Goal: Transaction & Acquisition: Purchase product/service

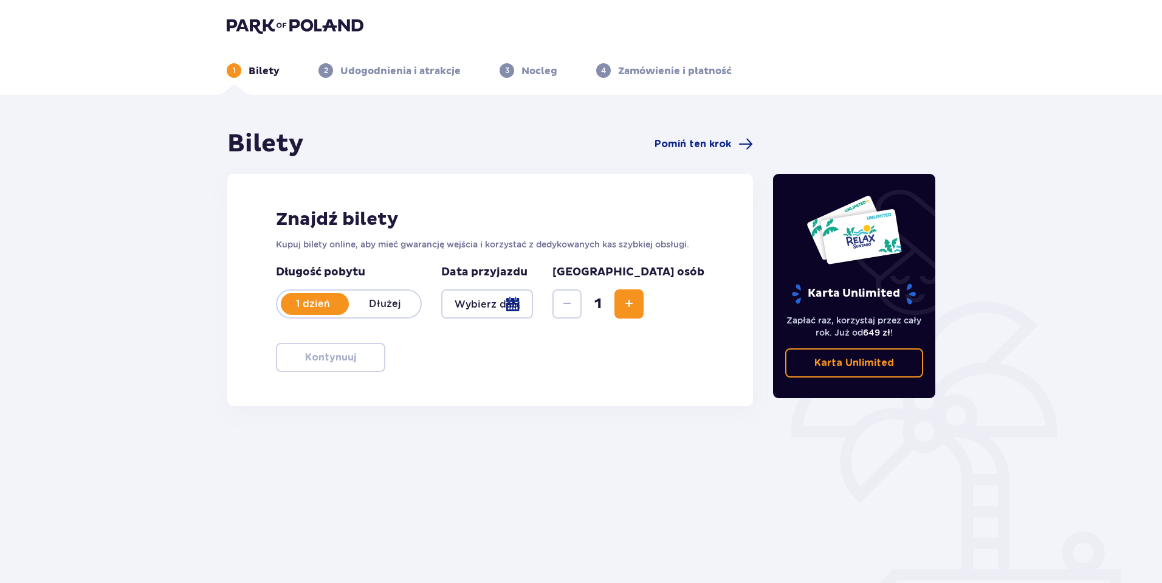
click at [533, 298] on div at bounding box center [487, 303] width 92 height 29
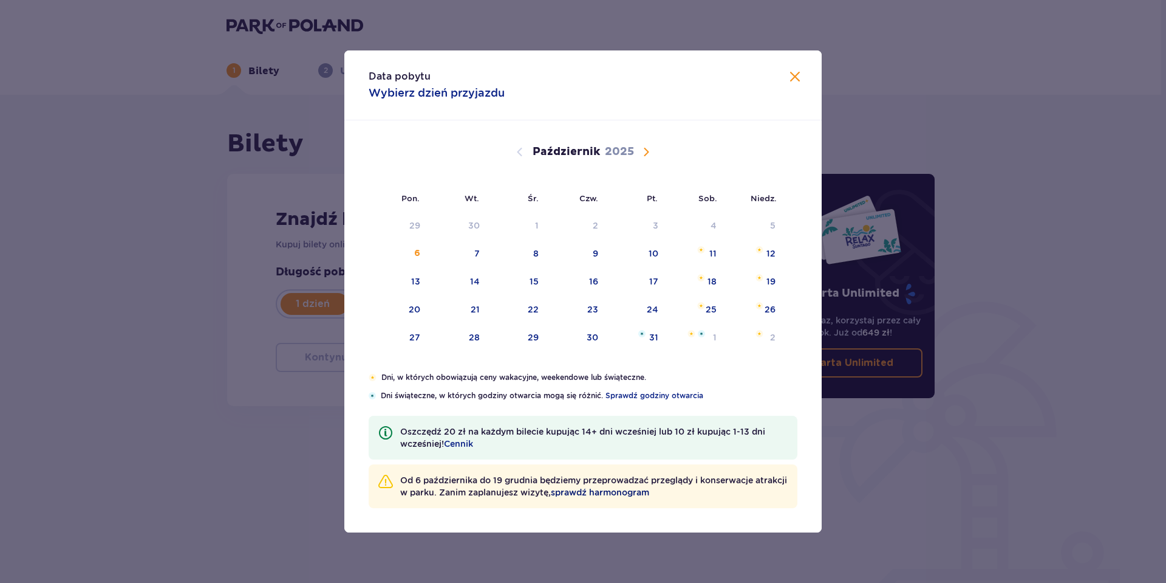
click at [649, 490] on span "sprawdź harmonogram" at bounding box center [600, 492] width 98 height 12
click at [703, 256] on div "11" at bounding box center [696, 254] width 59 height 27
type input "11.10.25"
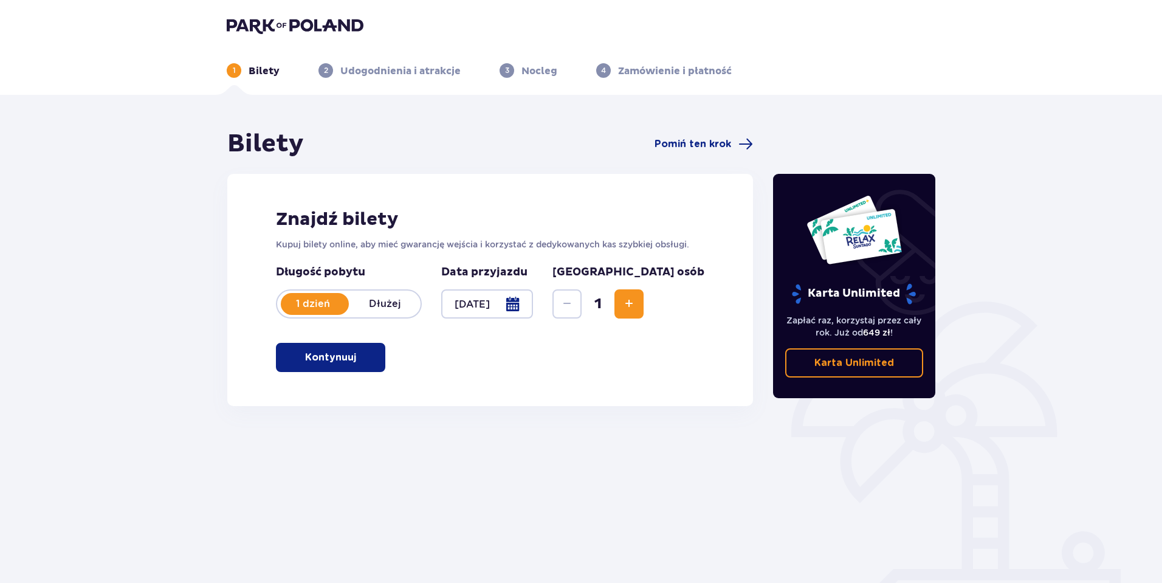
click at [636, 301] on span "Zwiększ" at bounding box center [628, 303] width 15 height 15
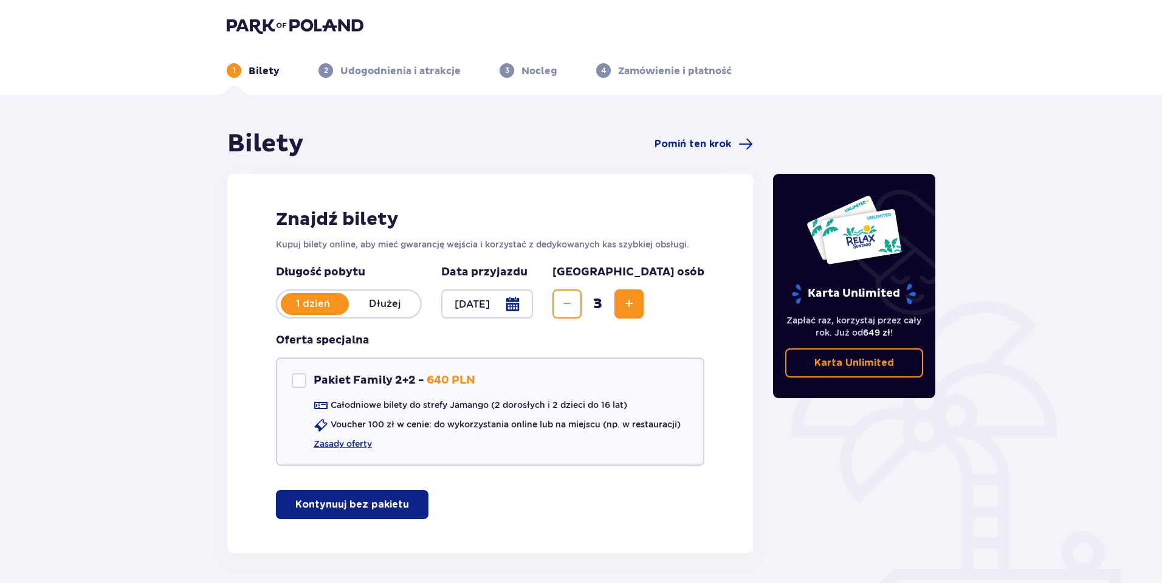
click at [636, 302] on span "Zwiększ" at bounding box center [628, 303] width 15 height 15
click at [636, 303] on span "Zwiększ" at bounding box center [628, 303] width 15 height 15
click at [335, 441] on link "Zasady oferty" at bounding box center [342, 443] width 58 height 12
click at [292, 383] on div "Pakiet Family 2+2" at bounding box center [299, 380] width 15 height 15
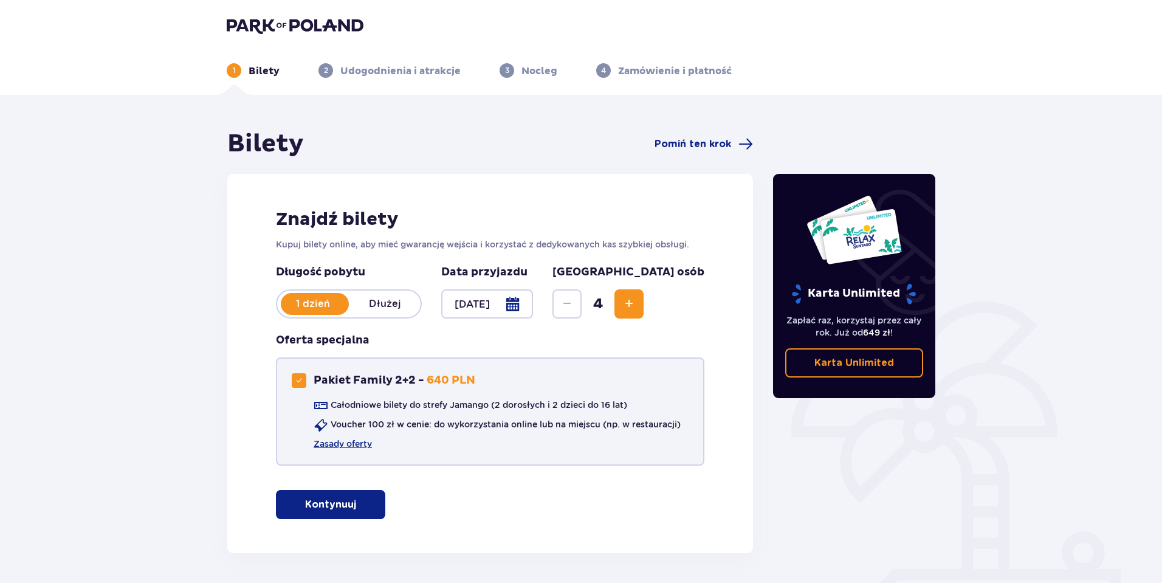
click at [304, 373] on div "Pakiet Family 2+2" at bounding box center [299, 380] width 15 height 15
click at [300, 380] on div "Pakiet Family 2+2" at bounding box center [299, 380] width 15 height 15
click at [300, 380] on span at bounding box center [298, 380] width 7 height 7
checkbox input "false"
click at [389, 506] on p "Kontynuuj bez pakietu" at bounding box center [352, 504] width 114 height 13
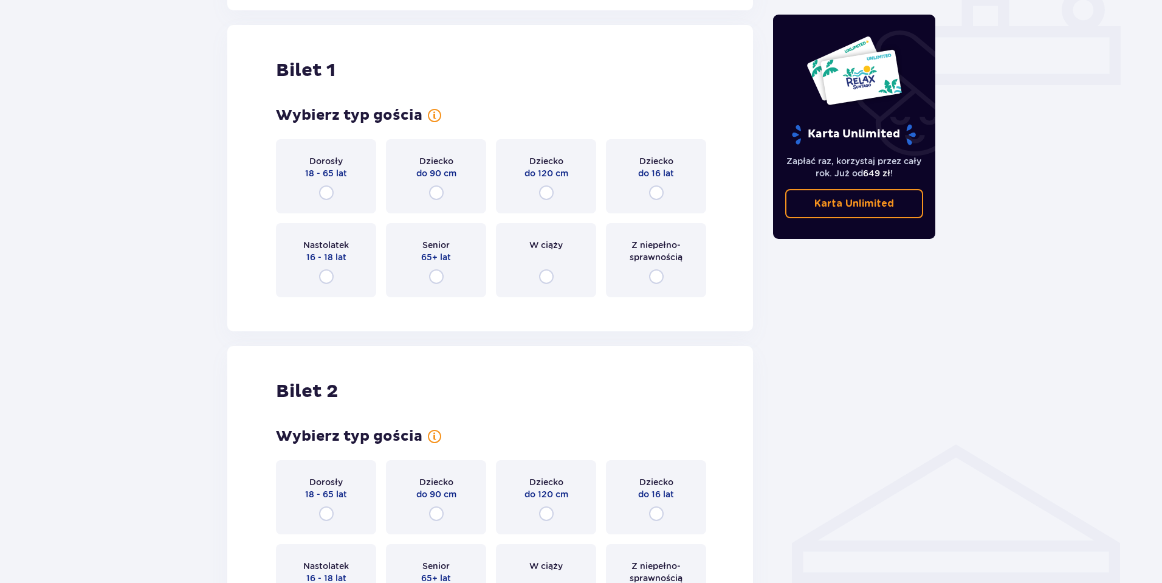
scroll to position [553, 0]
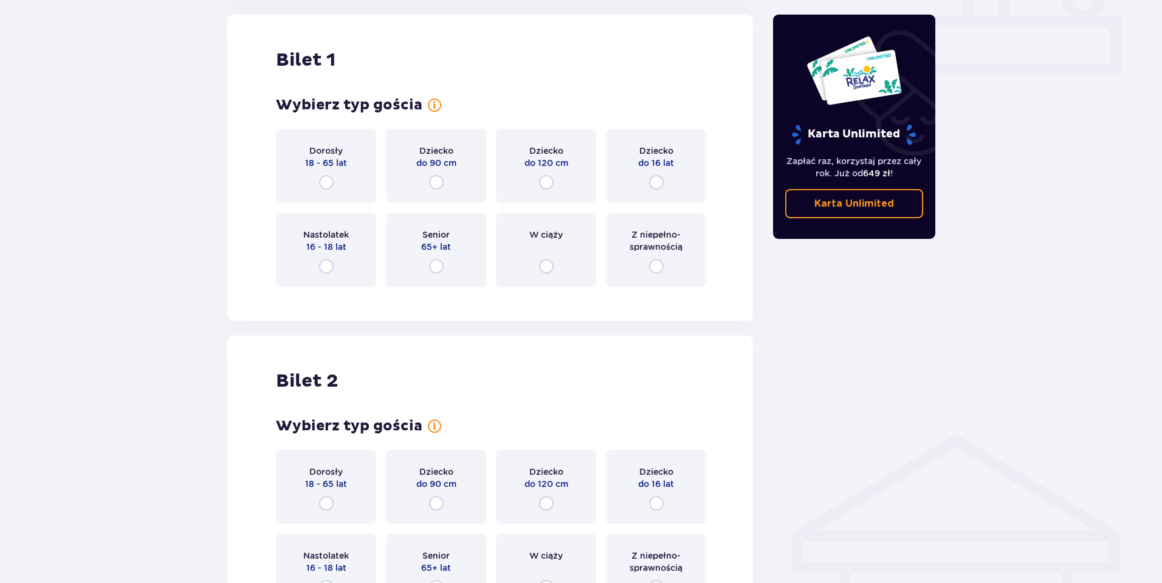
click at [325, 179] on input "radio" at bounding box center [326, 182] width 15 height 15
radio input "true"
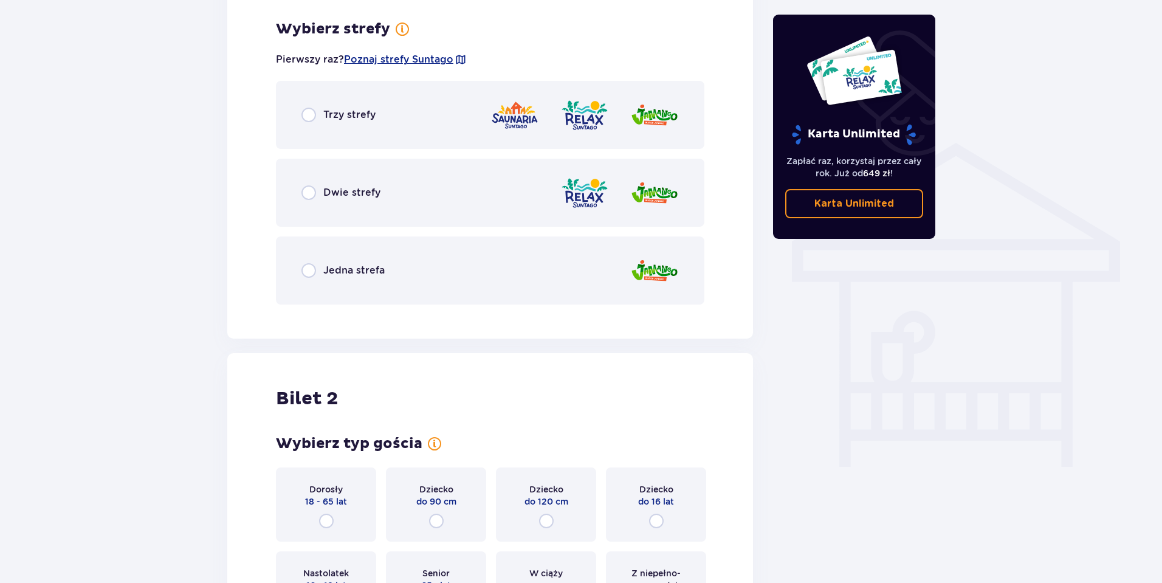
scroll to position [849, 0]
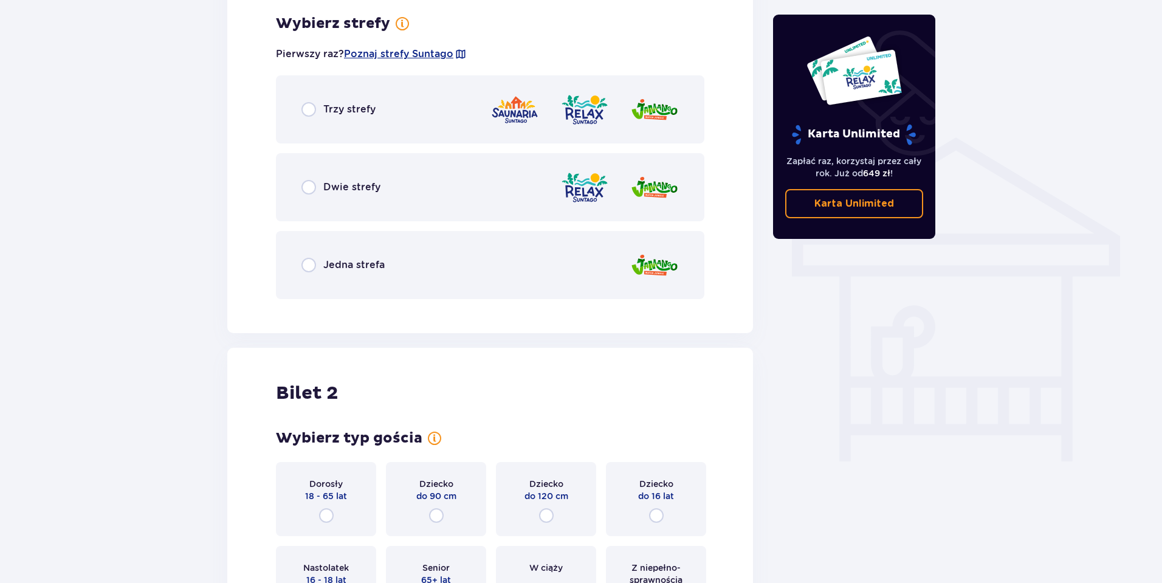
click at [309, 188] on input "radio" at bounding box center [308, 187] width 15 height 15
radio input "true"
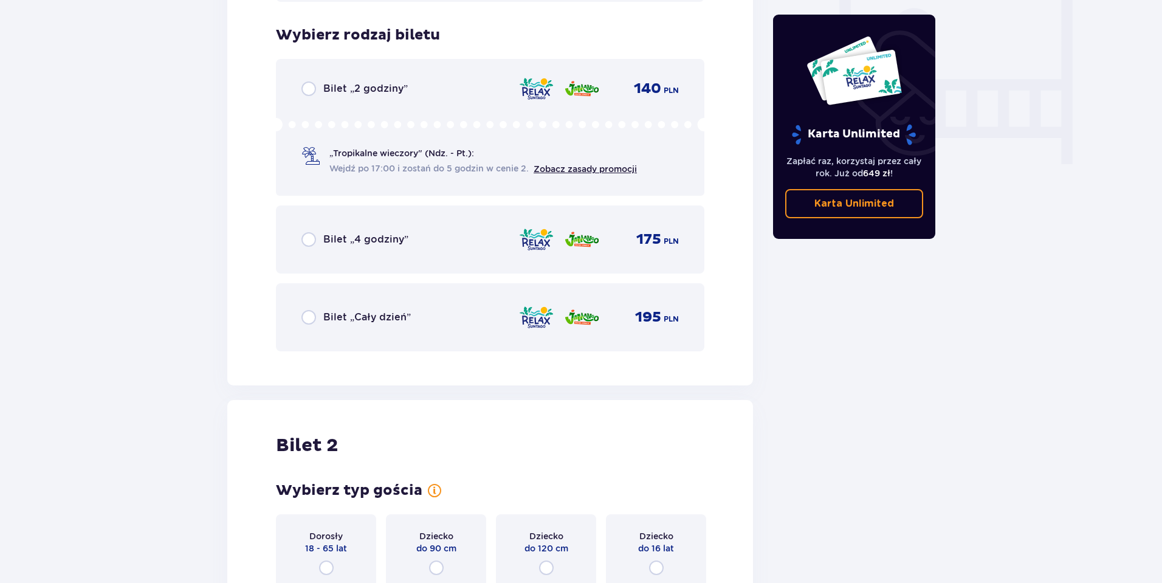
scroll to position [1158, 0]
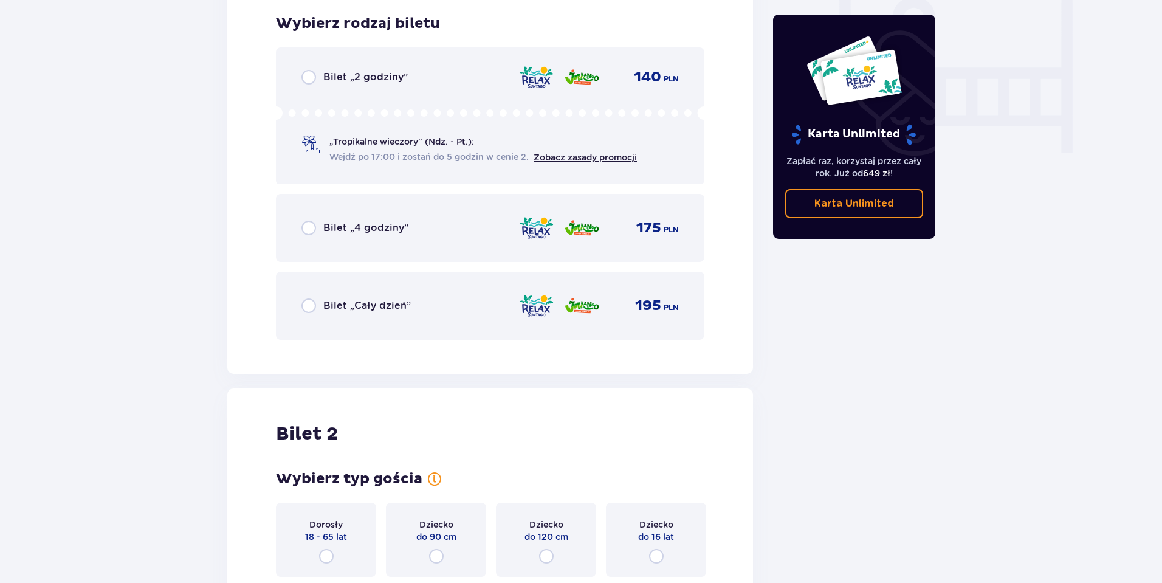
click at [309, 307] on input "radio" at bounding box center [308, 305] width 15 height 15
radio input "true"
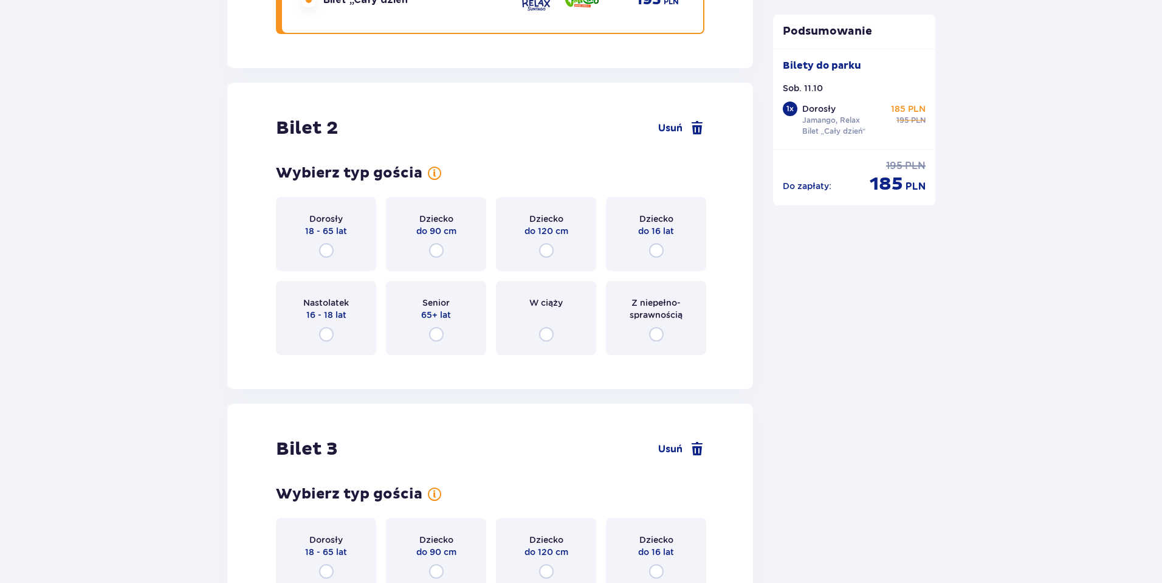
scroll to position [1531, 0]
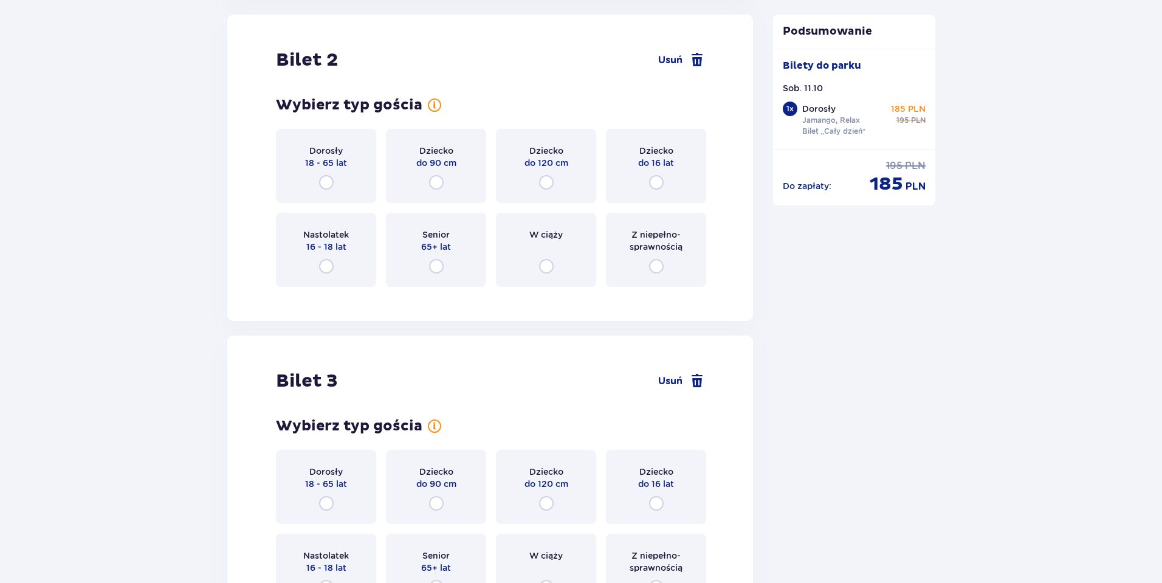
click at [326, 179] on input "radio" at bounding box center [326, 182] width 15 height 15
radio input "true"
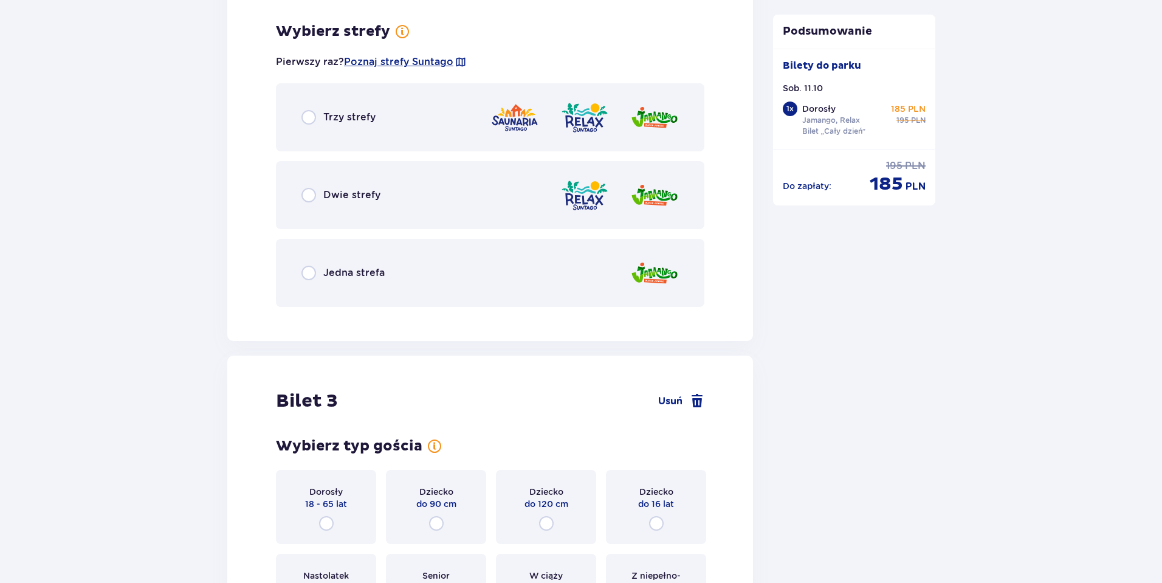
scroll to position [1828, 0]
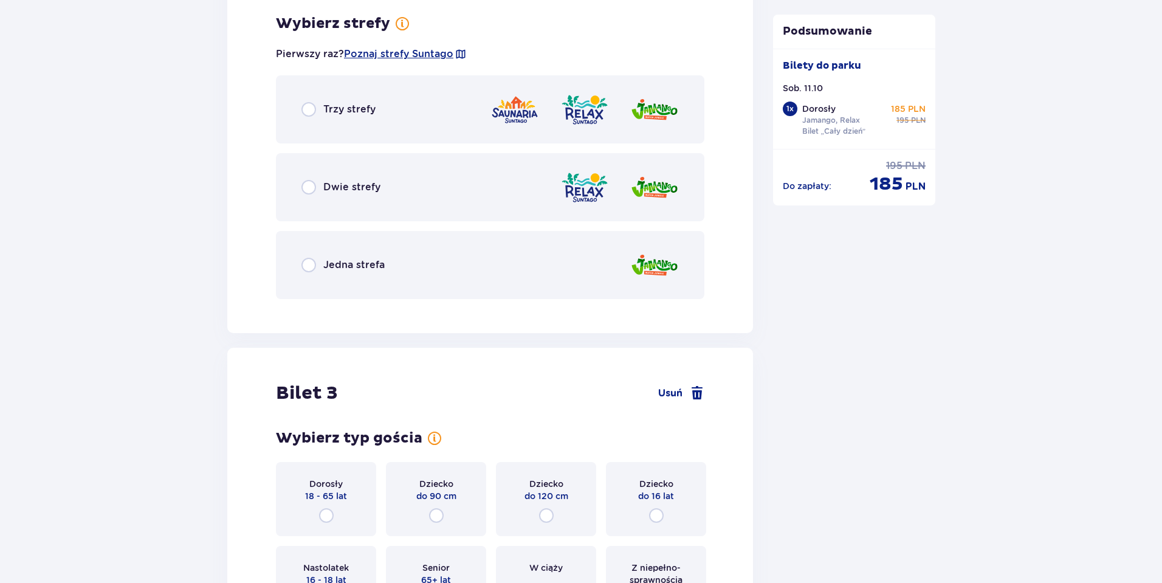
click at [314, 267] on input "radio" at bounding box center [308, 265] width 15 height 15
radio input "true"
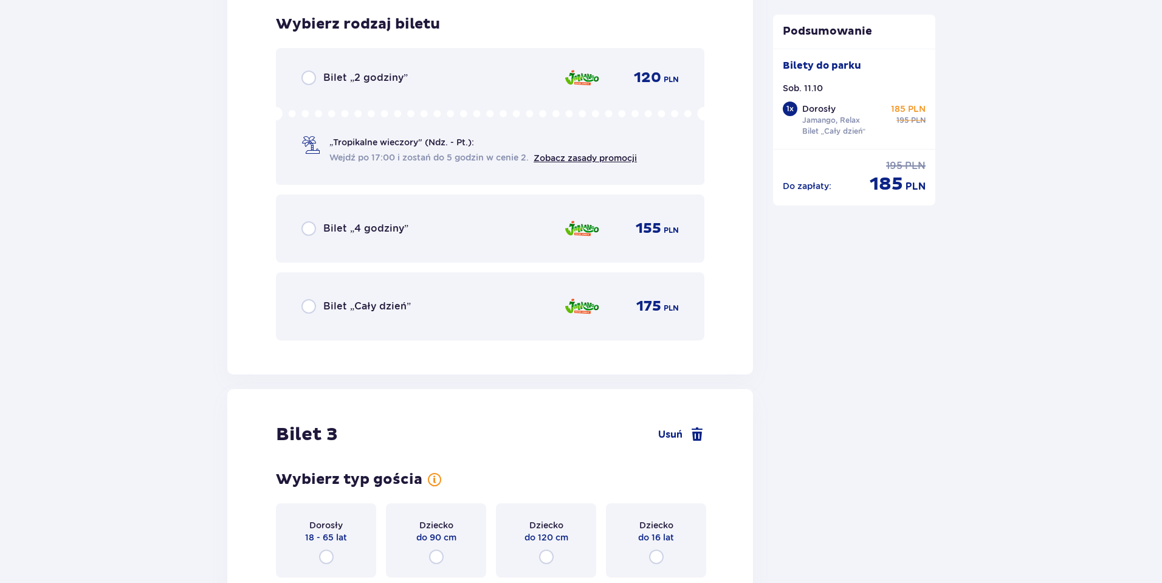
scroll to position [2137, 0]
click at [313, 304] on input "radio" at bounding box center [308, 305] width 15 height 15
radio input "true"
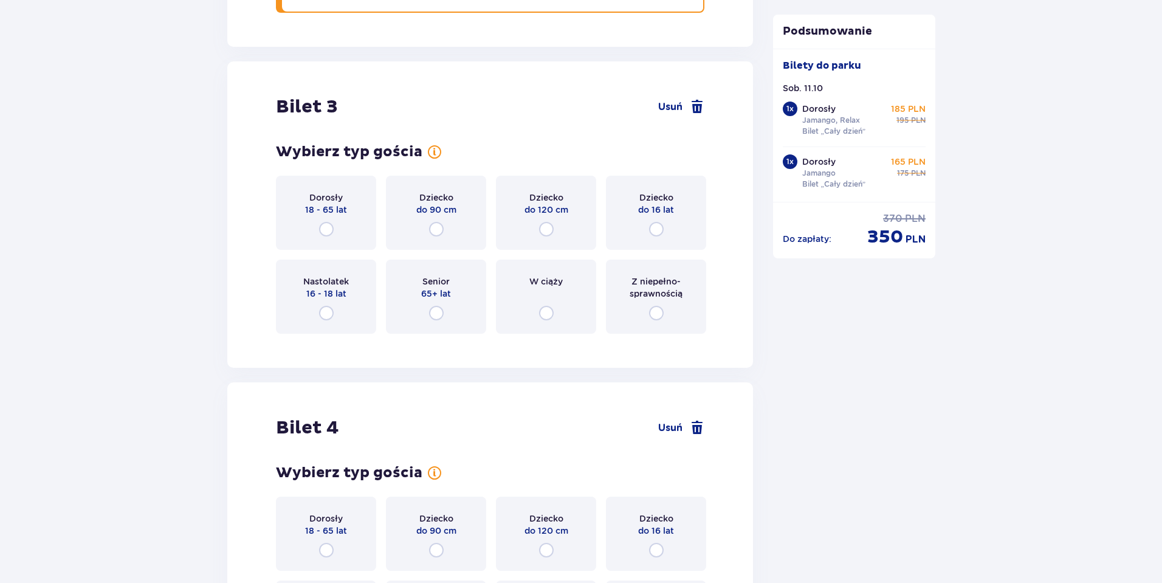
scroll to position [2510, 0]
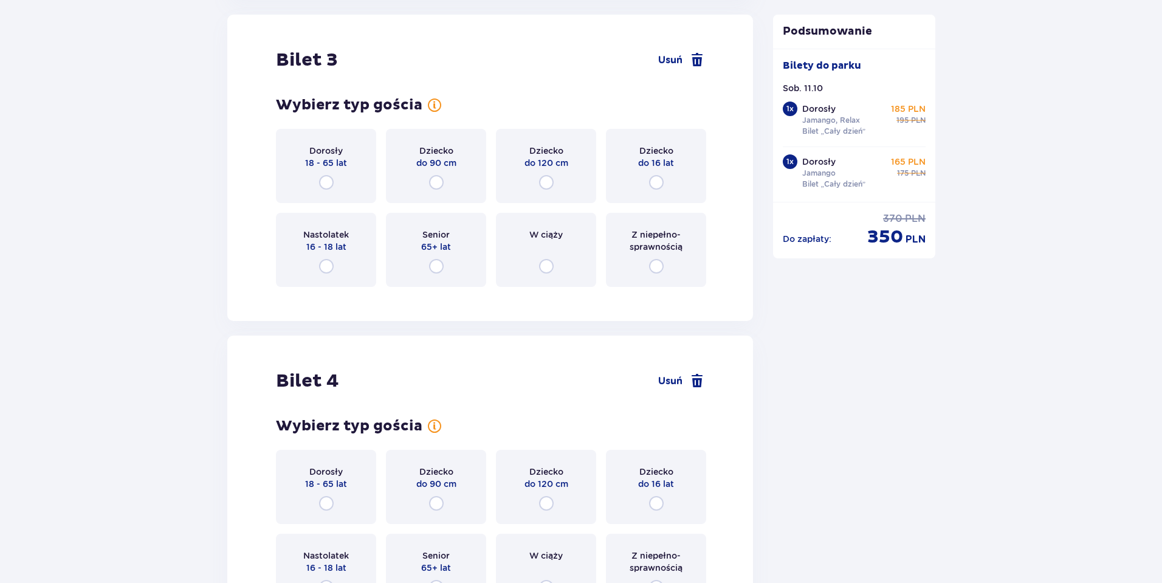
click at [653, 178] on input "radio" at bounding box center [656, 182] width 15 height 15
radio input "true"
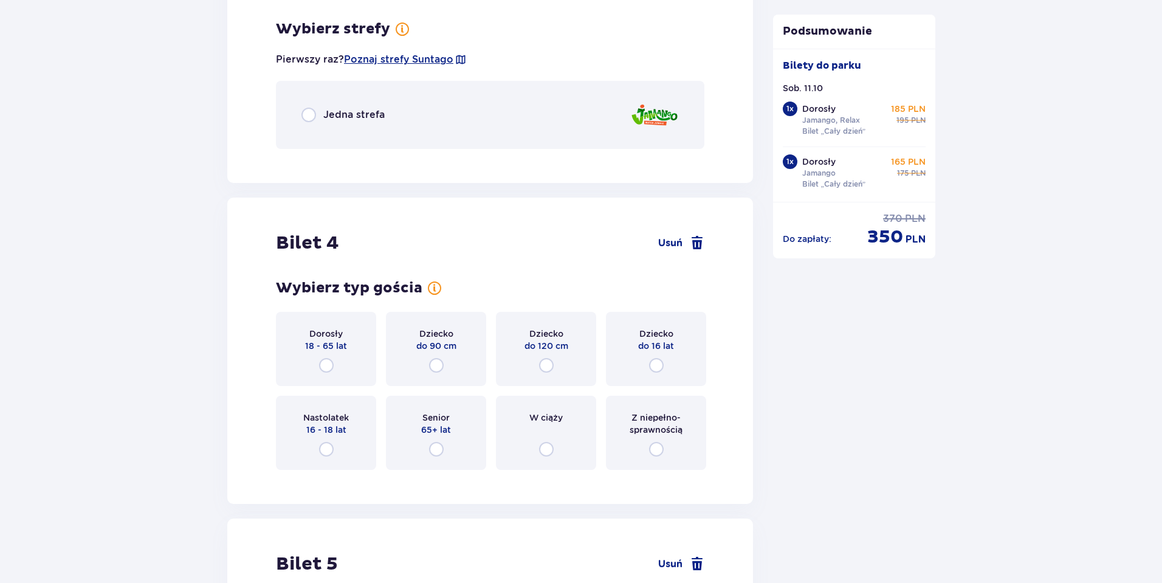
scroll to position [2807, 0]
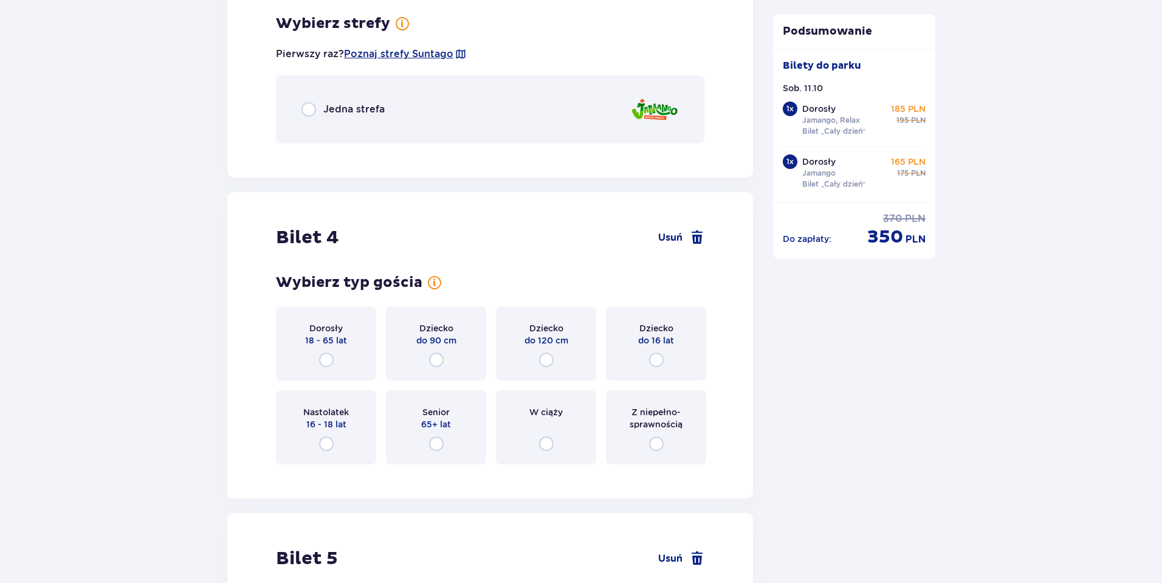
click at [300, 112] on div "Jedna strefa" at bounding box center [490, 109] width 428 height 68
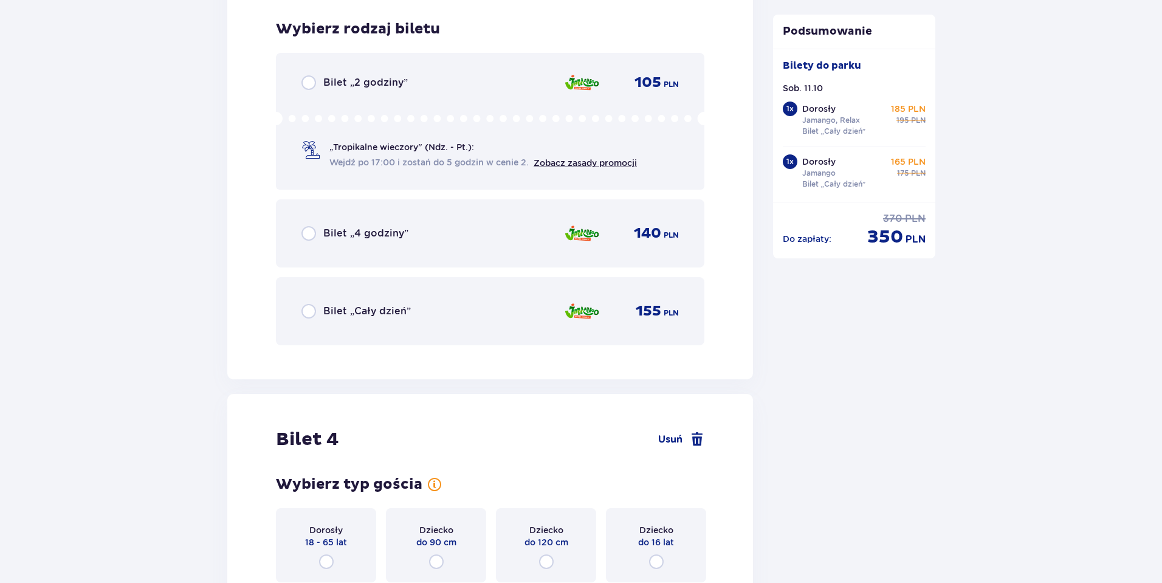
scroll to position [2960, 0]
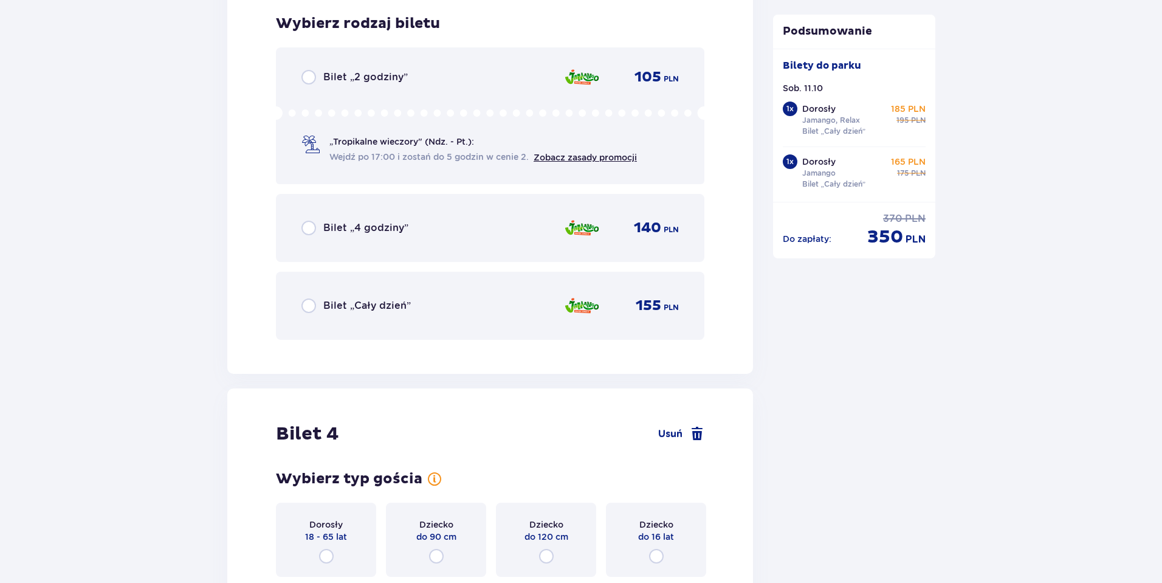
click at [312, 311] on input "radio" at bounding box center [308, 305] width 15 height 15
radio input "true"
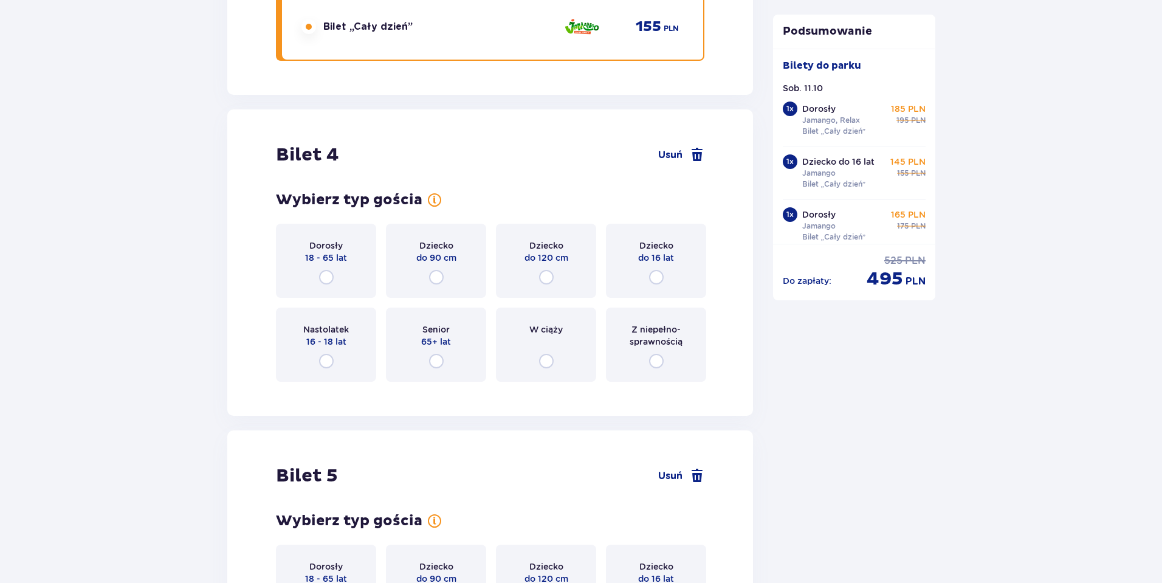
scroll to position [3333, 0]
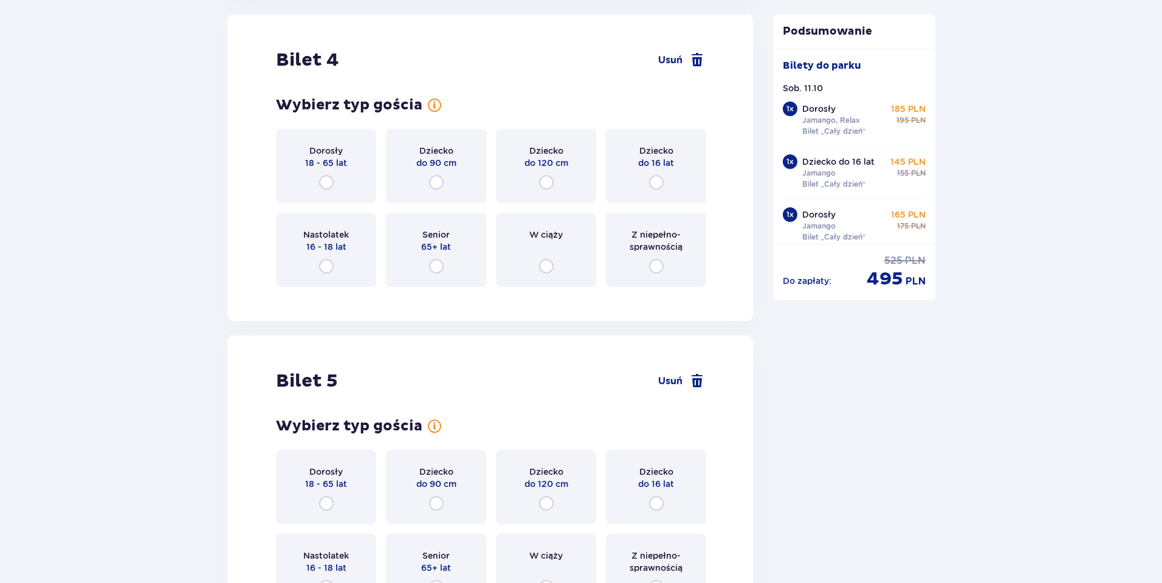
click at [324, 178] on input "radio" at bounding box center [326, 182] width 15 height 15
radio input "true"
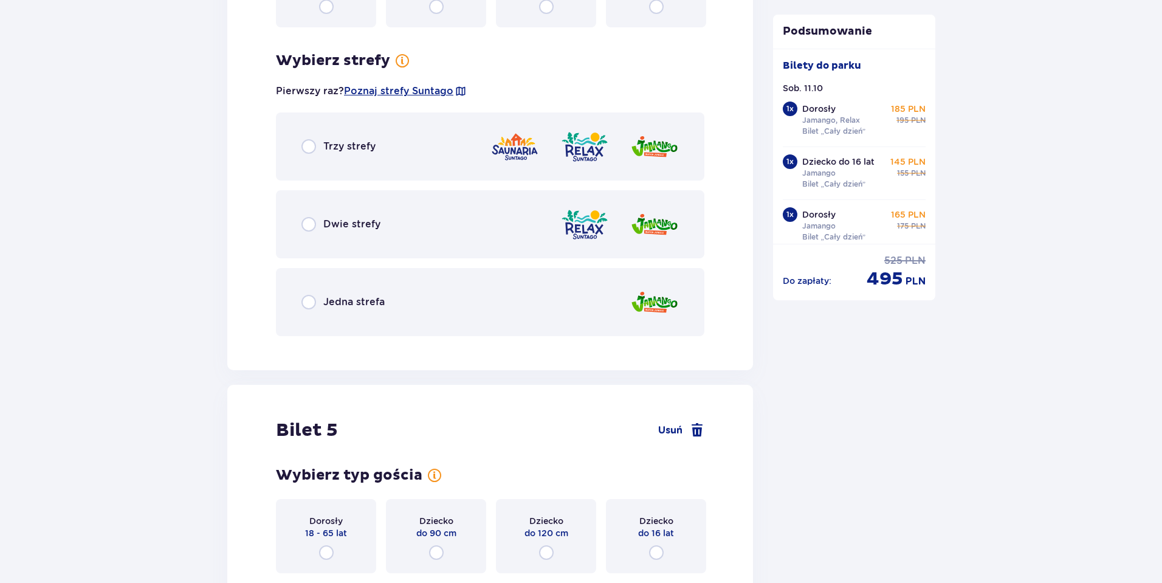
scroll to position [3630, 0]
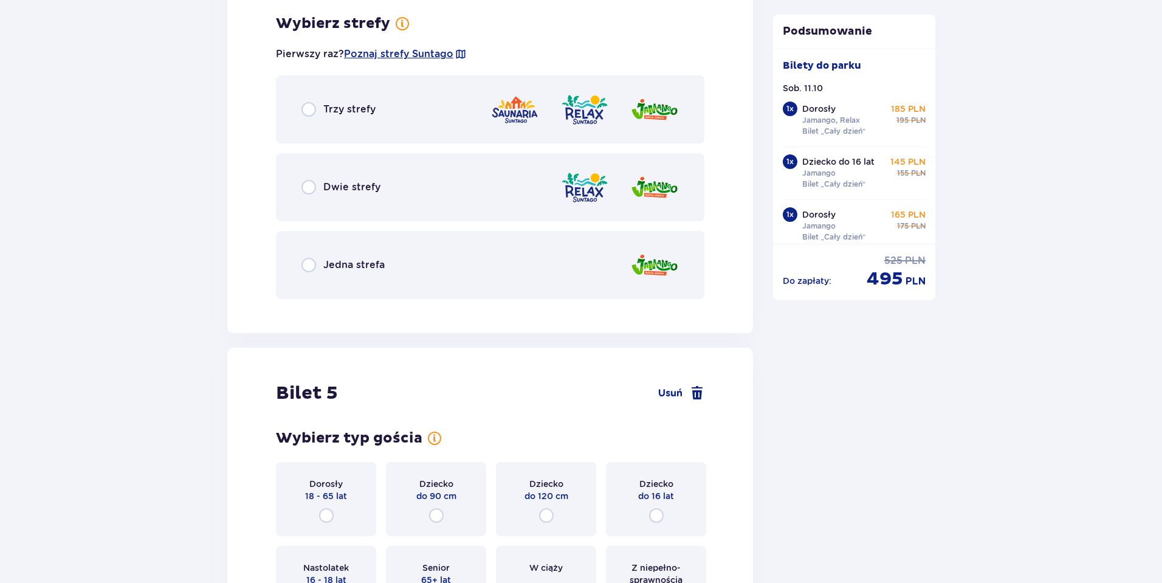
click at [314, 186] on input "radio" at bounding box center [308, 187] width 15 height 15
radio input "true"
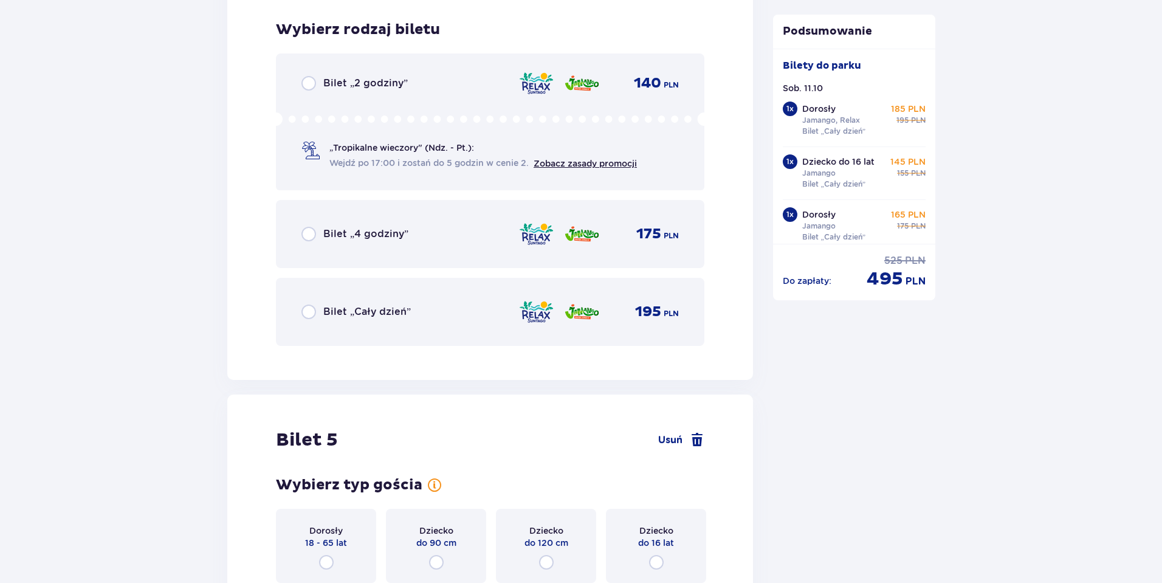
scroll to position [3938, 0]
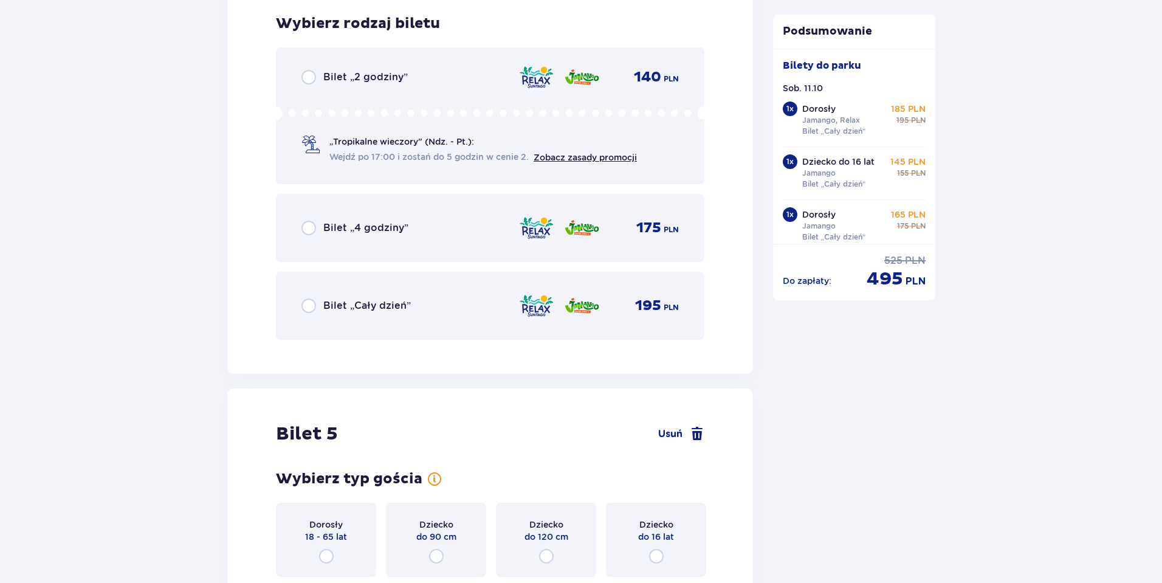
click at [312, 302] on input "radio" at bounding box center [308, 305] width 15 height 15
radio input "true"
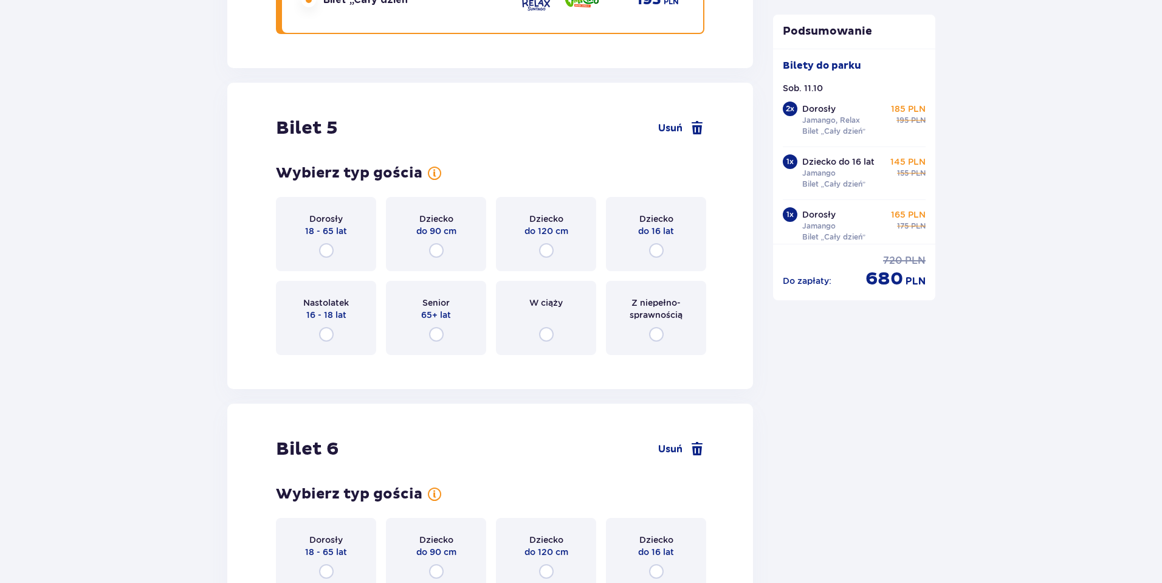
scroll to position [4312, 0]
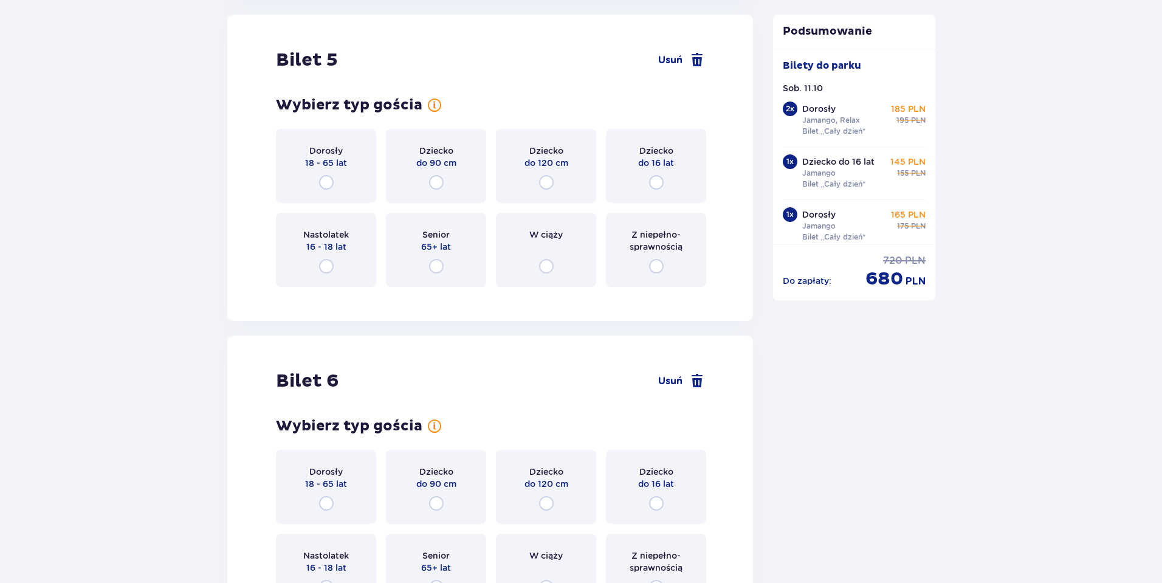
click at [326, 182] on input "radio" at bounding box center [326, 182] width 15 height 15
radio input "true"
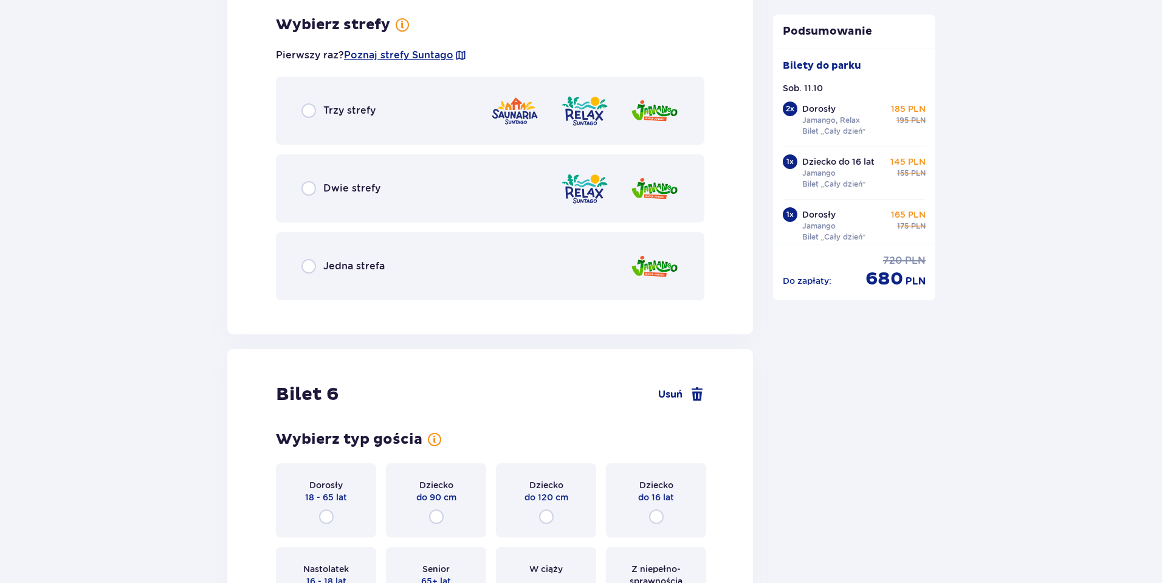
scroll to position [4608, 0]
click at [313, 272] on input "radio" at bounding box center [308, 265] width 15 height 15
radio input "true"
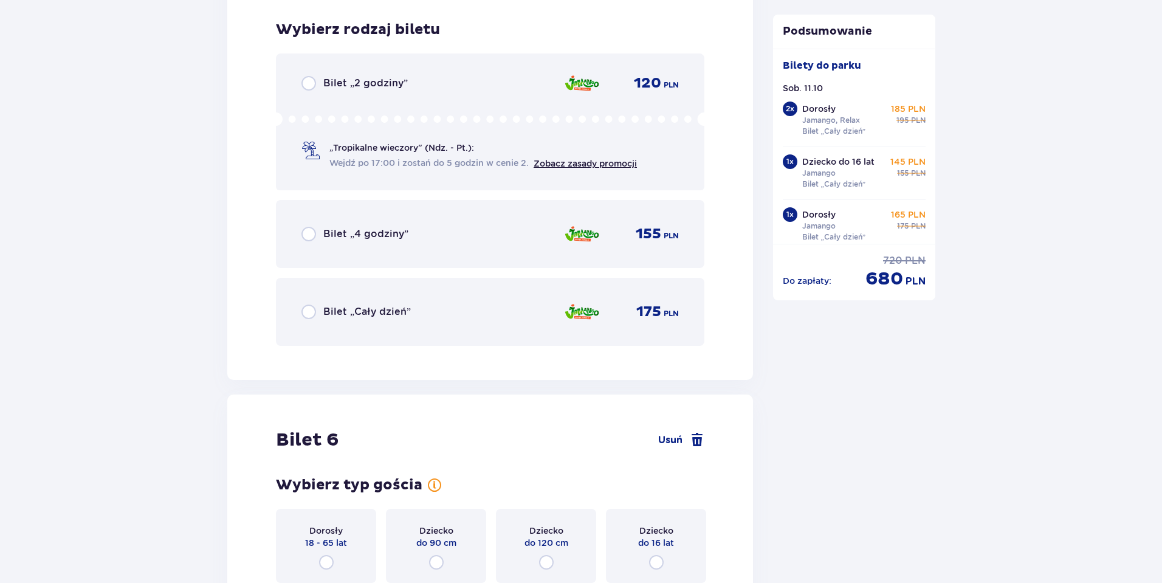
scroll to position [4917, 0]
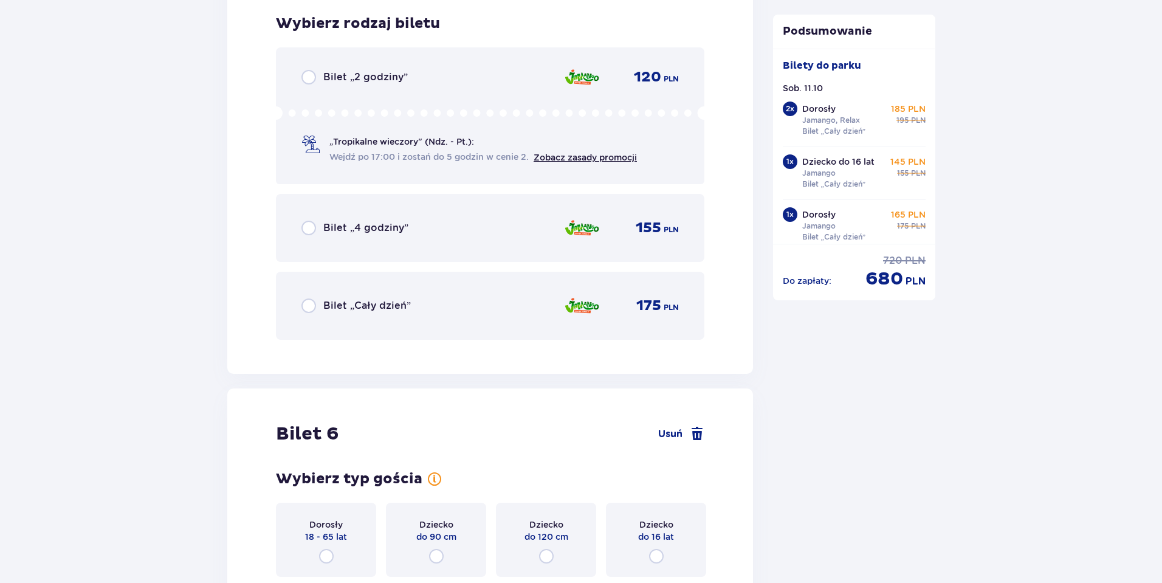
click at [309, 306] on input "radio" at bounding box center [308, 305] width 15 height 15
radio input "true"
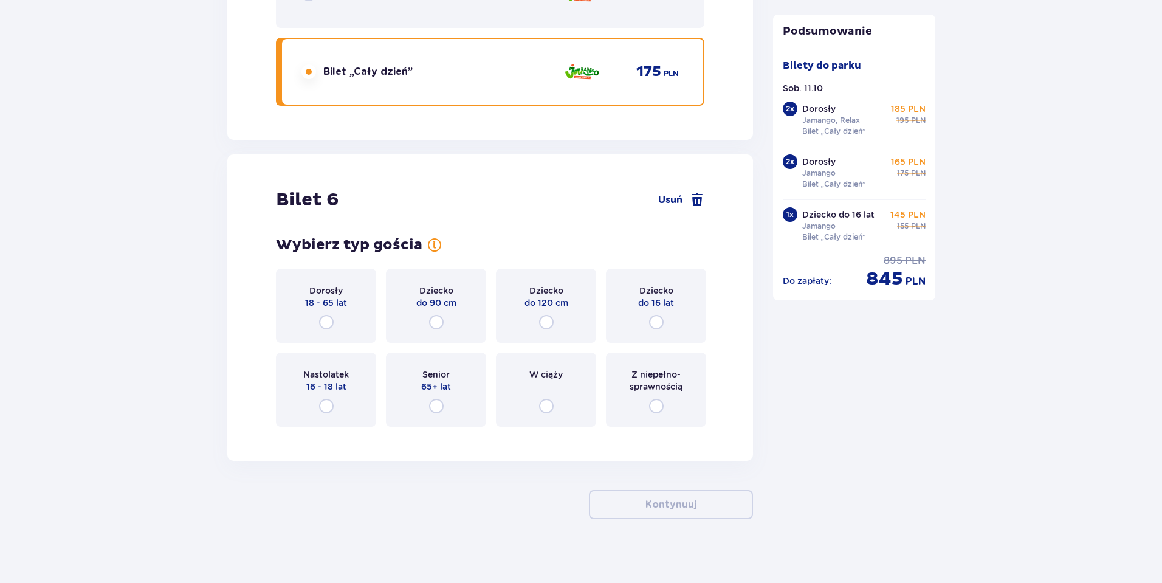
scroll to position [5160, 0]
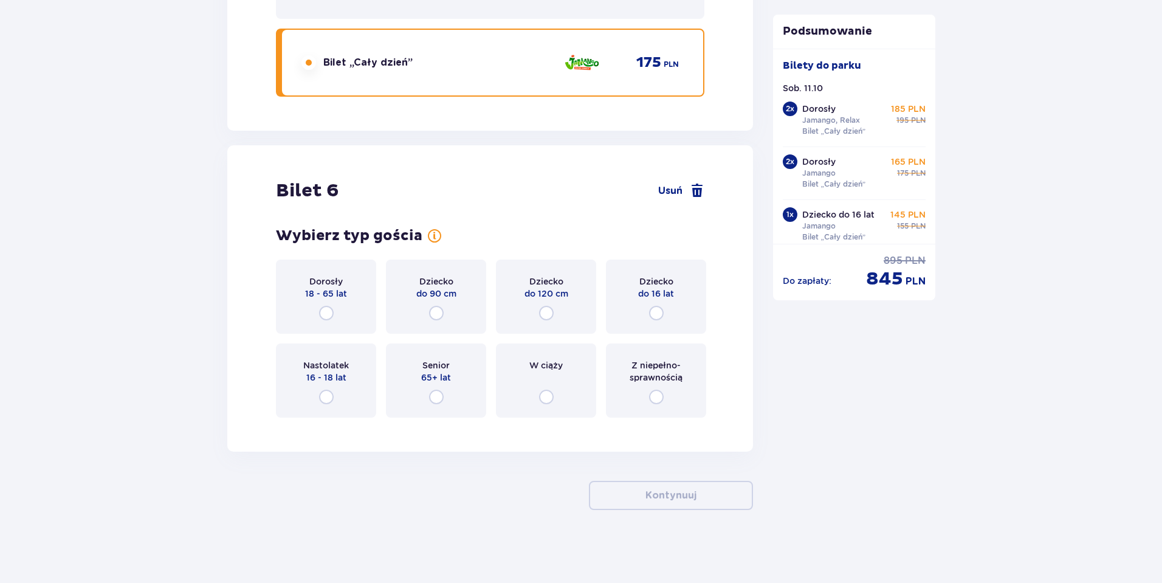
click at [654, 310] on input "radio" at bounding box center [656, 313] width 15 height 15
radio input "true"
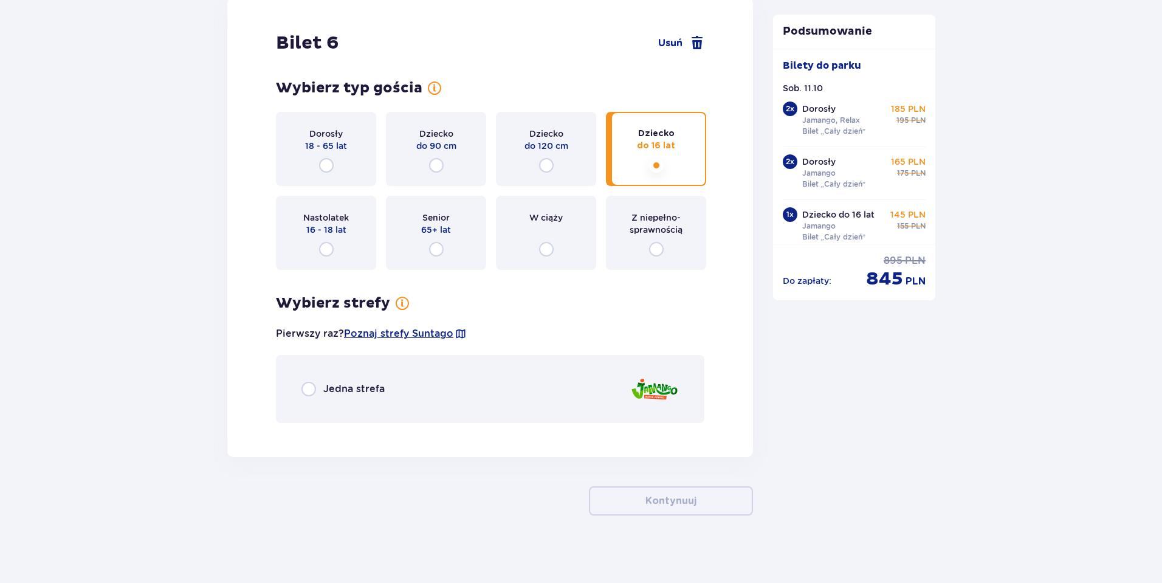
scroll to position [5313, 0]
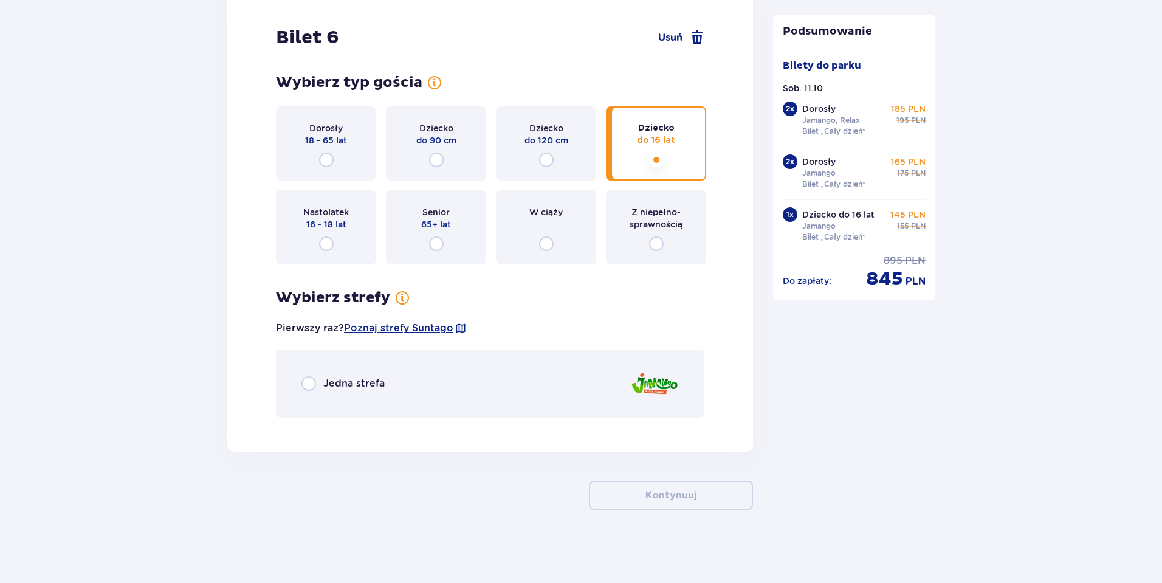
click at [311, 380] on input "radio" at bounding box center [308, 383] width 15 height 15
radio input "true"
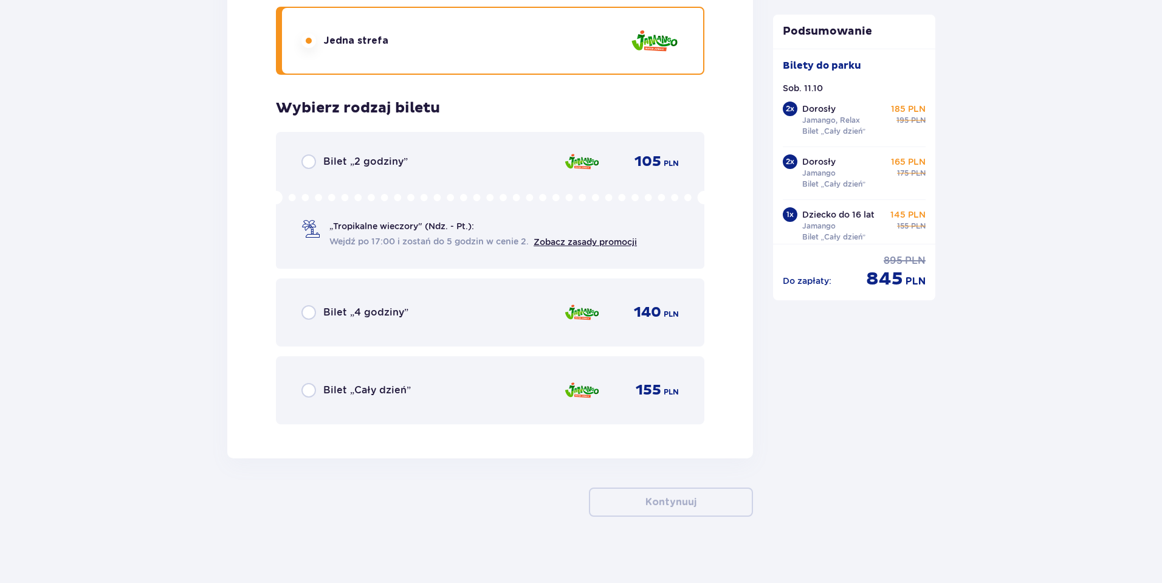
scroll to position [5662, 0]
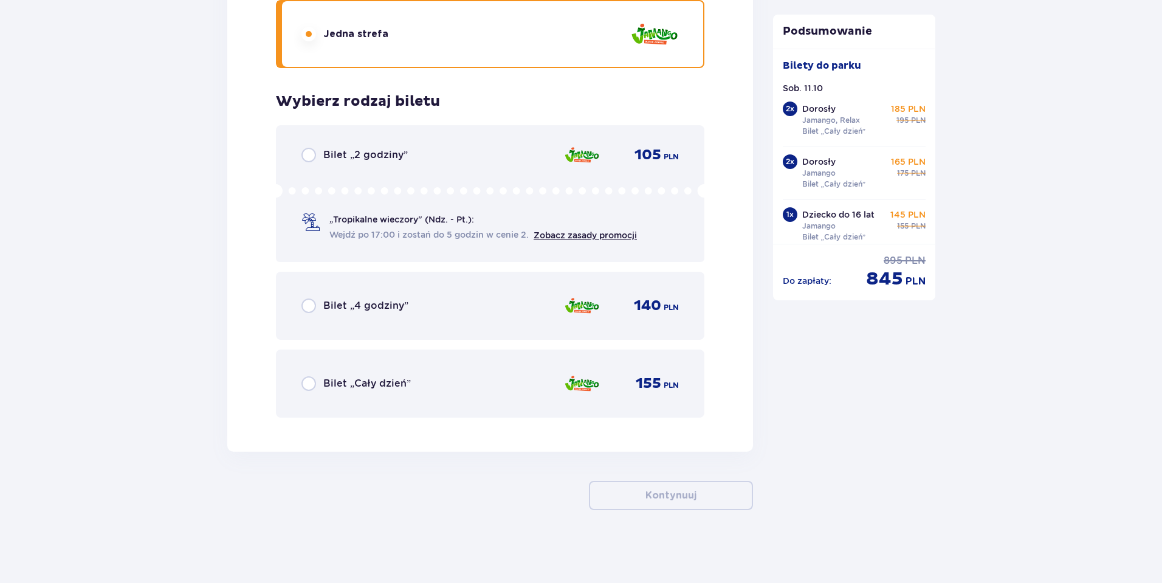
click at [306, 385] on input "radio" at bounding box center [308, 383] width 15 height 15
radio input "true"
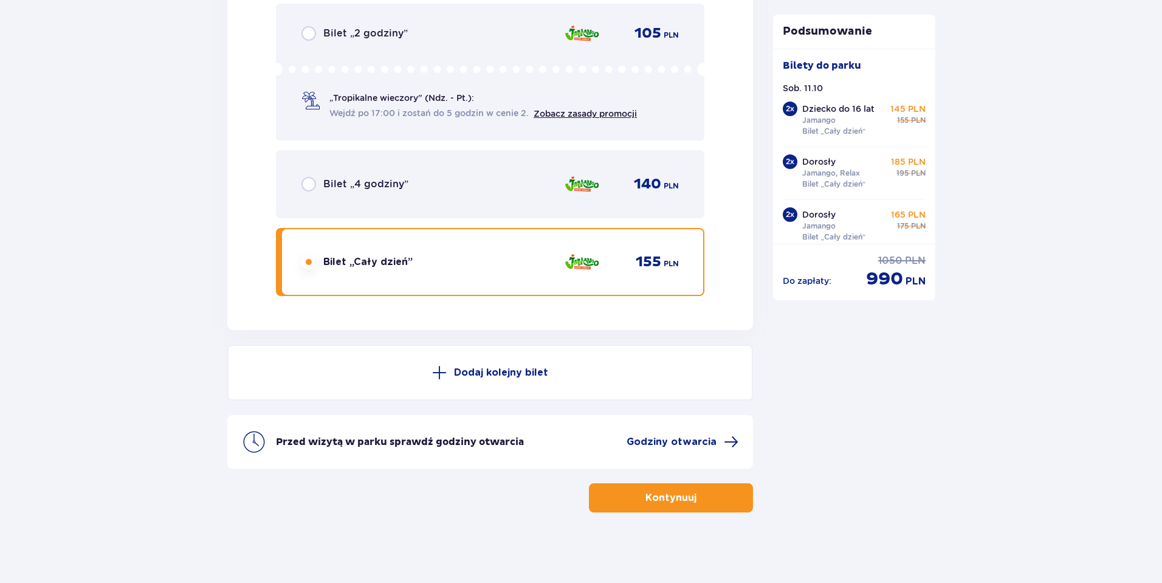
scroll to position [5786, 0]
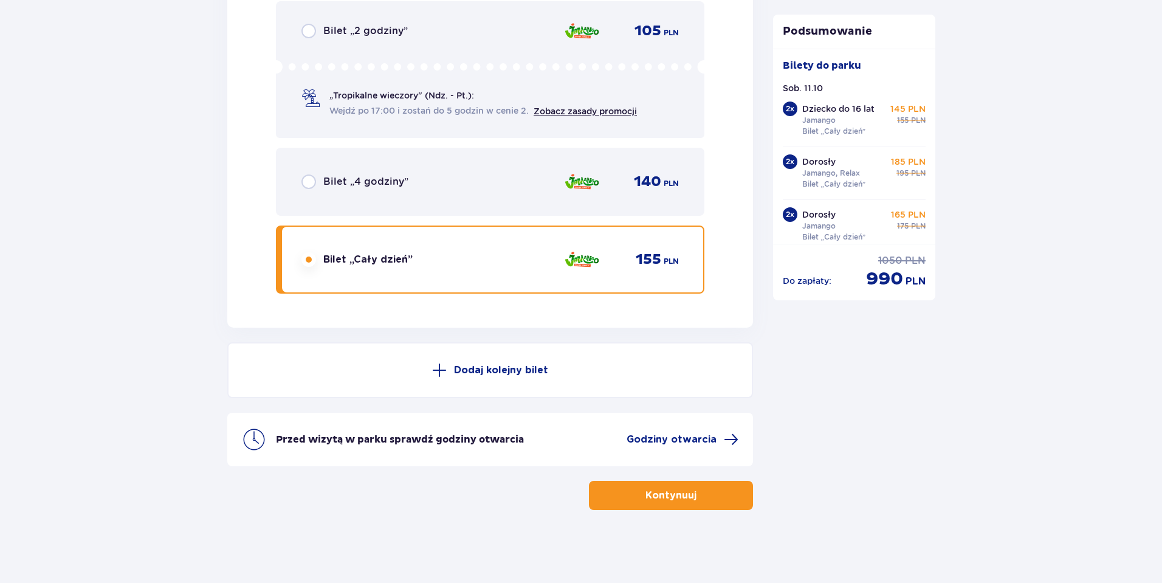
click at [690, 494] on button "Kontynuuj" at bounding box center [671, 495] width 164 height 29
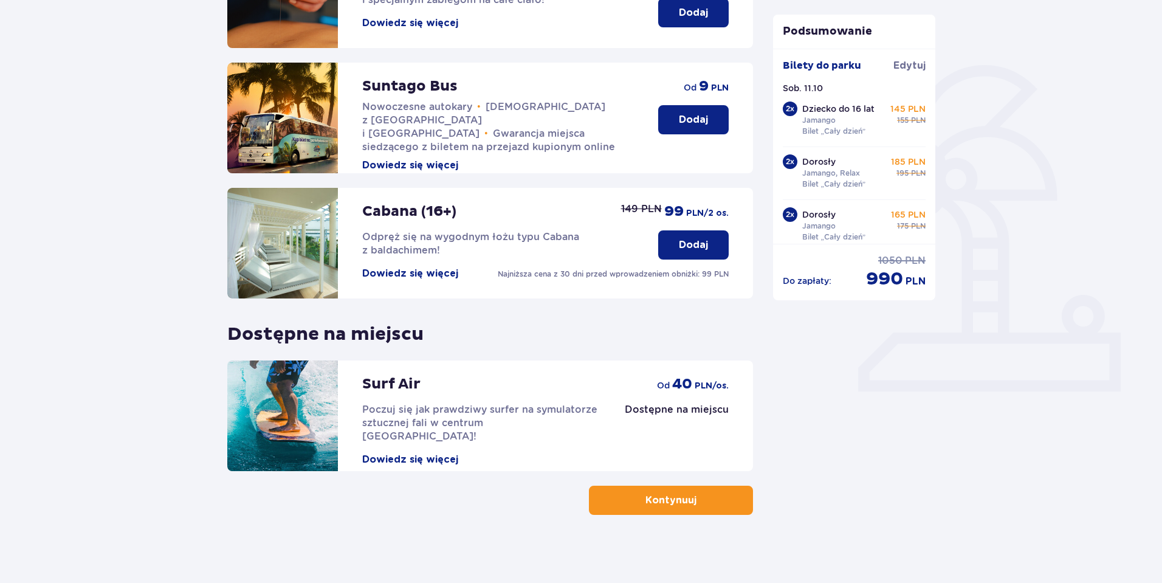
scroll to position [241, 0]
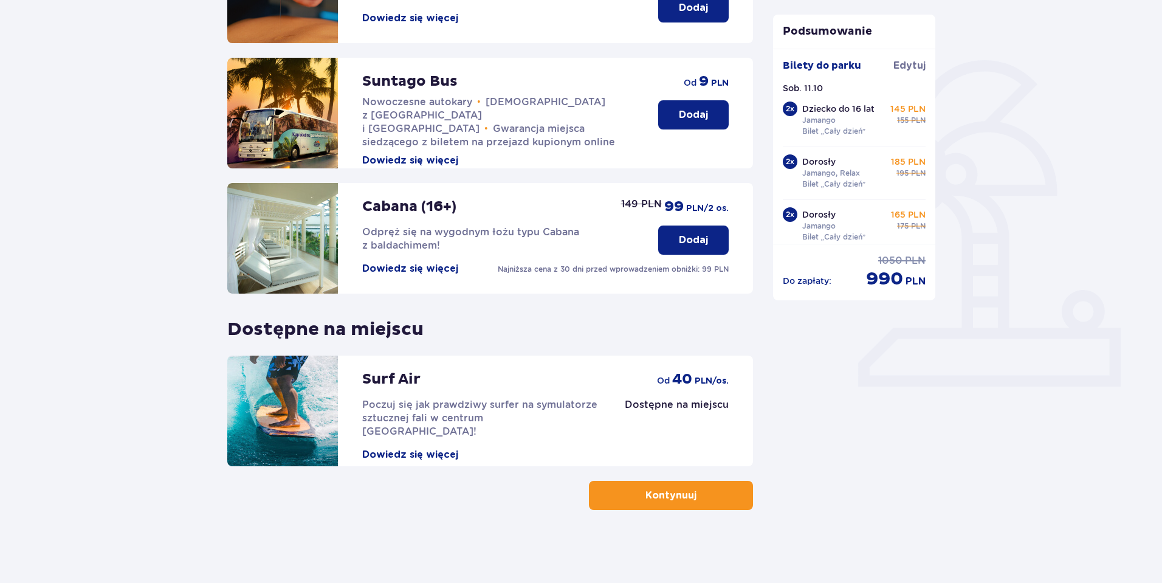
click at [700, 494] on span "button" at bounding box center [698, 495] width 15 height 15
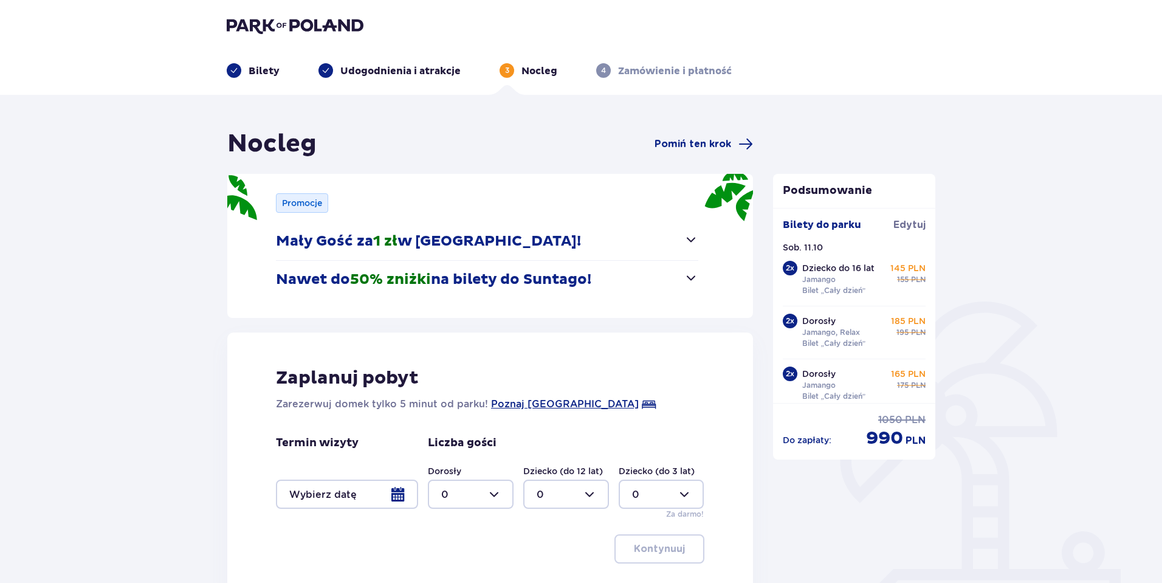
click at [688, 239] on span "button" at bounding box center [690, 239] width 15 height 15
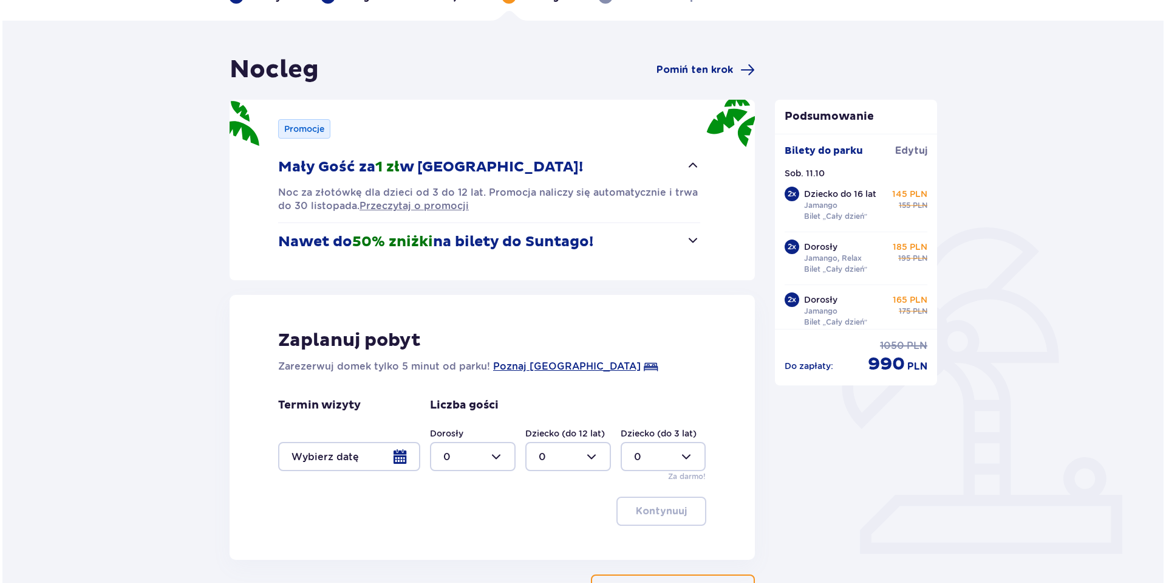
scroll to position [121, 0]
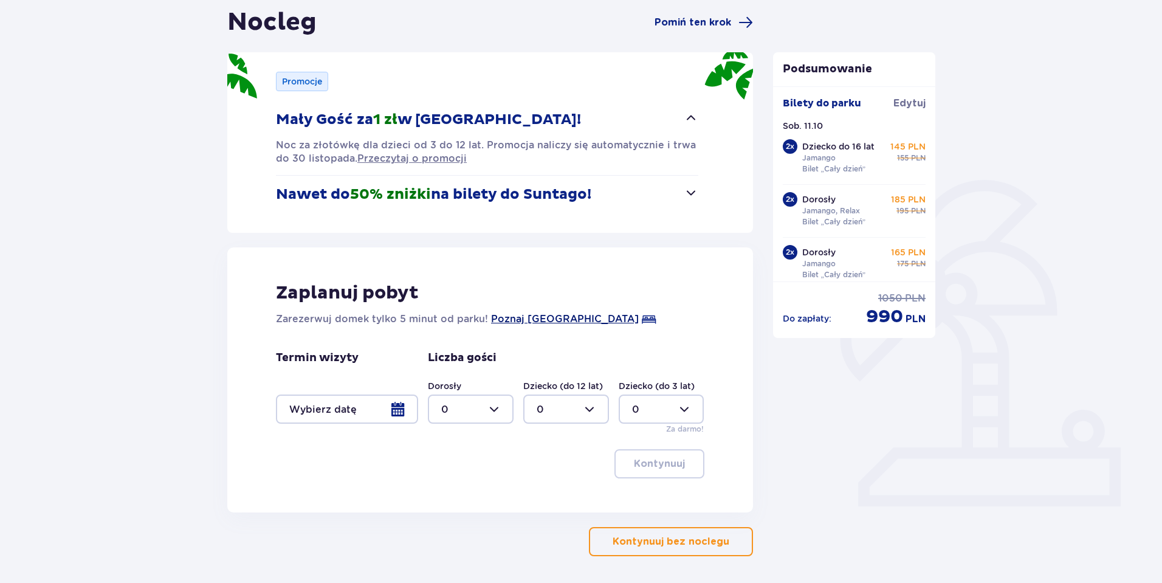
click at [570, 318] on span "Poznaj Suntago Village" at bounding box center [565, 319] width 148 height 15
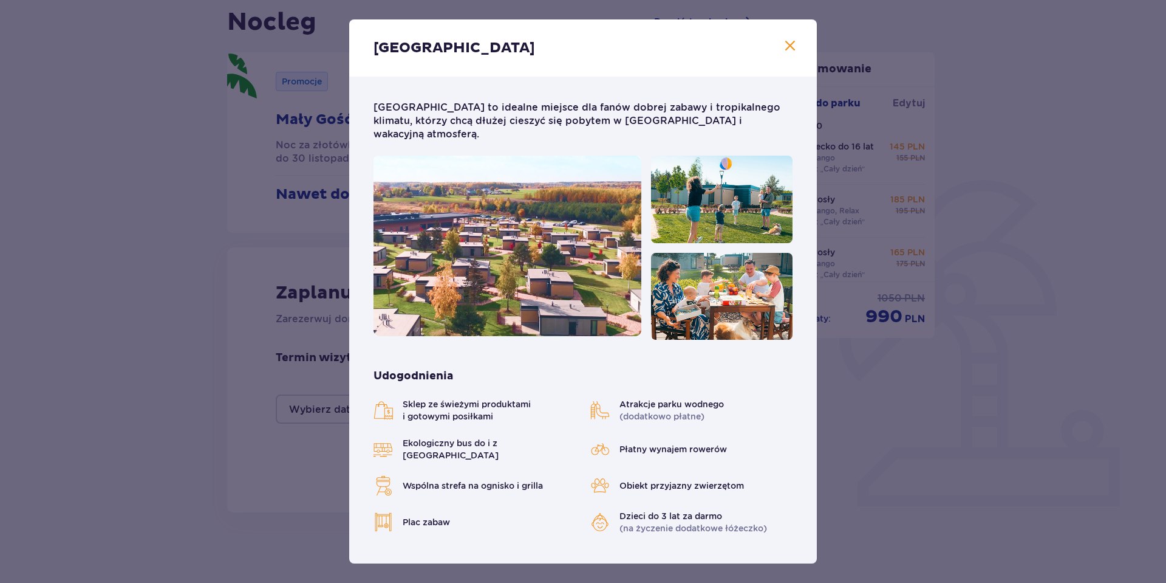
click at [785, 43] on span "Zamknij" at bounding box center [790, 46] width 15 height 15
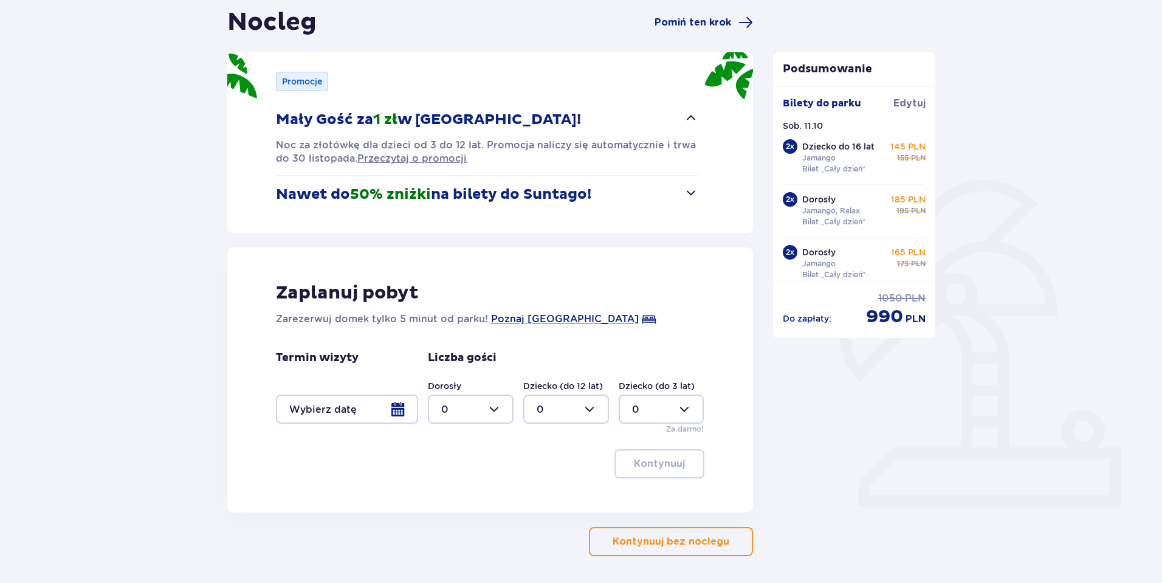
click at [683, 193] on span "button" at bounding box center [690, 192] width 15 height 15
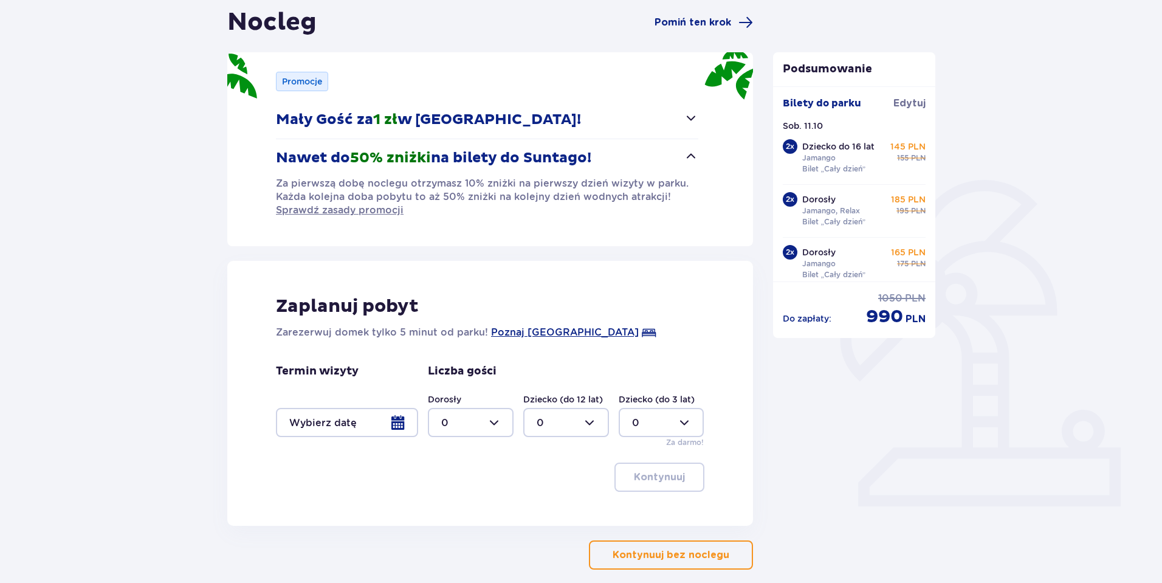
click at [399, 417] on div at bounding box center [347, 422] width 142 height 29
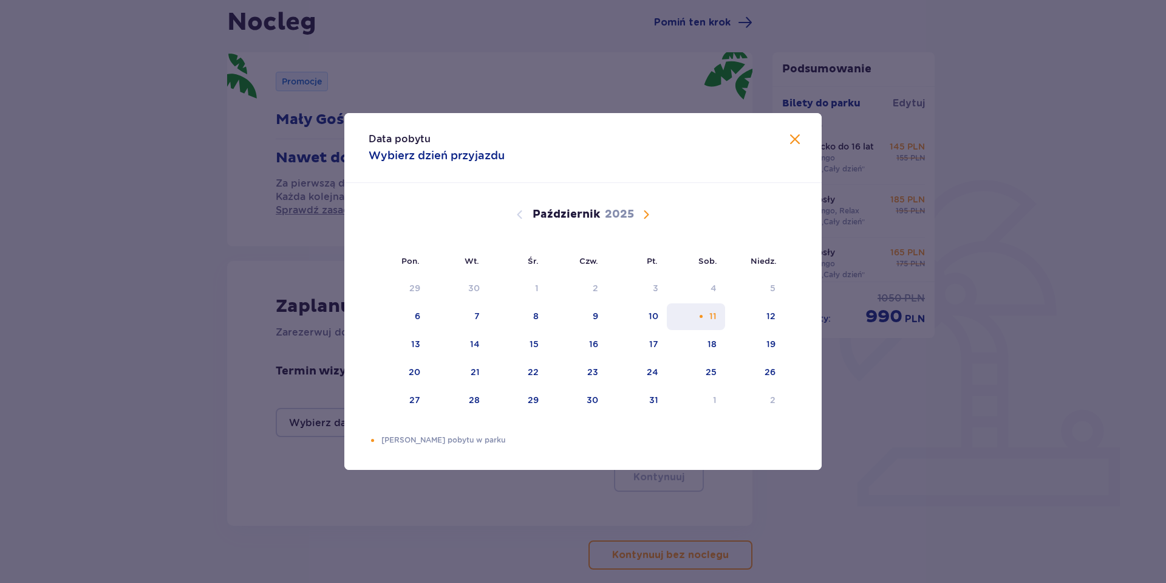
click at [693, 317] on div "11" at bounding box center [696, 316] width 59 height 27
click at [750, 323] on div "12" at bounding box center [754, 316] width 59 height 27
type input "11.10.25 - 12.10.25"
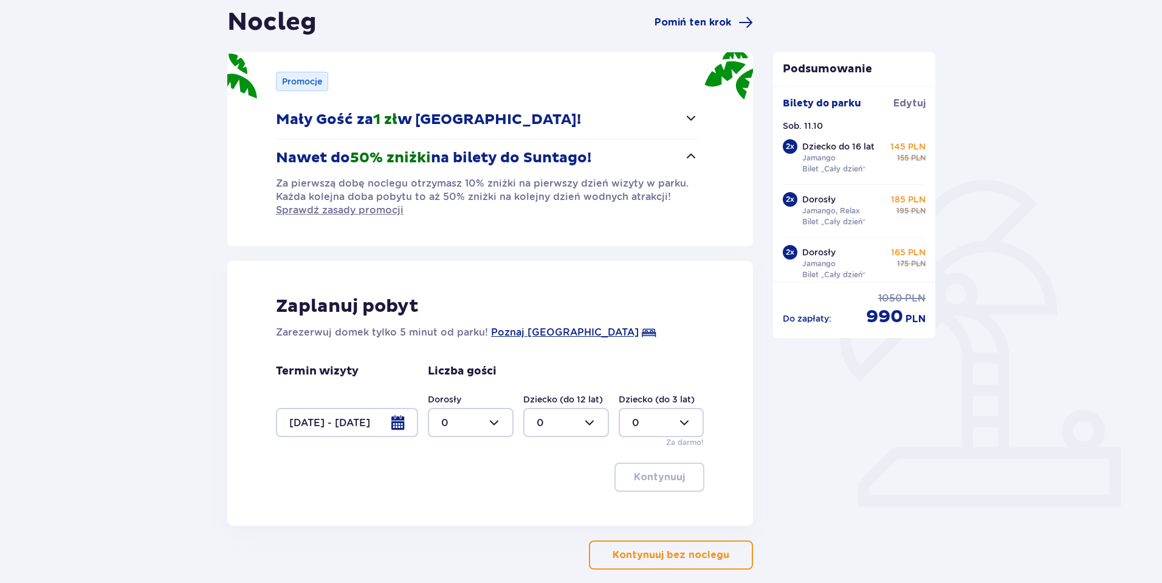
click at [498, 419] on div at bounding box center [471, 422] width 86 height 29
click at [447, 504] on p "4" at bounding box center [444, 500] width 7 height 13
type input "4"
click at [597, 419] on div at bounding box center [566, 422] width 86 height 29
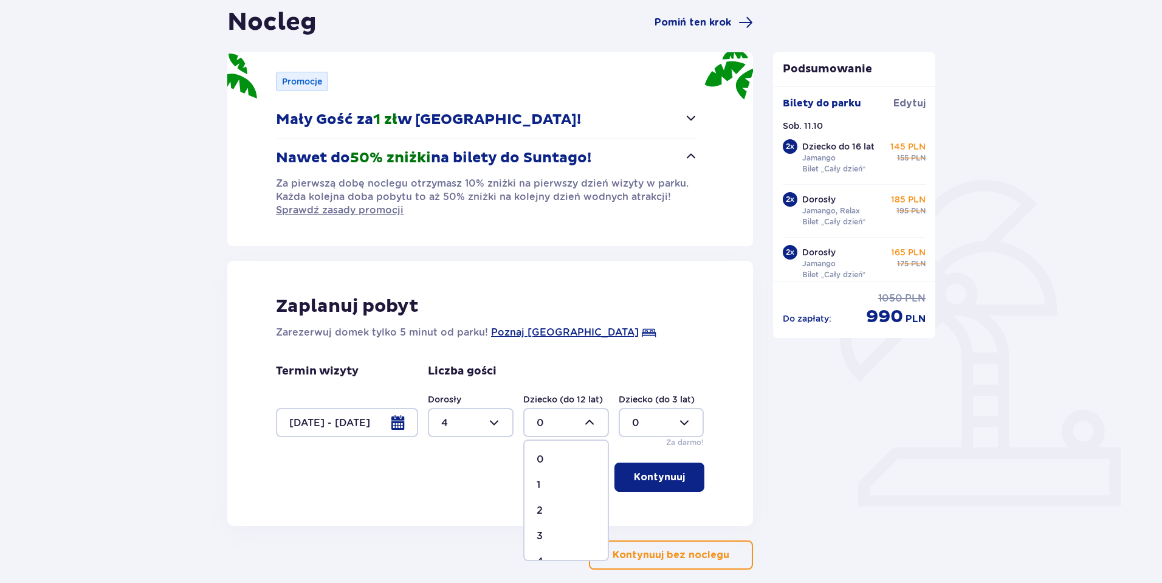
click at [536, 508] on span "2" at bounding box center [565, 511] width 83 height 26
type input "2"
click at [677, 476] on button "Kontynuuj" at bounding box center [659, 476] width 90 height 29
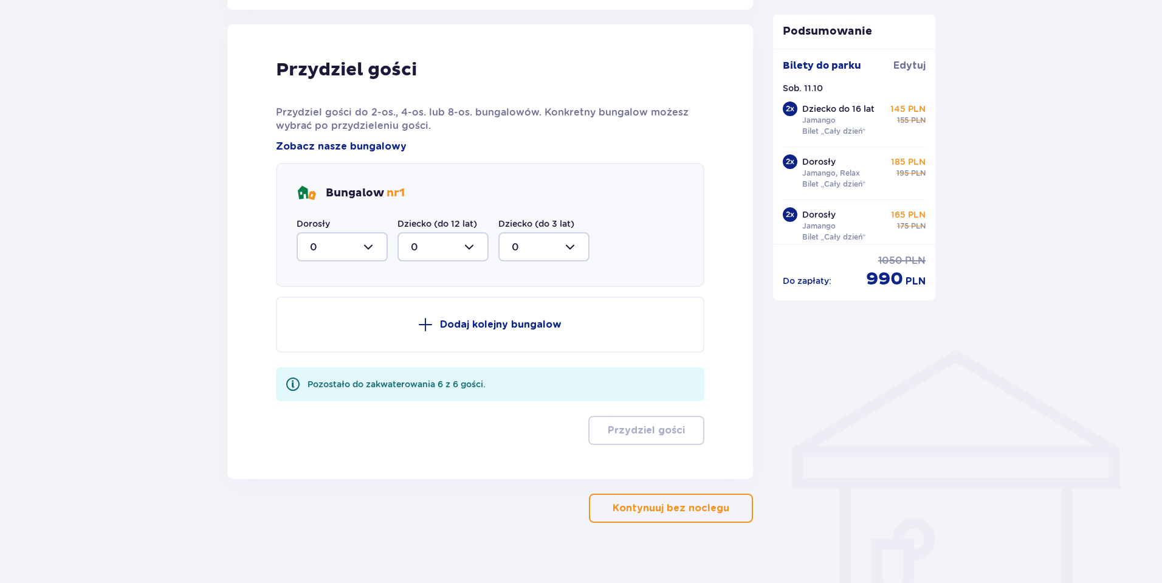
scroll to position [647, 0]
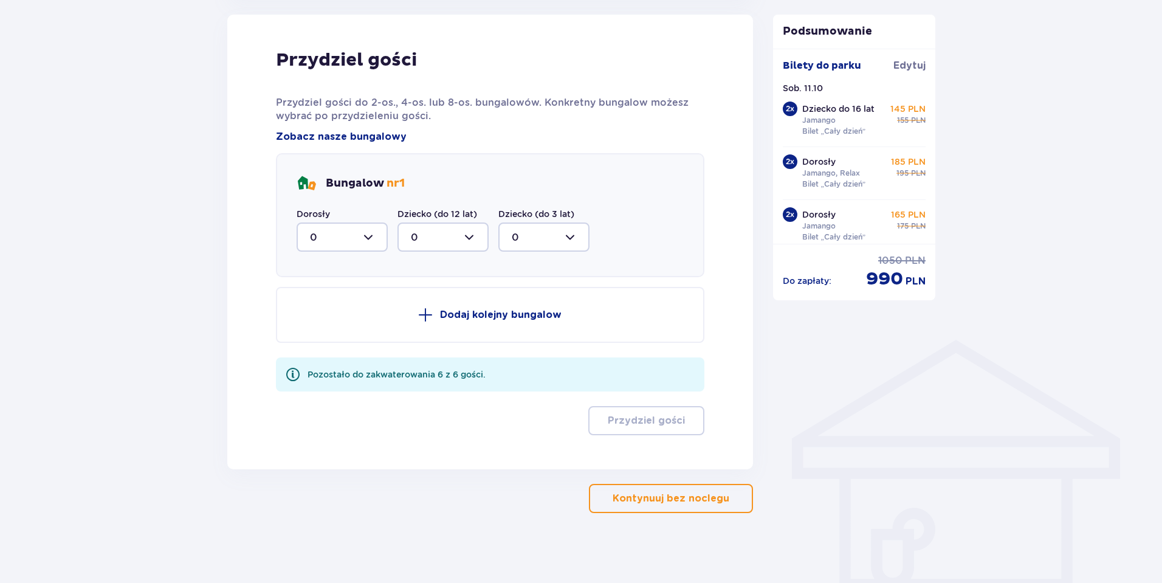
click at [371, 237] on div at bounding box center [341, 236] width 91 height 29
click at [317, 369] on div "4" at bounding box center [342, 375] width 64 height 13
type input "4"
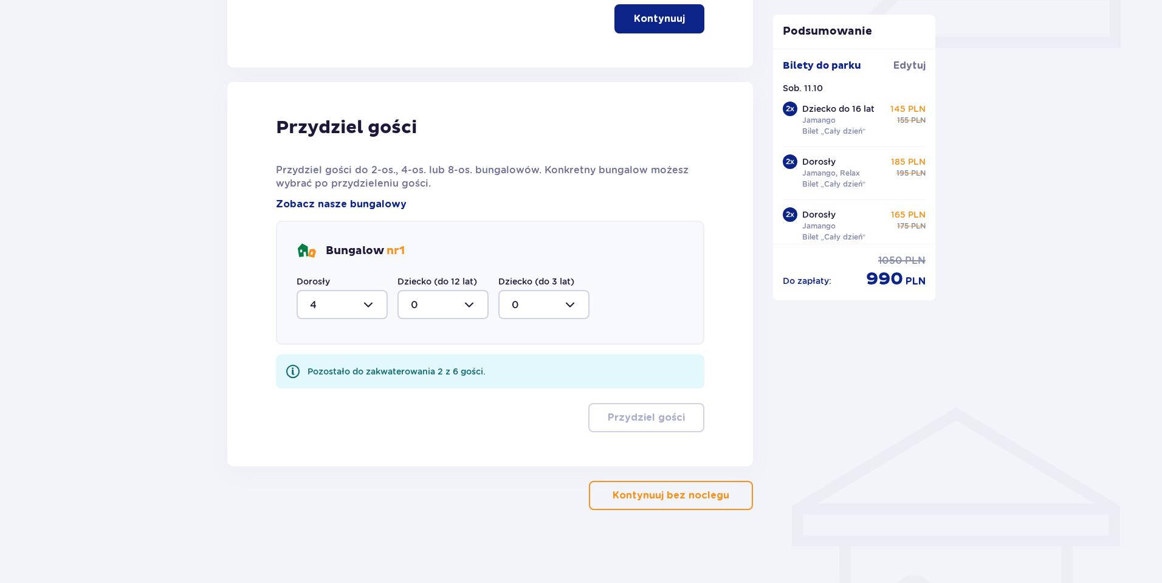
scroll to position [580, 0]
click at [470, 305] on div at bounding box center [442, 304] width 91 height 29
click at [420, 386] on div "2" at bounding box center [443, 392] width 64 height 13
type input "2"
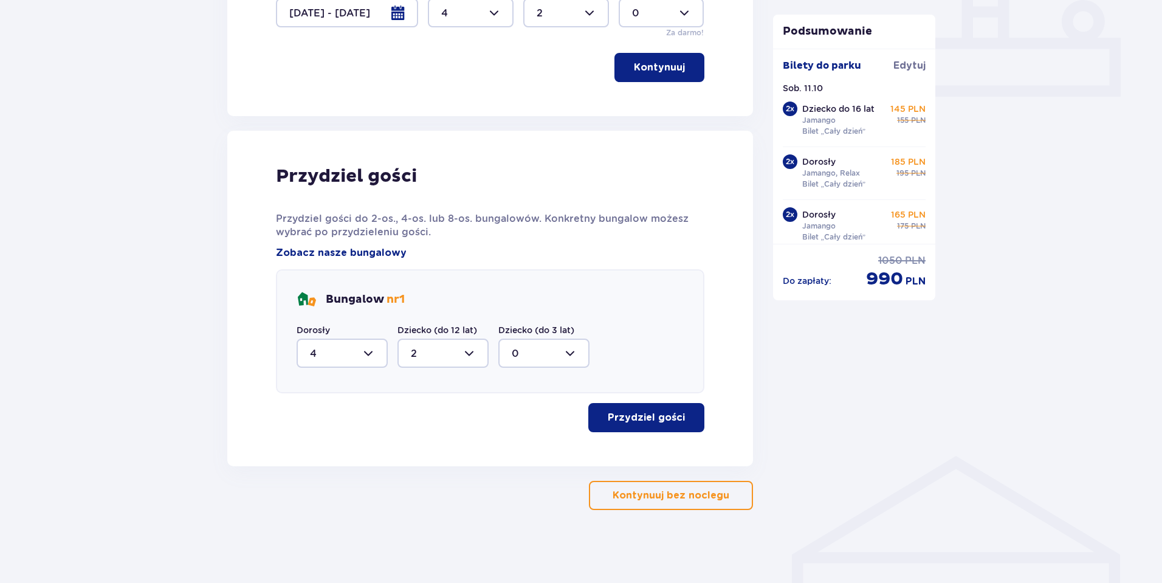
scroll to position [531, 0]
click at [627, 421] on p "Przydziel gości" at bounding box center [645, 417] width 77 height 13
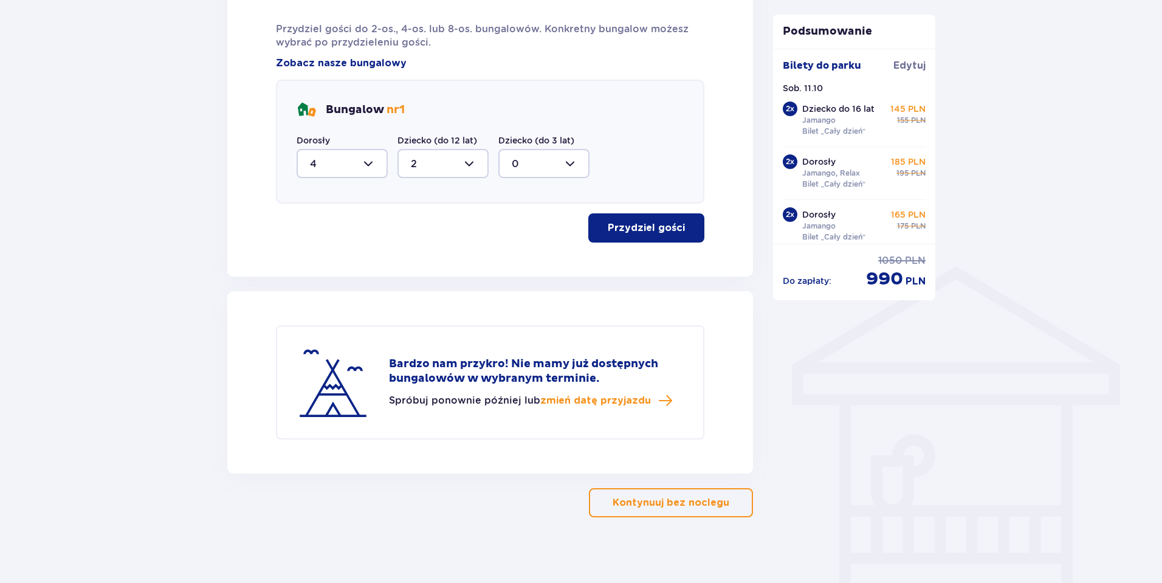
scroll to position [728, 0]
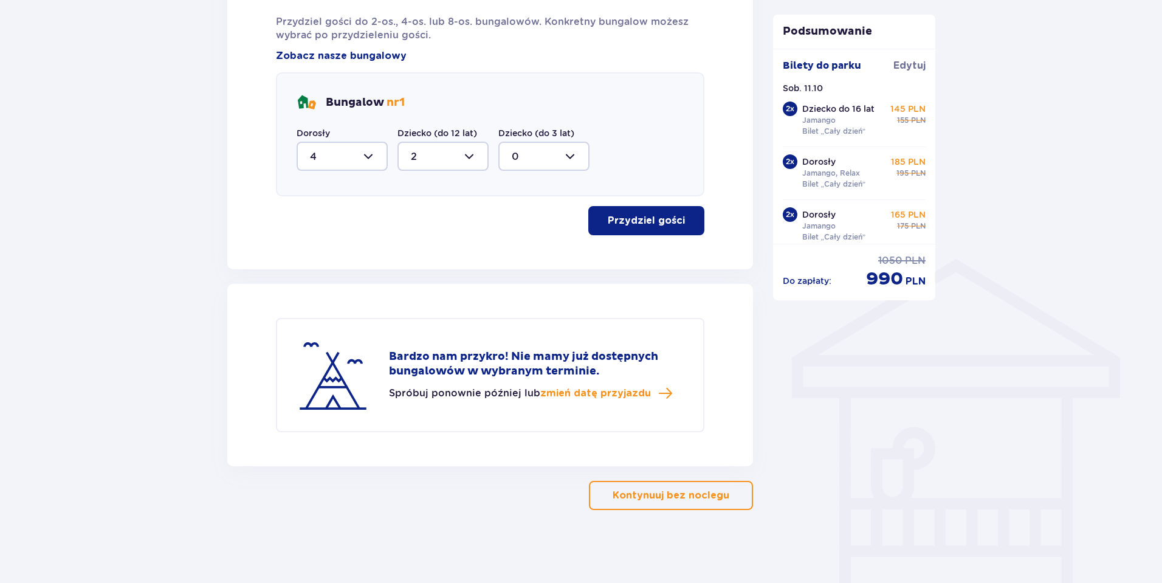
click at [368, 153] on div at bounding box center [341, 156] width 91 height 29
click at [324, 91] on div "2" at bounding box center [342, 88] width 64 height 13
type input "2"
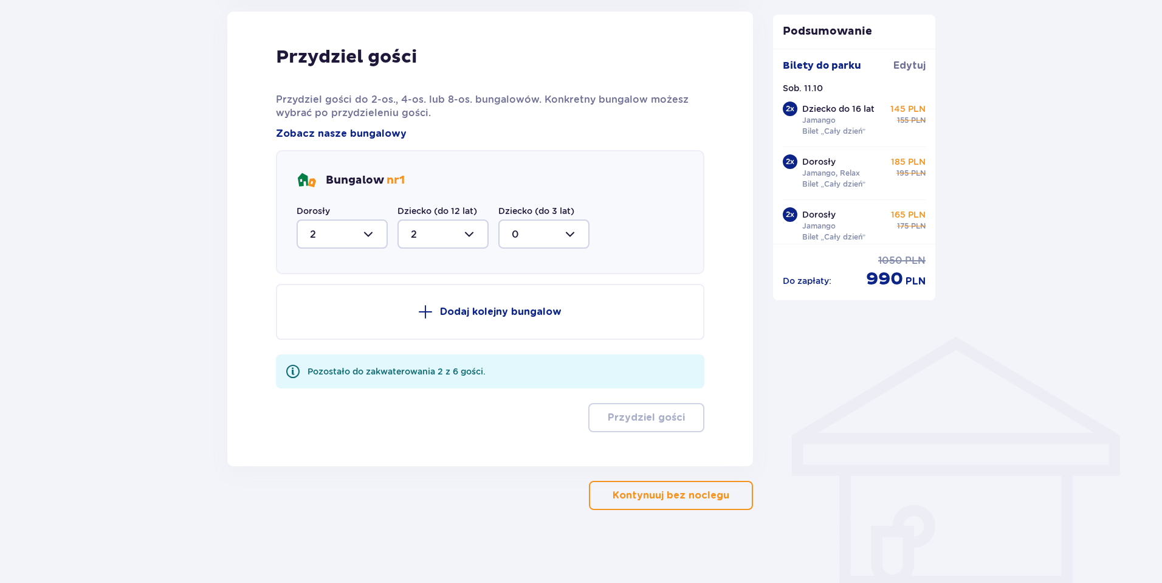
click at [464, 236] on div at bounding box center [442, 233] width 91 height 29
click at [426, 293] on div "1" at bounding box center [443, 296] width 64 height 13
type input "1"
click at [446, 312] on p "Dodaj kolejny bungalow" at bounding box center [500, 311] width 121 height 13
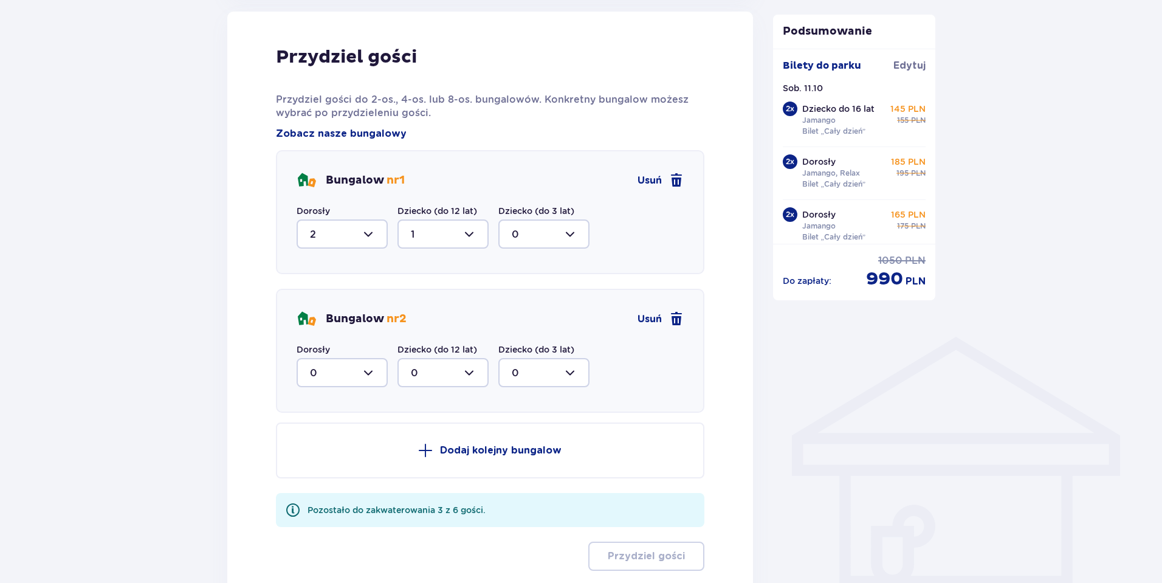
click at [368, 377] on div at bounding box center [341, 372] width 91 height 29
click at [320, 459] on div "2" at bounding box center [342, 460] width 64 height 13
type input "2"
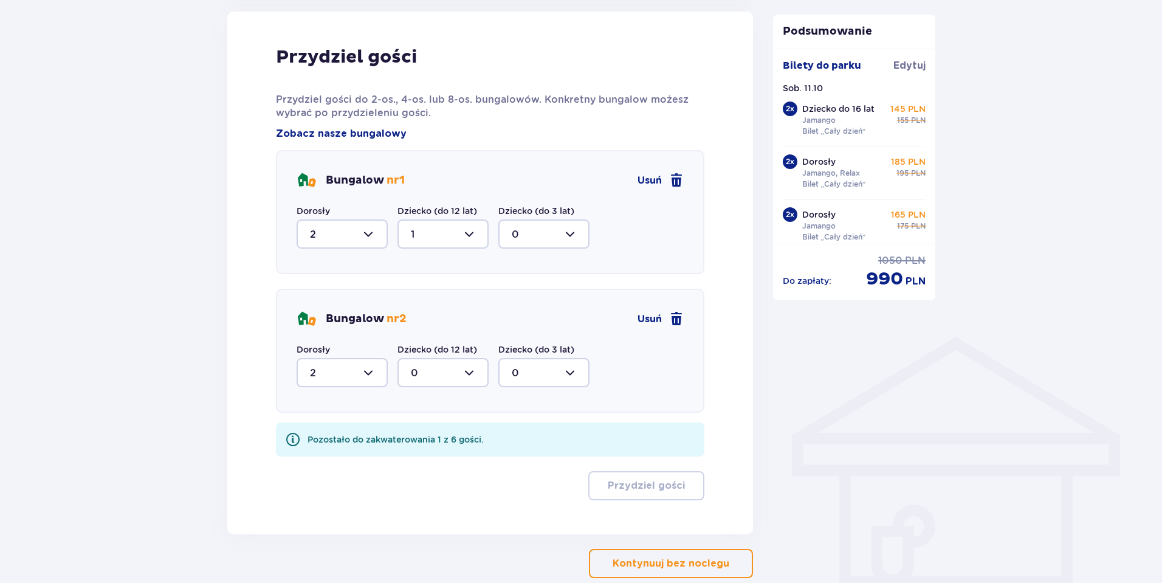
click at [476, 372] on div at bounding box center [442, 372] width 91 height 29
click at [418, 436] on div "1" at bounding box center [443, 434] width 64 height 13
type input "1"
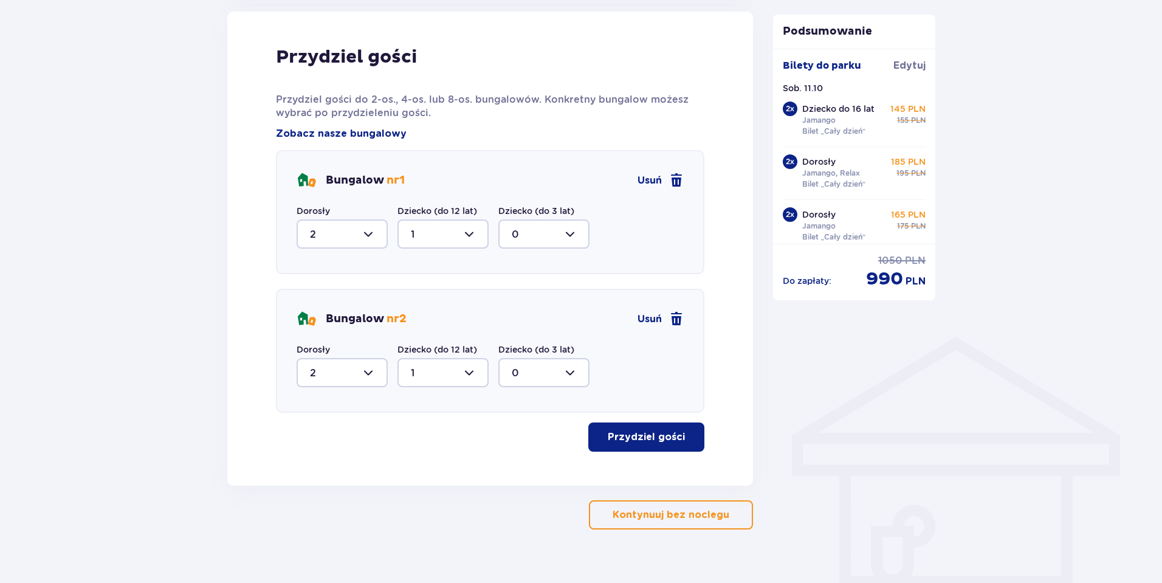
click at [651, 440] on p "Przydziel gości" at bounding box center [645, 436] width 77 height 13
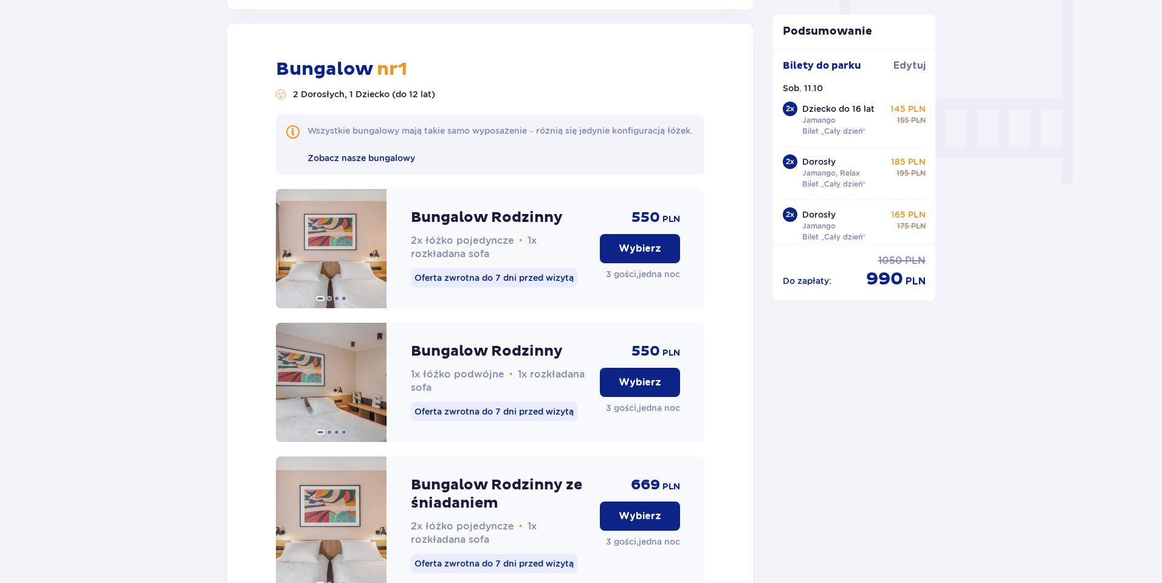
scroll to position [1135, 0]
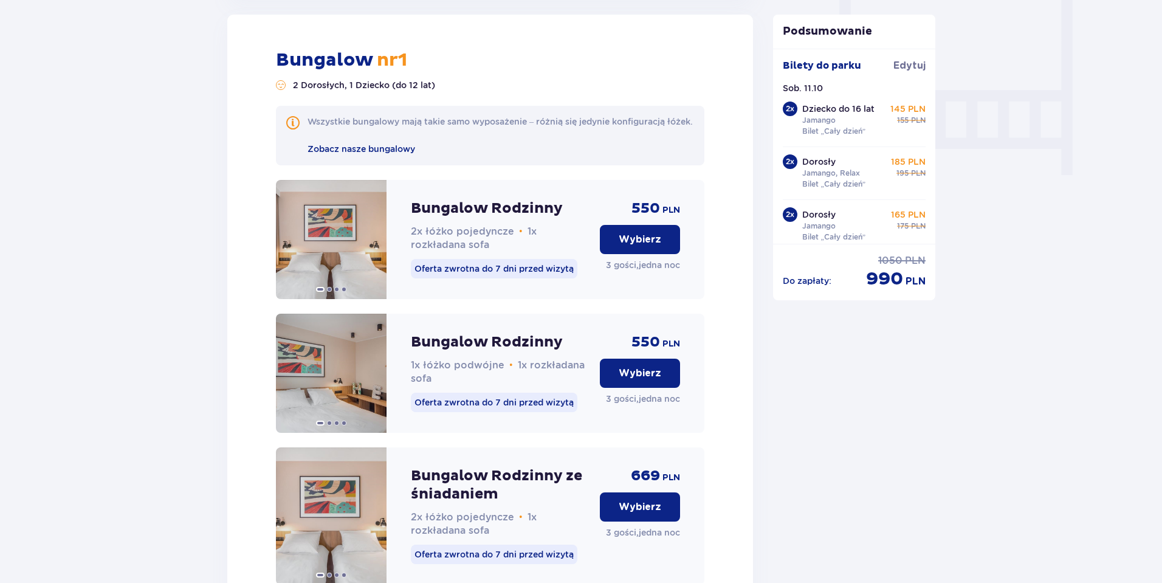
click at [621, 254] on button "Wybierz" at bounding box center [640, 239] width 80 height 29
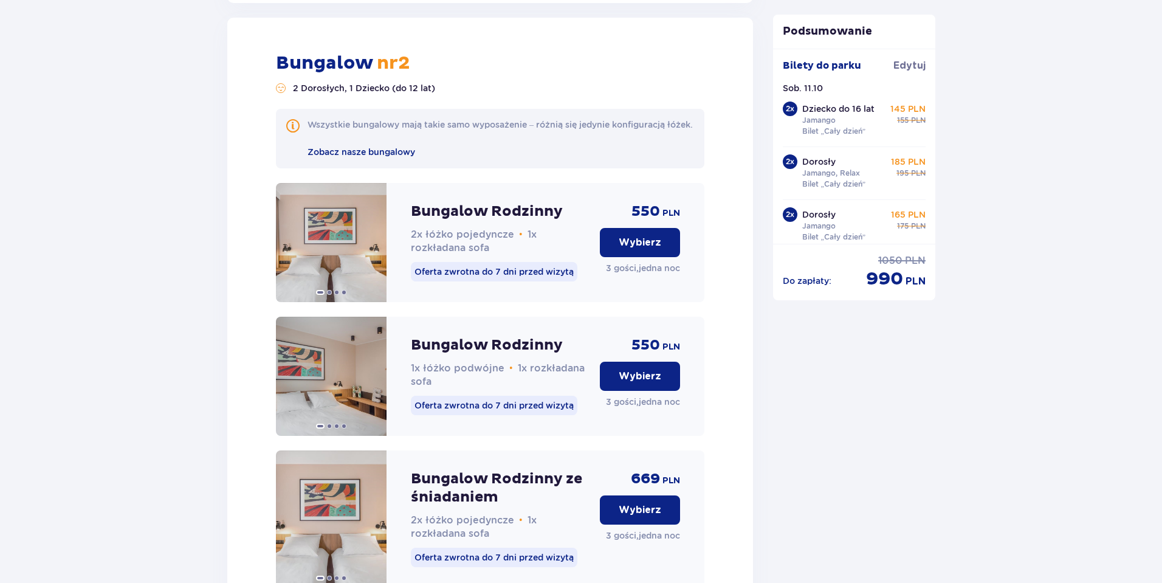
scroll to position [1942, 0]
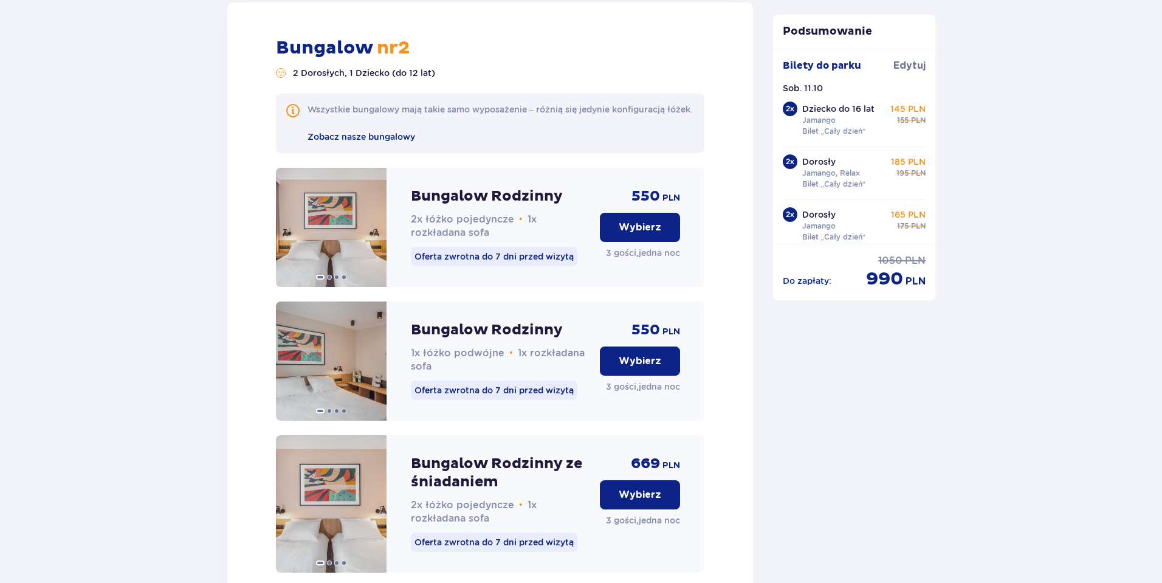
click at [621, 242] on button "Wybierz" at bounding box center [640, 227] width 80 height 29
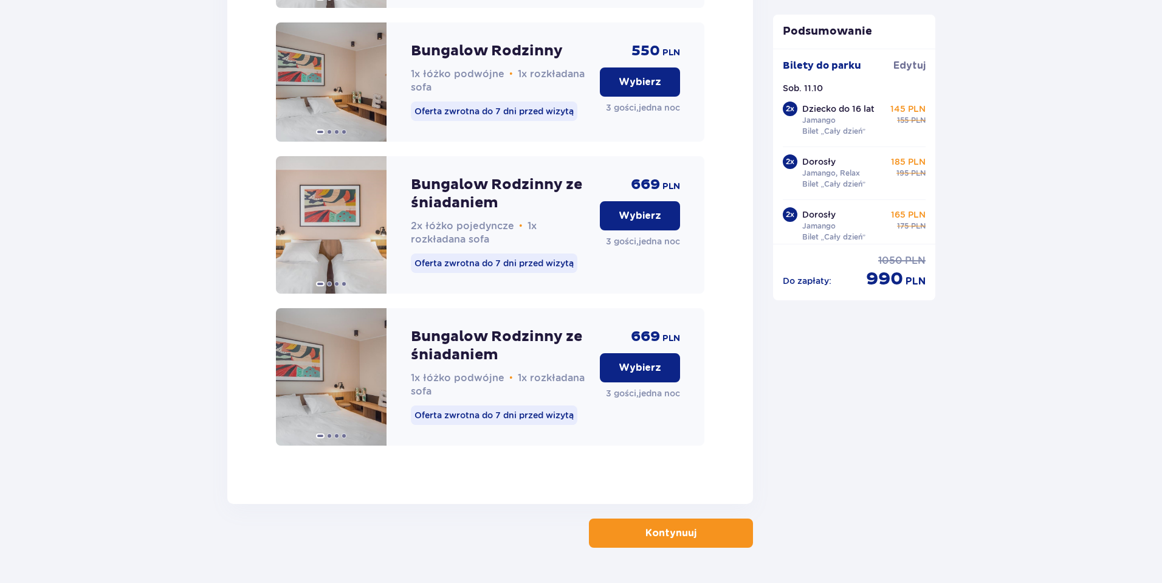
scroll to position [2283, 0]
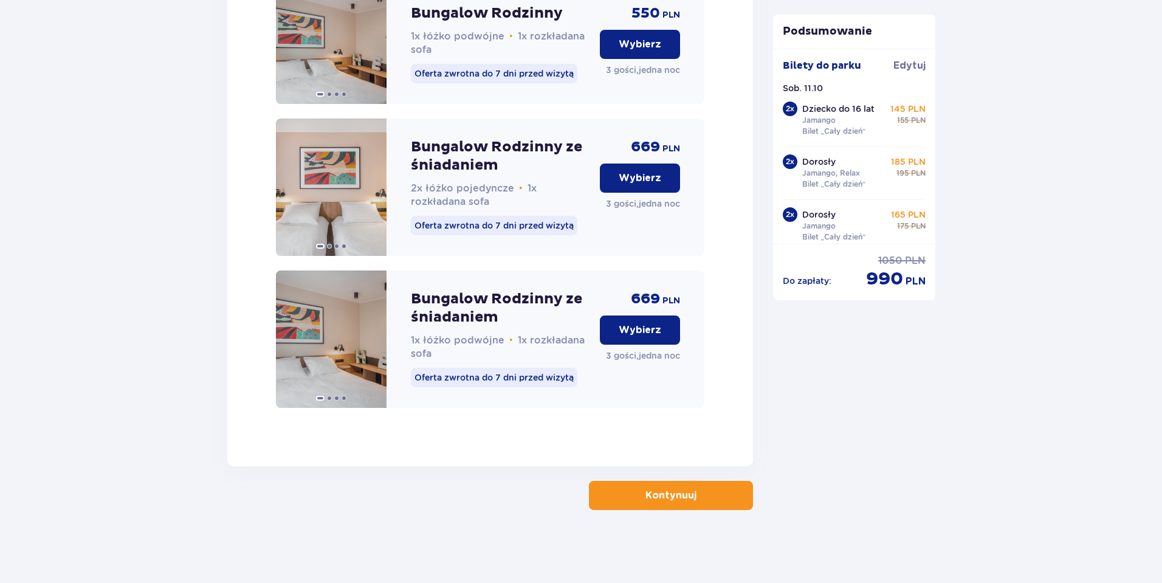
click at [648, 487] on button "Kontynuuj" at bounding box center [671, 495] width 164 height 29
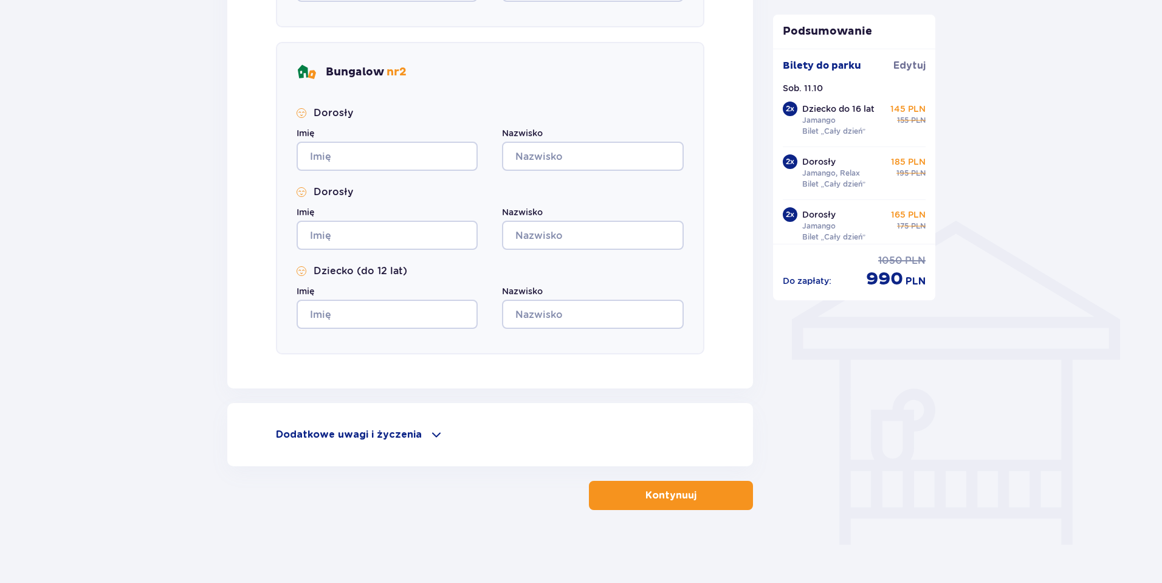
scroll to position [402, 0]
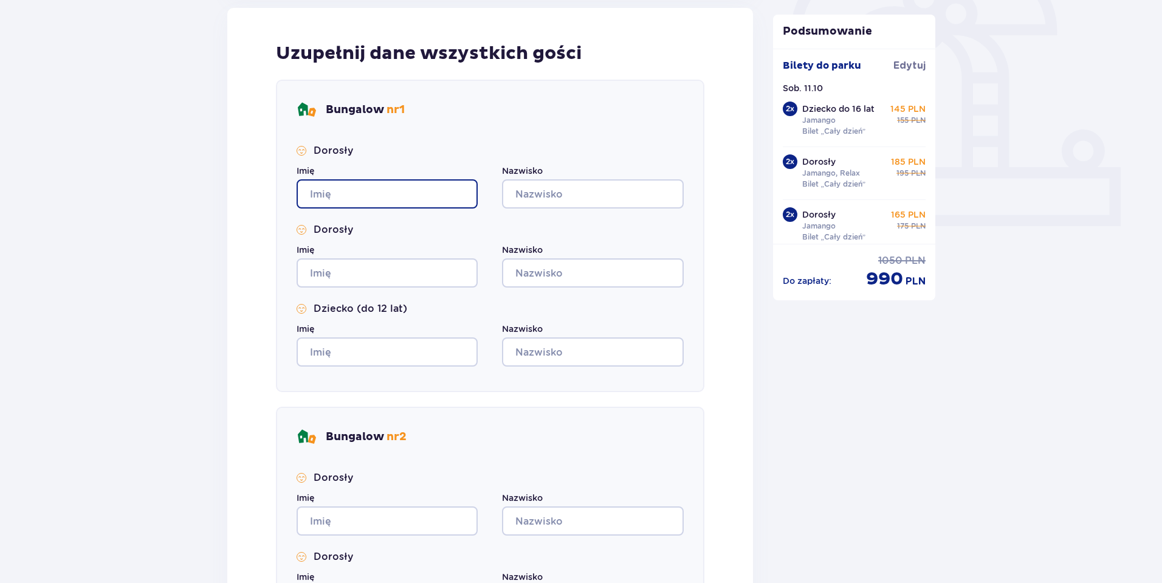
click at [313, 192] on input "Imię" at bounding box center [386, 193] width 181 height 29
type input "Magdalena"
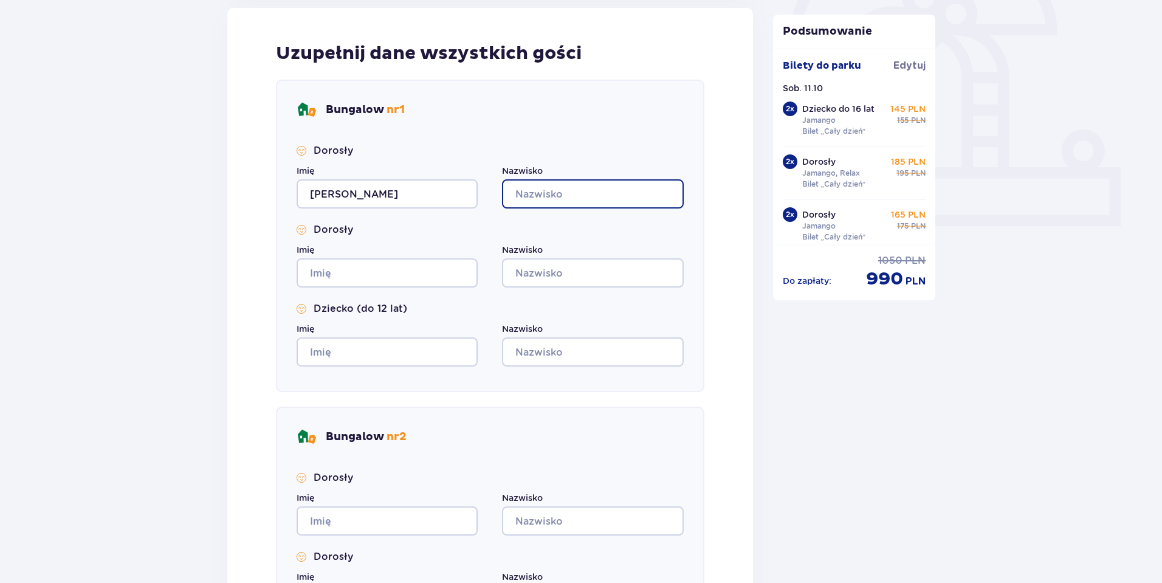
type input "Krasko"
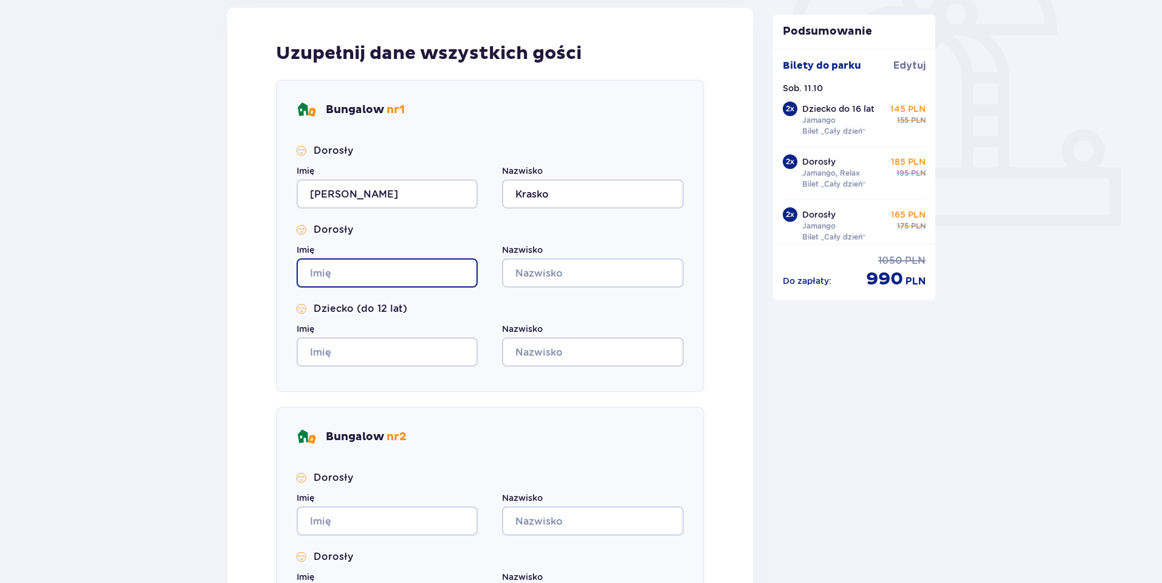
type input "Magdalena"
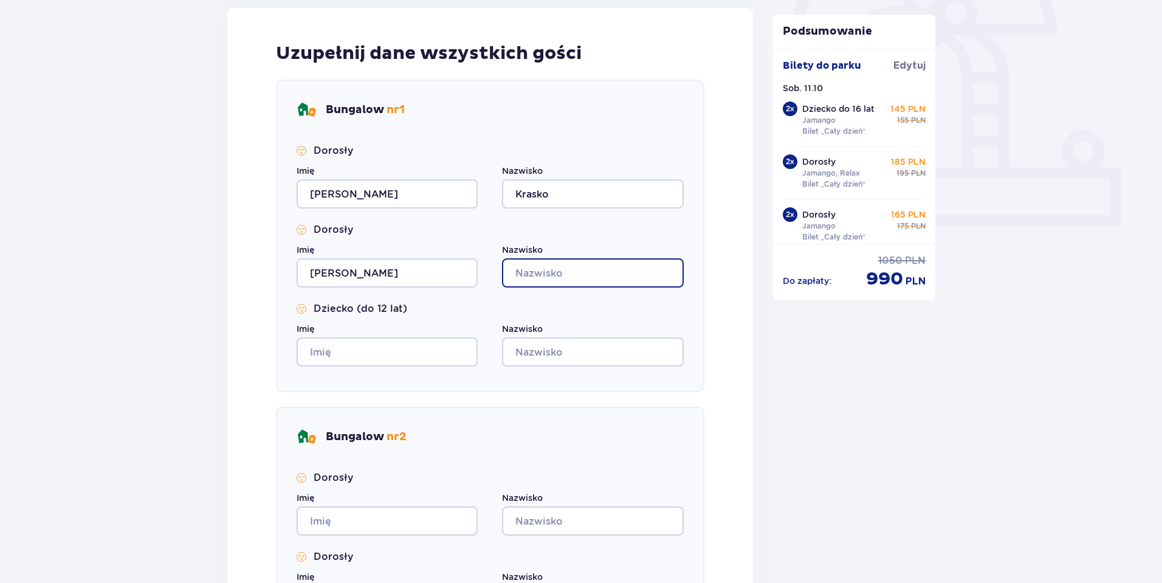
type input "Krasko"
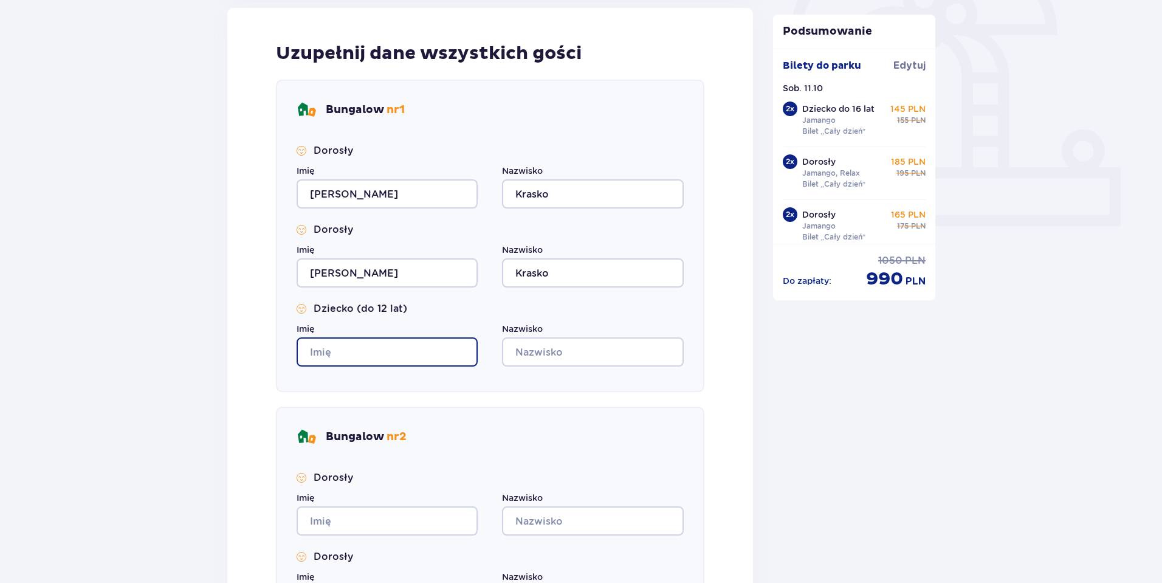
type input "Magdalena"
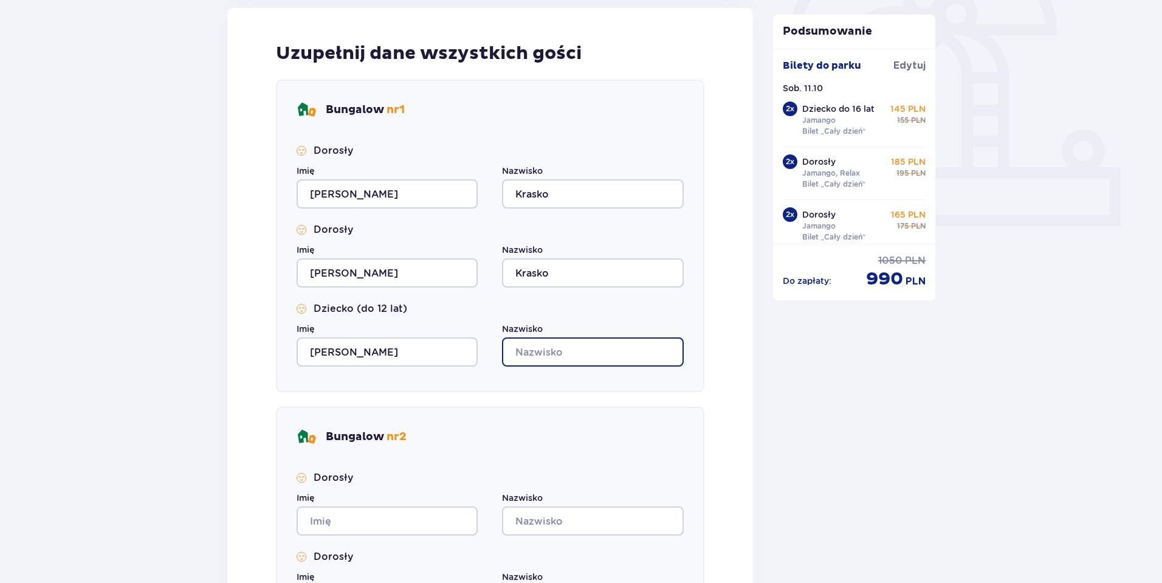
type input "Krasko"
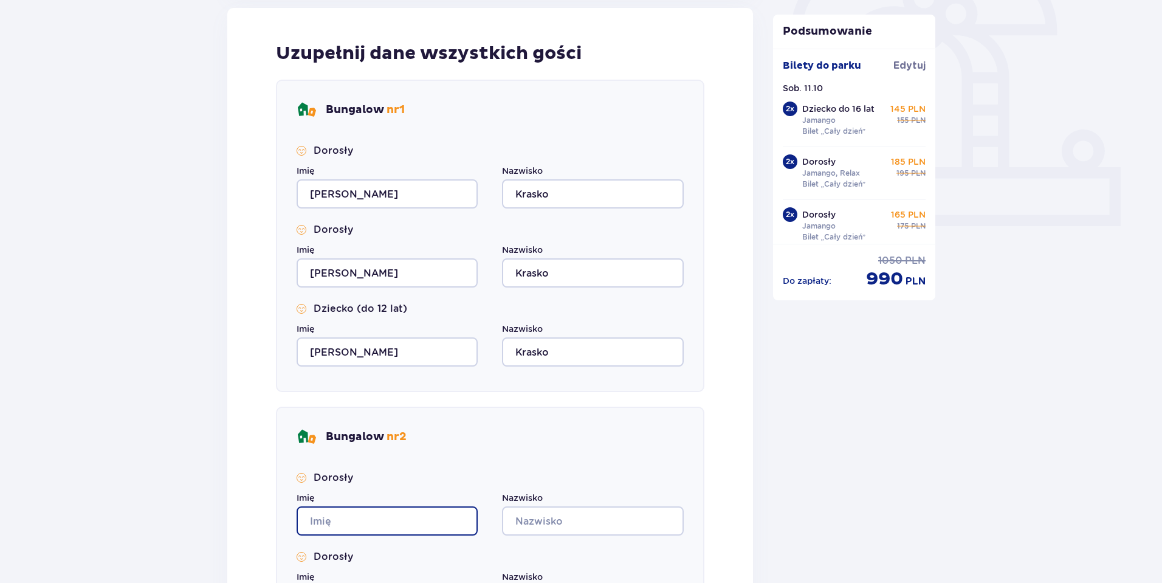
type input "Magdalena"
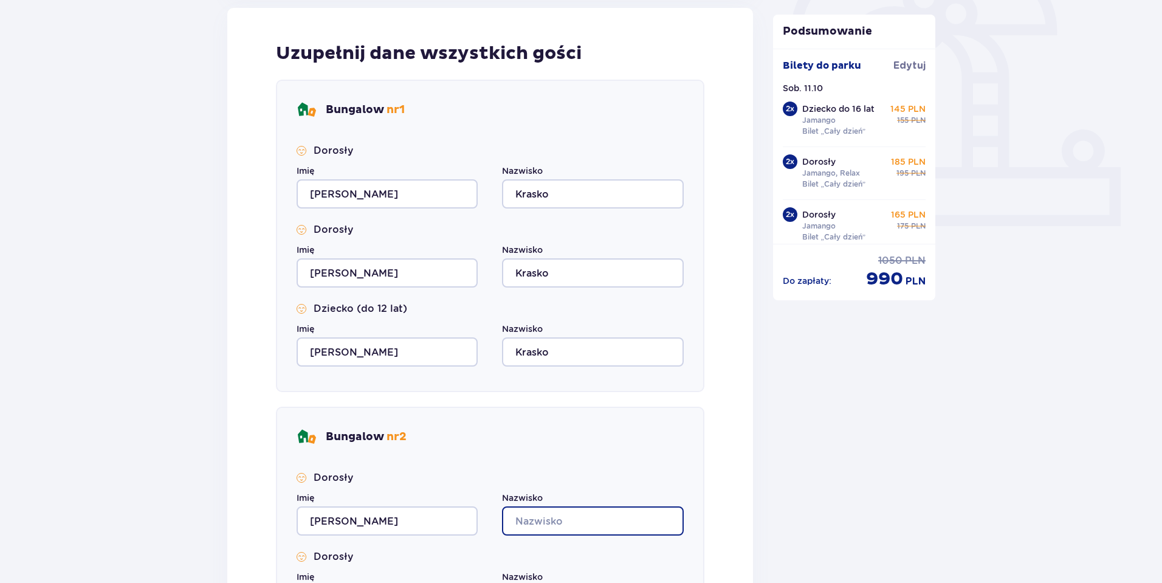
type input "Krasko"
type input "Magdalena"
type input "Krasko"
type input "Magdalena"
type input "Krasko"
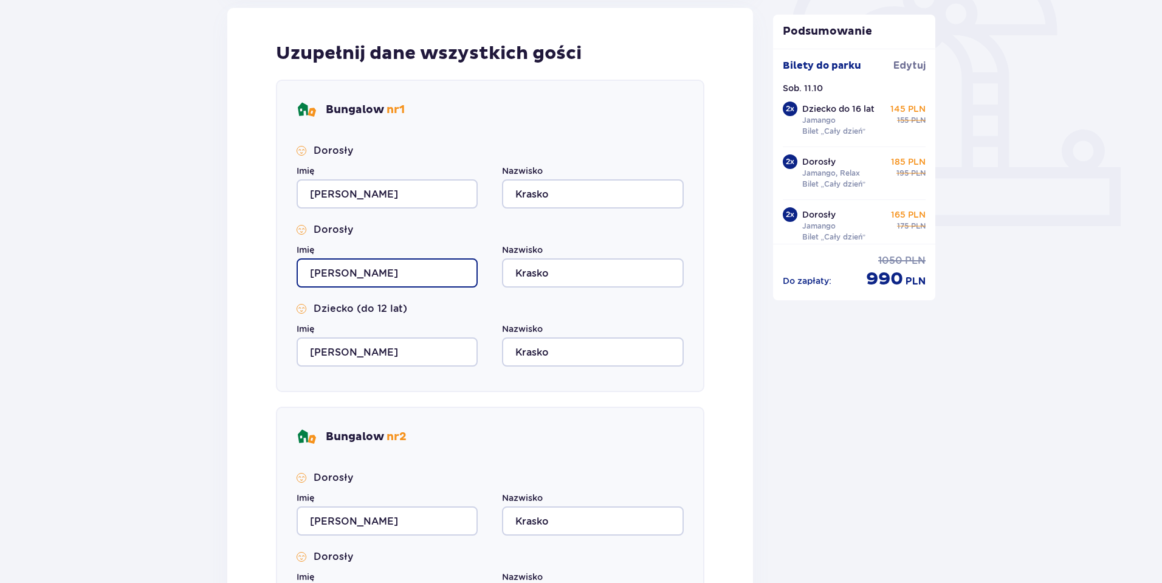
click at [368, 272] on input "Magdalena" at bounding box center [386, 272] width 181 height 29
type input "Piotr"
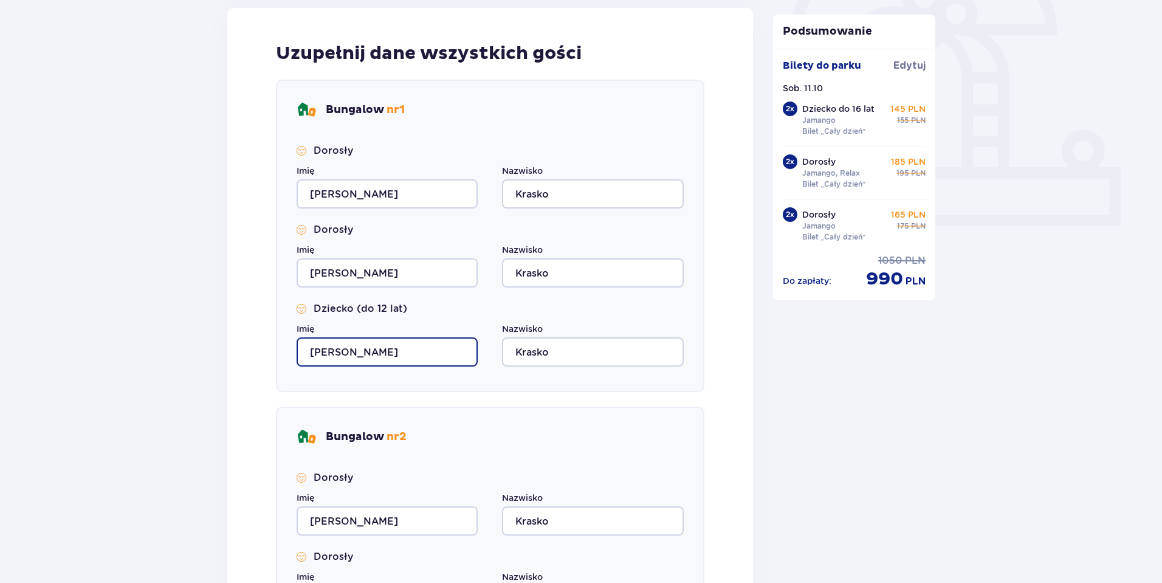
click at [380, 351] on input "Magdalena" at bounding box center [386, 351] width 181 height 29
type input "Malwina"
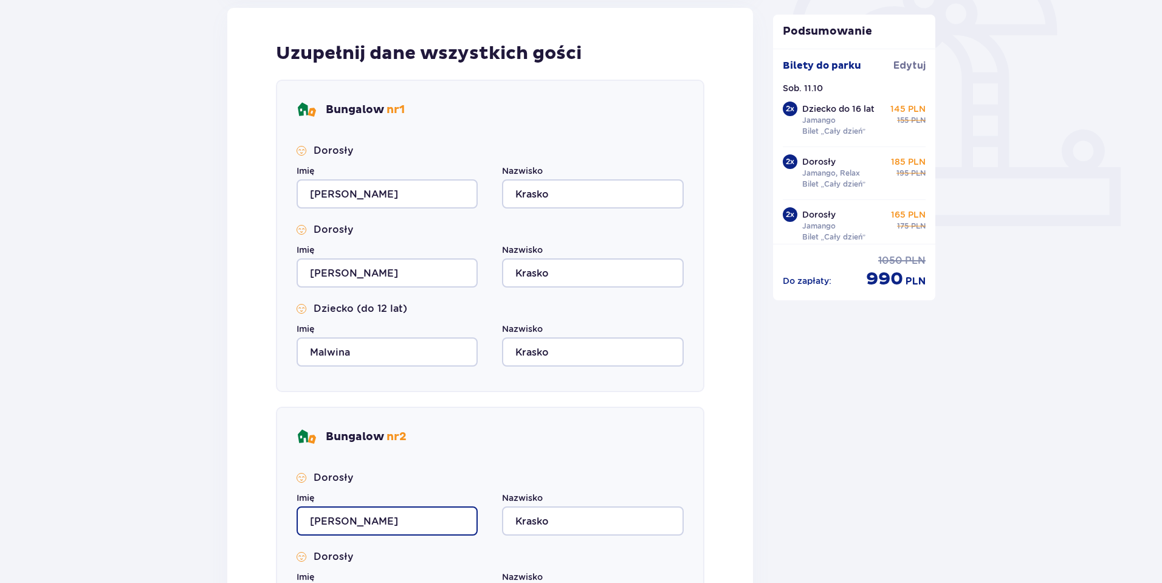
click at [391, 516] on input "Magdalena" at bounding box center [386, 520] width 181 height 29
click at [423, 524] on input "Magdalena" at bounding box center [386, 520] width 181 height 29
type input "M"
type input "Karolina"
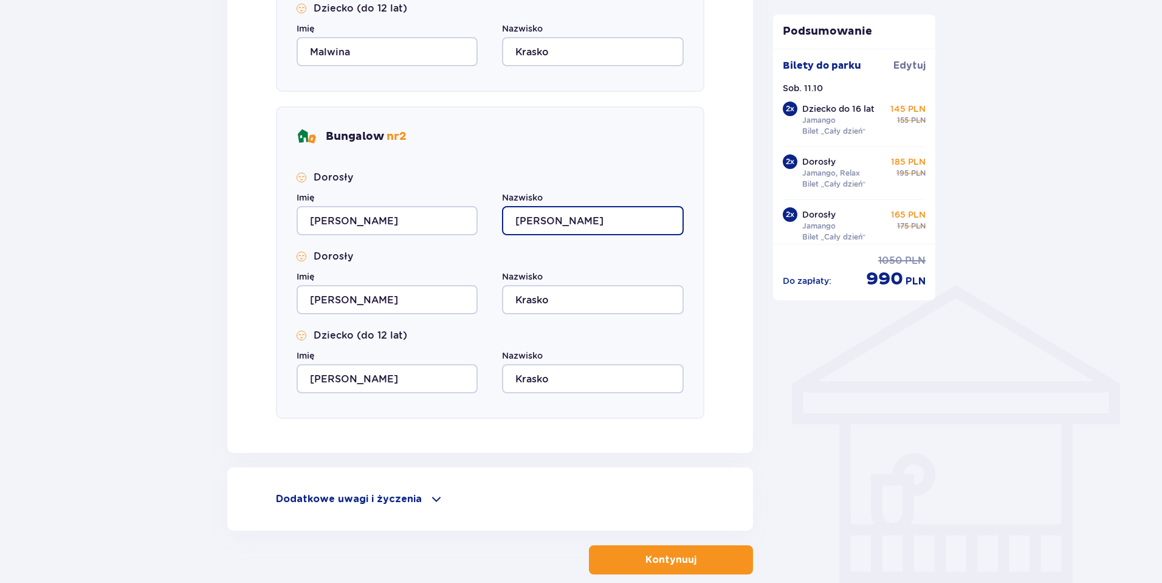
scroll to position [705, 0]
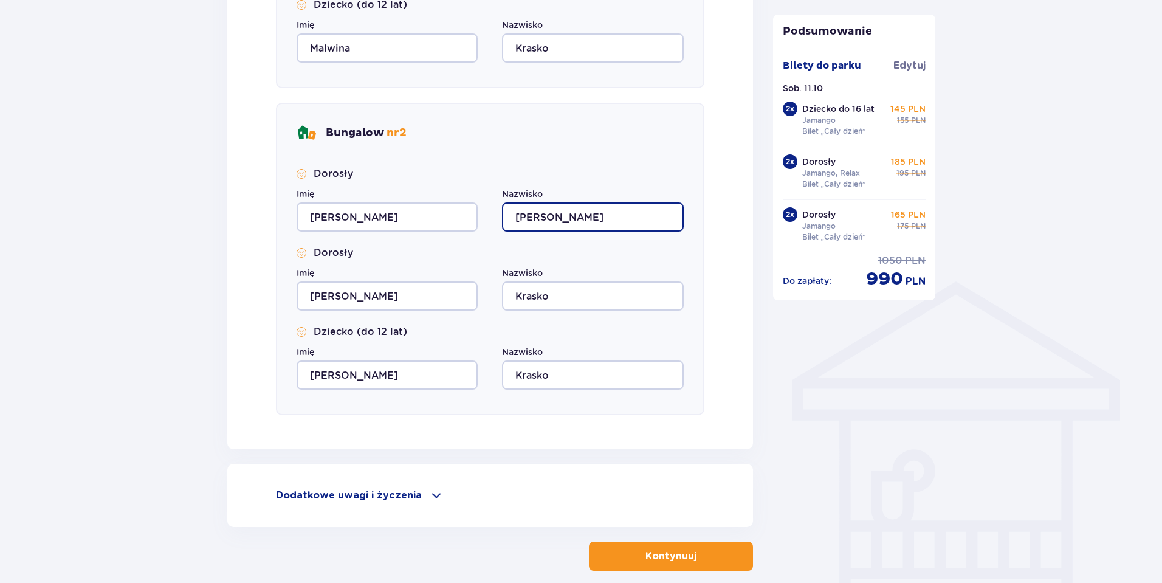
type input "Stankiewicz"
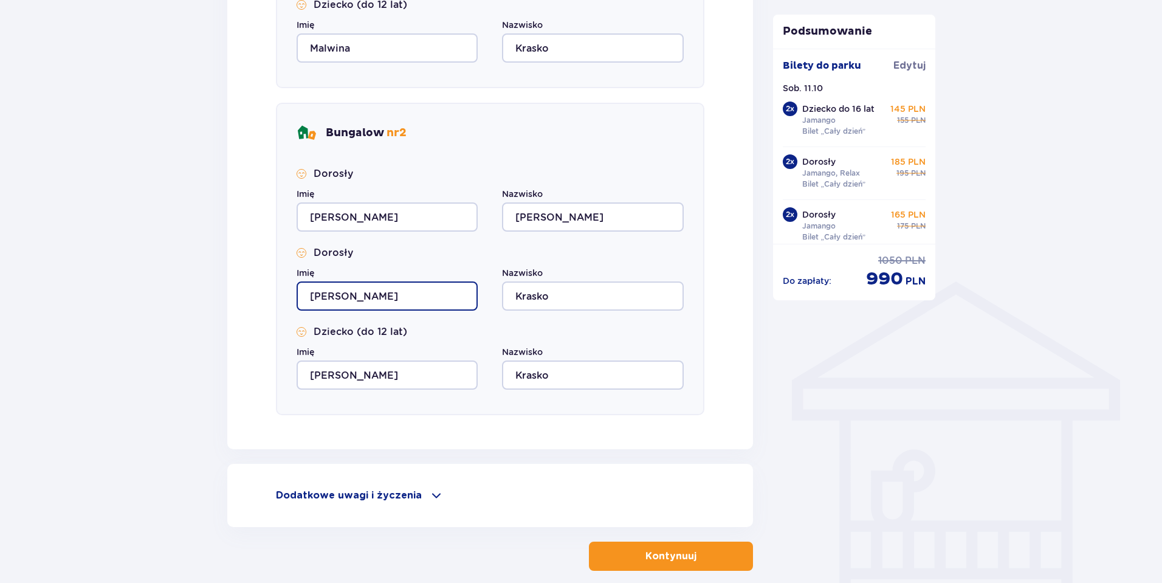
click at [384, 302] on input "Magdalena" at bounding box center [386, 295] width 181 height 29
type input "M"
type input "Zdizsław"
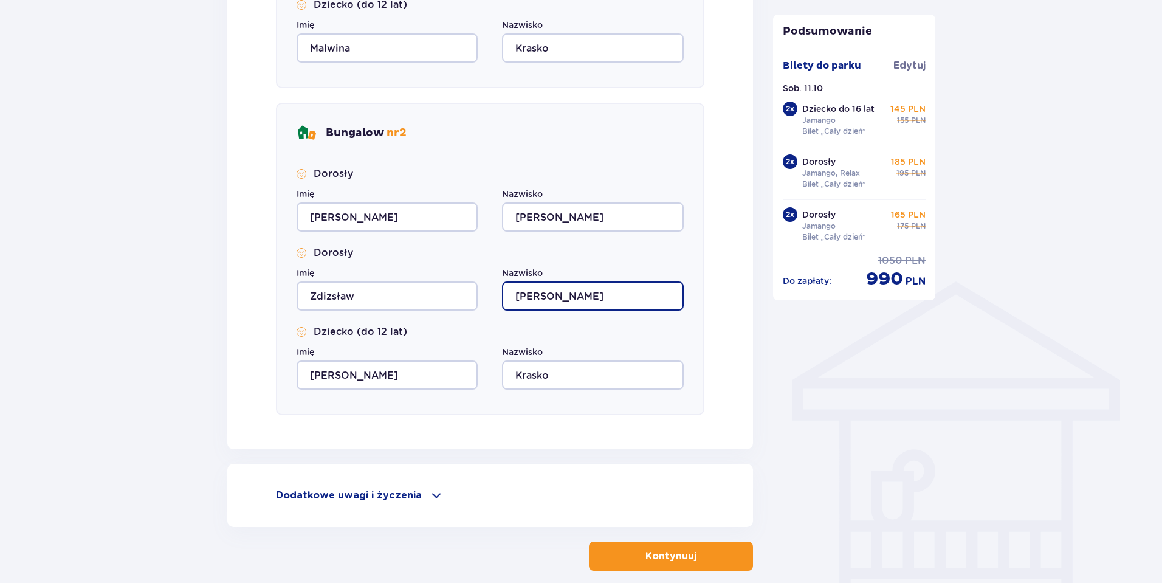
type input "Stankiewicz"
type input "Helena"
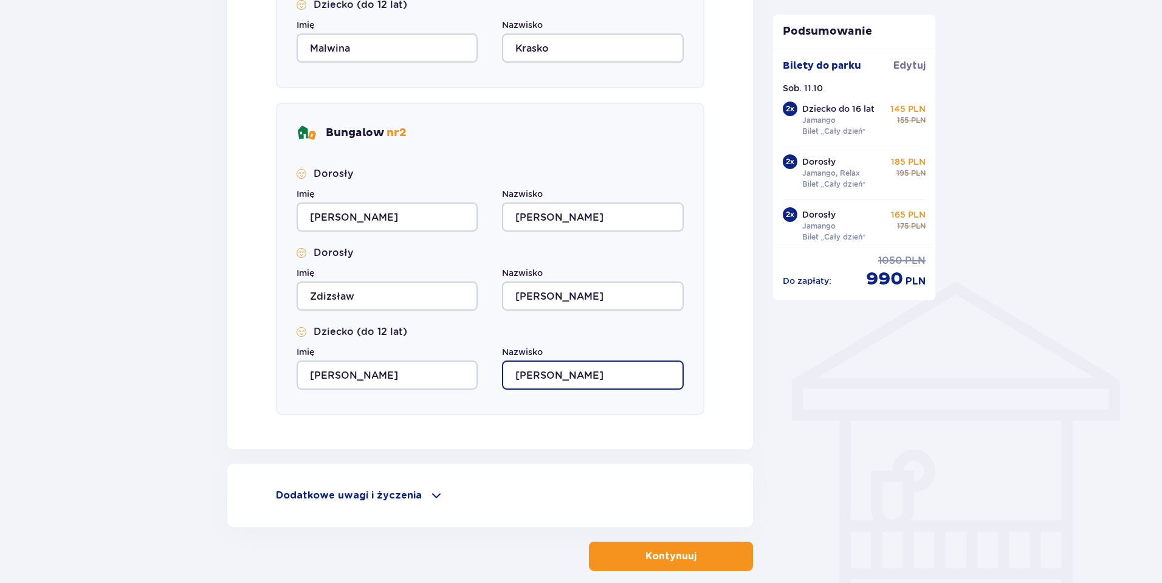
type input "Stankiewicz"
click at [668, 557] on p "Kontynuuj" at bounding box center [670, 555] width 51 height 13
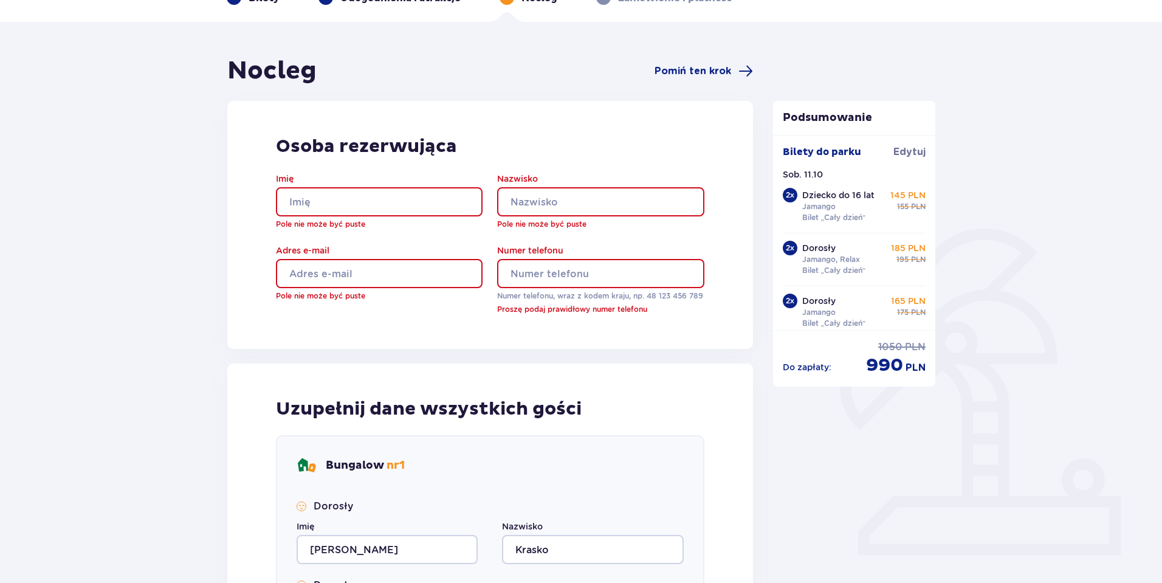
scroll to position [28, 0]
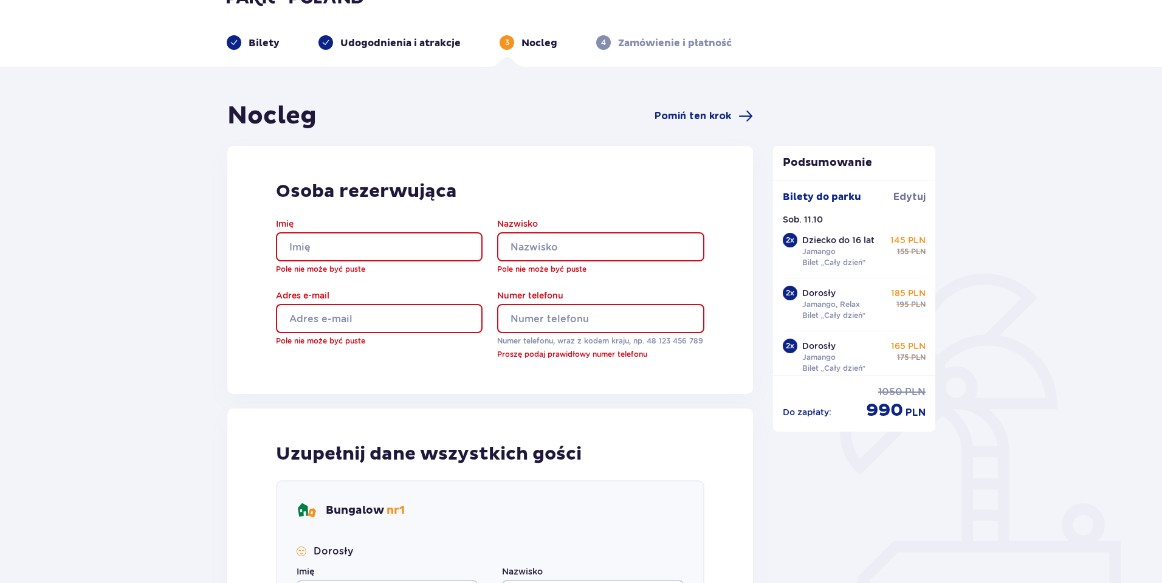
click at [332, 252] on input "Imię" at bounding box center [379, 246] width 207 height 29
type input "Magdalena"
type input "Krasko"
type input "dziarka230@interia.pl"
type input "508087563"
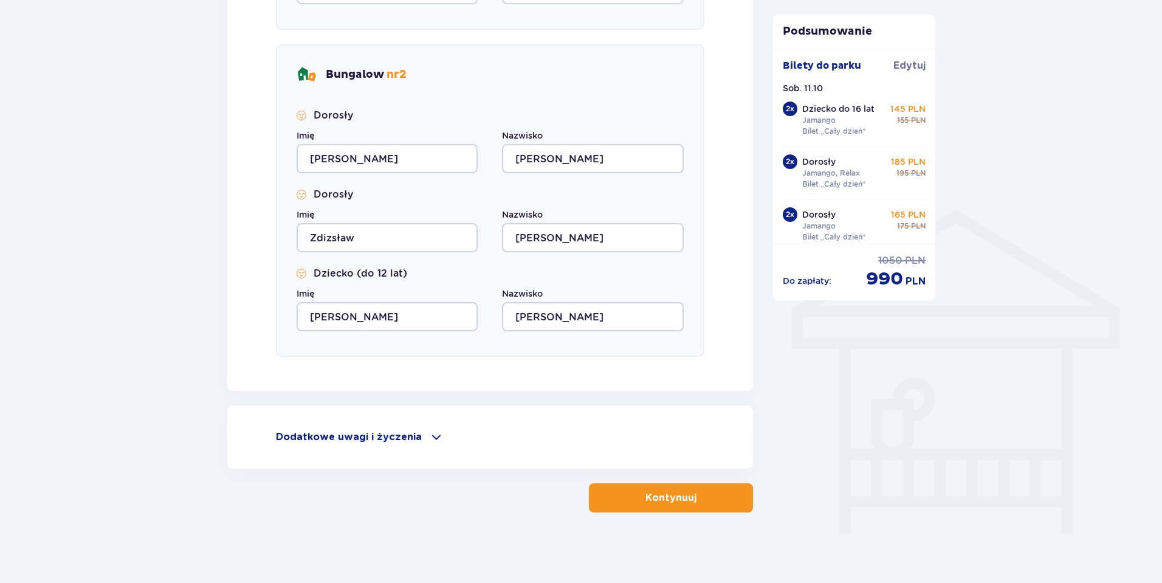
scroll to position [779, 0]
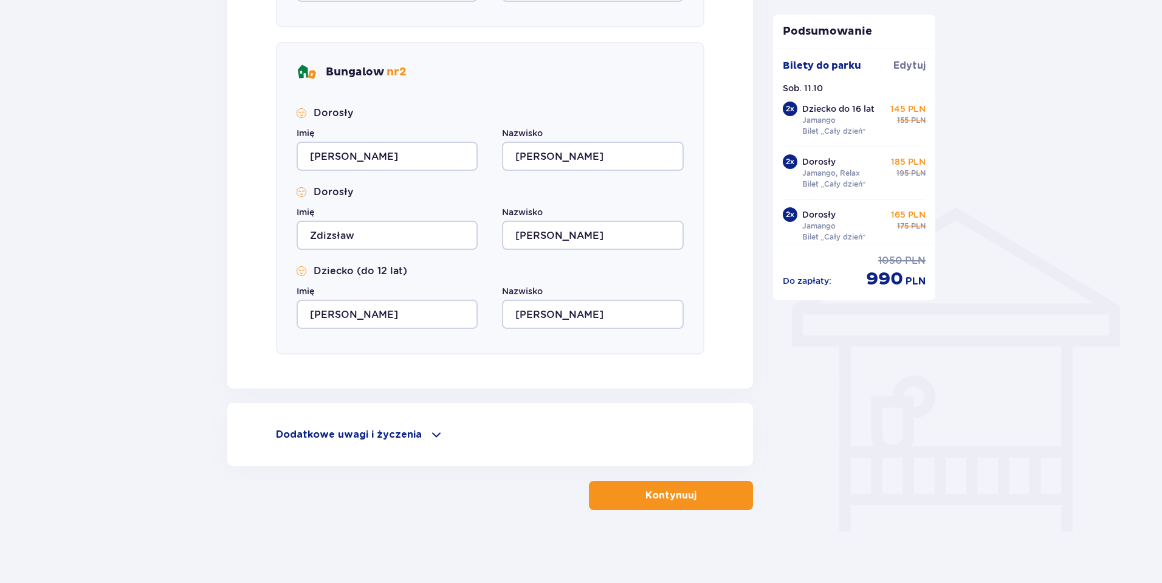
click at [676, 492] on p "Kontynuuj" at bounding box center [670, 494] width 51 height 13
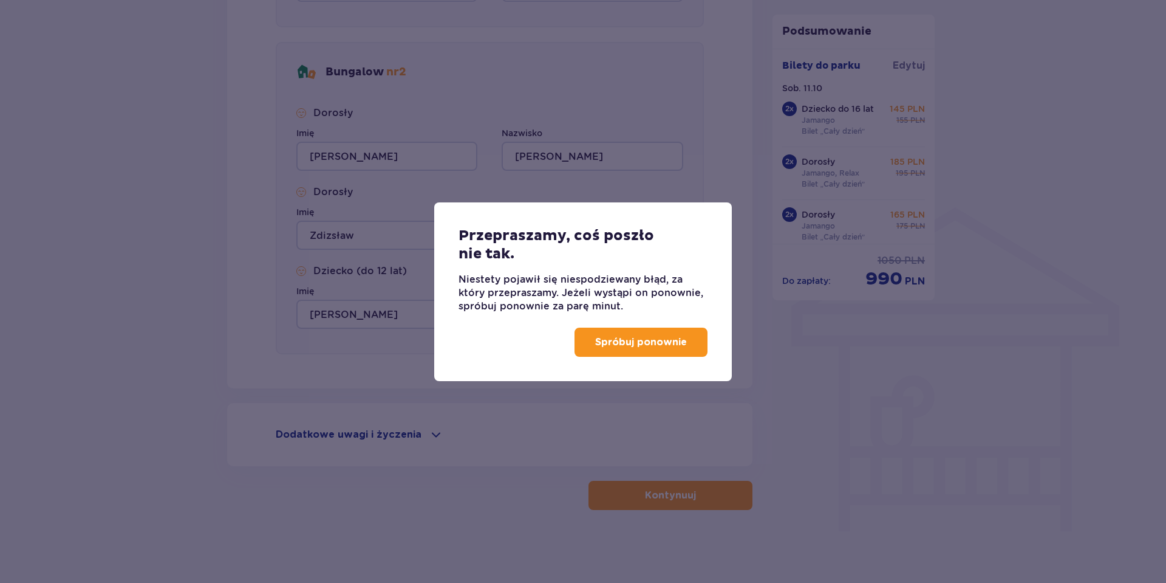
click at [622, 338] on p "Spróbuj ponownie" at bounding box center [641, 341] width 92 height 13
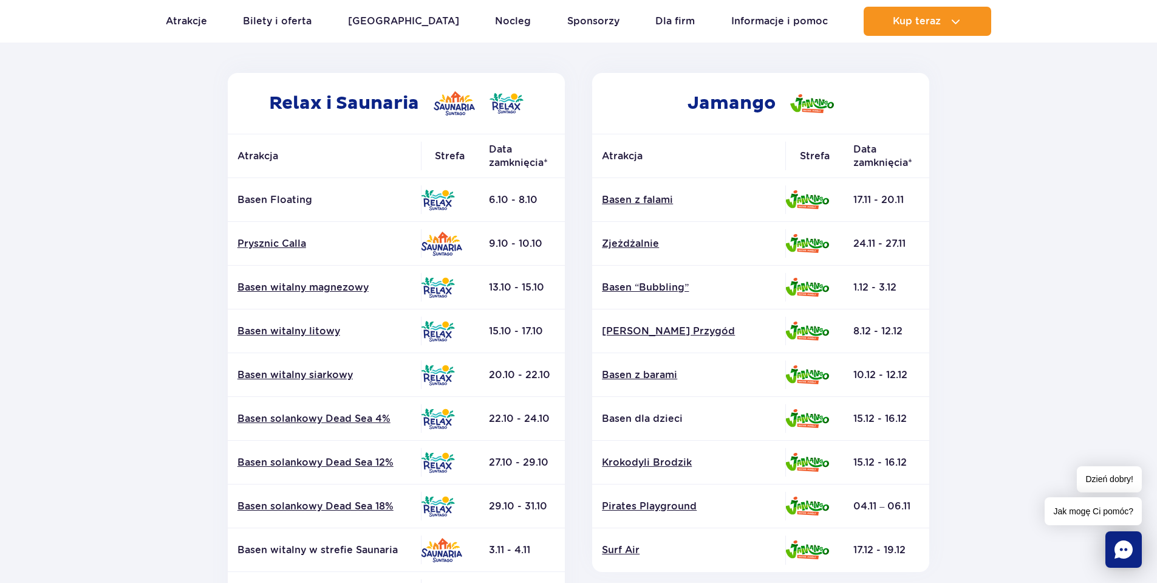
scroll to position [182, 0]
click at [279, 18] on link "Bilety i oferta" at bounding box center [277, 21] width 69 height 29
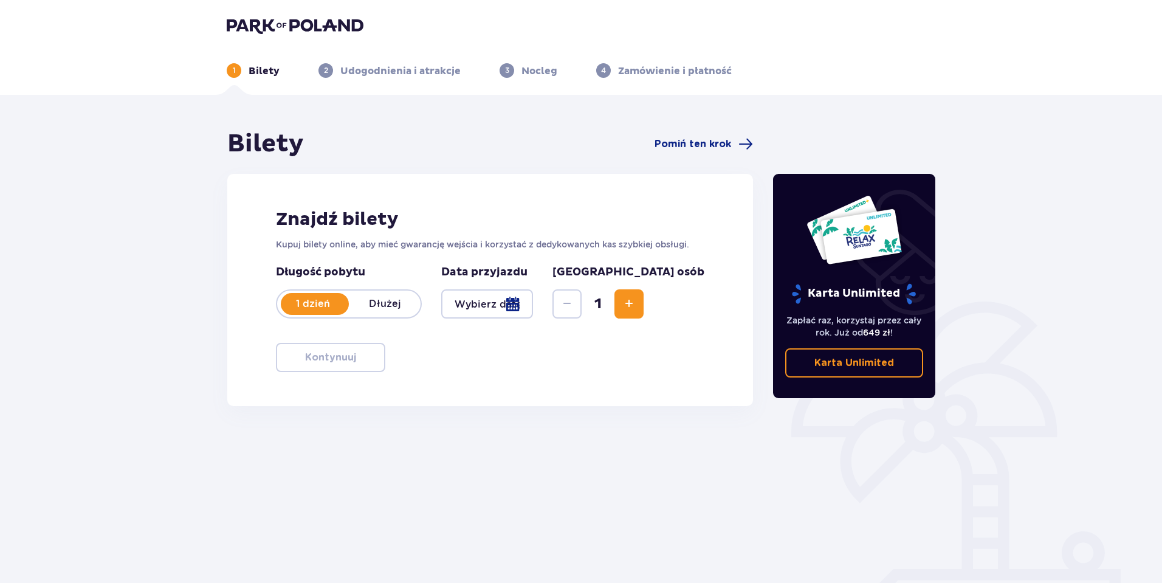
click at [533, 298] on div at bounding box center [487, 303] width 92 height 29
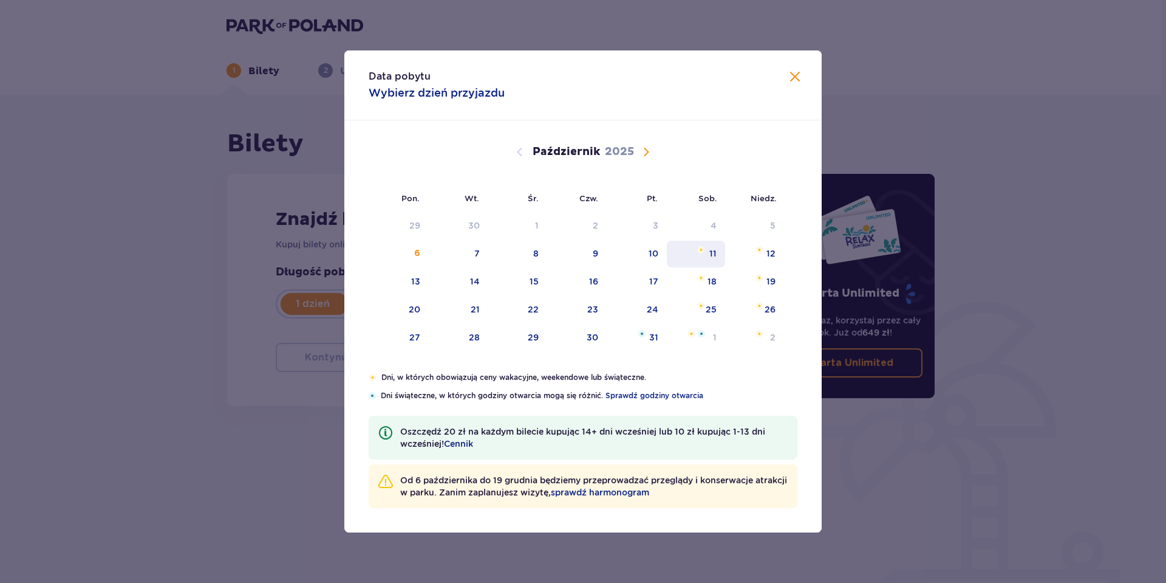
click at [705, 253] on img "sobota, 11 października 2025" at bounding box center [701, 249] width 8 height 7
type input "[DATE]"
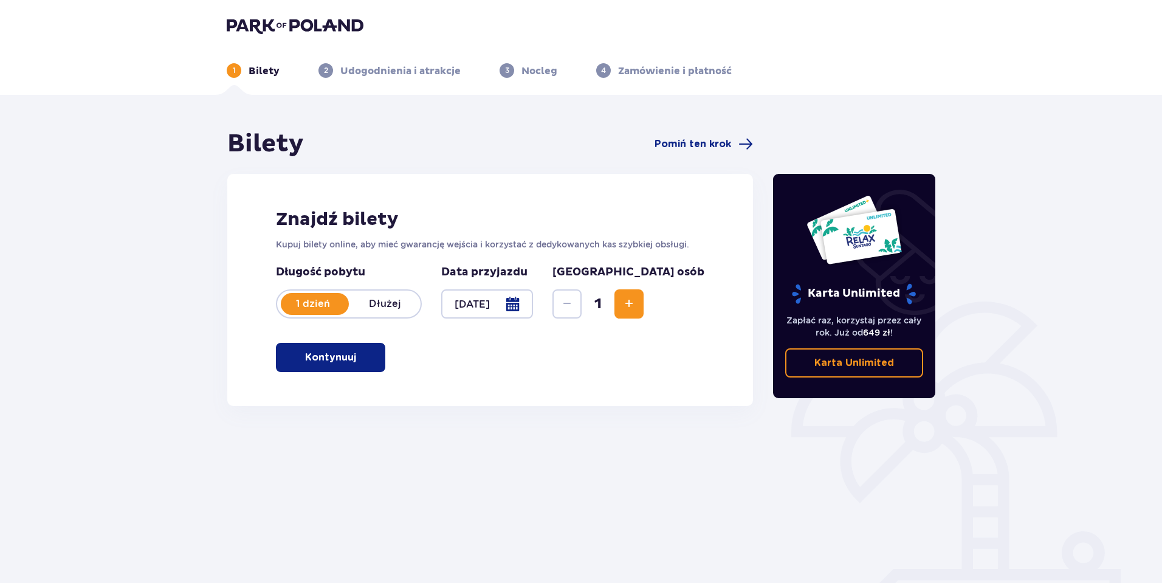
click at [636, 300] on span "Zwiększ" at bounding box center [628, 303] width 15 height 15
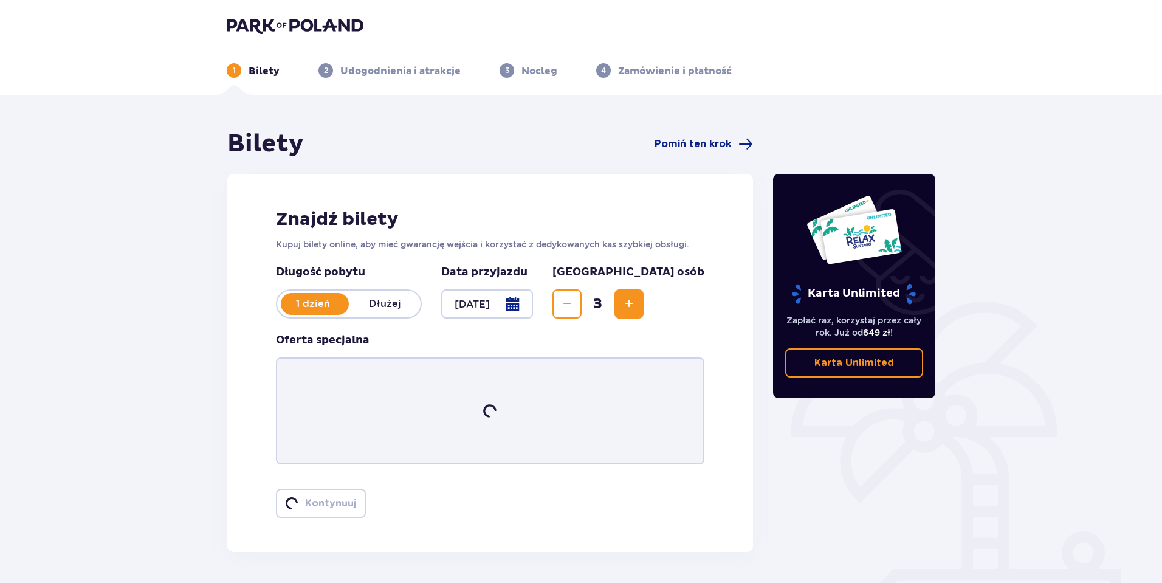
click at [636, 300] on span "Zwiększ" at bounding box center [628, 303] width 15 height 15
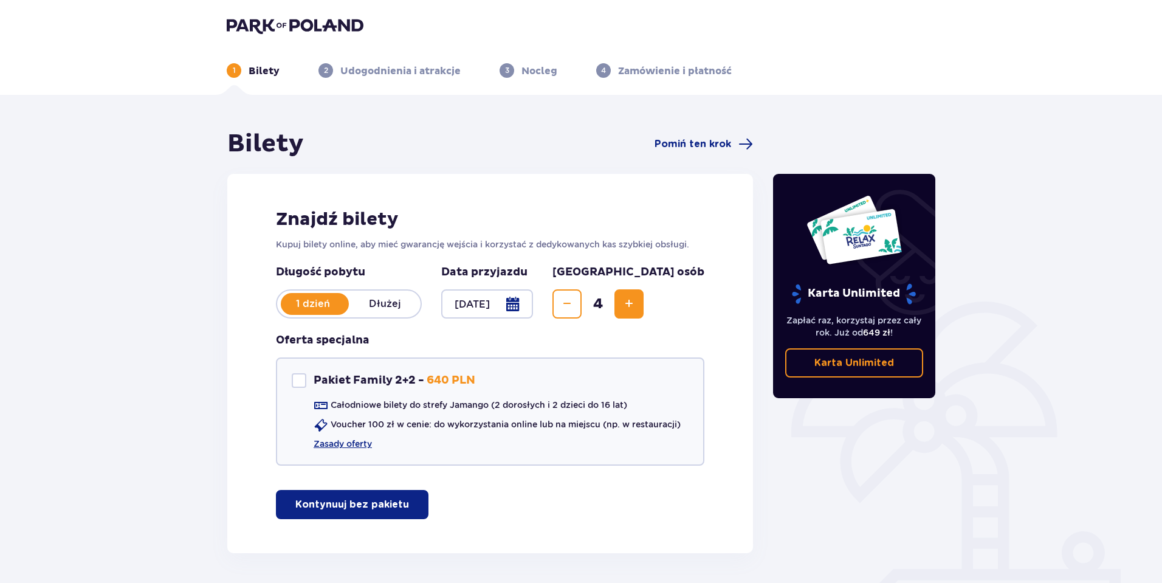
click at [636, 300] on span "Zwiększ" at bounding box center [628, 303] width 15 height 15
click at [361, 505] on p "Kontynuuj bez pakietu" at bounding box center [352, 504] width 114 height 13
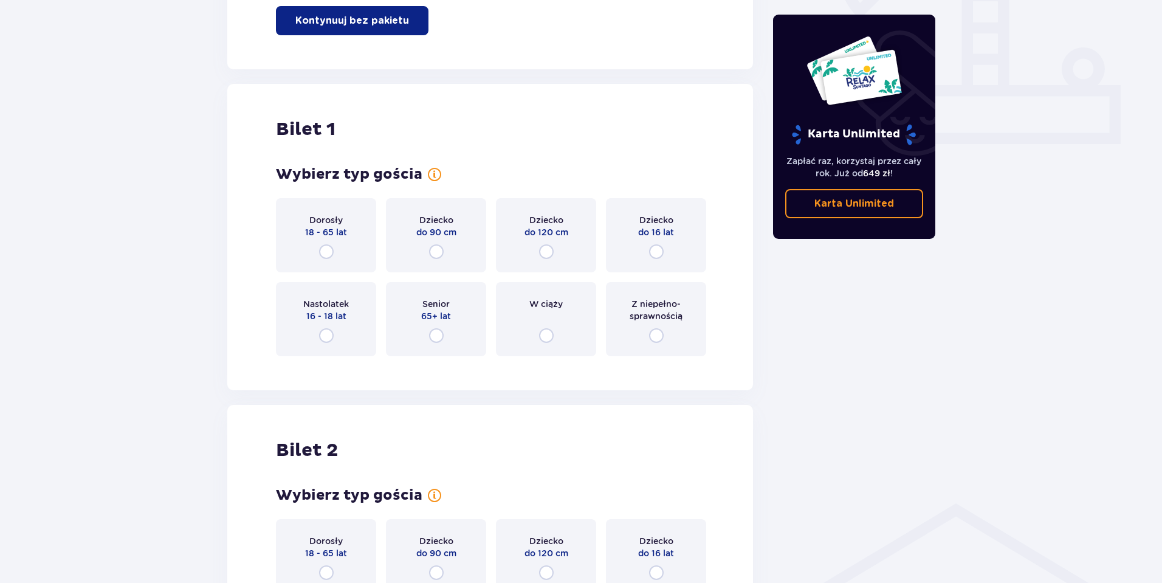
scroll to position [553, 0]
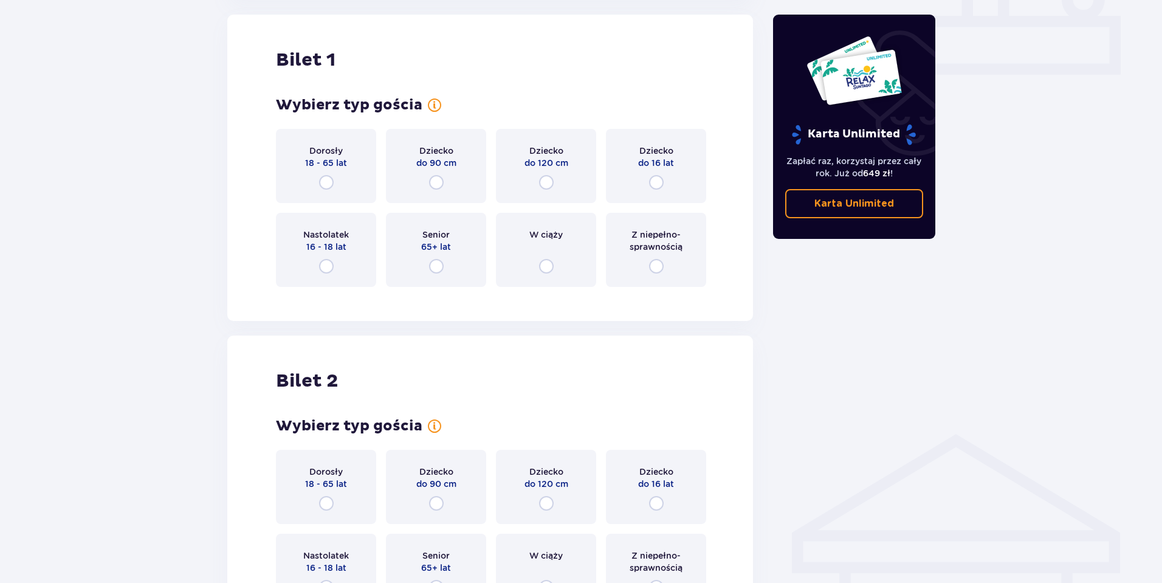
click at [324, 184] on input "radio" at bounding box center [326, 182] width 15 height 15
radio input "true"
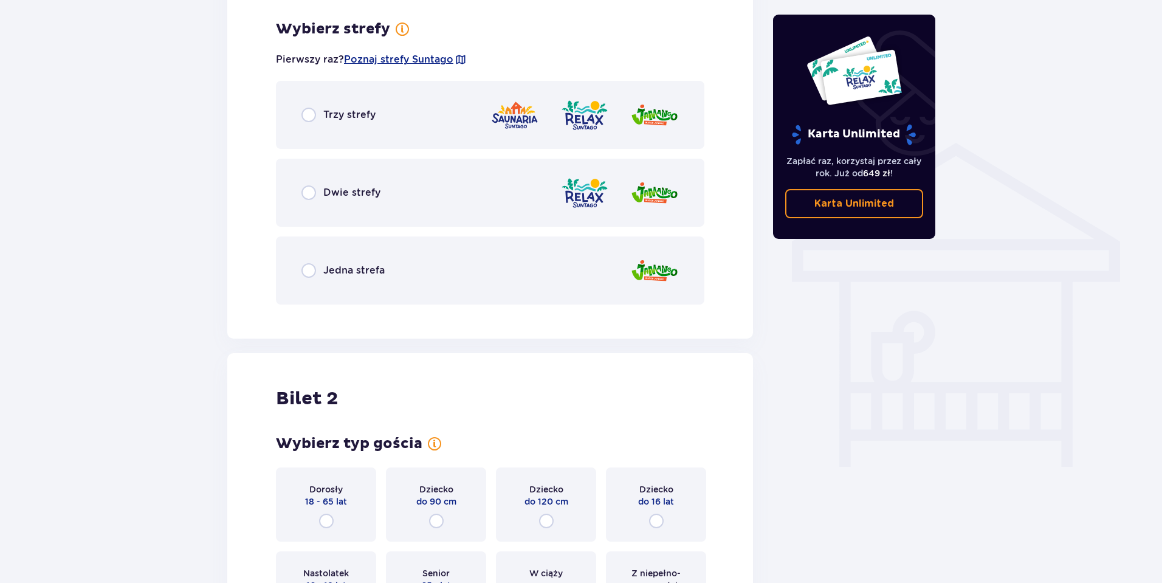
scroll to position [849, 0]
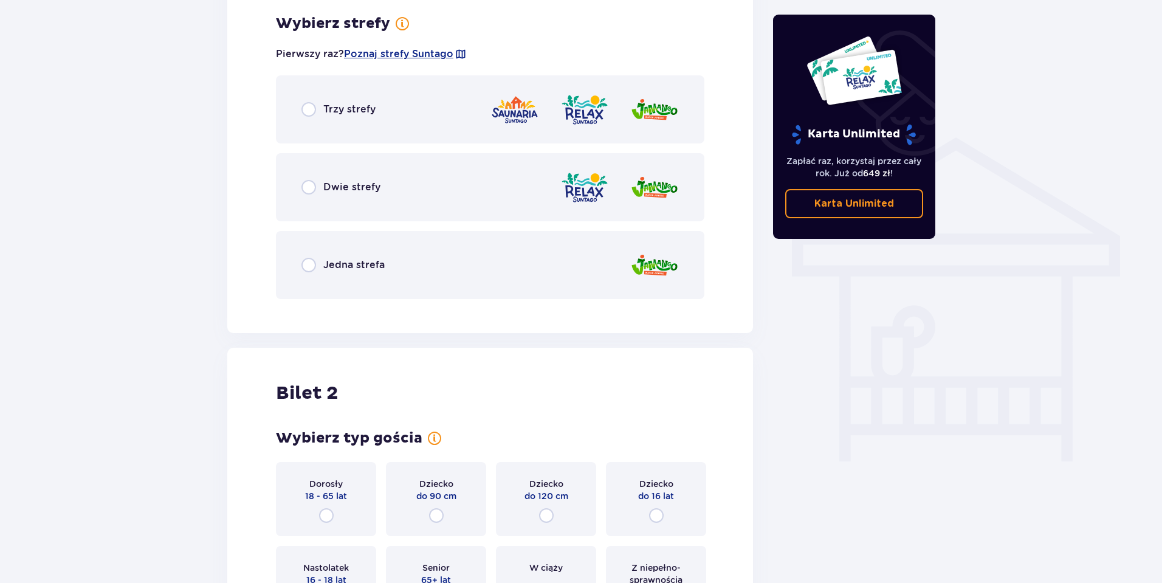
click at [309, 183] on input "radio" at bounding box center [308, 187] width 15 height 15
radio input "true"
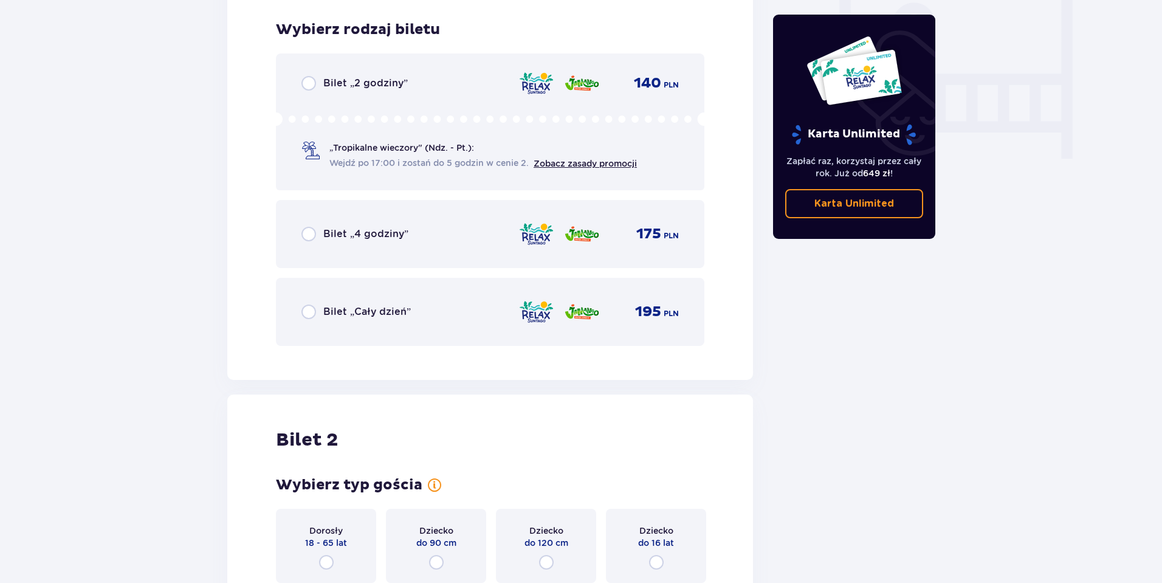
scroll to position [1158, 0]
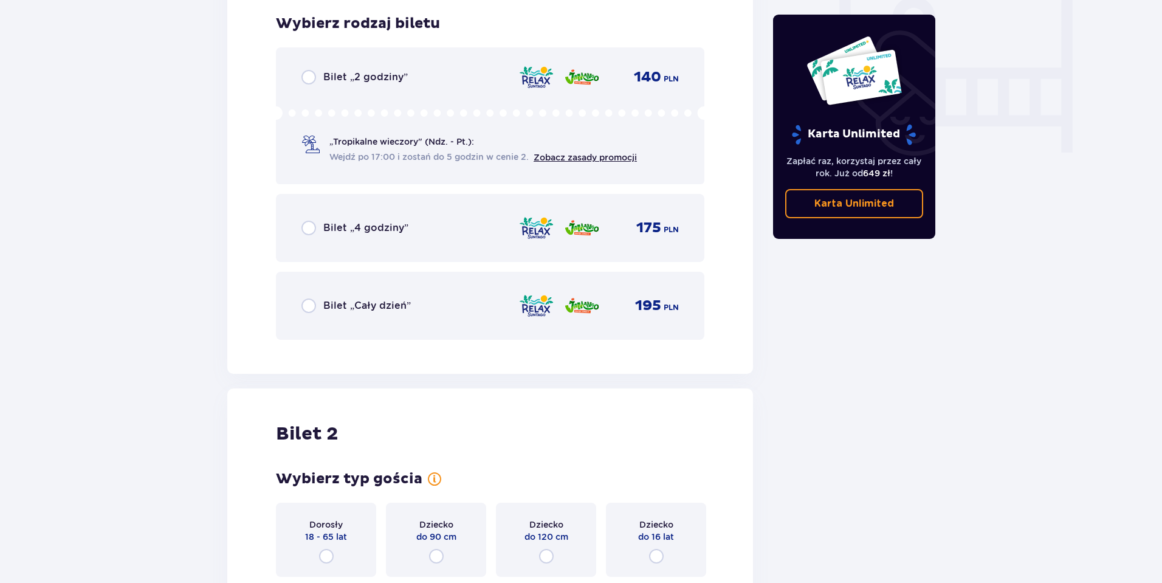
click at [307, 304] on input "radio" at bounding box center [308, 305] width 15 height 15
radio input "true"
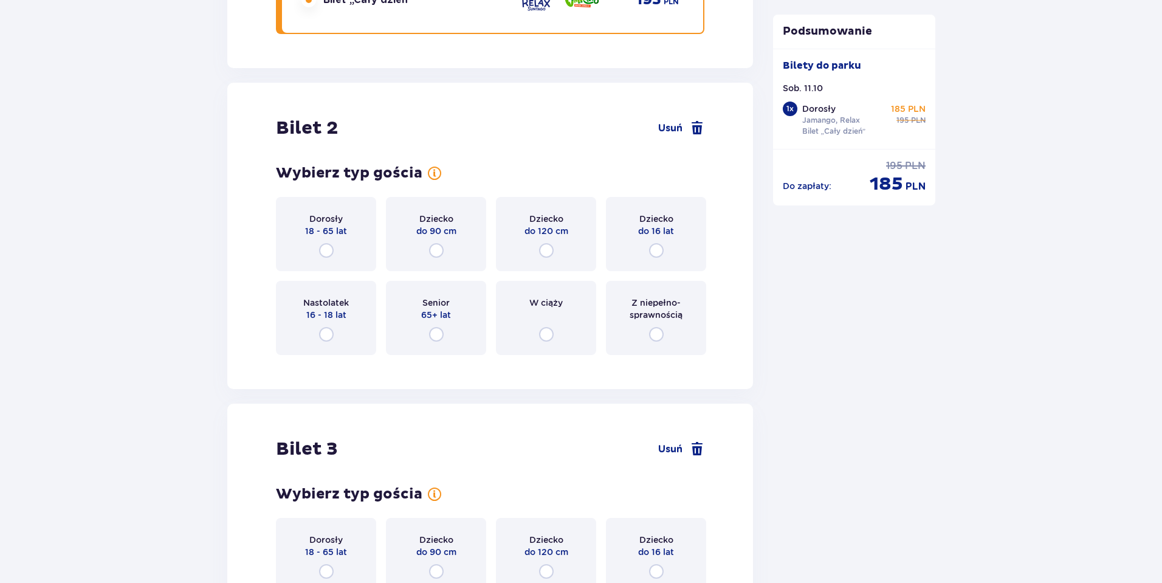
scroll to position [1531, 0]
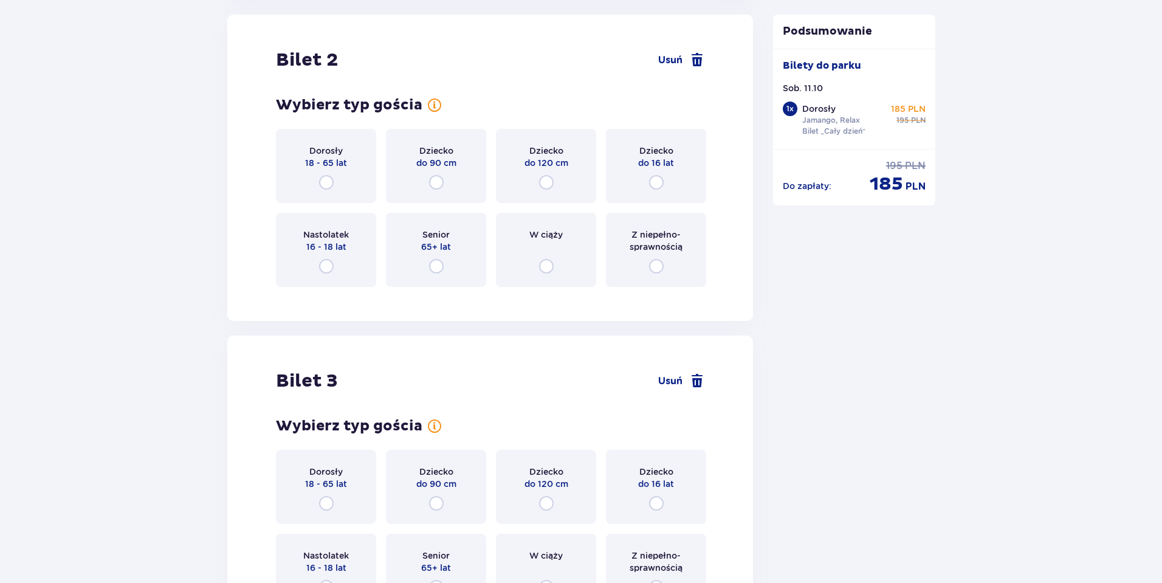
click at [325, 182] on input "radio" at bounding box center [326, 182] width 15 height 15
radio input "true"
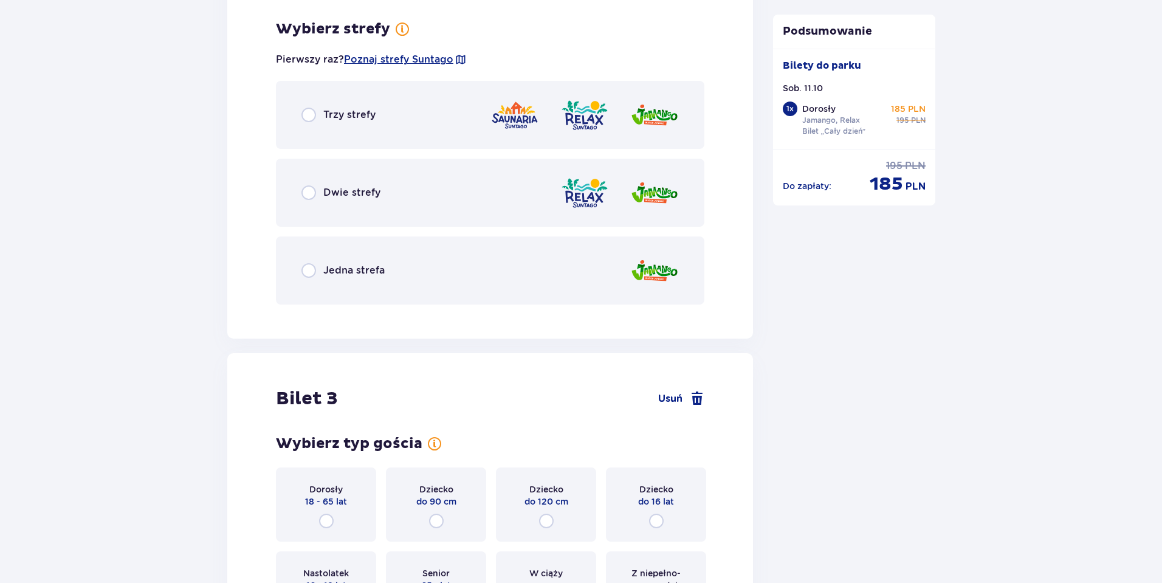
scroll to position [1828, 0]
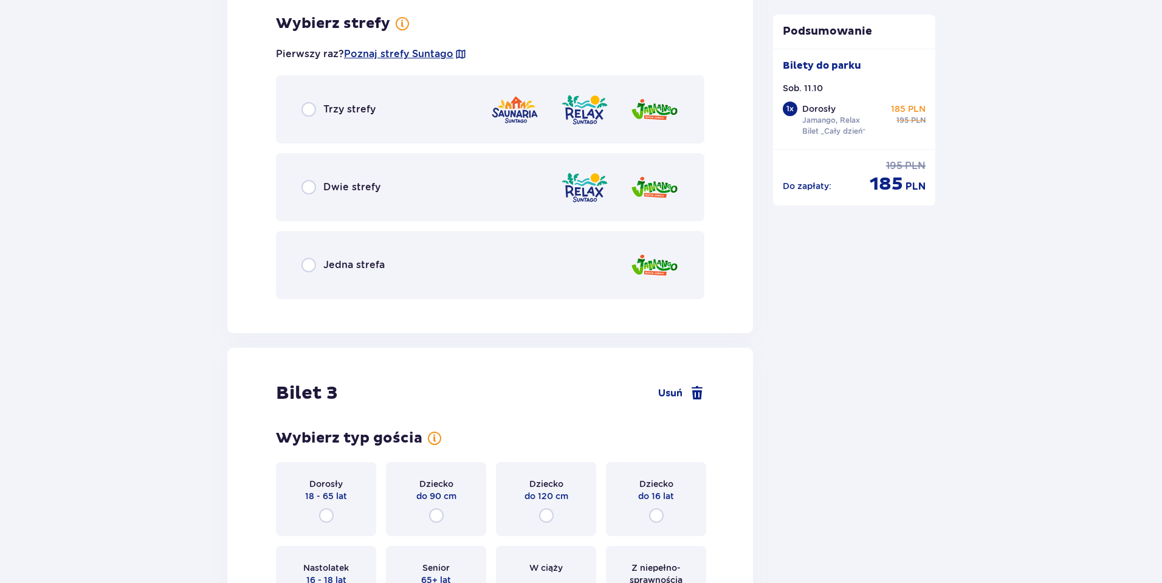
click at [306, 273] on div "Jedna strefa" at bounding box center [490, 265] width 428 height 68
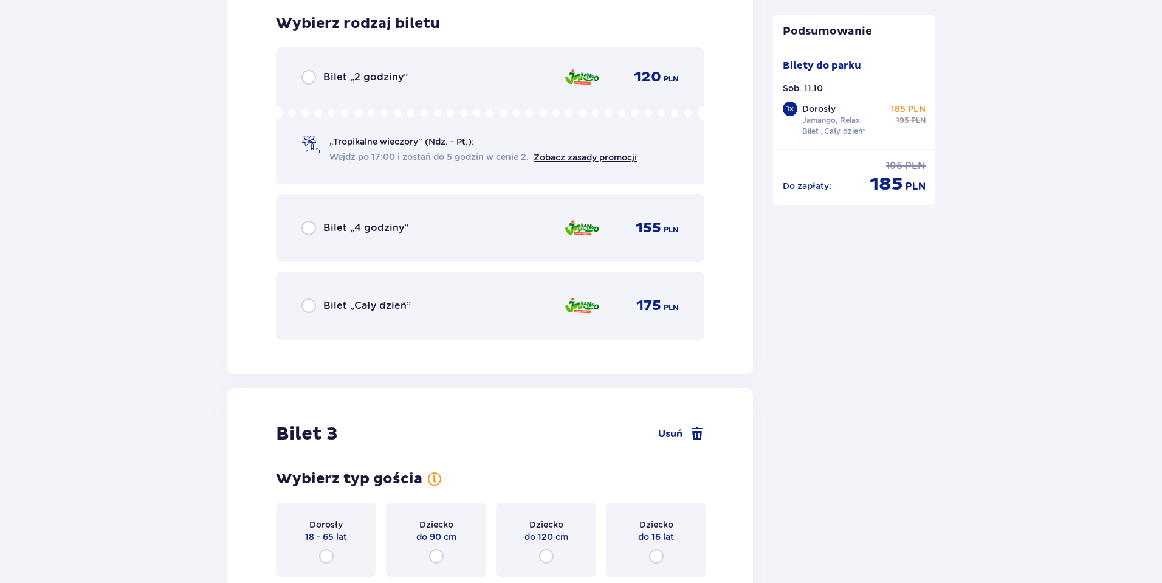
click at [311, 304] on input "radio" at bounding box center [308, 305] width 15 height 15
radio input "true"
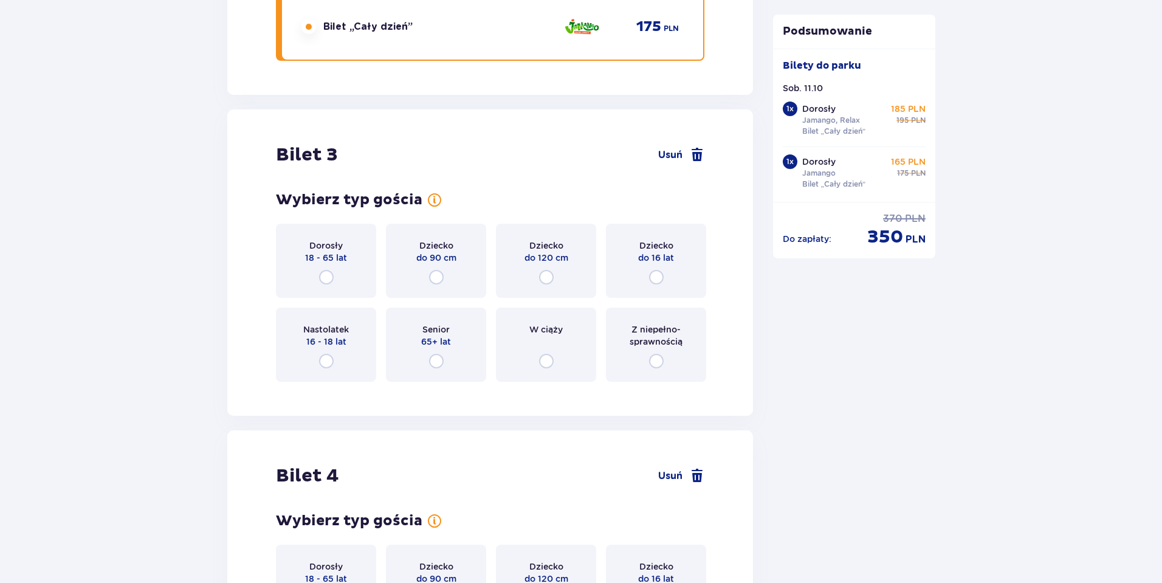
scroll to position [2510, 0]
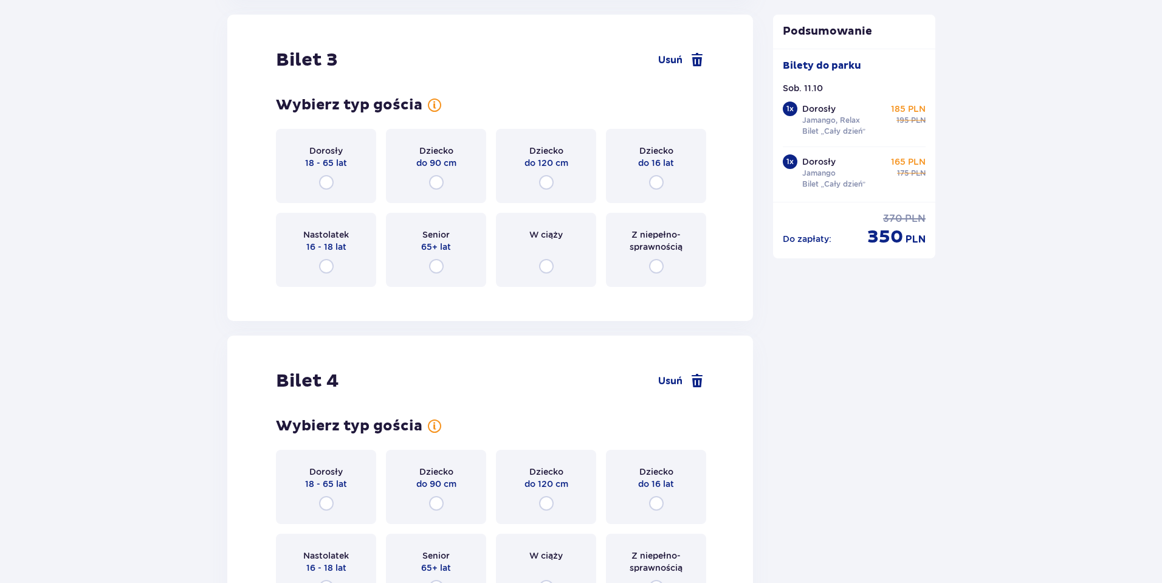
click at [661, 184] on input "radio" at bounding box center [656, 182] width 15 height 15
radio input "true"
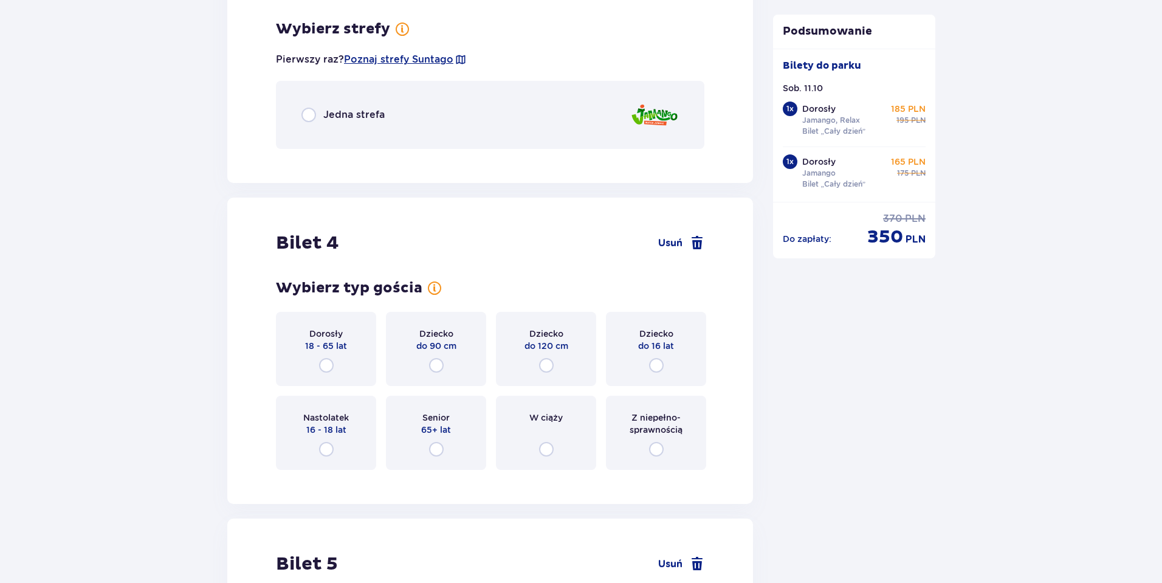
scroll to position [2807, 0]
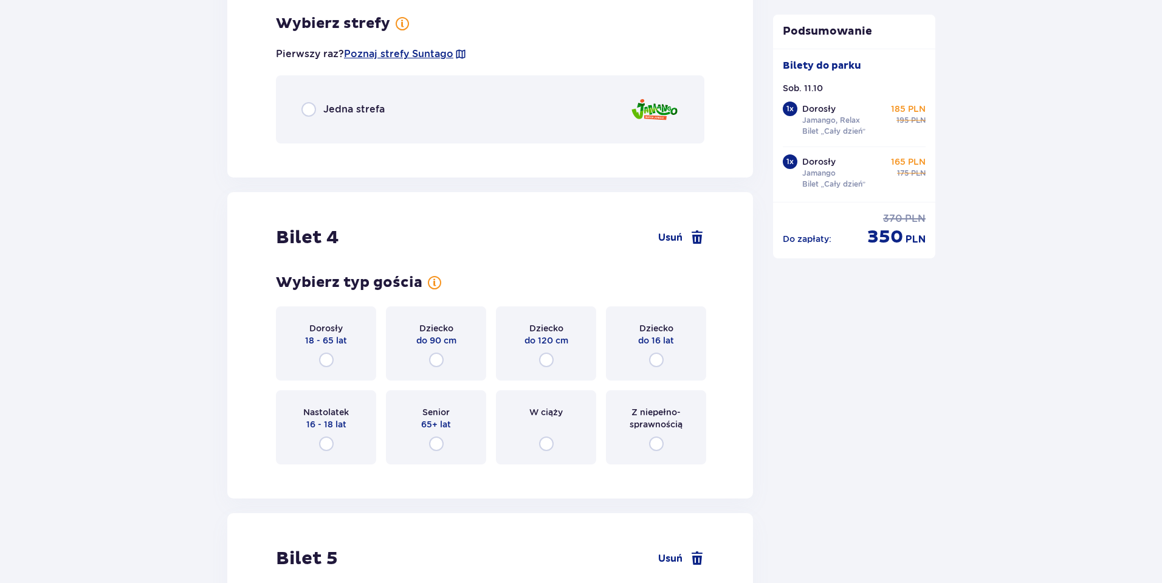
click at [314, 106] on input "radio" at bounding box center [308, 109] width 15 height 15
radio input "true"
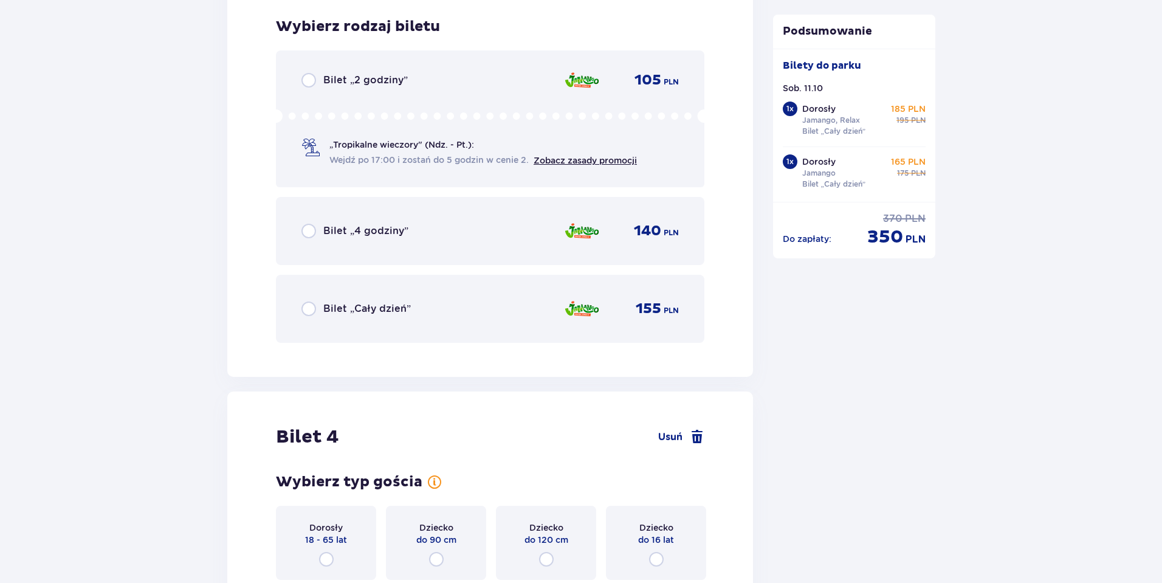
scroll to position [2960, 0]
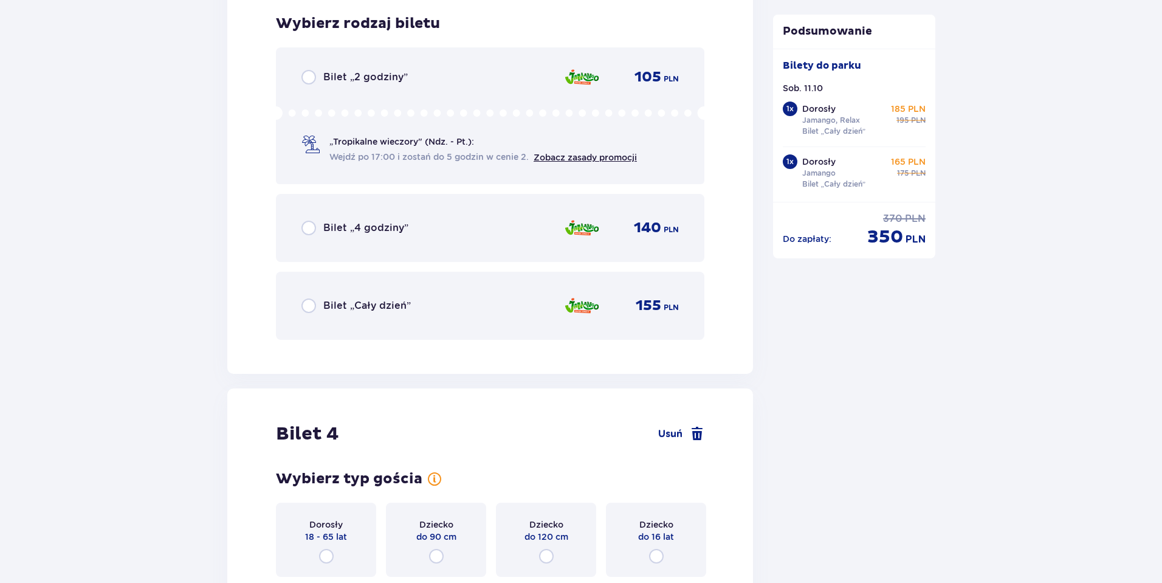
click at [311, 302] on input "radio" at bounding box center [308, 305] width 15 height 15
radio input "true"
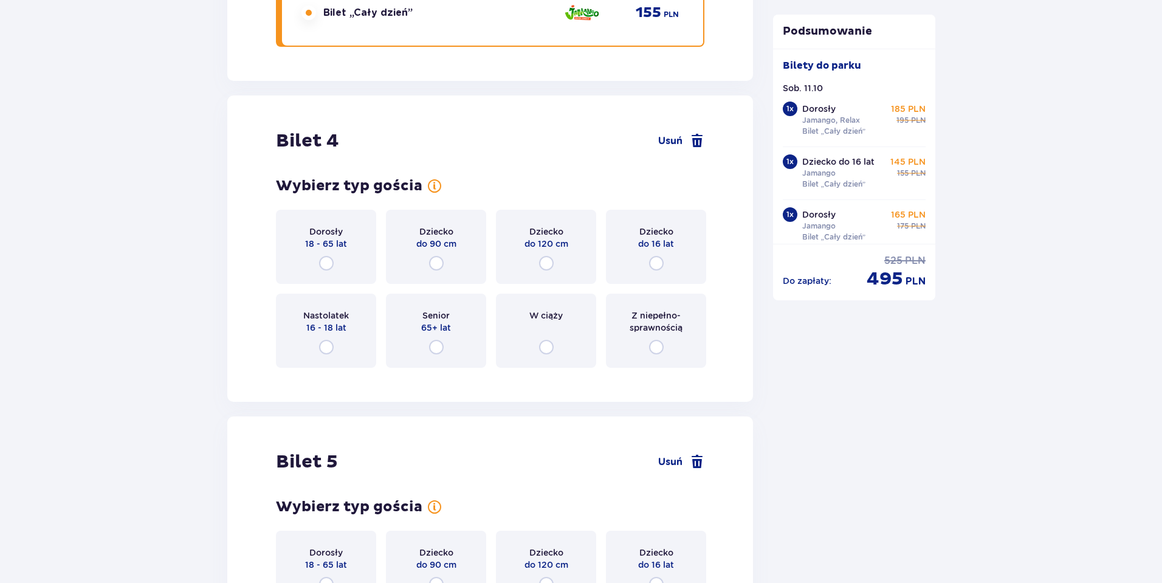
scroll to position [3333, 0]
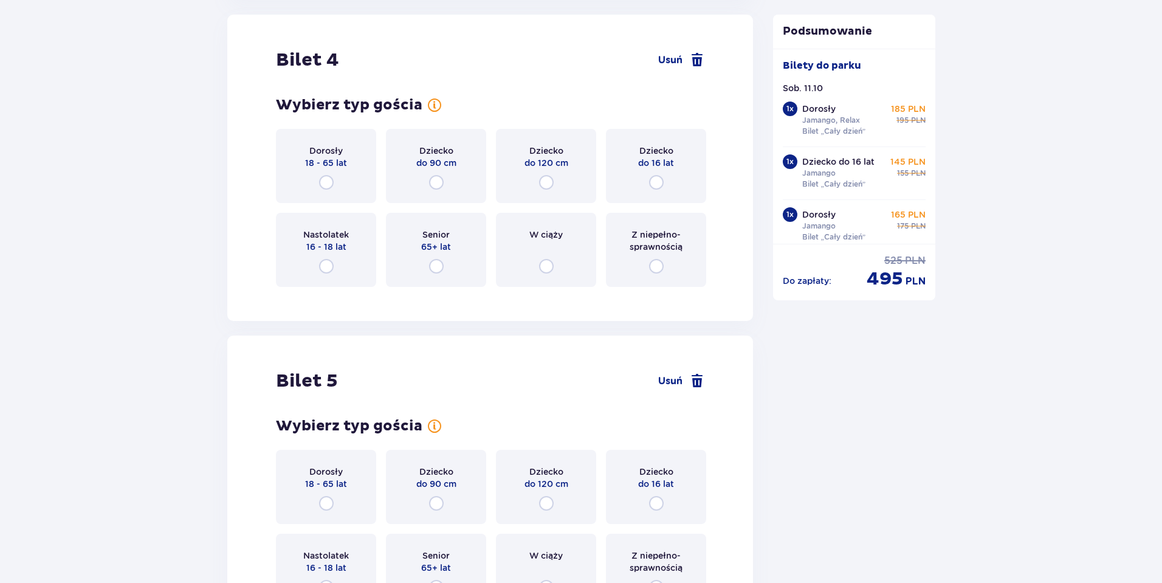
click at [324, 186] on input "radio" at bounding box center [326, 182] width 15 height 15
radio input "true"
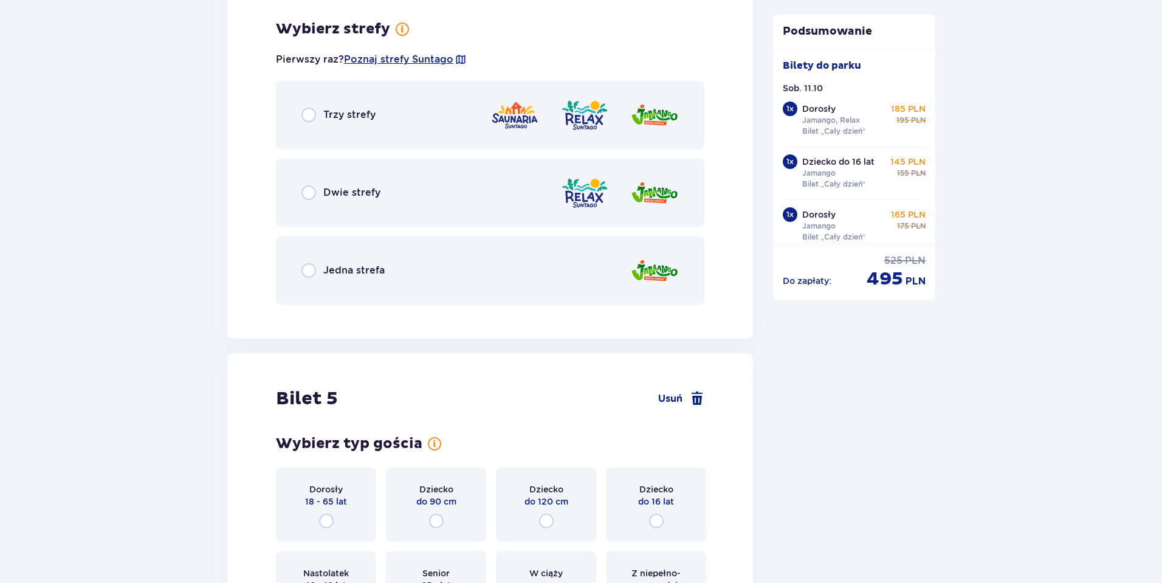
scroll to position [3630, 0]
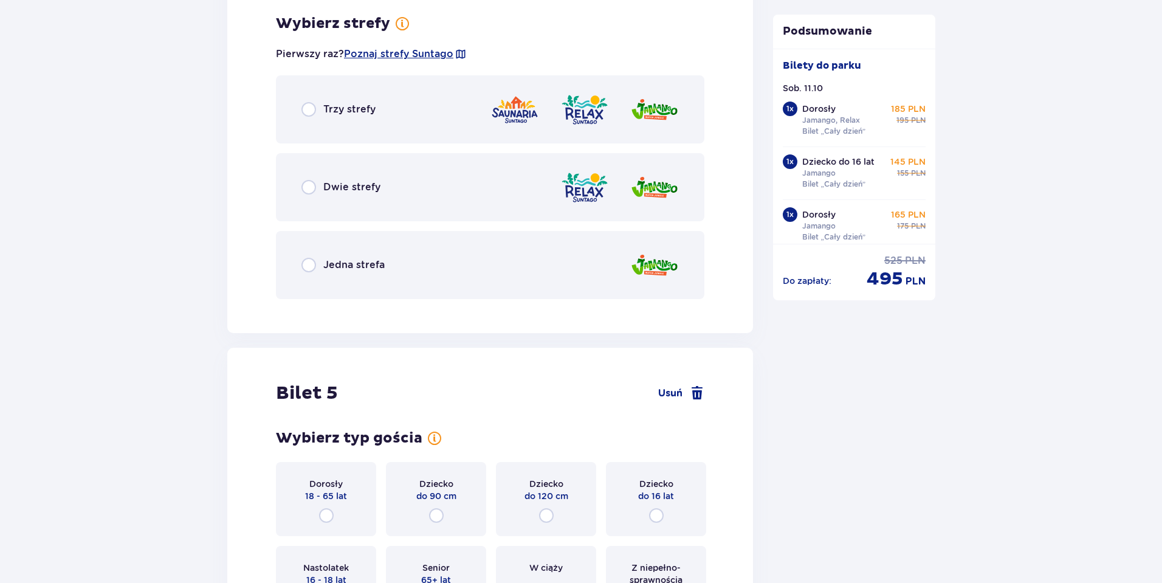
click at [306, 187] on input "radio" at bounding box center [308, 187] width 15 height 15
radio input "true"
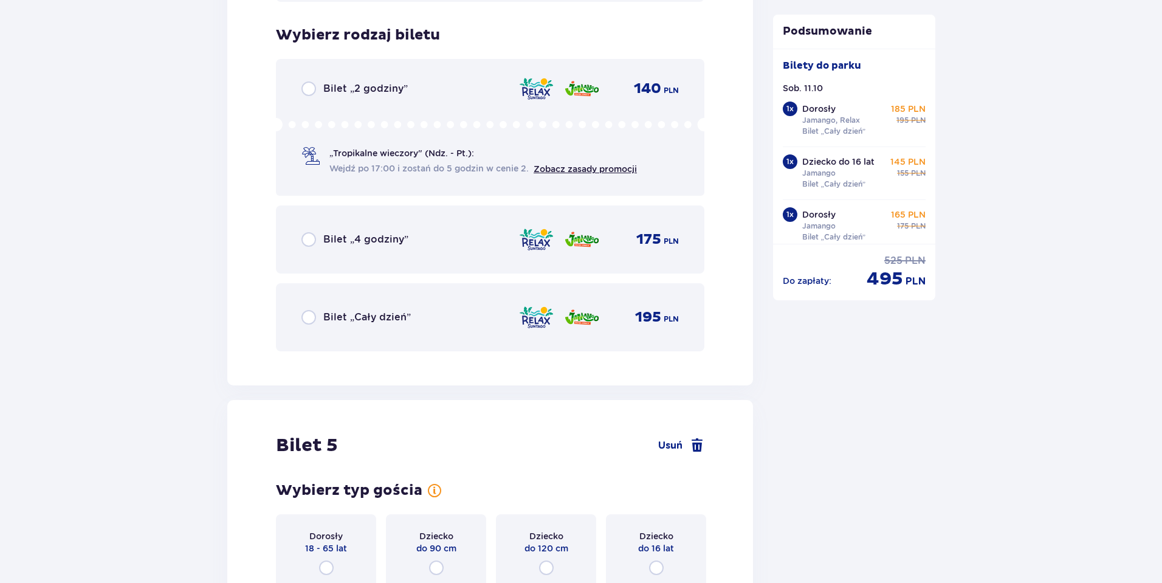
scroll to position [3938, 0]
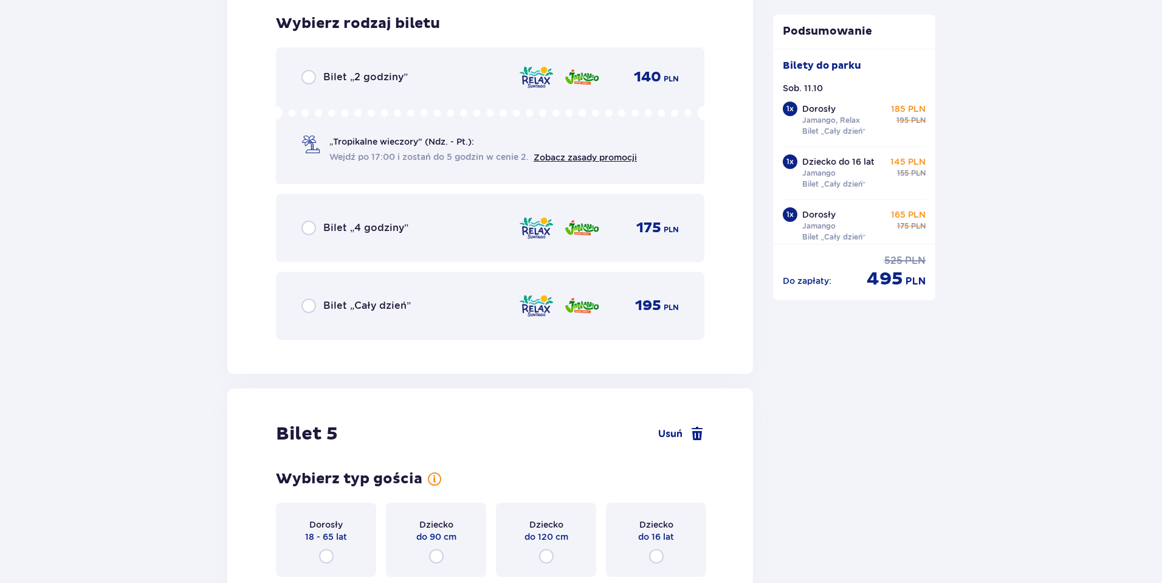
click at [307, 307] on input "radio" at bounding box center [308, 305] width 15 height 15
radio input "true"
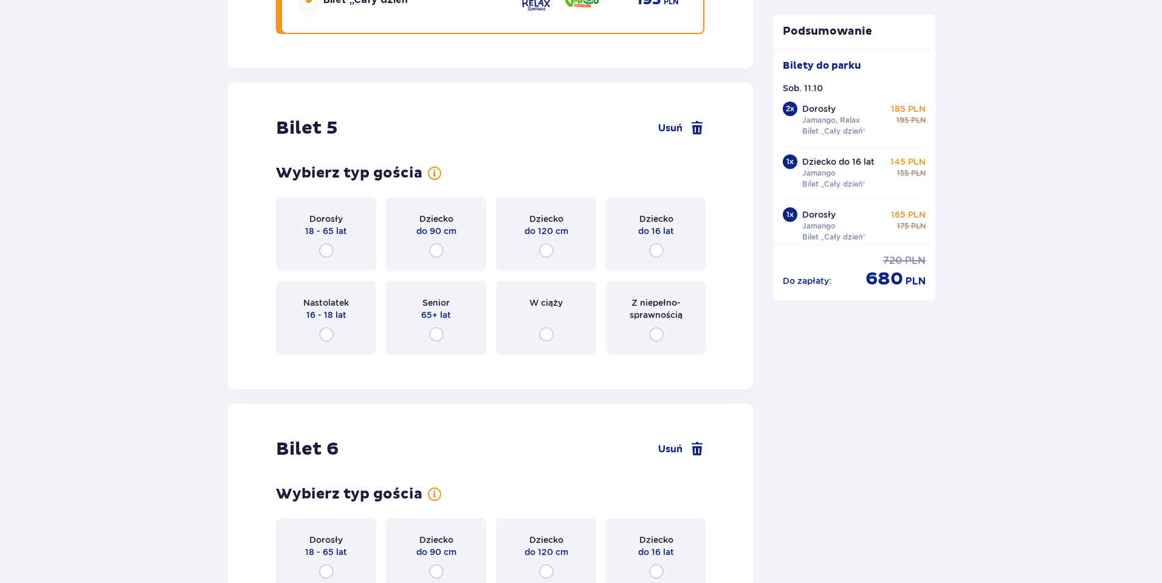
scroll to position [4312, 0]
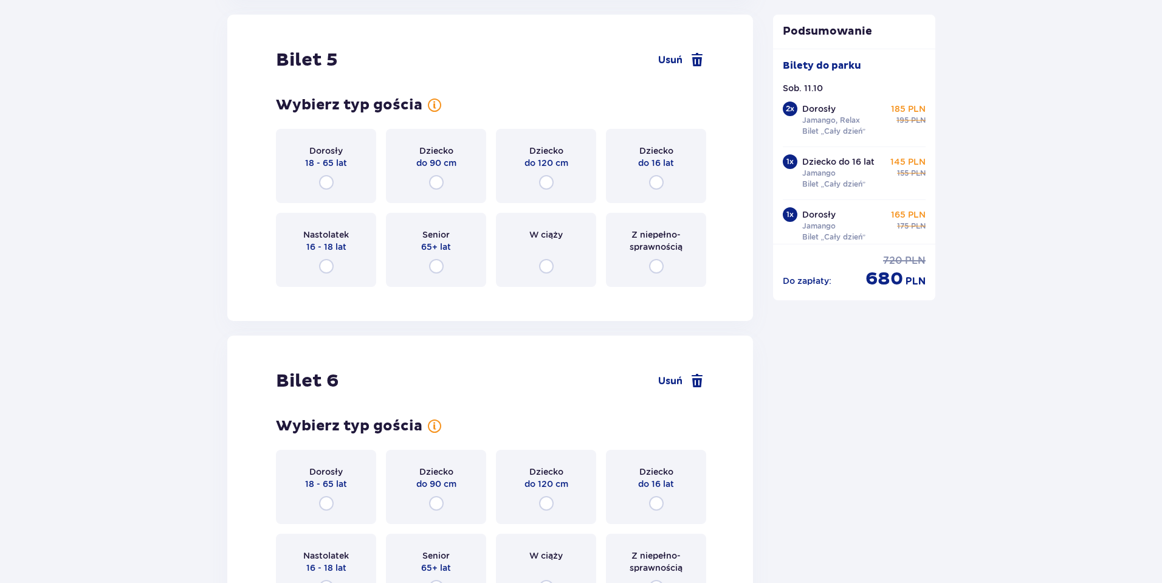
click at [320, 185] on input "radio" at bounding box center [326, 182] width 15 height 15
radio input "true"
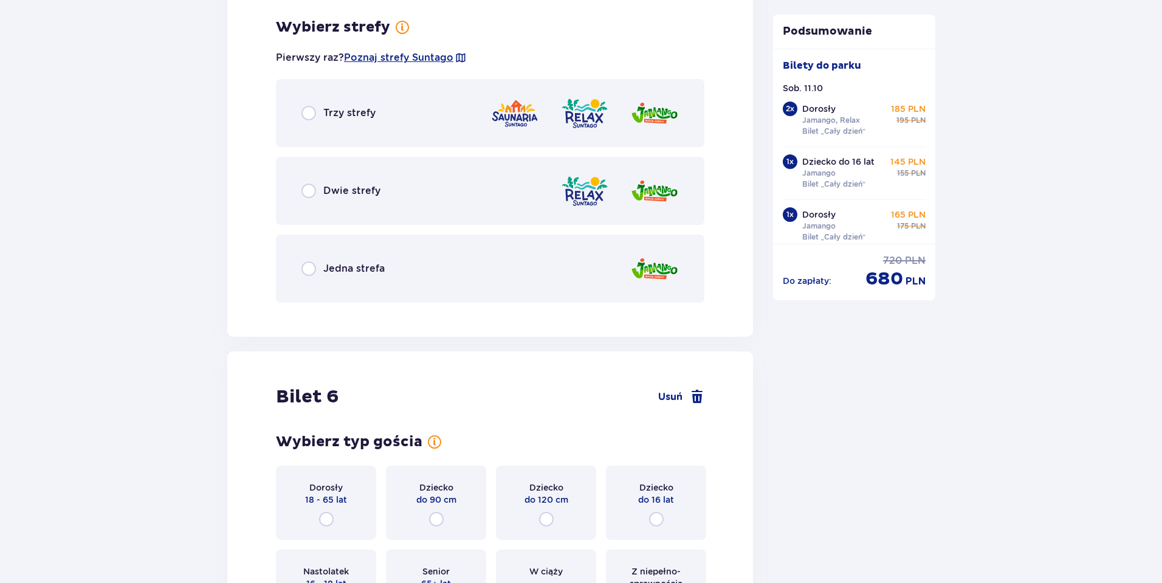
scroll to position [4608, 0]
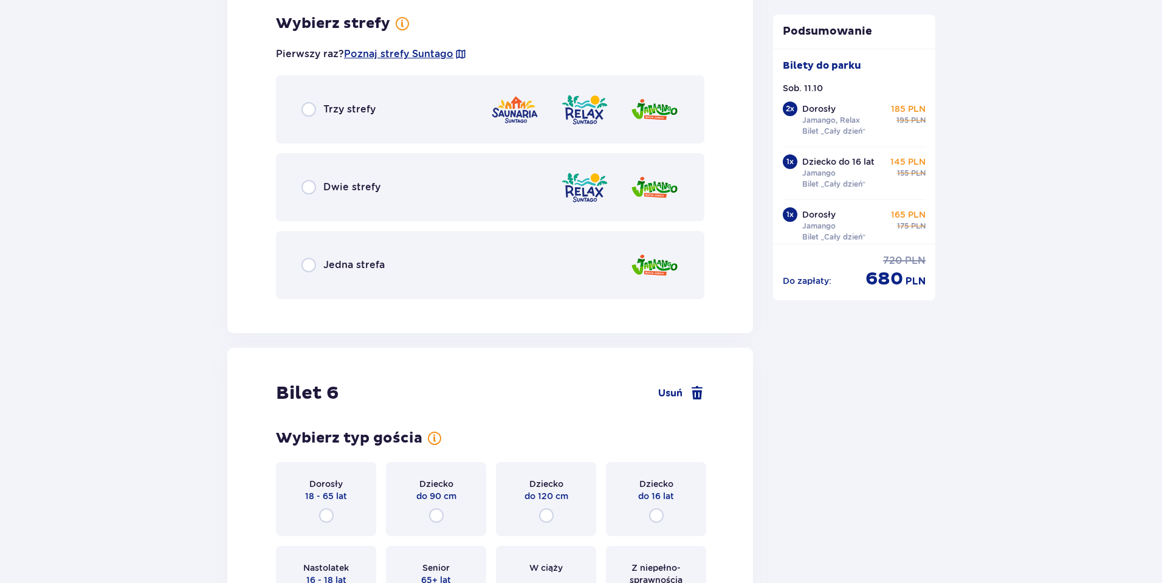
click at [307, 269] on input "radio" at bounding box center [308, 265] width 15 height 15
radio input "true"
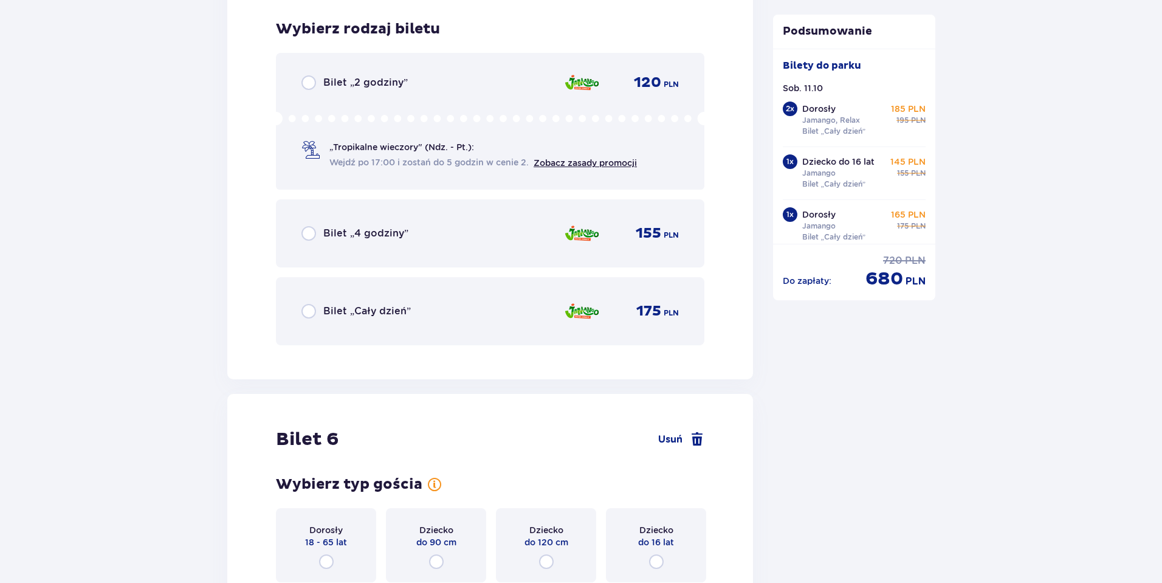
scroll to position [4917, 0]
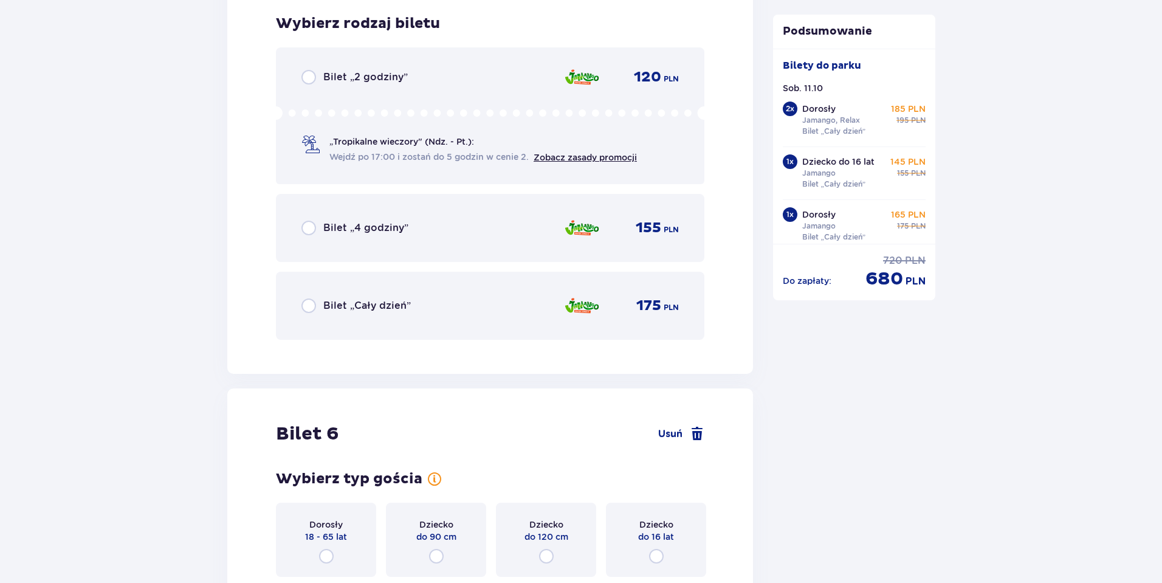
click at [311, 301] on input "radio" at bounding box center [308, 305] width 15 height 15
radio input "true"
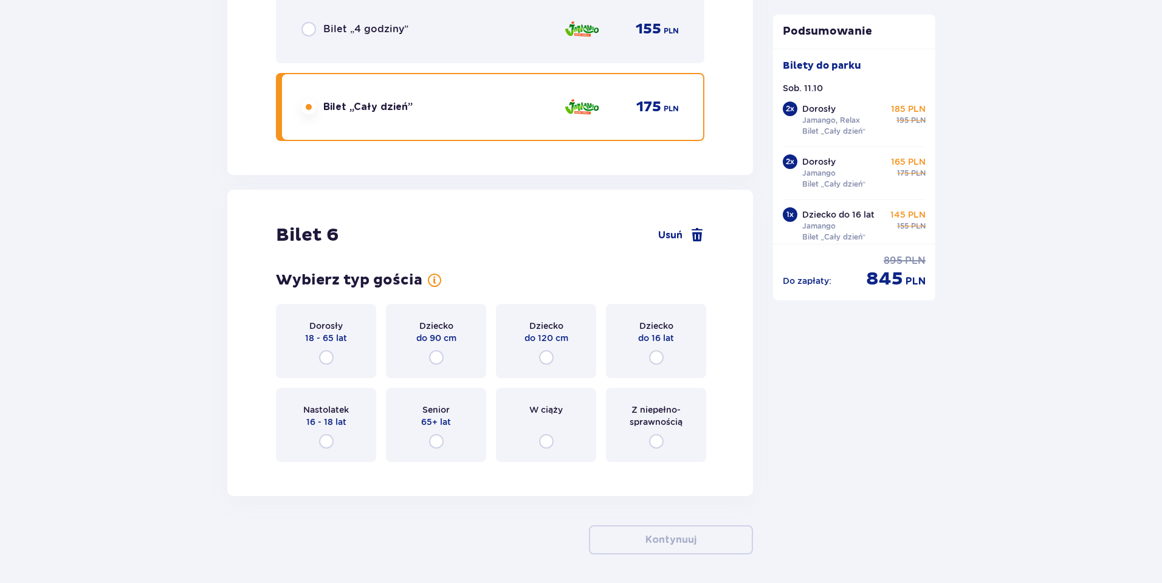
scroll to position [5160, 0]
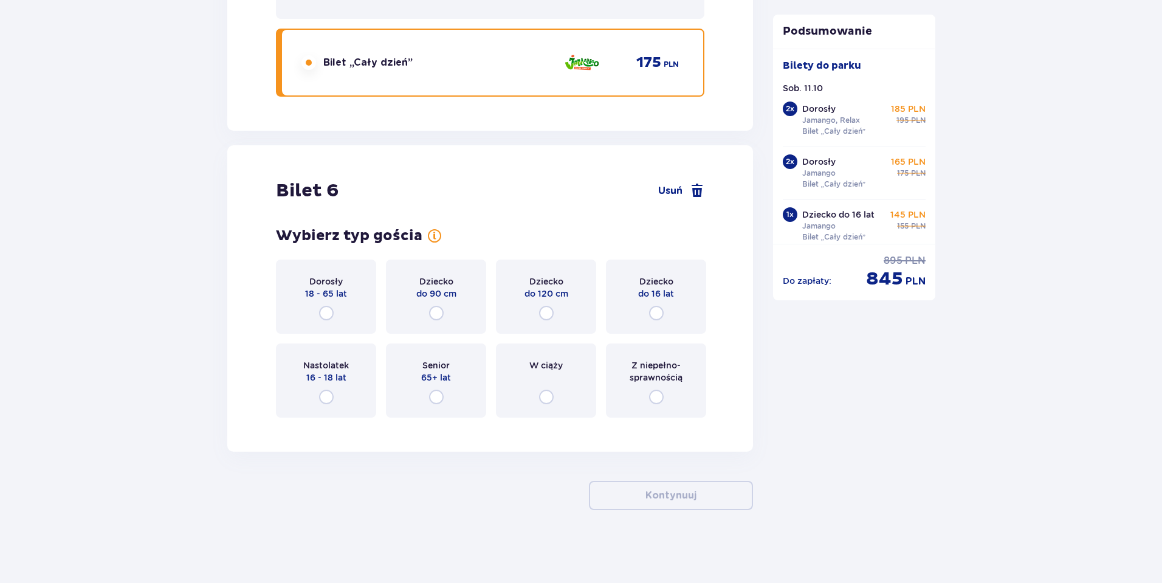
click at [652, 312] on input "radio" at bounding box center [656, 313] width 15 height 15
radio input "true"
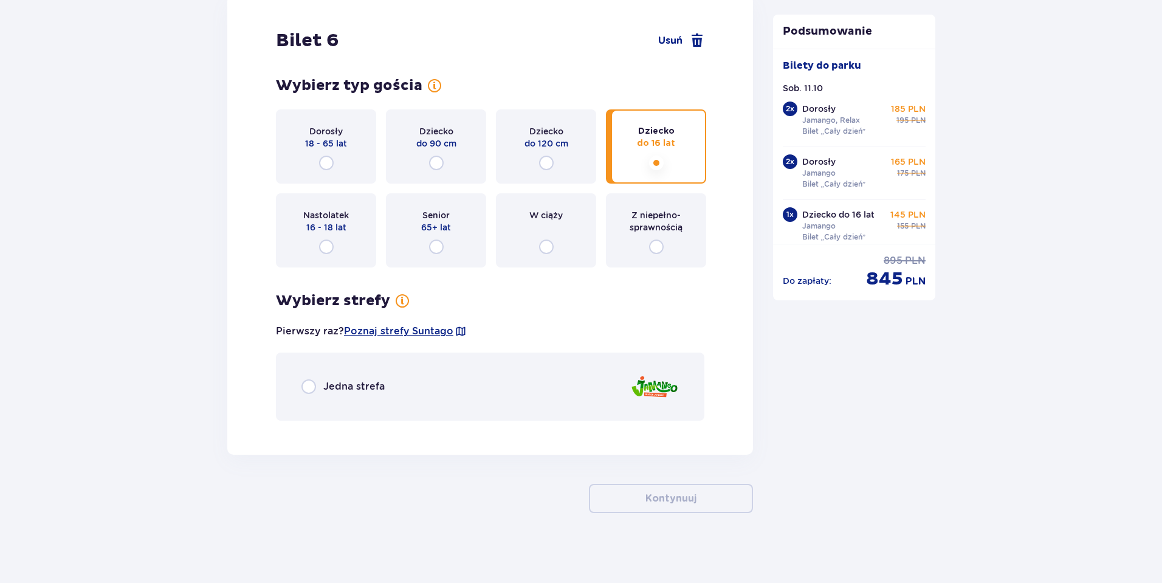
scroll to position [5313, 0]
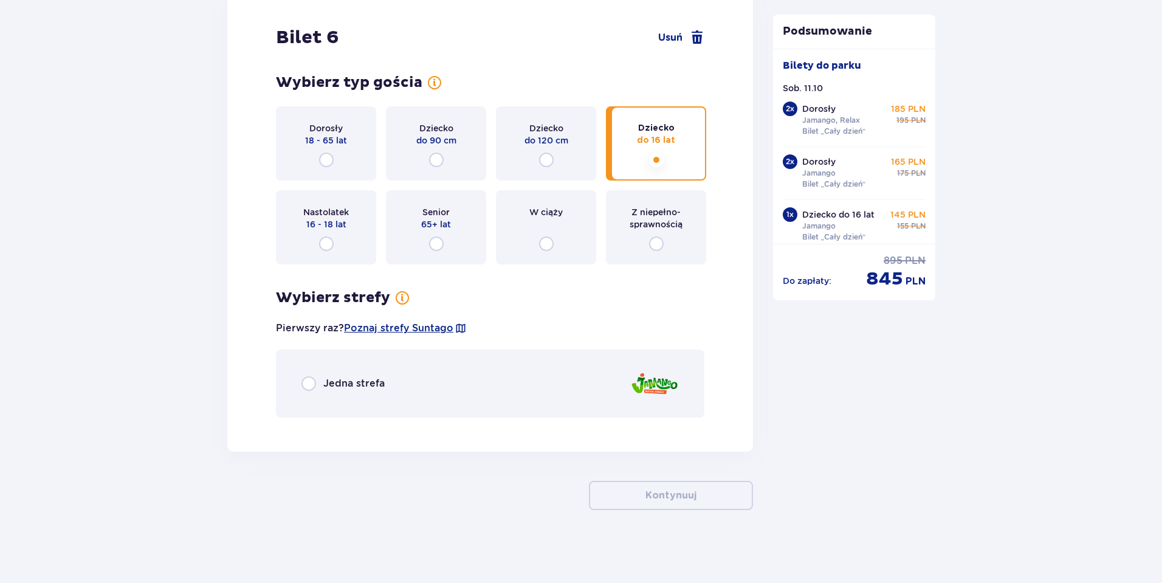
click at [310, 383] on input "radio" at bounding box center [308, 383] width 15 height 15
radio input "true"
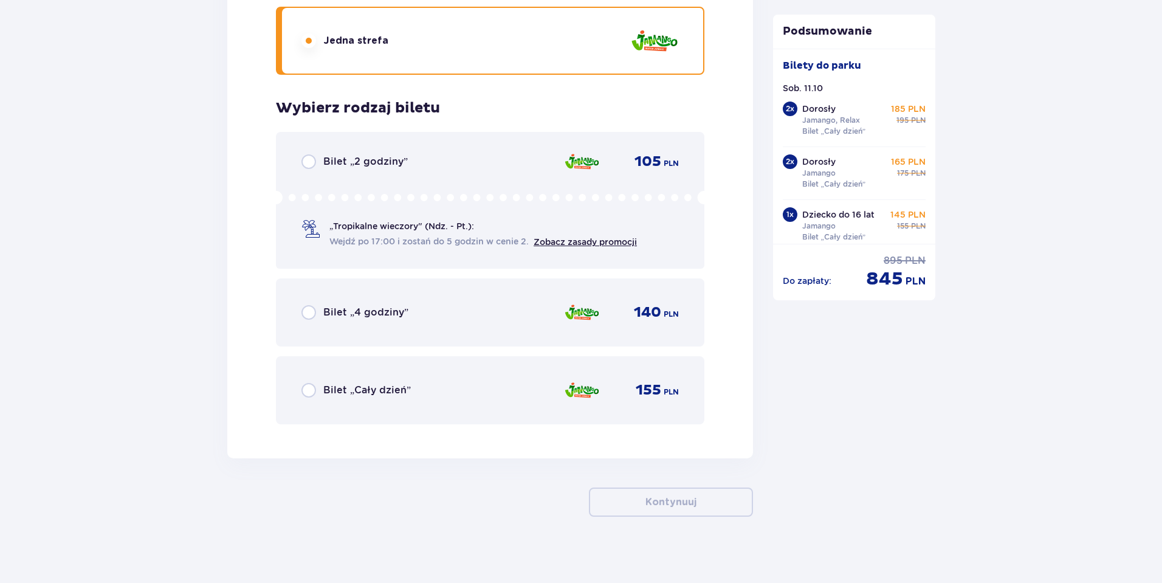
scroll to position [5662, 0]
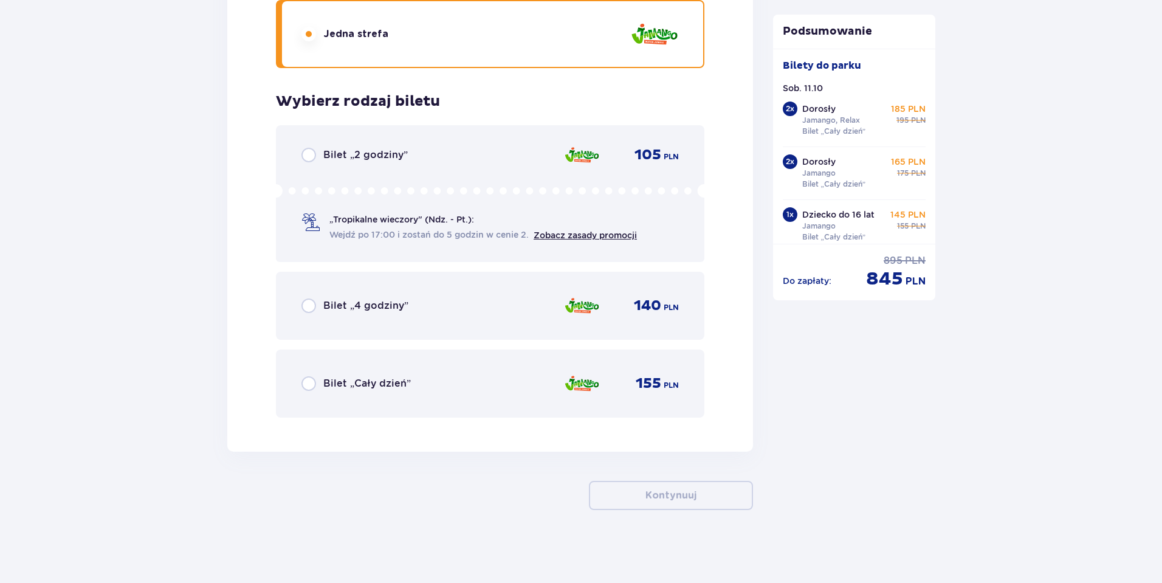
click at [304, 382] on input "radio" at bounding box center [308, 383] width 15 height 15
radio input "true"
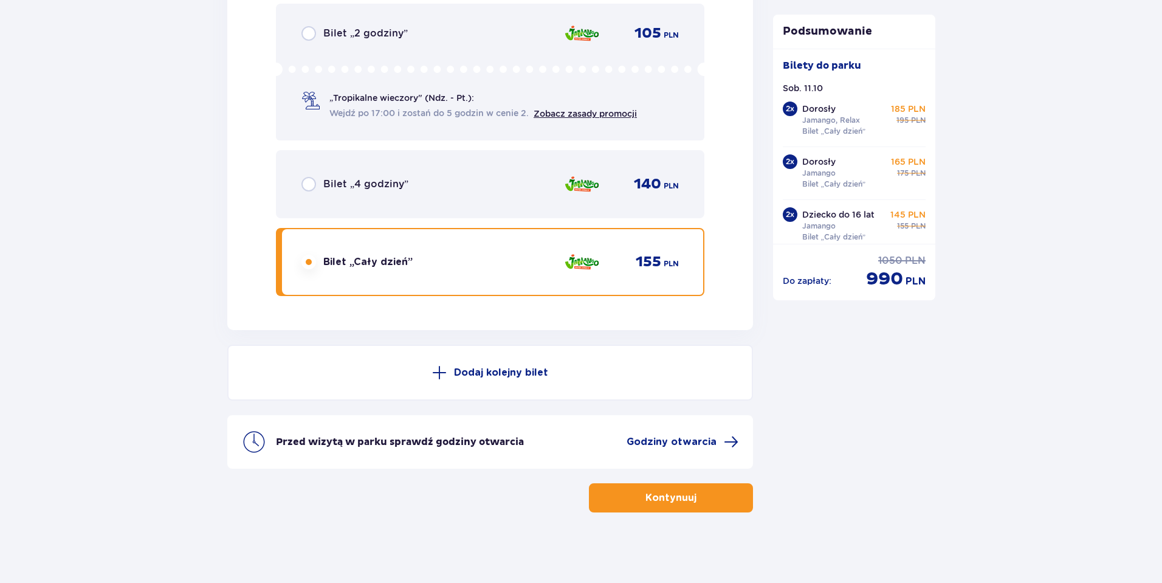
scroll to position [5786, 0]
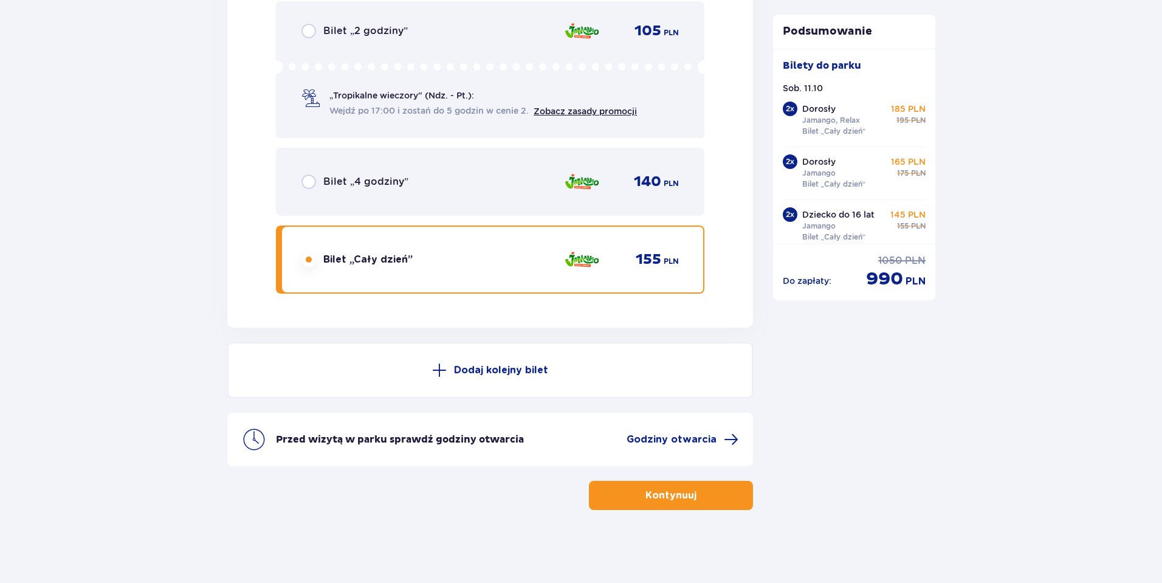
click at [645, 498] on p "Kontynuuj" at bounding box center [670, 494] width 51 height 13
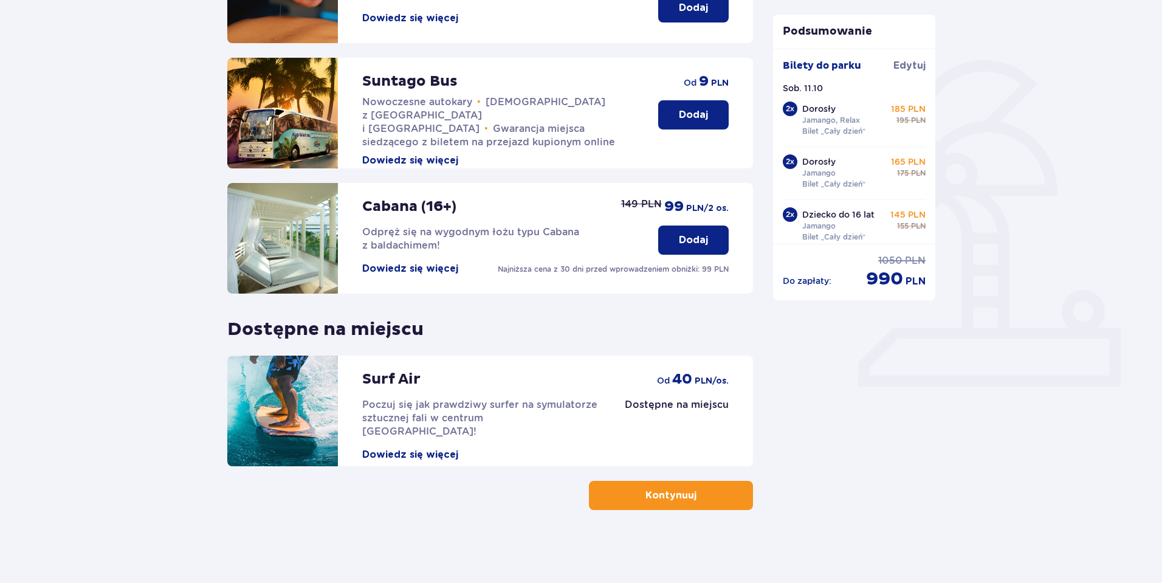
click at [666, 492] on p "Kontynuuj" at bounding box center [670, 494] width 51 height 13
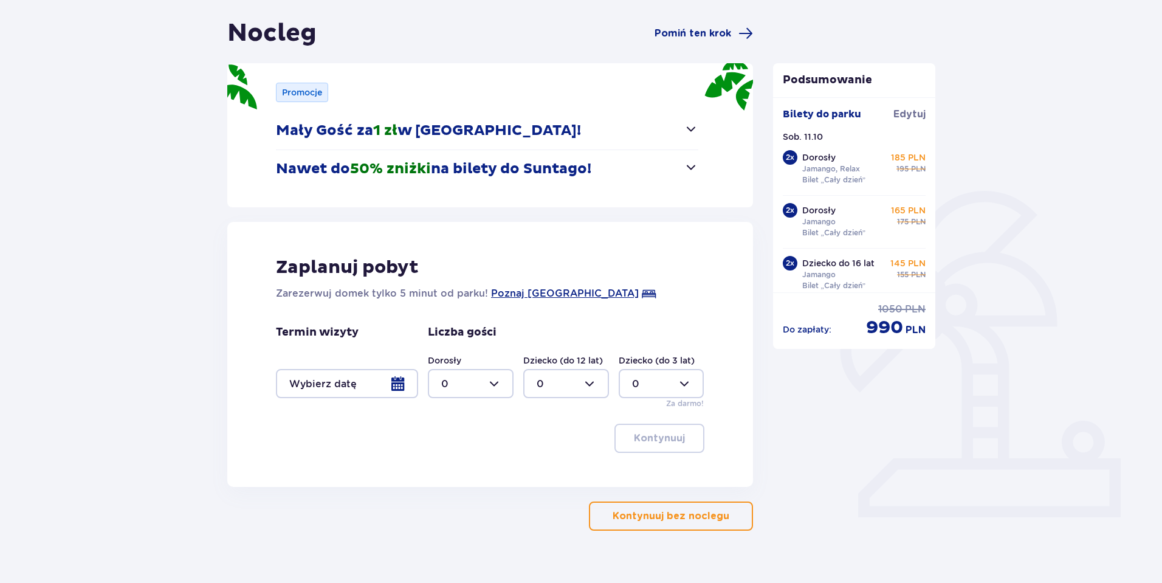
scroll to position [131, 0]
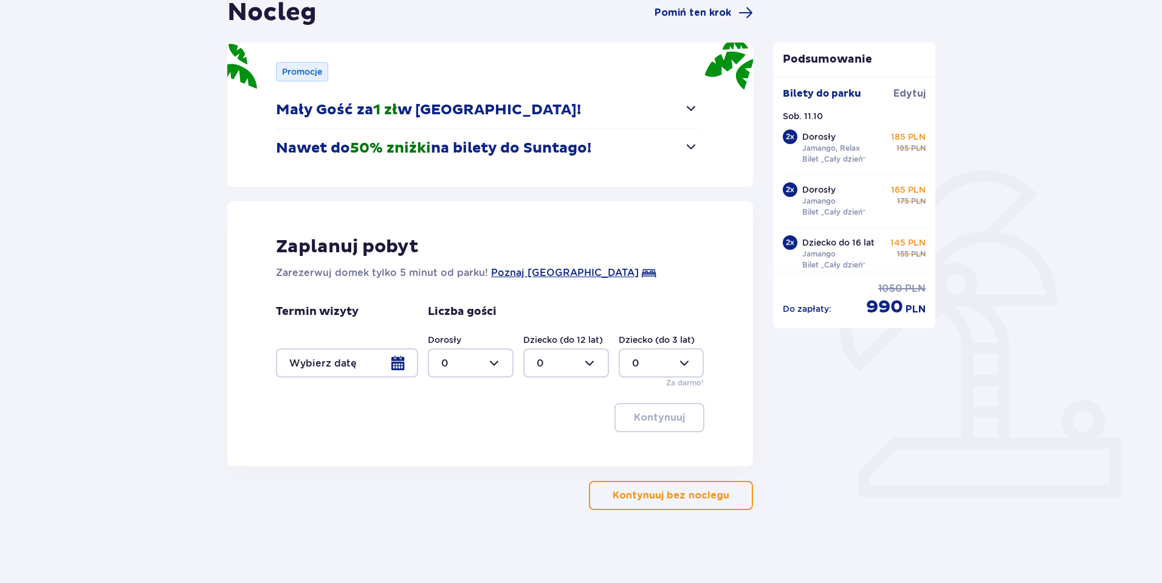
click at [685, 497] on p "Kontynuuj bez noclegu" at bounding box center [670, 494] width 117 height 13
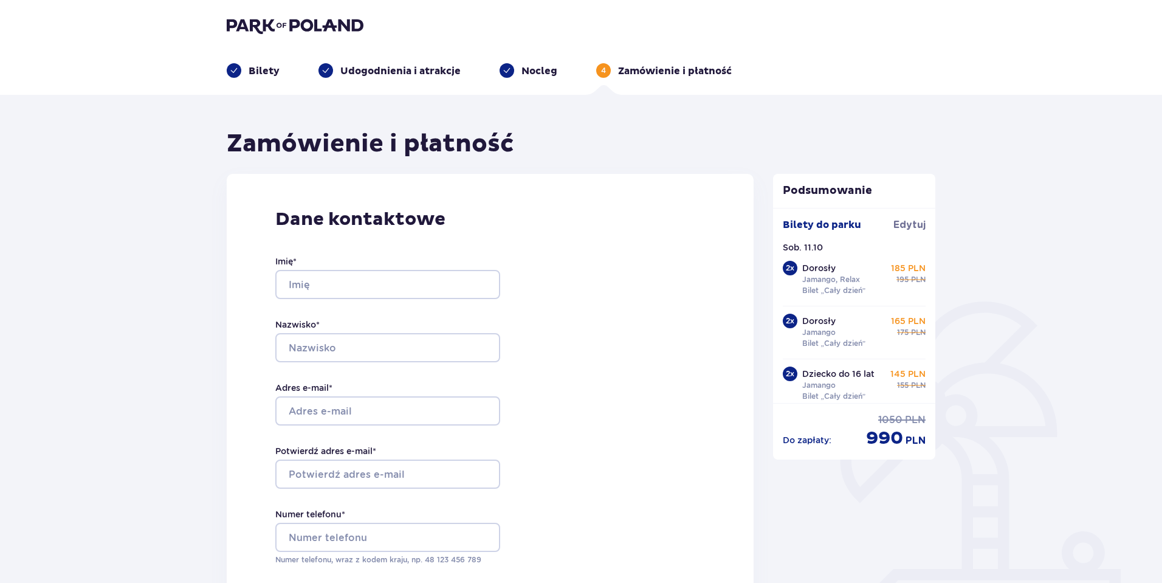
click at [543, 74] on p "Nocleg" at bounding box center [539, 70] width 36 height 13
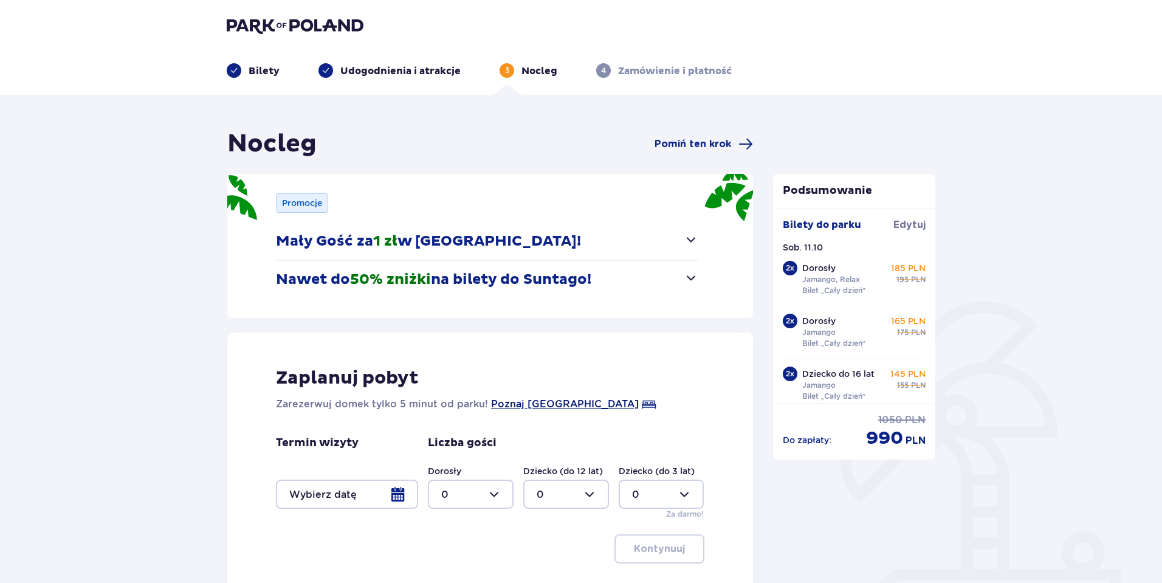
click at [563, 404] on span "Poznaj Suntago Village" at bounding box center [565, 404] width 148 height 15
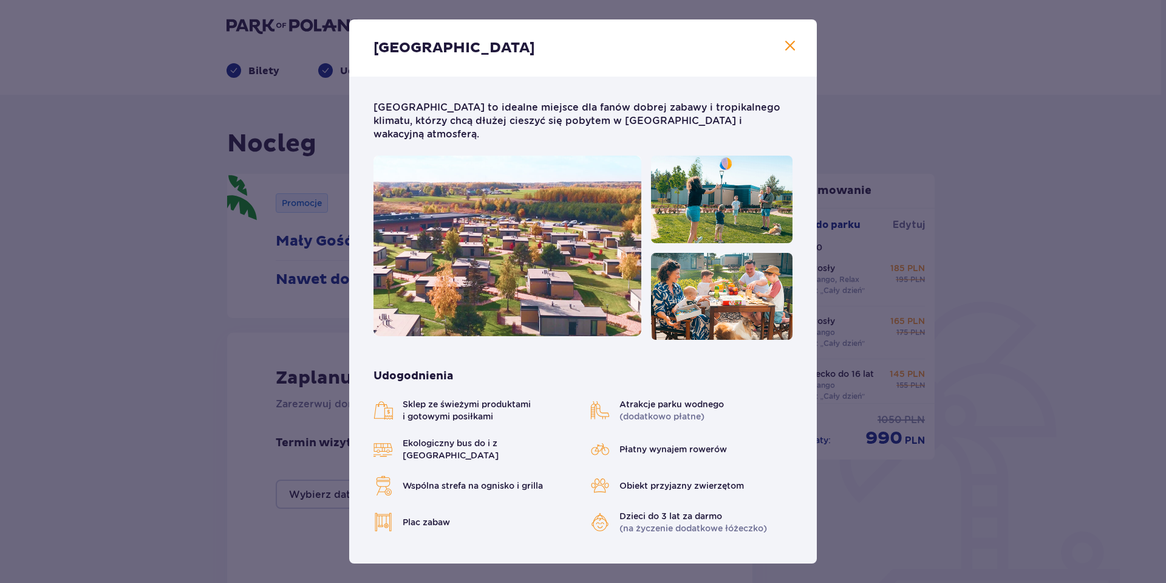
click at [792, 46] on span "Zamknij" at bounding box center [790, 46] width 15 height 15
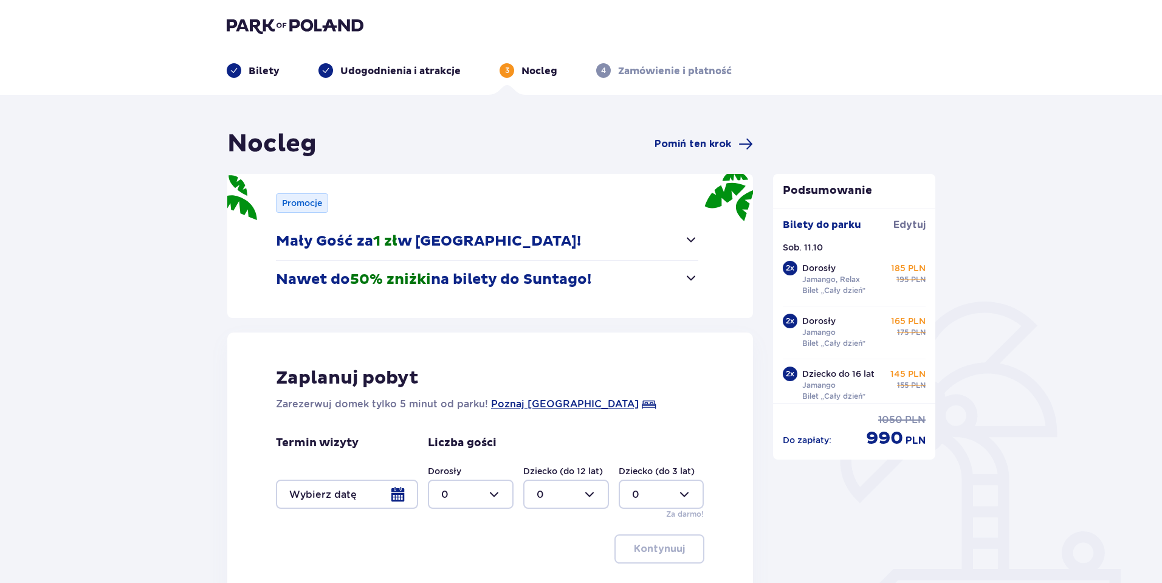
click at [694, 243] on span "button" at bounding box center [690, 239] width 15 height 15
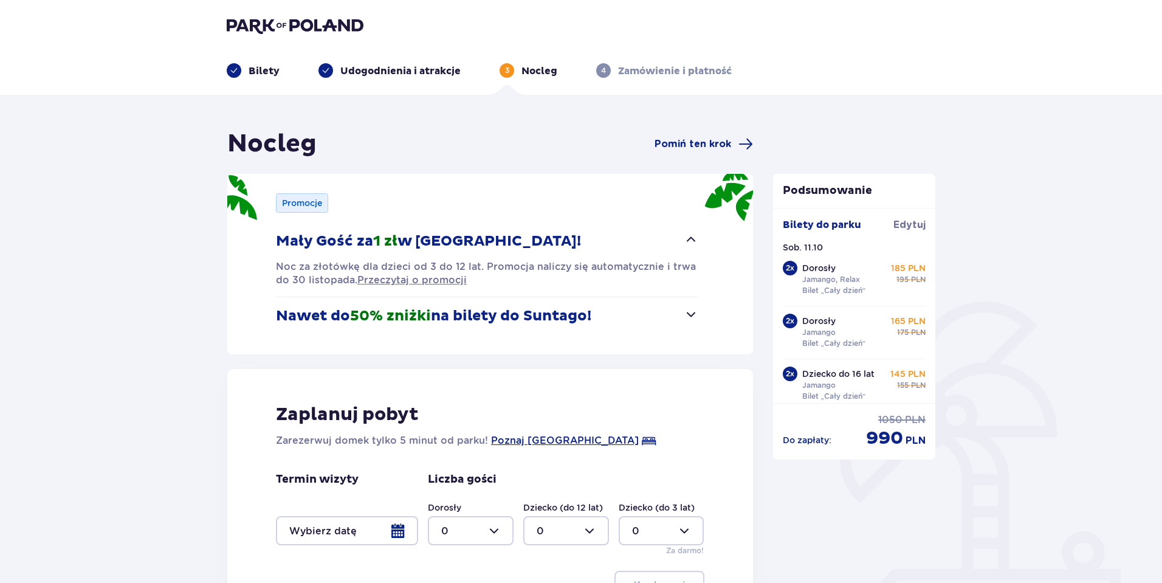
click at [698, 311] on div "Promocje Mały Gość za 1 zł w Suntago Village! Noc za złotówkę dla dzieci od 3 d…" at bounding box center [489, 264] width 525 height 180
click at [687, 310] on span "button" at bounding box center [690, 314] width 15 height 15
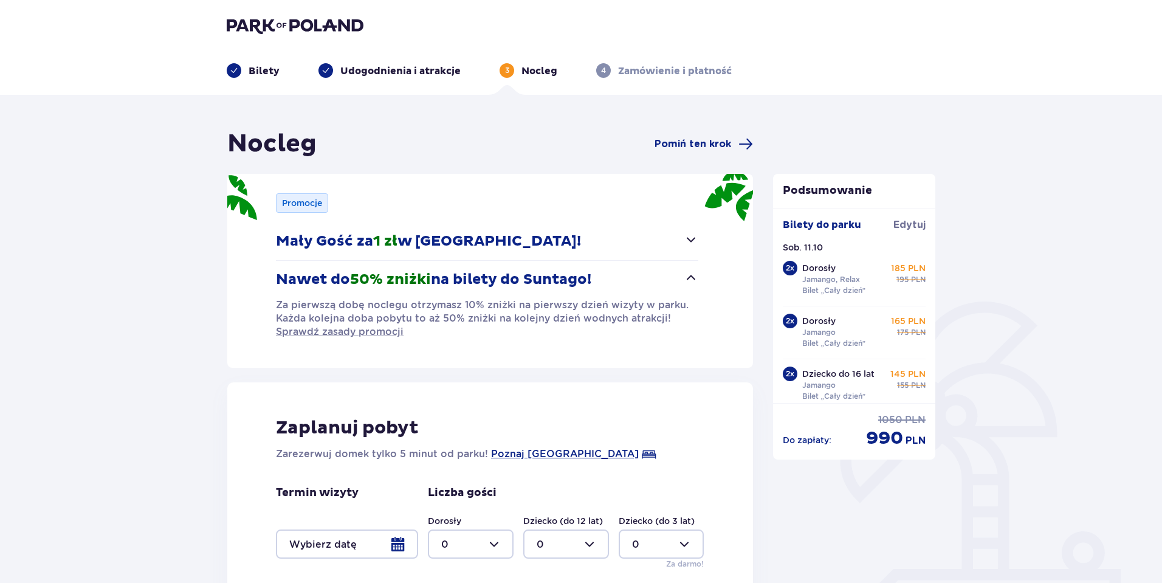
click at [686, 279] on span "button" at bounding box center [690, 277] width 15 height 15
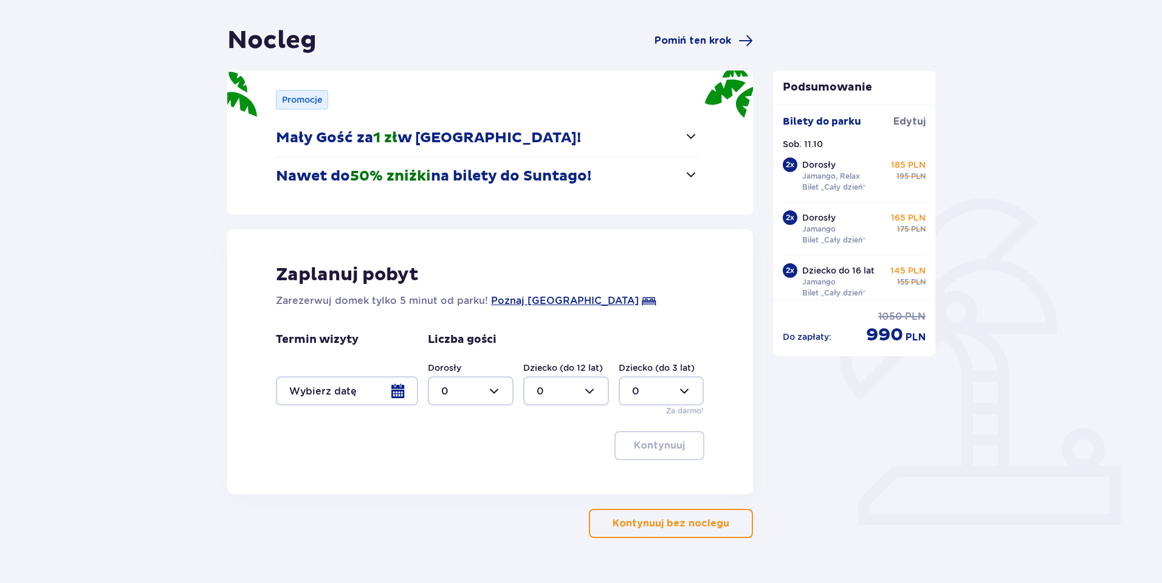
scroll to position [131, 0]
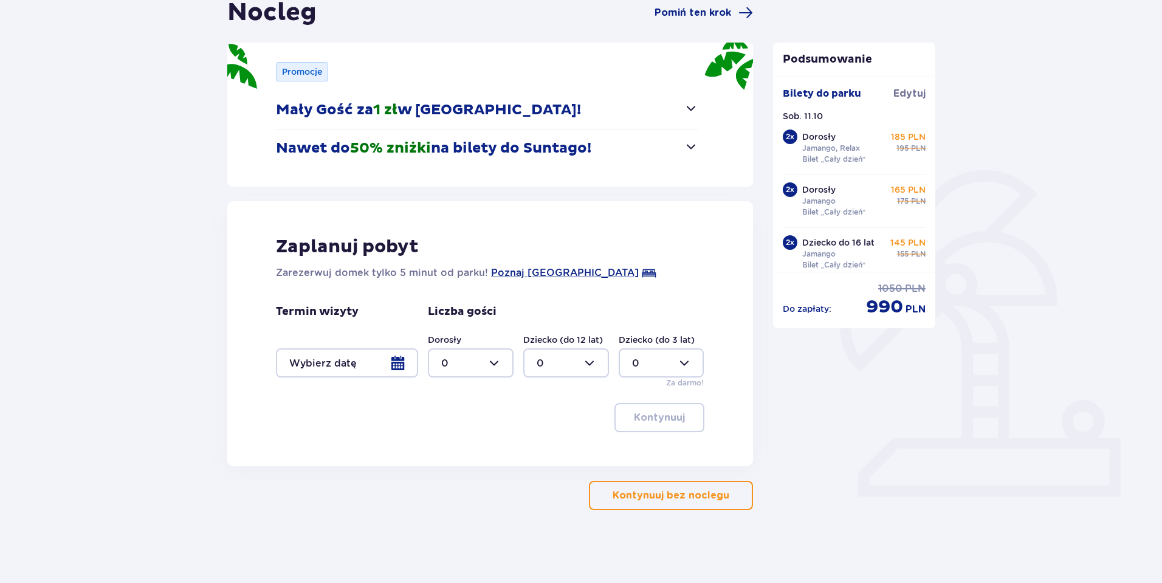
click at [397, 364] on div at bounding box center [347, 362] width 142 height 29
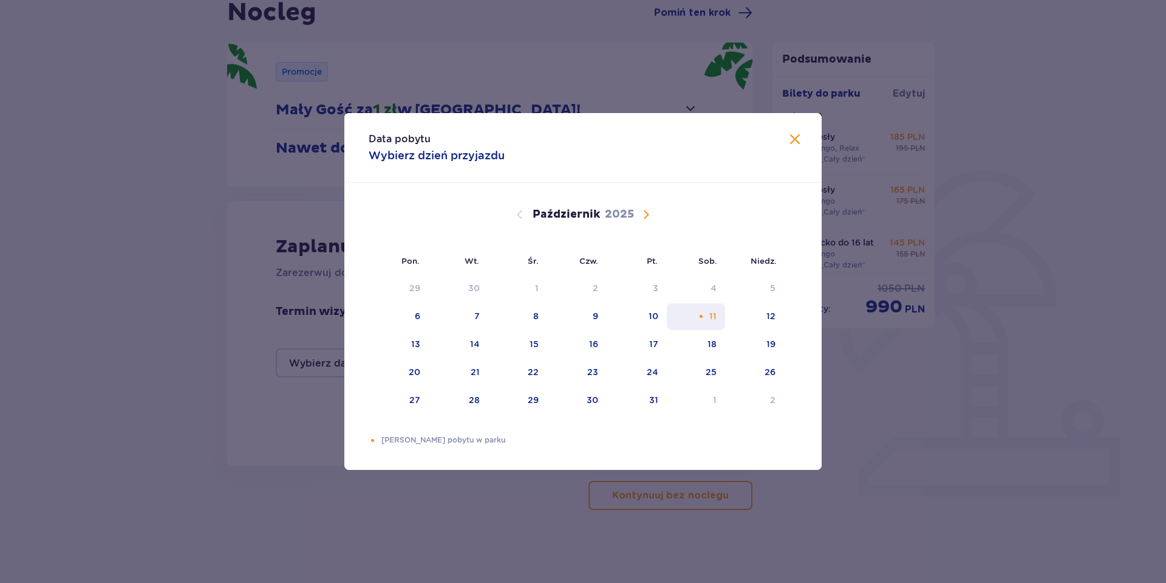
click at [695, 315] on div "11" at bounding box center [696, 316] width 59 height 27
click at [773, 313] on div "12" at bounding box center [771, 316] width 9 height 12
type input "11.10.25 - 12.10.25"
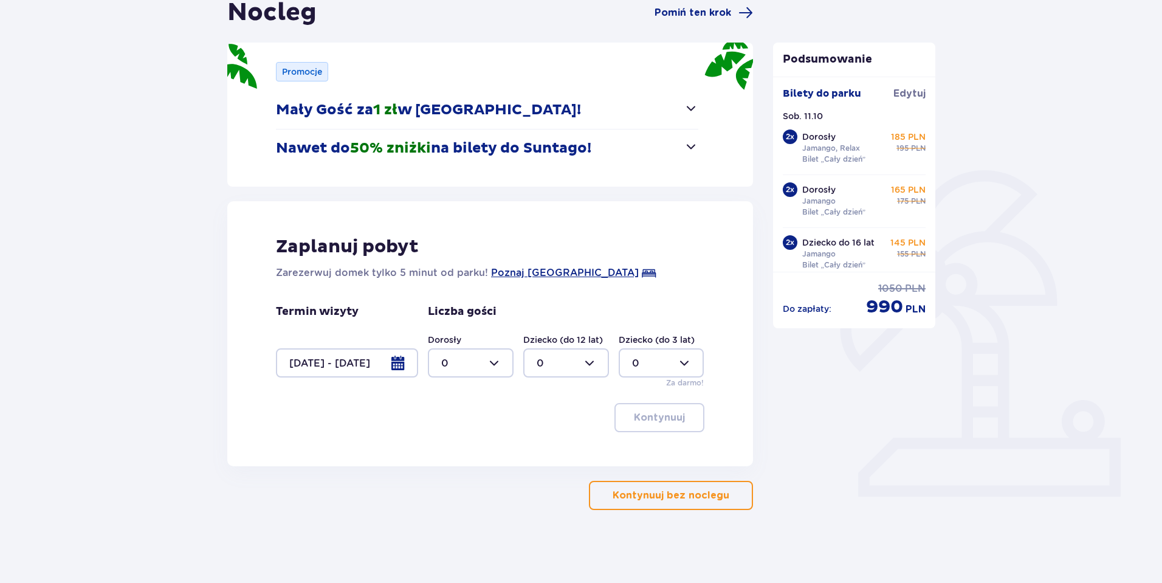
click at [494, 359] on div at bounding box center [471, 362] width 86 height 29
click at [450, 494] on span "4" at bounding box center [470, 502] width 83 height 26
type input "4"
click at [585, 366] on div at bounding box center [566, 362] width 86 height 29
click at [549, 447] on div "2" at bounding box center [565, 450] width 59 height 13
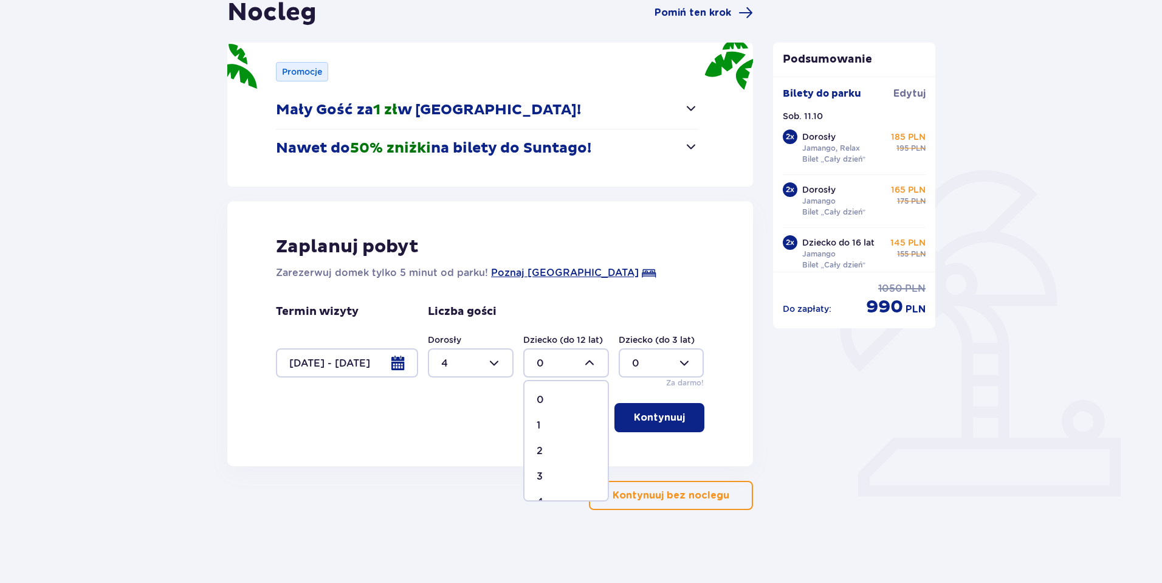
type input "2"
click at [655, 414] on p "Kontynuuj" at bounding box center [659, 417] width 51 height 13
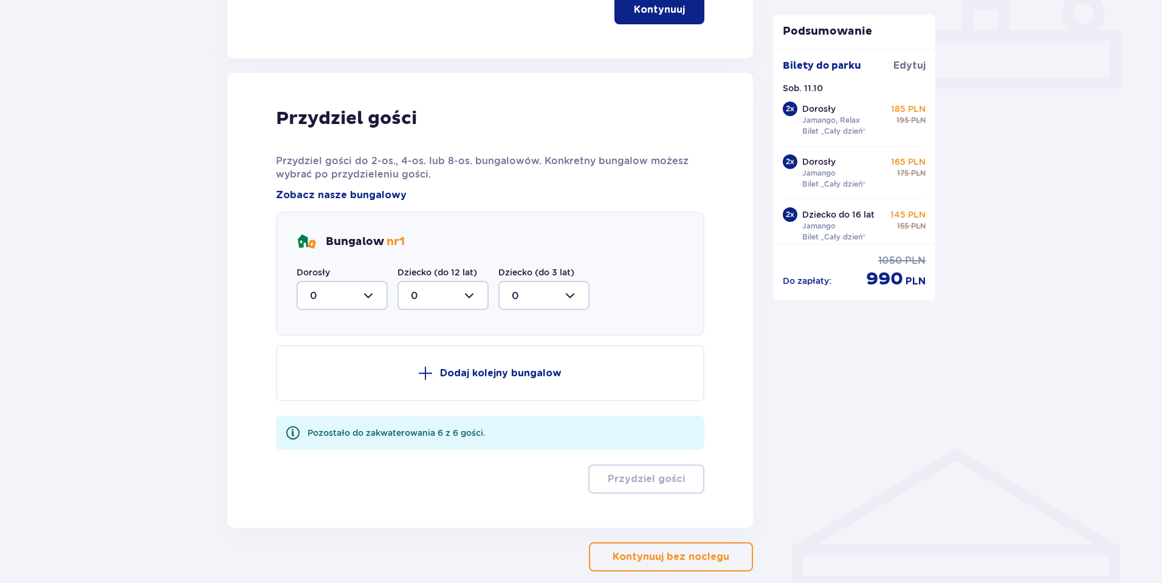
scroll to position [597, 0]
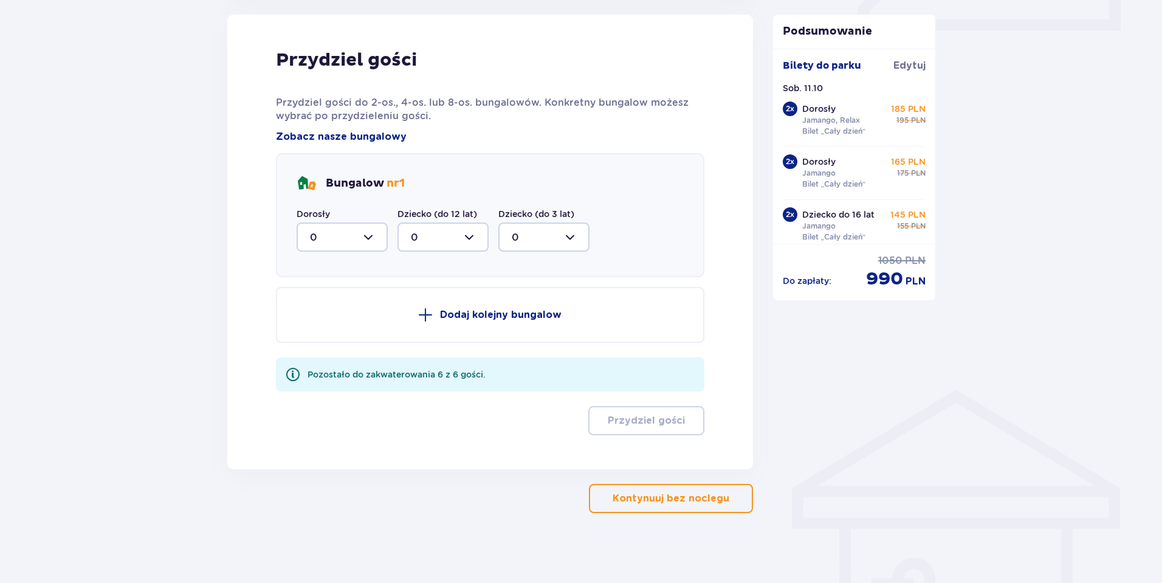
click at [367, 236] on div at bounding box center [341, 236] width 91 height 29
click at [321, 321] on div "2" at bounding box center [342, 324] width 64 height 13
type input "2"
click at [467, 239] on div at bounding box center [442, 236] width 91 height 29
click at [426, 298] on div "1" at bounding box center [443, 299] width 64 height 13
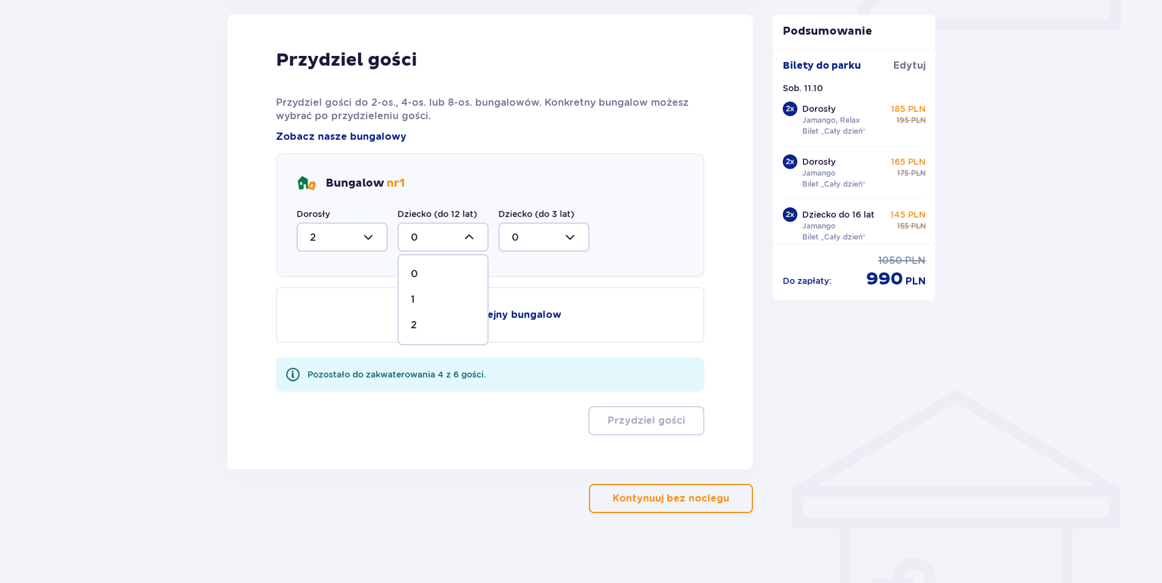
type input "1"
click at [468, 309] on p "Dodaj kolejny bungalow" at bounding box center [500, 314] width 121 height 13
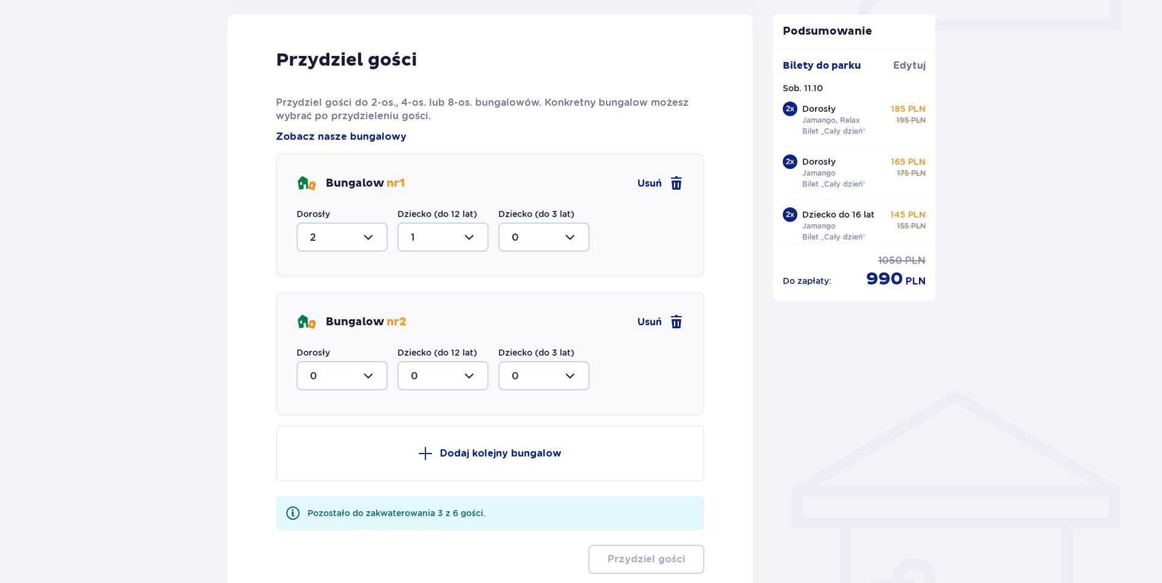
click at [370, 374] on div at bounding box center [341, 375] width 91 height 29
click at [312, 460] on p "2" at bounding box center [313, 463] width 6 height 13
type input "2"
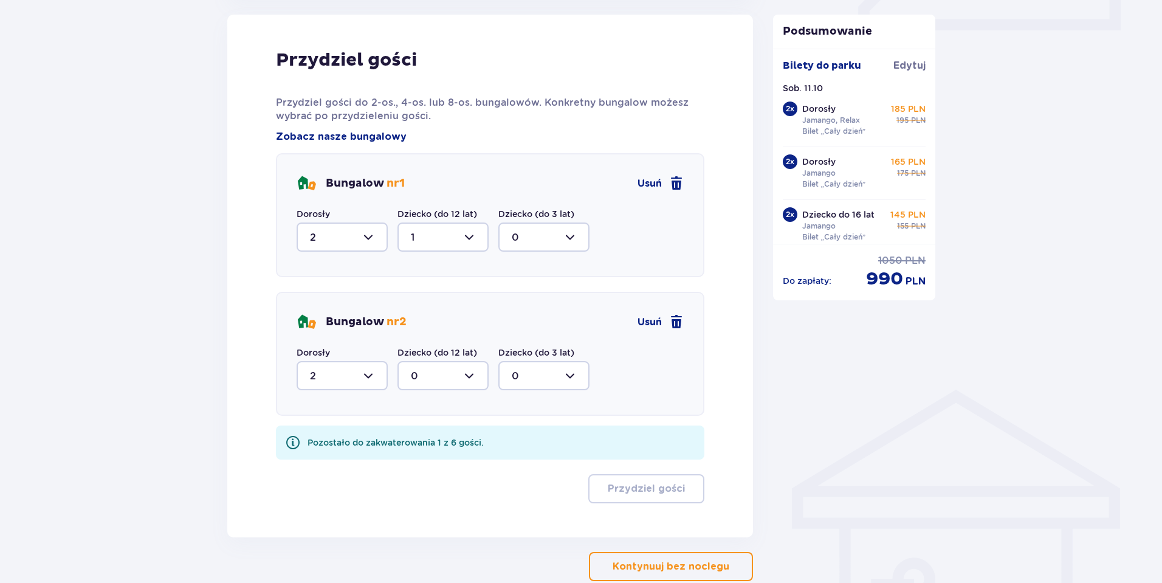
click at [476, 371] on div at bounding box center [442, 375] width 91 height 29
click at [419, 440] on div "1" at bounding box center [443, 437] width 64 height 13
type input "1"
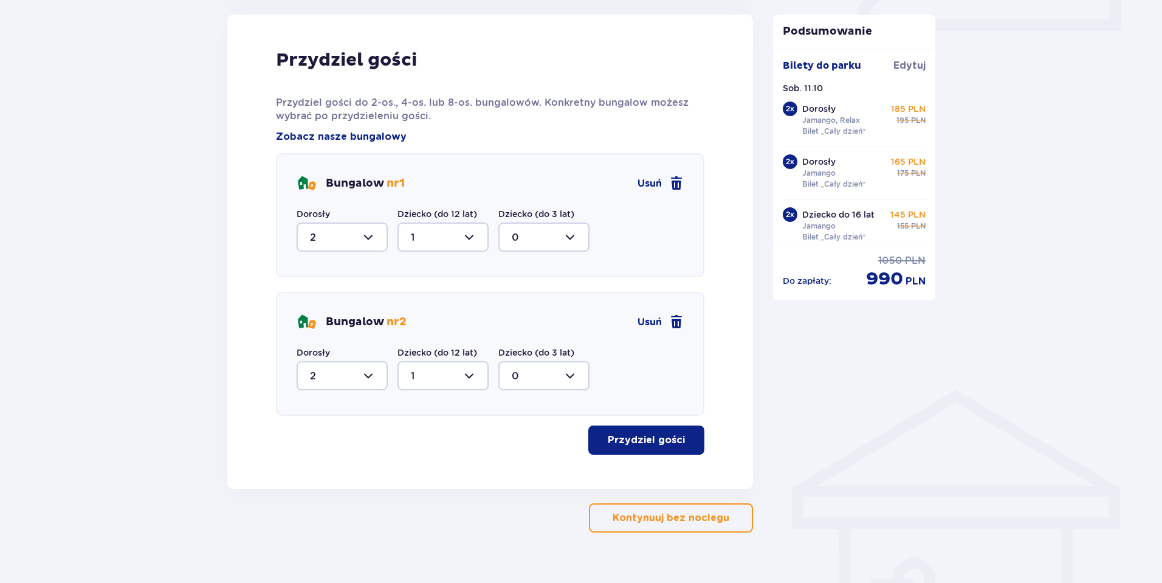
click at [626, 439] on p "Przydziel gości" at bounding box center [645, 439] width 77 height 13
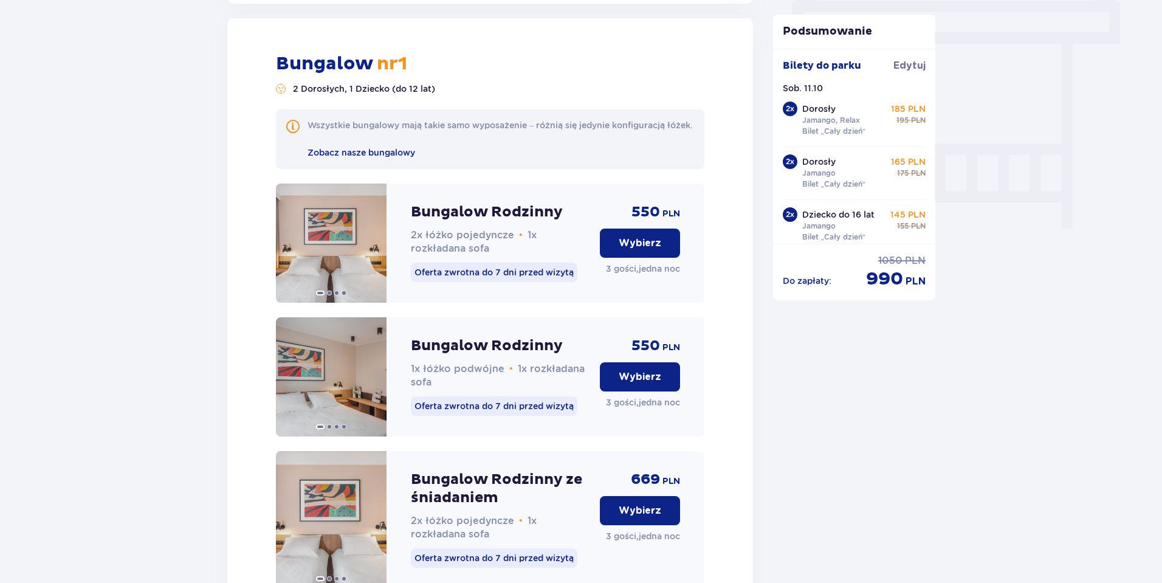
scroll to position [1086, 0]
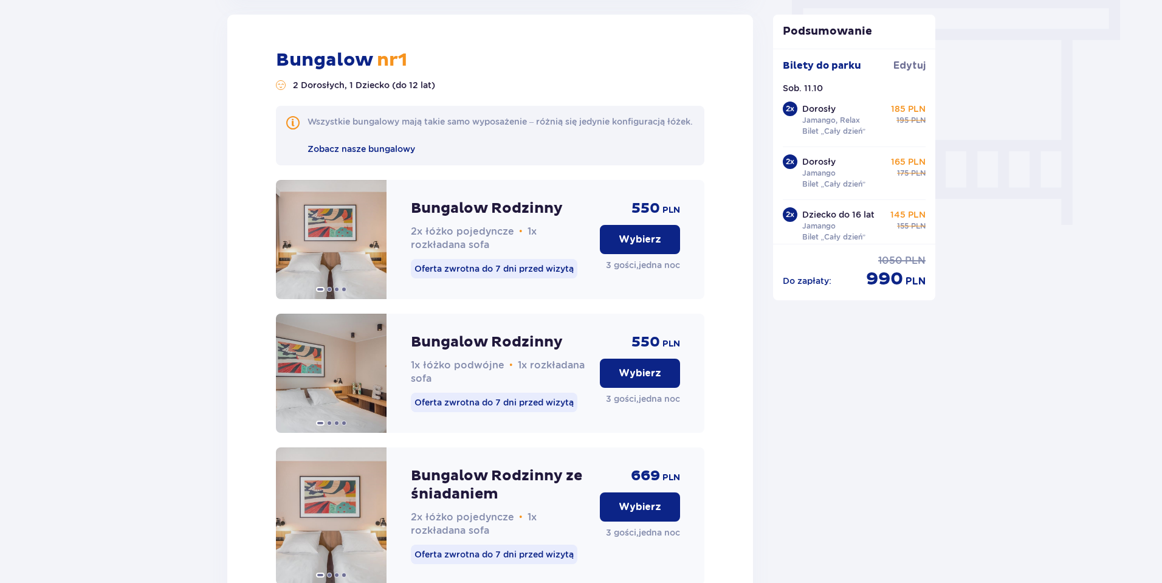
click at [633, 380] on p "Wybierz" at bounding box center [639, 372] width 43 height 13
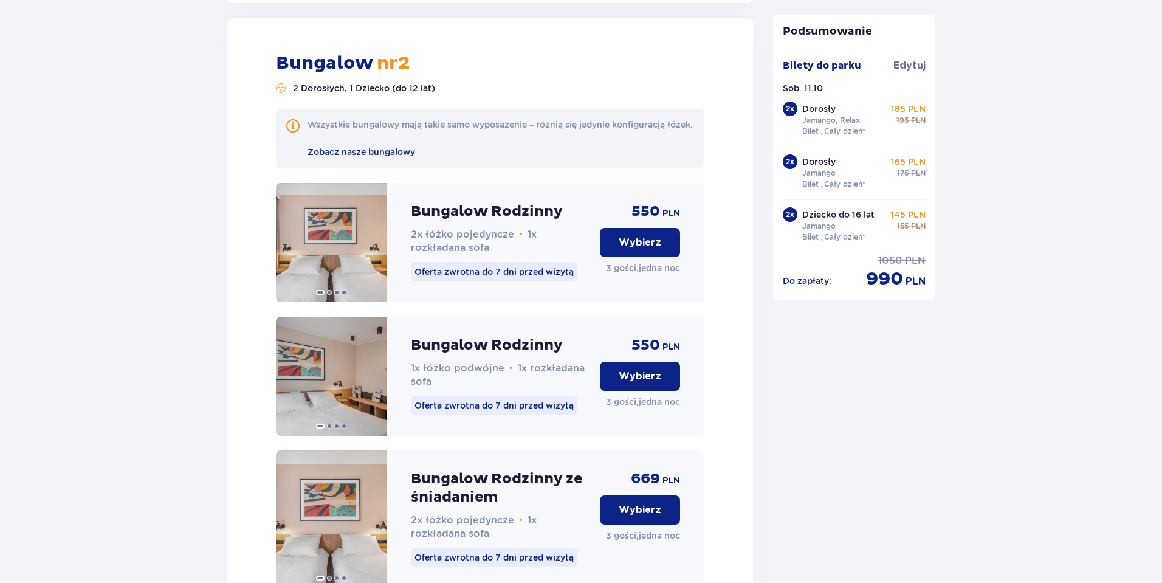
scroll to position [1892, 0]
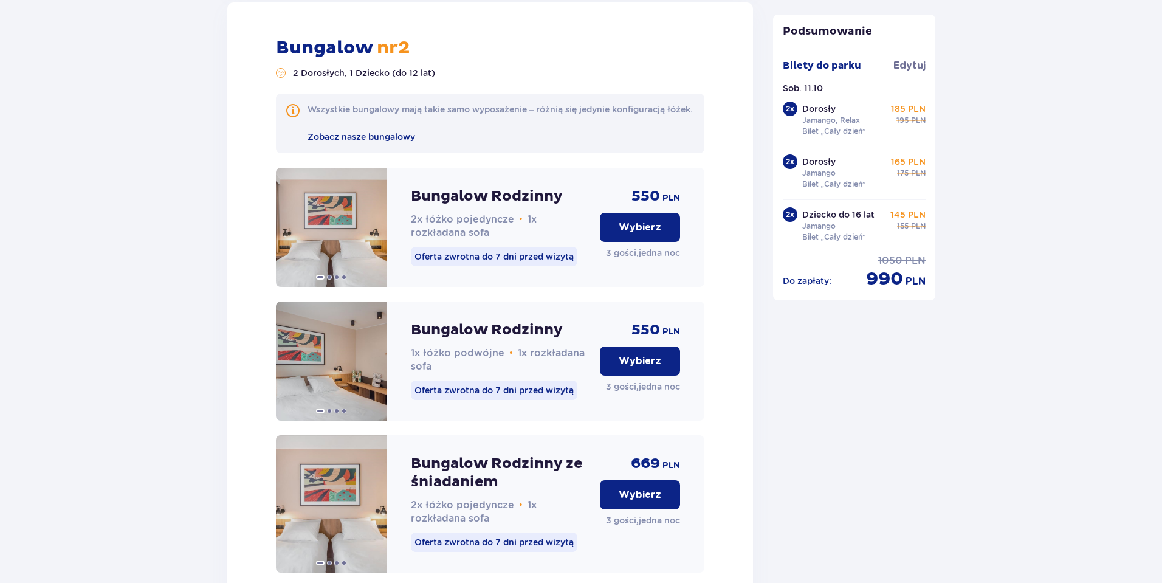
click at [633, 368] on p "Wybierz" at bounding box center [639, 360] width 43 height 13
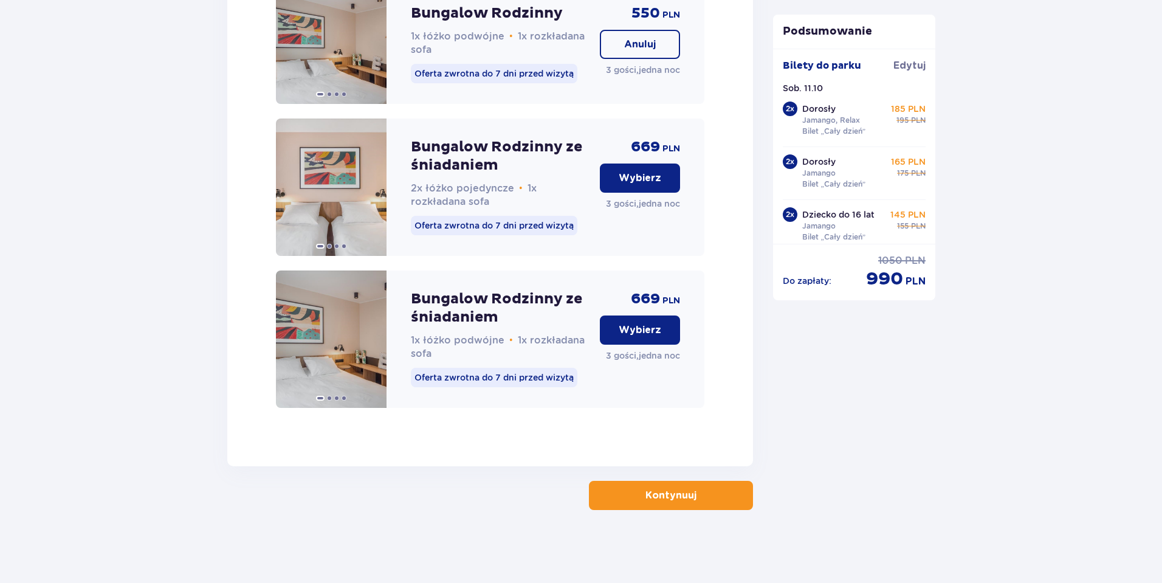
scroll to position [2233, 0]
click at [645, 494] on p "Kontynuuj" at bounding box center [670, 494] width 51 height 13
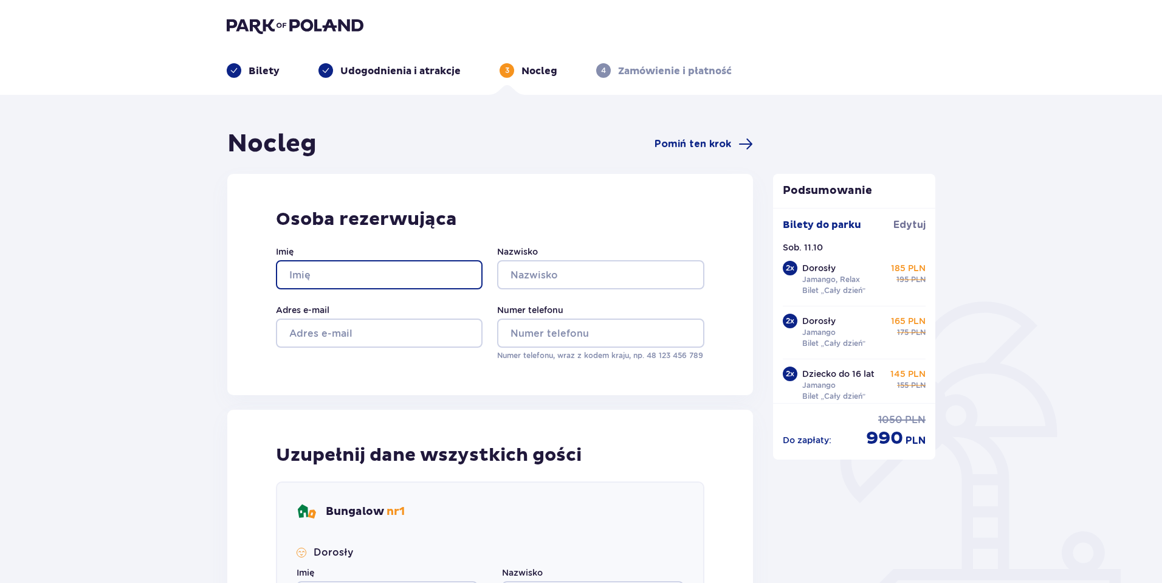
click at [403, 270] on input "Imię" at bounding box center [379, 274] width 207 height 29
type input "Magdalena"
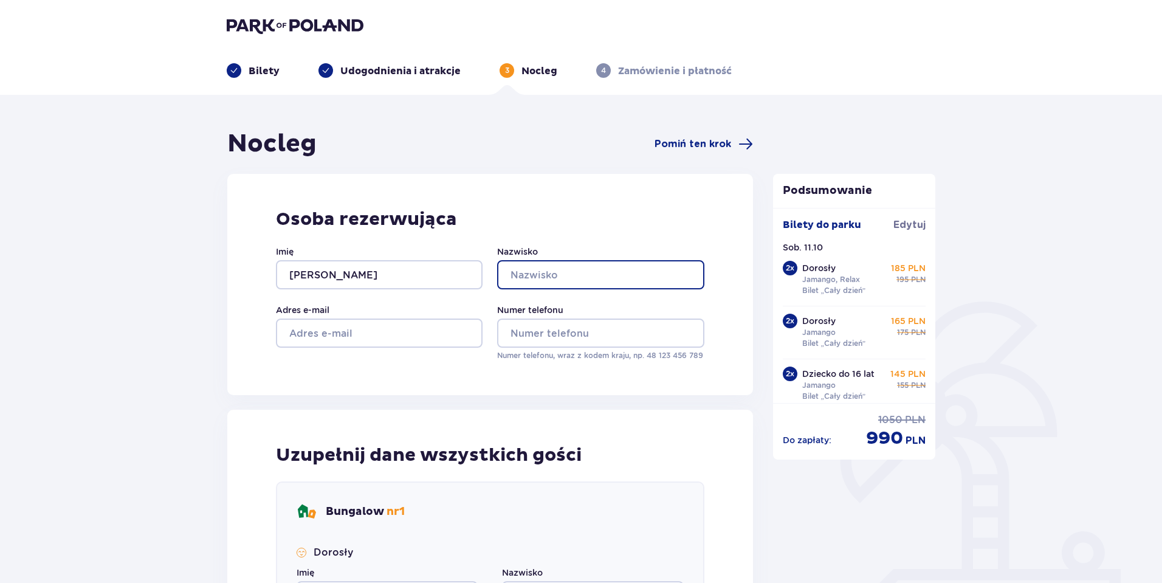
type input "Krasko"
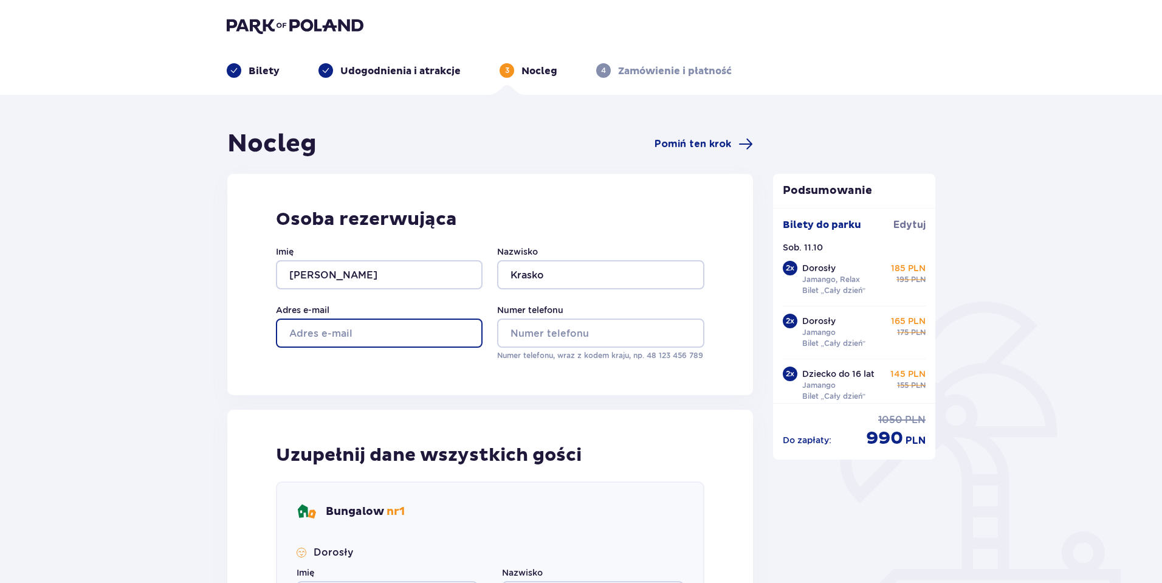
type input "dziarka230@interia.pl"
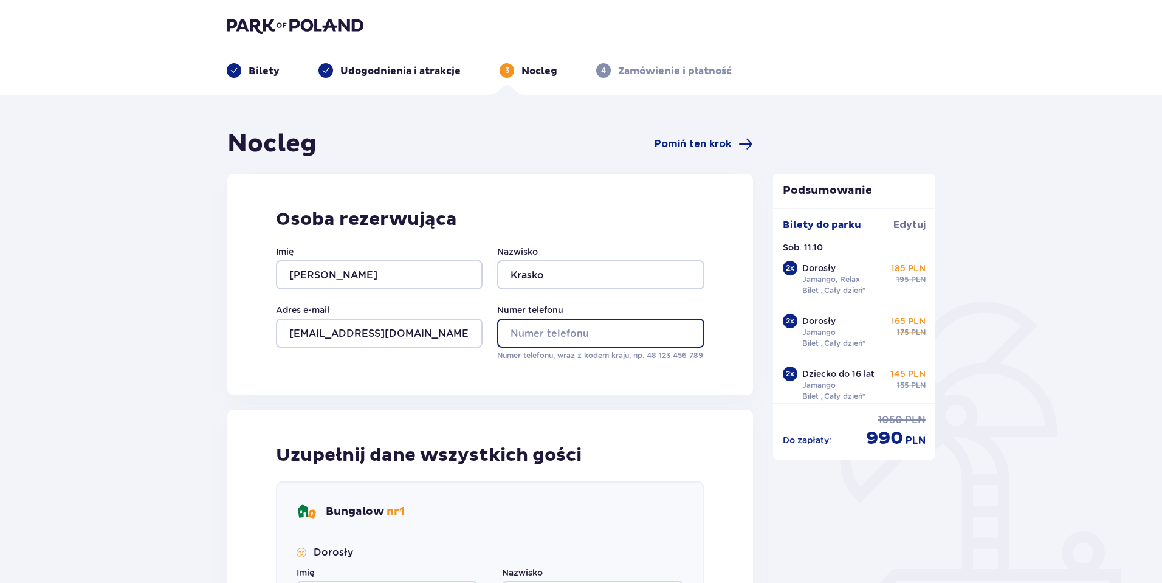
type input "508087563"
click at [575, 386] on div "Osoba rezerwująca Imię Magdalena Nazwisko Krasko Adres e-mail dziarka230@interi…" at bounding box center [489, 284] width 525 height 221
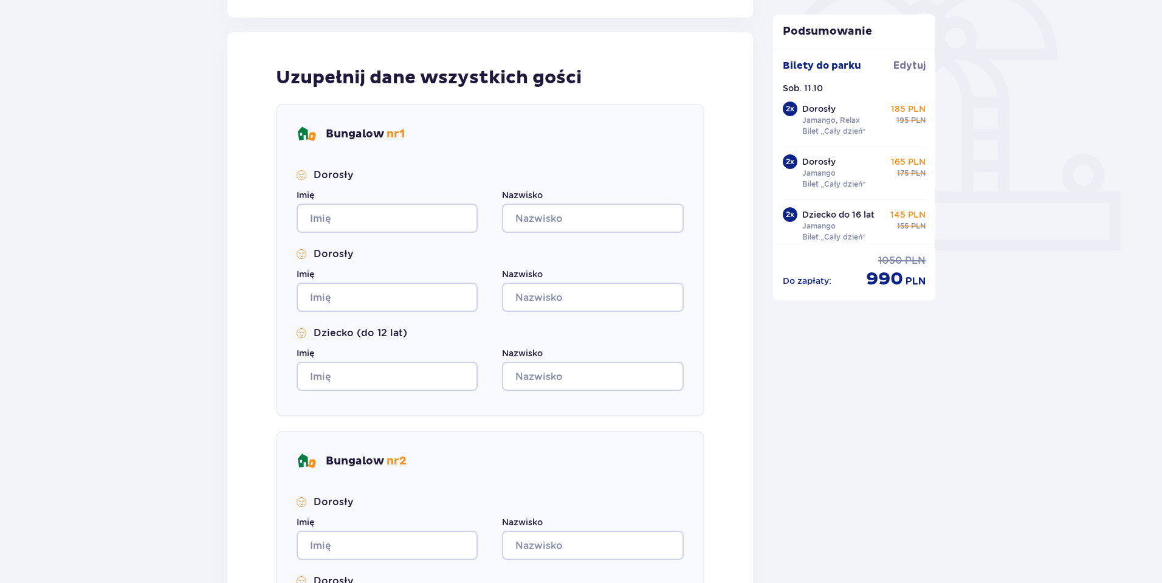
scroll to position [425, 0]
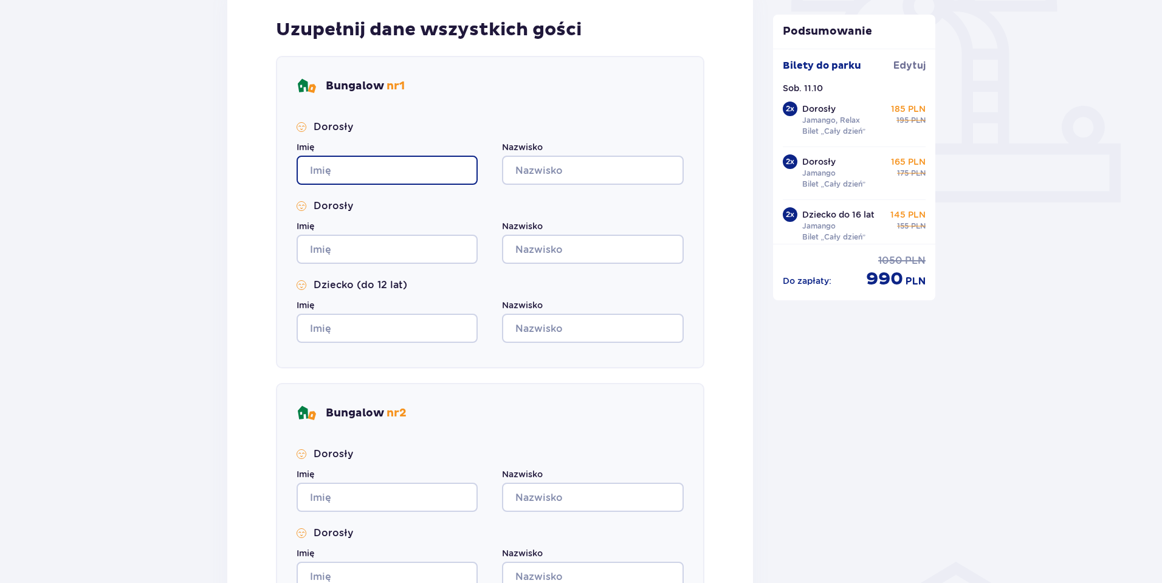
click at [406, 171] on input "Imię" at bounding box center [386, 170] width 181 height 29
type input "Magdalena"
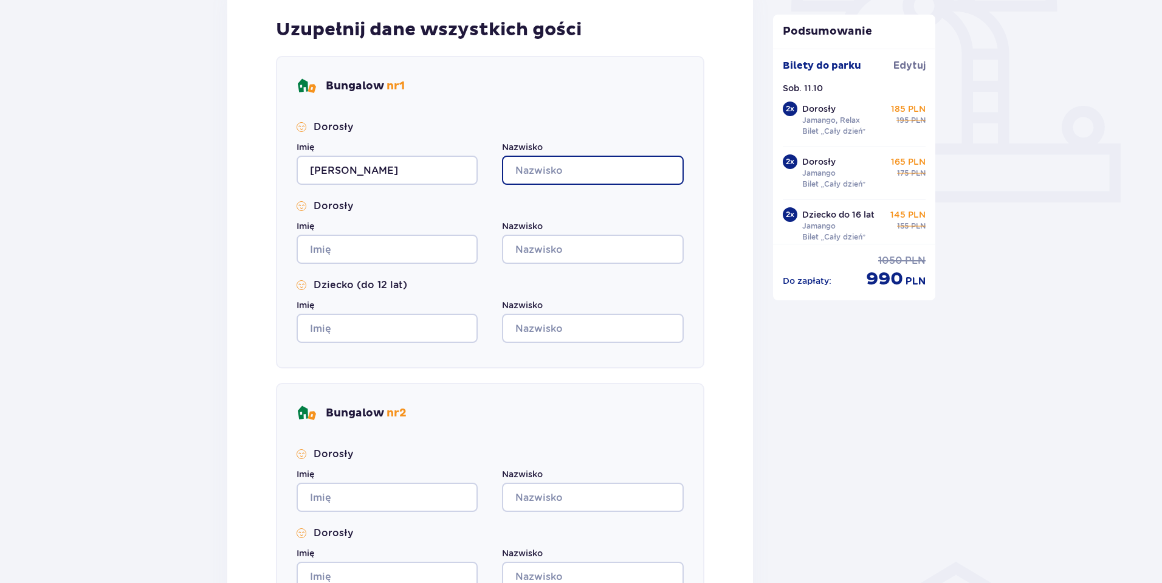
type input "Krasko"
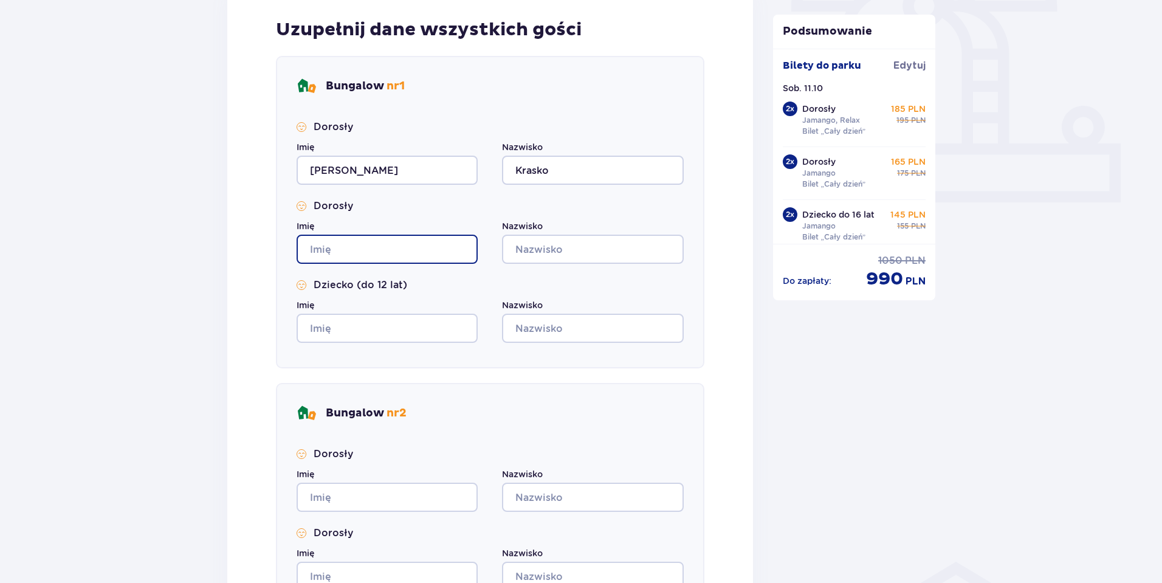
type input "Magdalena"
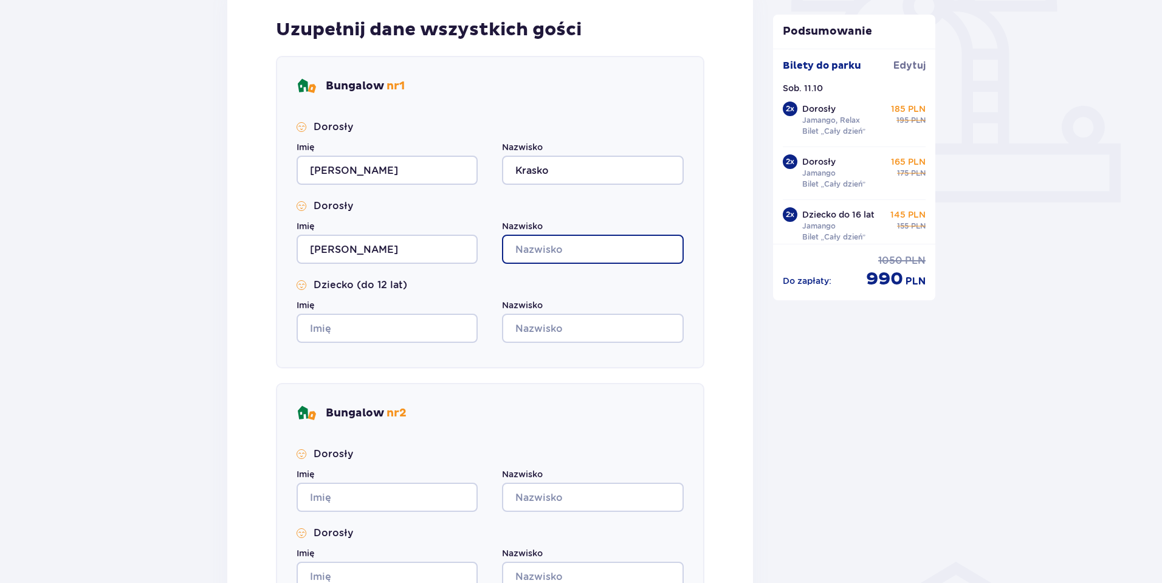
type input "Krasko"
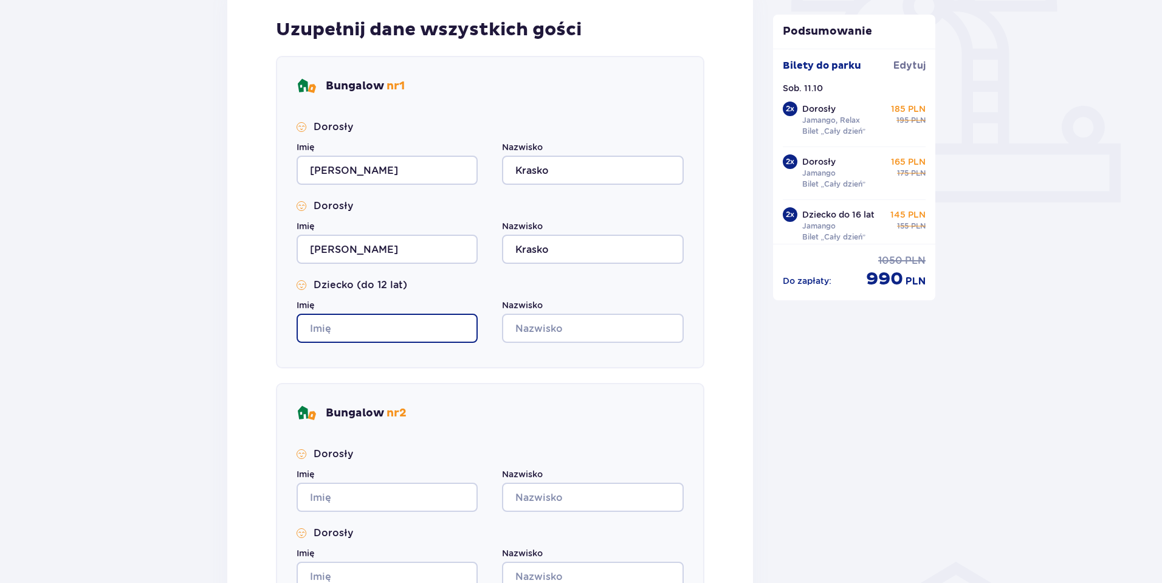
type input "Magdalena"
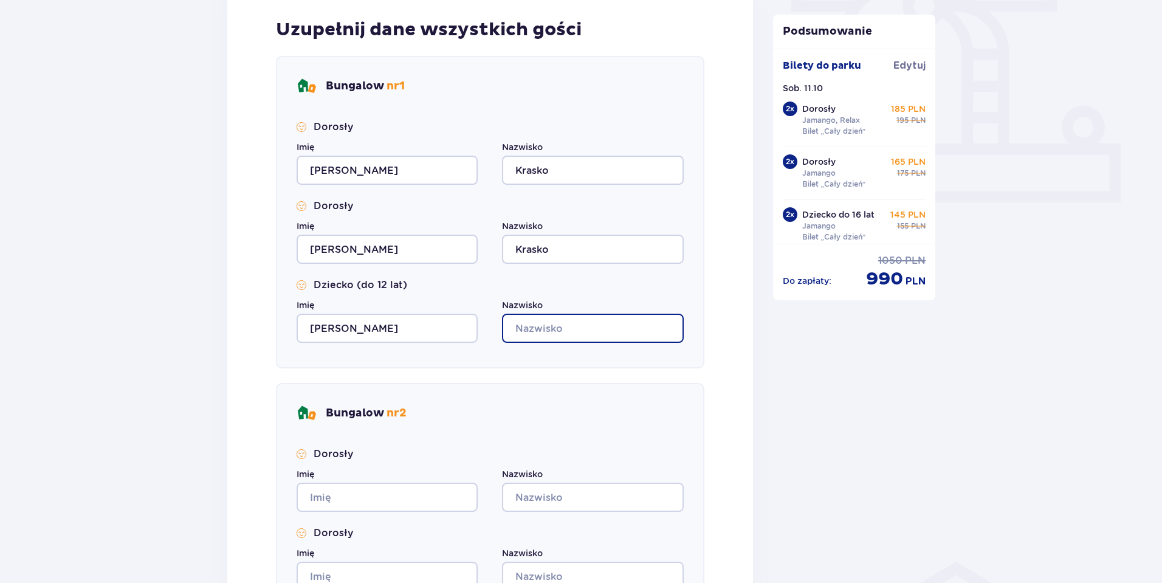
type input "Krasko"
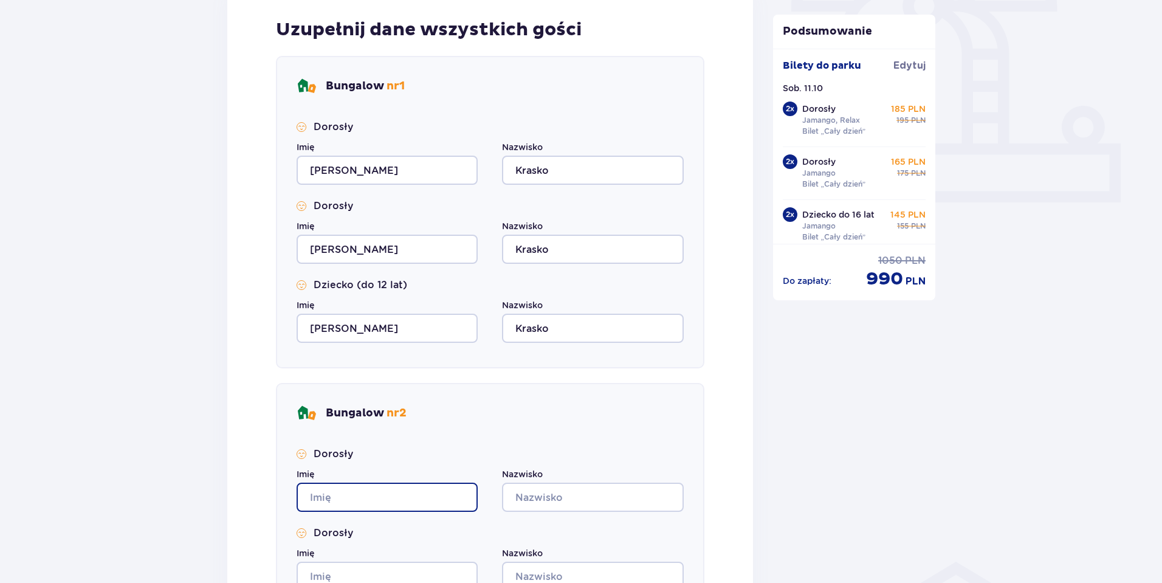
type input "Magdalena"
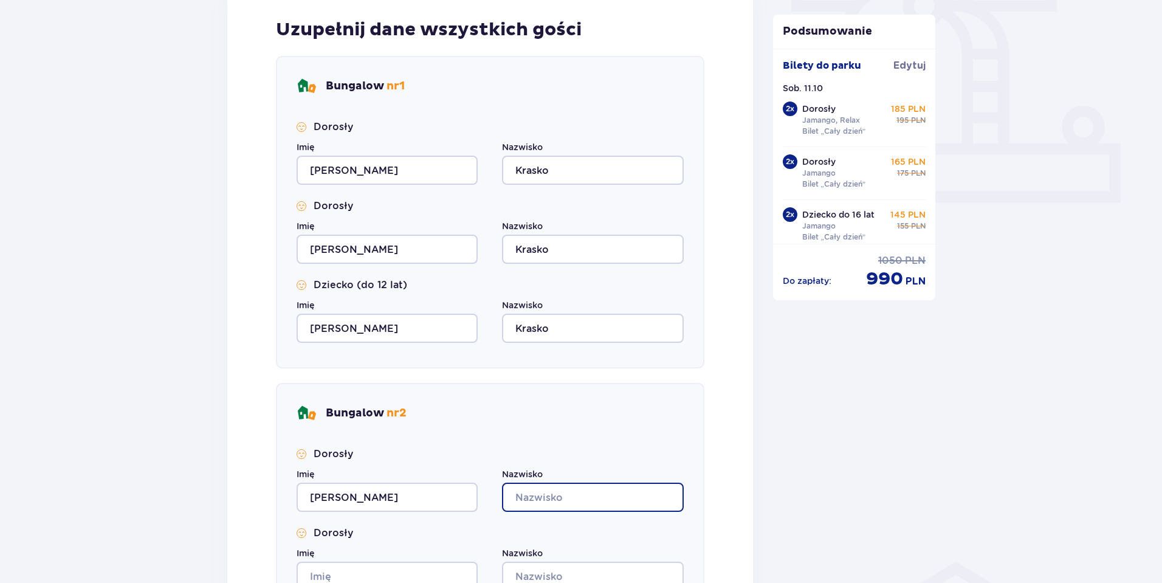
type input "Krasko"
type input "Magdalena"
type input "Krasko"
type input "Magdalena"
type input "Krasko"
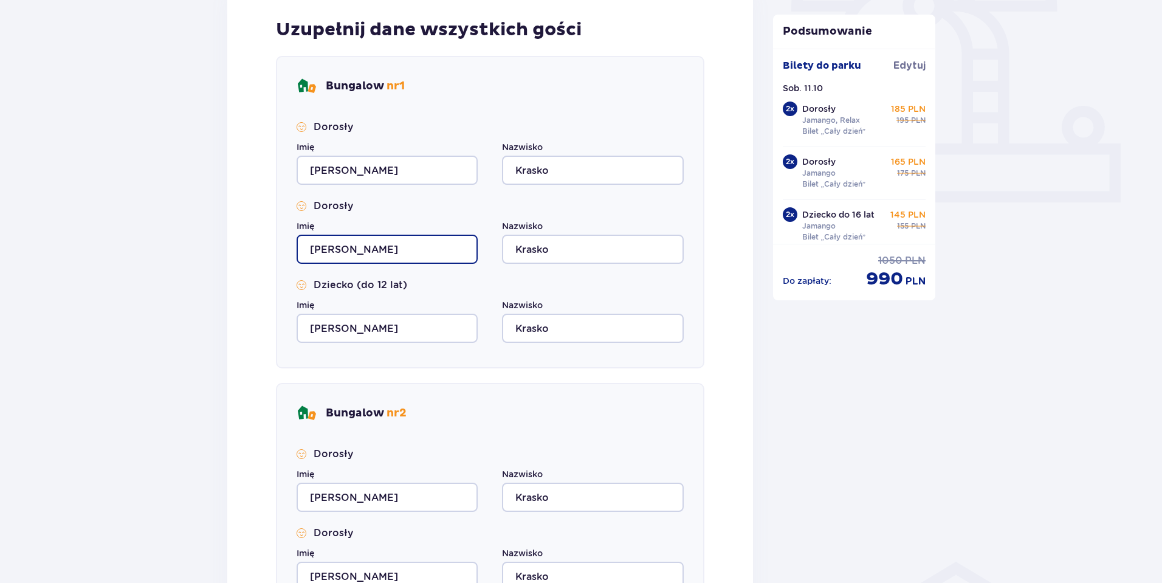
click at [382, 250] on input "Magdalena" at bounding box center [386, 248] width 181 height 29
drag, startPoint x: 378, startPoint y: 248, endPoint x: 236, endPoint y: 245, distance: 141.6
click at [236, 245] on div "Uzupełnij dane wszystkich gości Bungalow nr 1 Dorosły Imię Magdalena Nazwisko K…" at bounding box center [489, 356] width 525 height 745
type input "Piotr"
drag, startPoint x: 382, startPoint y: 336, endPoint x: 245, endPoint y: 331, distance: 136.2
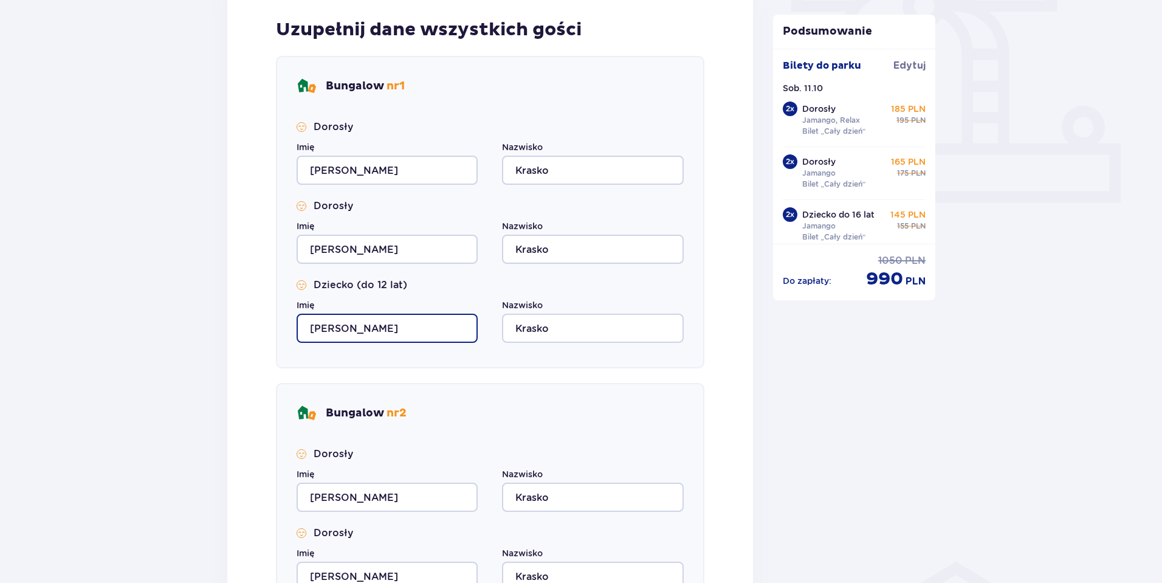
click at [245, 331] on div "Uzupełnij dane wszystkich gości Bungalow nr 1 Dorosły Imię Magdalena Nazwisko K…" at bounding box center [489, 356] width 525 height 745
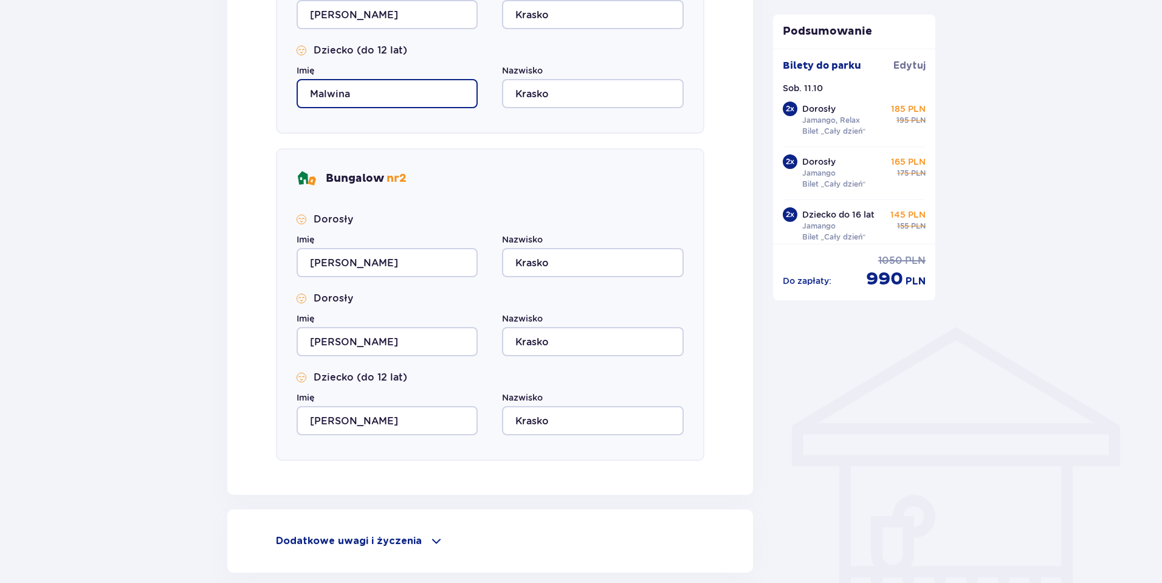
scroll to position [668, 0]
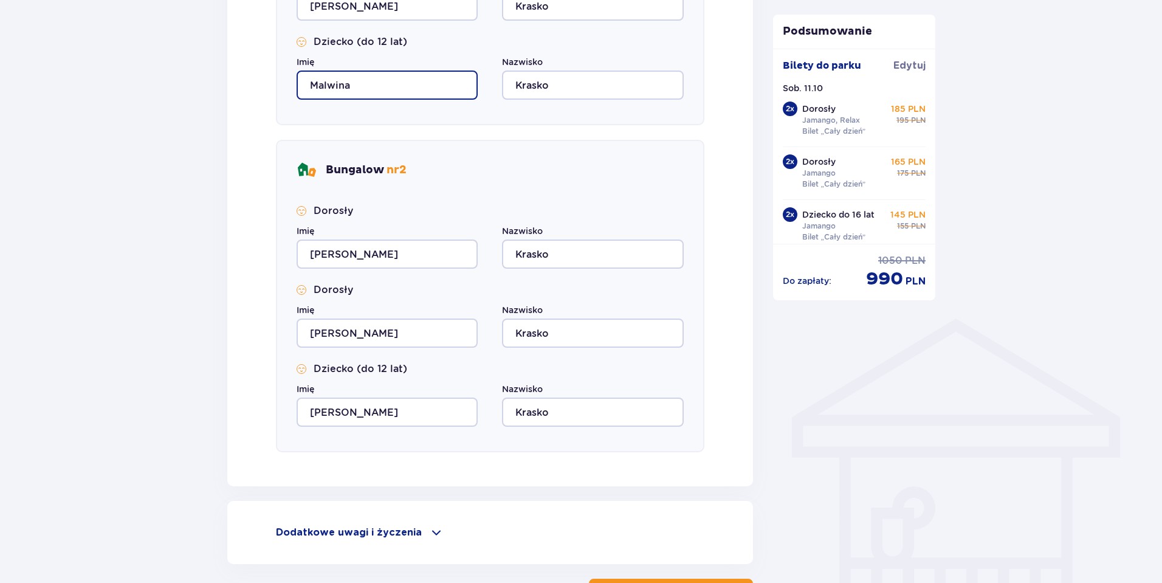
type input "Malwina"
drag, startPoint x: 184, startPoint y: 265, endPoint x: 198, endPoint y: 266, distance: 14.0
click at [187, 265] on div "Nocleg Pomiń ten krok Osoba rezerwująca Imię Magdalena Nazwisko Krasko Adres e-…" at bounding box center [581, 54] width 1162 height 1254
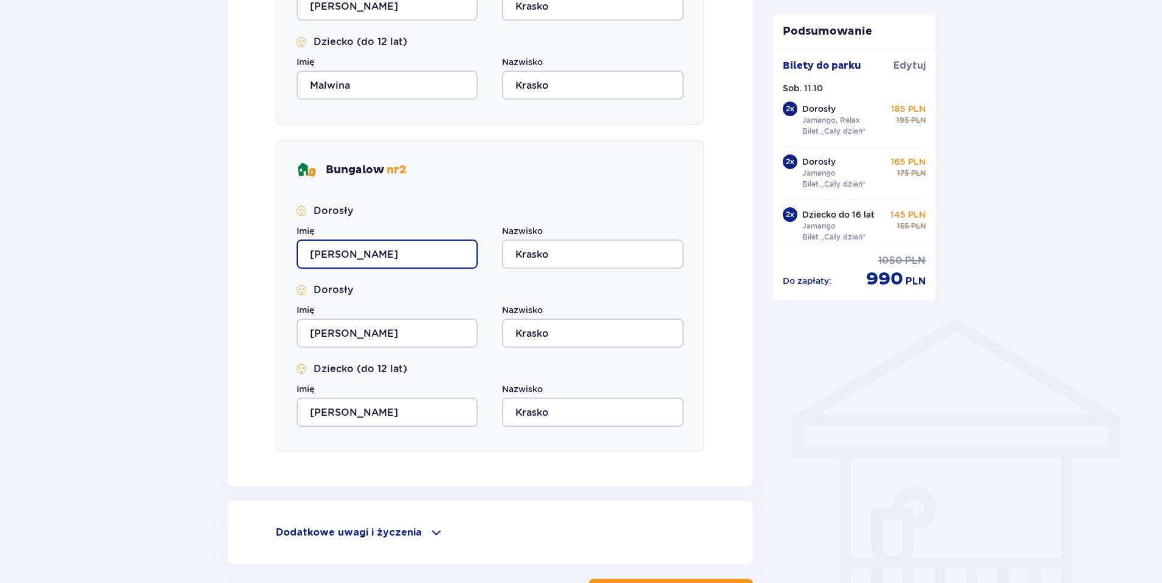
drag, startPoint x: 368, startPoint y: 252, endPoint x: 267, endPoint y: 247, distance: 100.9
click at [267, 247] on div "Uzupełnij dane wszystkich gości Bungalow nr 1 Dorosły Imię Magdalena Nazwisko K…" at bounding box center [489, 113] width 525 height 745
type input "Karolina"
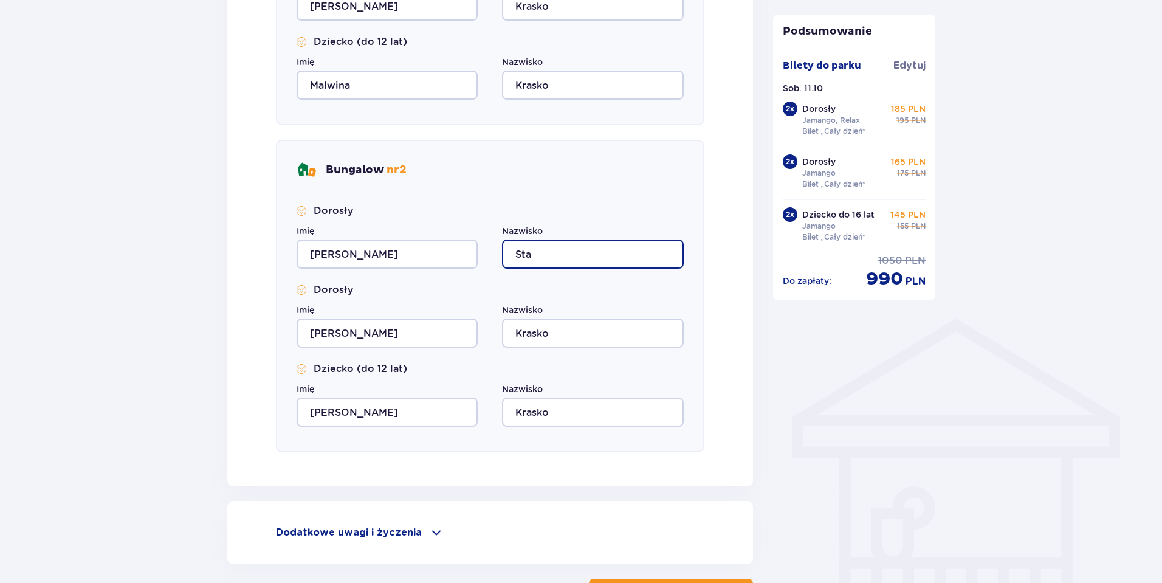
type input "Stankiewicz"
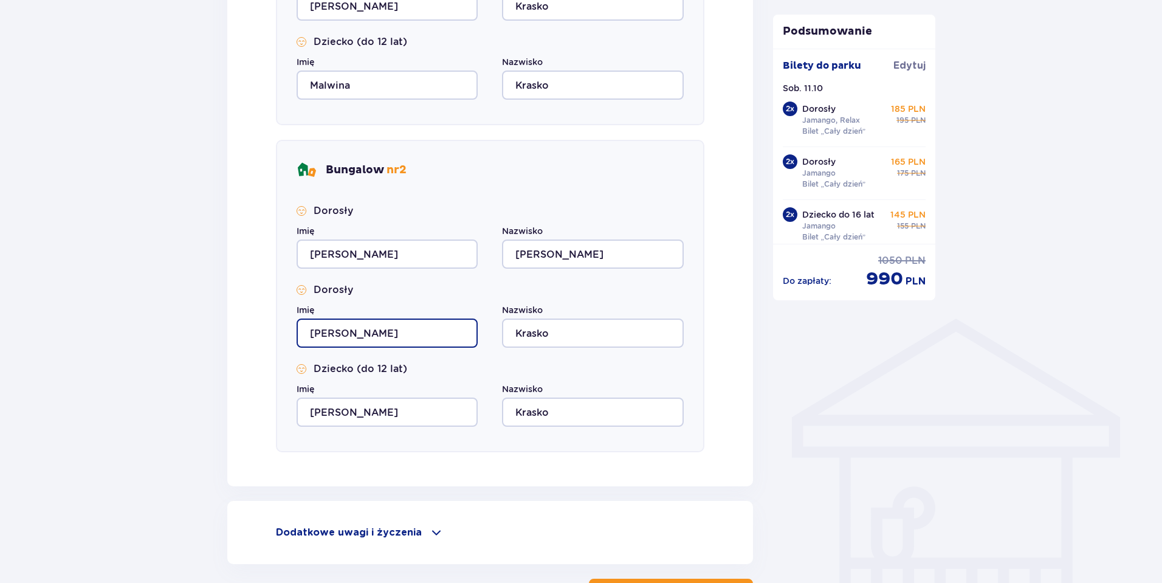
click at [392, 331] on input "Magdalena" at bounding box center [386, 332] width 181 height 29
drag, startPoint x: 389, startPoint y: 332, endPoint x: 289, endPoint y: 332, distance: 100.2
click at [289, 332] on div "Bungalow nr 2 Dorosły Imię Karolina Nazwisko Stankiewicz Dorosły Imię Magdalena…" at bounding box center [490, 296] width 428 height 312
type input "Zdizsław"
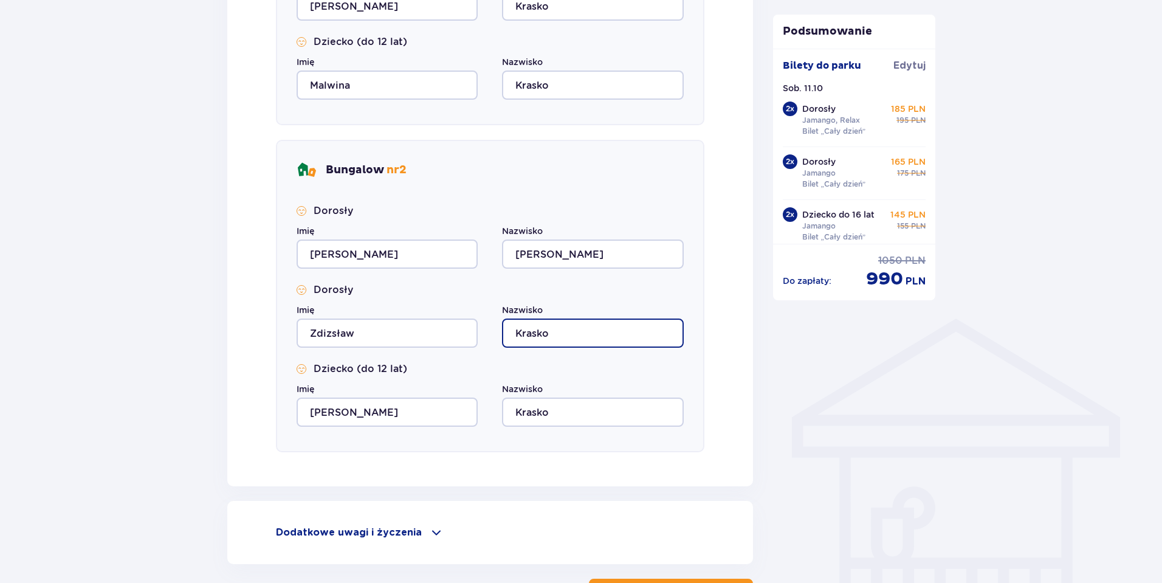
drag, startPoint x: 566, startPoint y: 335, endPoint x: 437, endPoint y: 326, distance: 129.1
click at [437, 326] on div "Imię Zdizsław Nazwisko Krasko" at bounding box center [489, 326] width 387 height 44
type input "Stankiewicz"
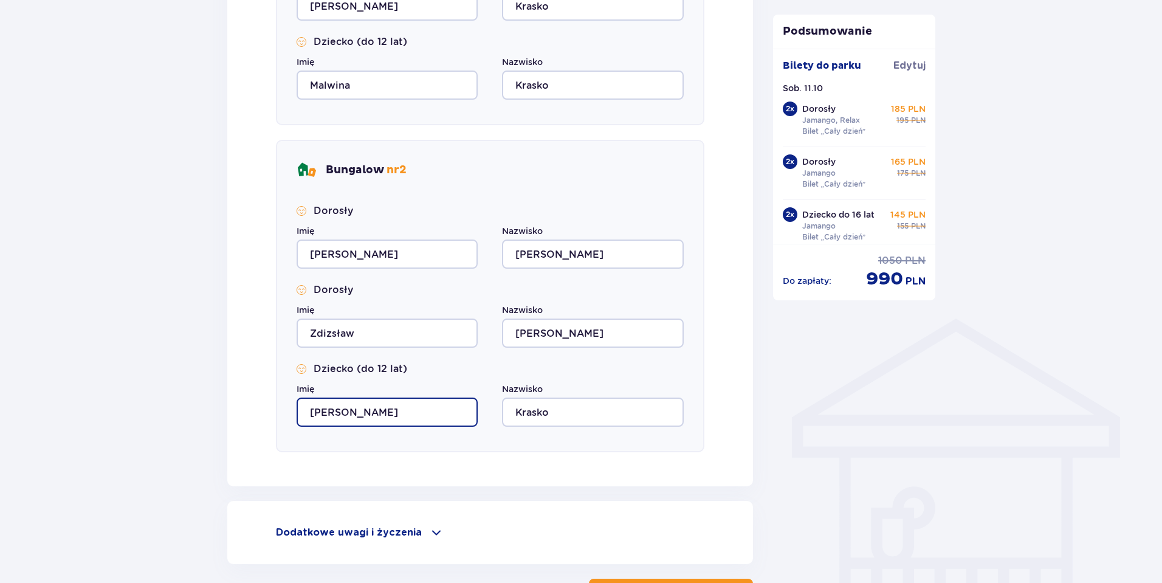
drag, startPoint x: 402, startPoint y: 409, endPoint x: 275, endPoint y: 397, distance: 128.1
click at [275, 397] on div "Uzupełnij dane wszystkich gości Bungalow nr 1 Dorosły Imię Magdalena Nazwisko K…" at bounding box center [489, 113] width 525 height 745
type input "Helena"
drag, startPoint x: 566, startPoint y: 411, endPoint x: 442, endPoint y: 409, distance: 123.3
click at [442, 409] on div "Imię Helena Nazwisko Krasko" at bounding box center [489, 405] width 387 height 44
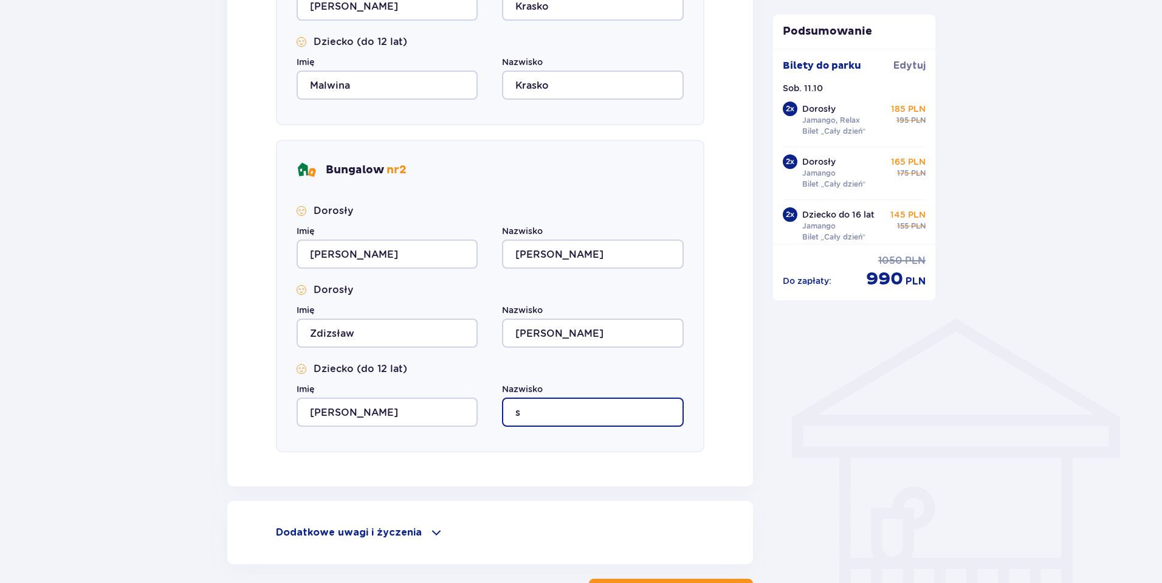
type input "Stankiewicz"
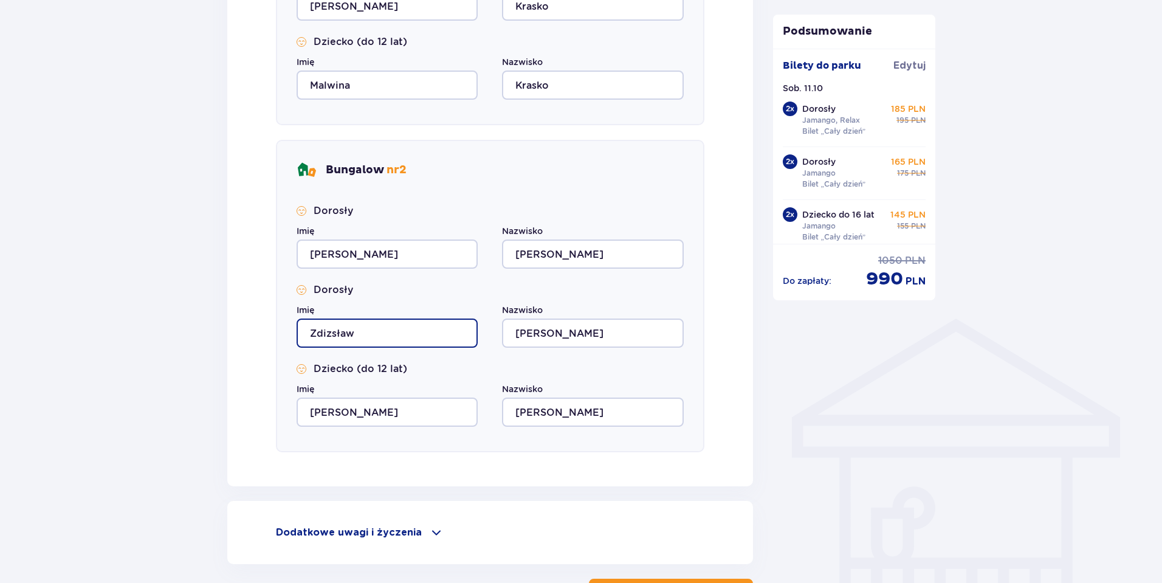
click at [330, 334] on input "Zdizsław" at bounding box center [386, 332] width 181 height 29
type input "Zdzisław"
click at [750, 476] on div "Uzupełnij dane wszystkich gości Bungalow nr 1 Dorosły Imię Magdalena Nazwisko K…" at bounding box center [489, 113] width 525 height 745
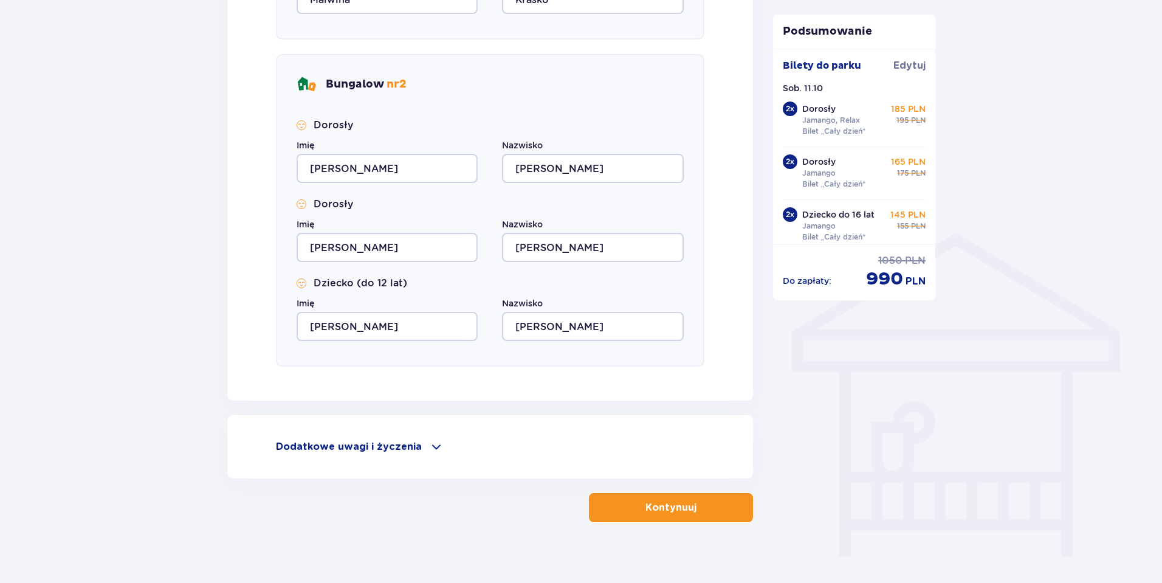
scroll to position [766, 0]
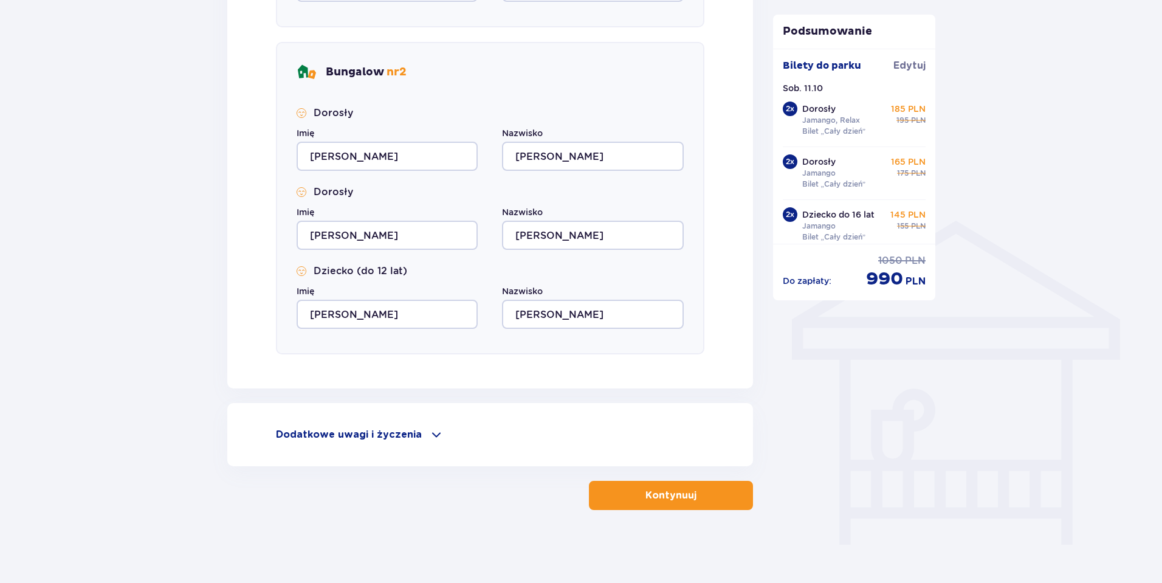
click at [673, 496] on p "Kontynuuj" at bounding box center [670, 494] width 51 height 13
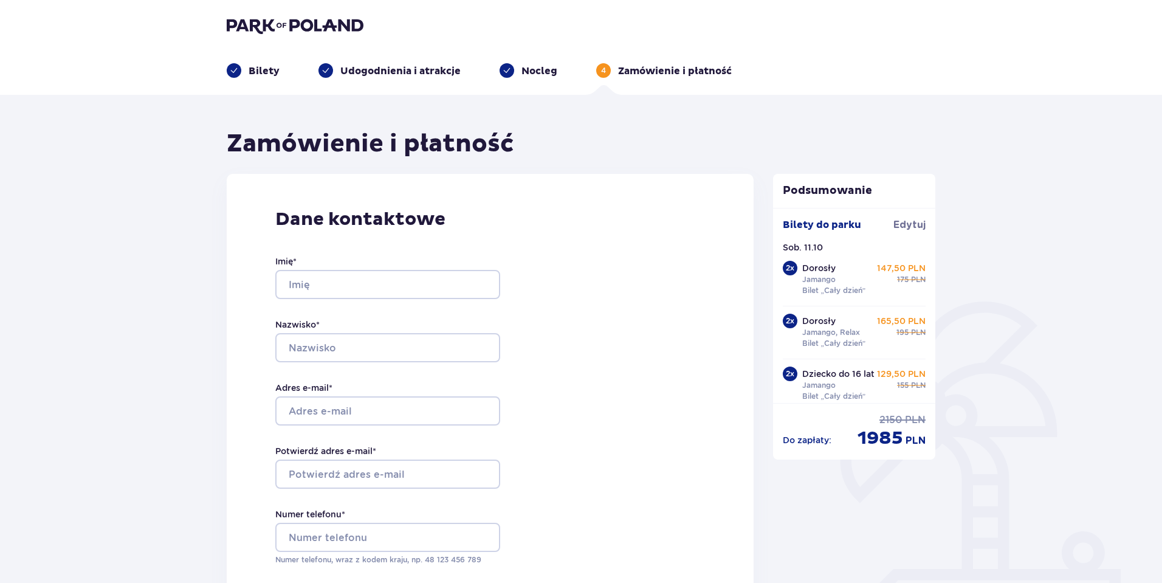
click at [255, 70] on p "Bilety" at bounding box center [263, 70] width 31 height 13
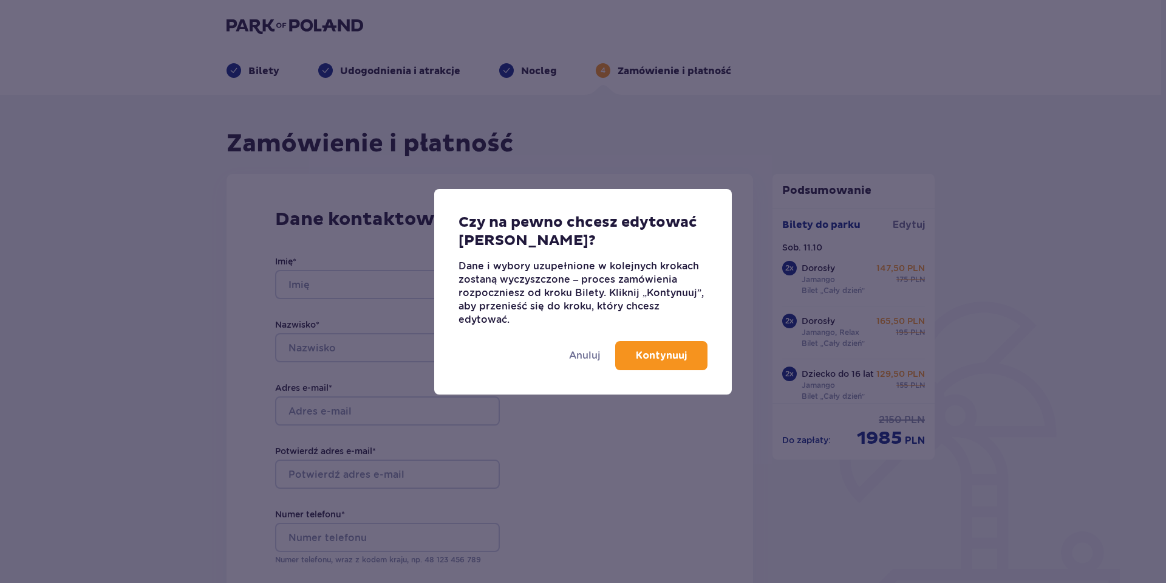
click at [638, 361] on p "Kontynuuj" at bounding box center [661, 355] width 51 height 13
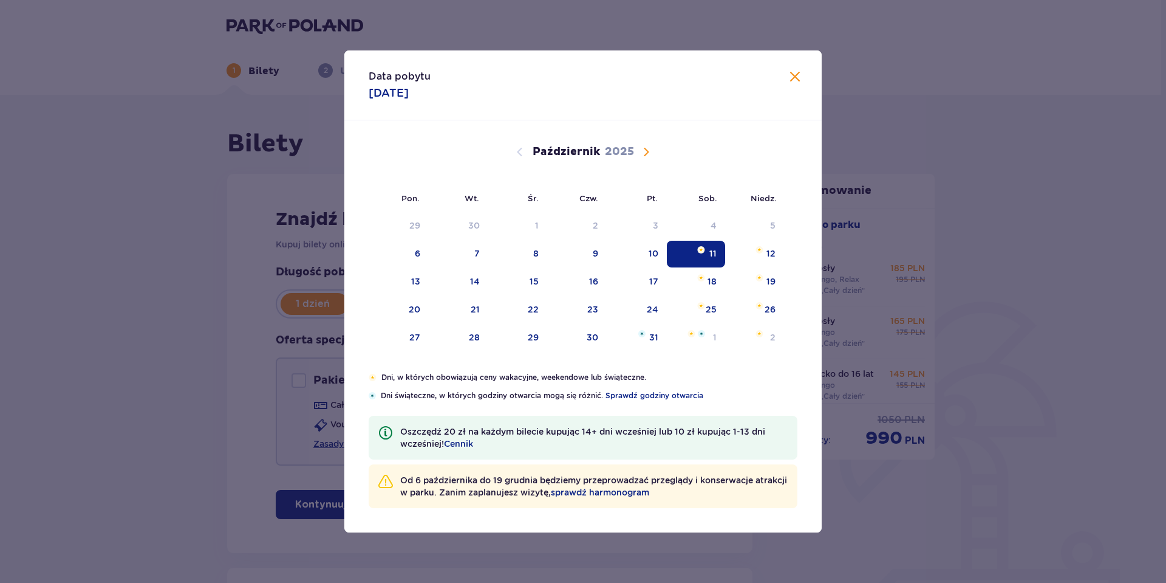
click at [650, 152] on span "Następny miesiąc" at bounding box center [646, 152] width 15 height 15
click at [689, 253] on div "8" at bounding box center [694, 254] width 59 height 27
type input "08.11.25"
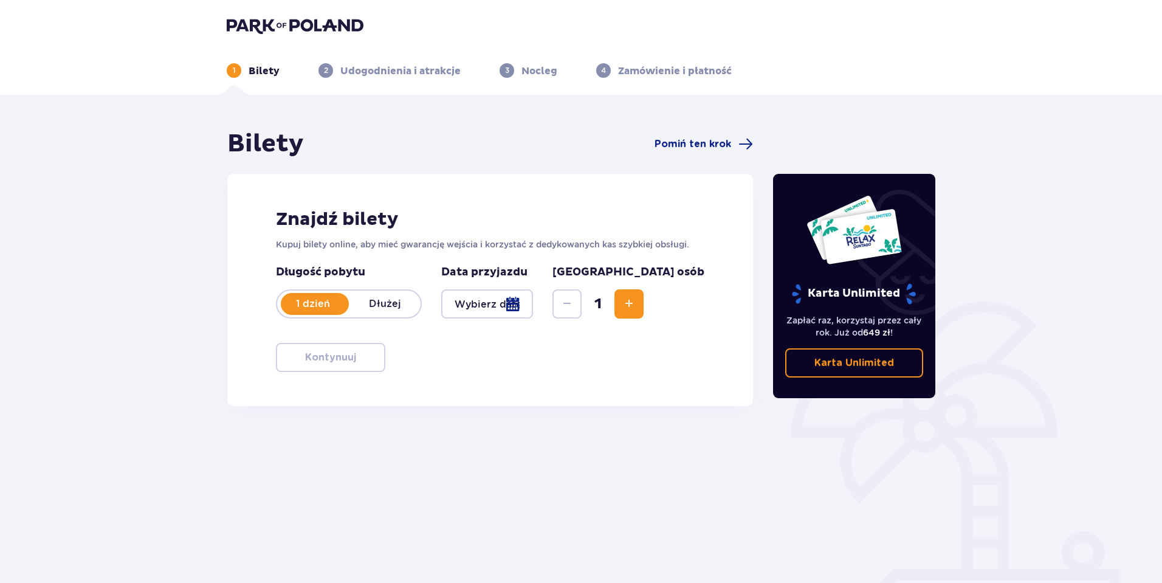
click at [636, 305] on span "Zwiększ" at bounding box center [628, 303] width 15 height 15
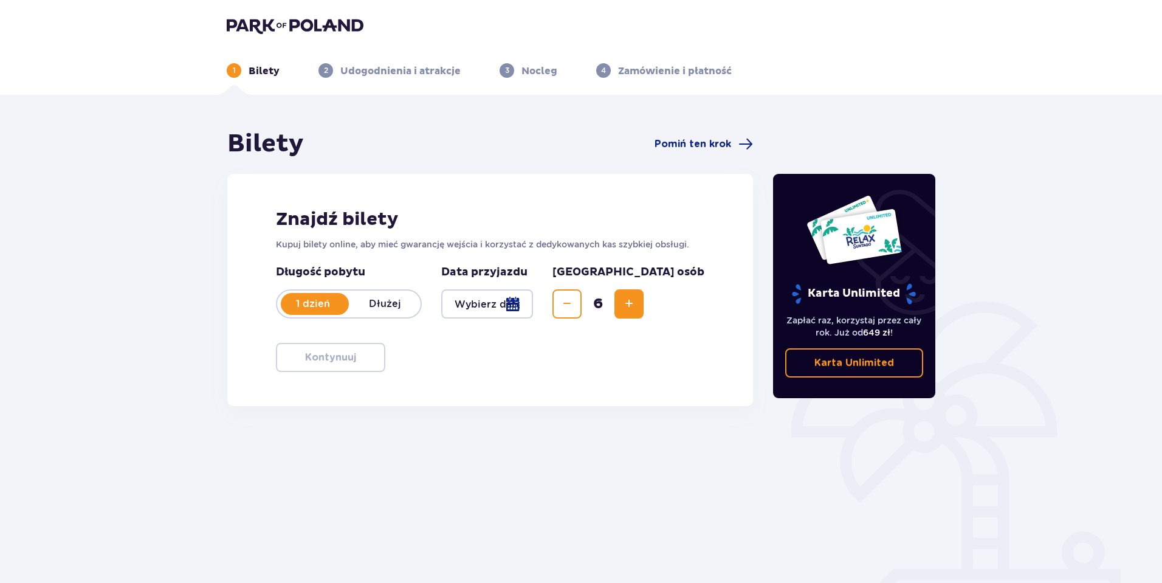
click at [636, 305] on span "Zwiększ" at bounding box center [628, 303] width 15 height 15
click at [574, 304] on span "Zmniejsz" at bounding box center [567, 303] width 15 height 15
click at [533, 305] on div at bounding box center [487, 303] width 92 height 29
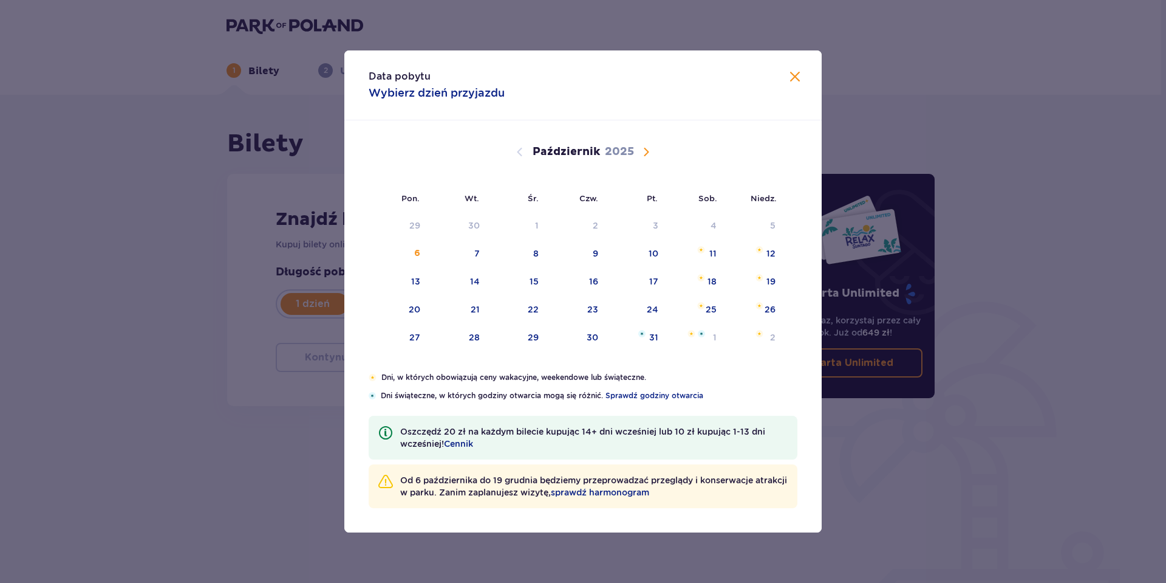
click at [646, 151] on span "Następny miesiąc" at bounding box center [646, 152] width 15 height 15
click at [708, 256] on div "8" at bounding box center [694, 254] width 59 height 27
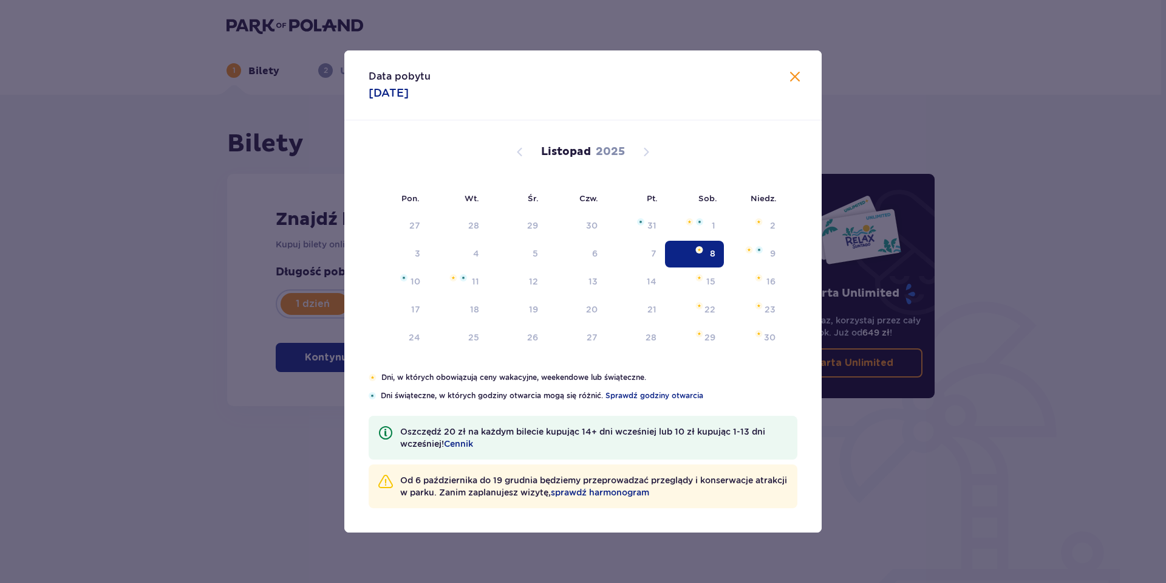
type input "08.11.25"
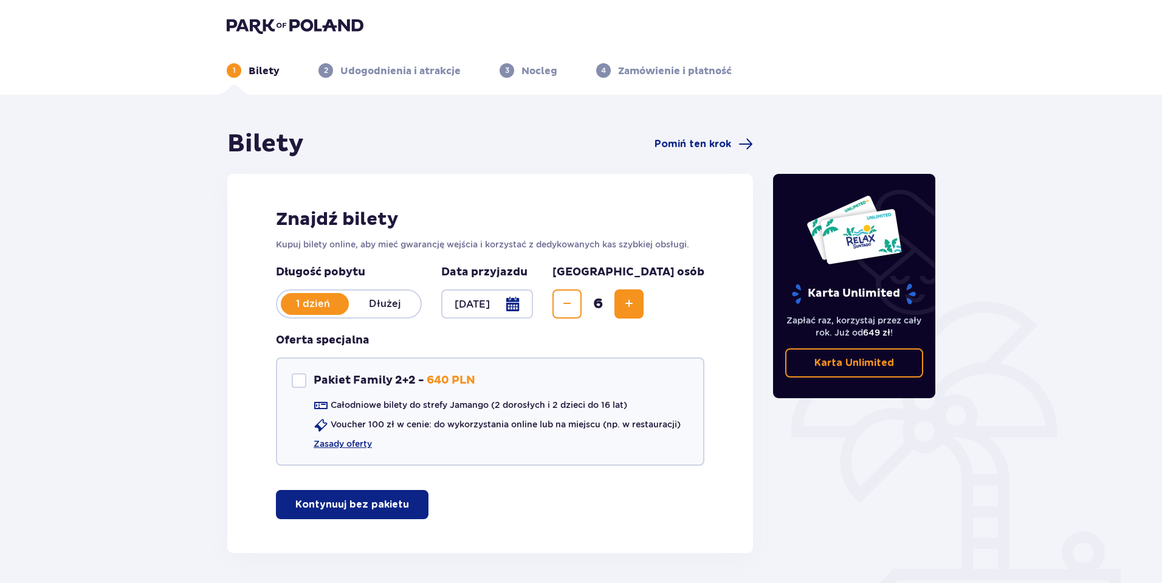
click at [636, 310] on span "Zwiększ" at bounding box center [628, 303] width 15 height 15
click at [303, 380] on div "Pakiet Family 2+2" at bounding box center [299, 380] width 15 height 15
click at [304, 379] on div "Pakiet Family 2+2" at bounding box center [299, 380] width 15 height 15
click at [301, 378] on div "Pakiet Family 2+2" at bounding box center [299, 380] width 15 height 15
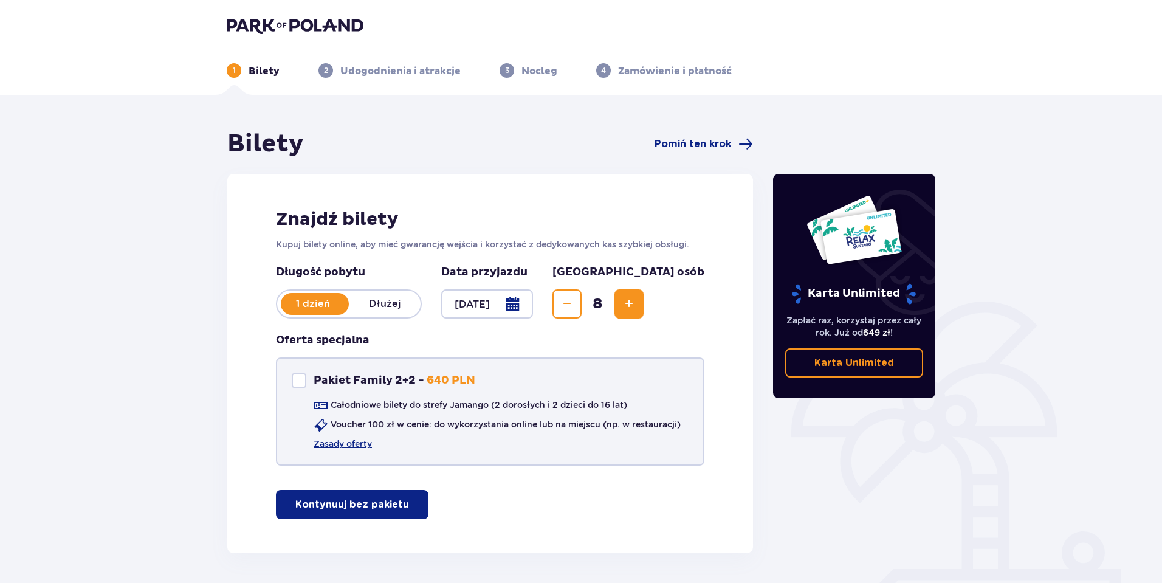
checkbox input "true"
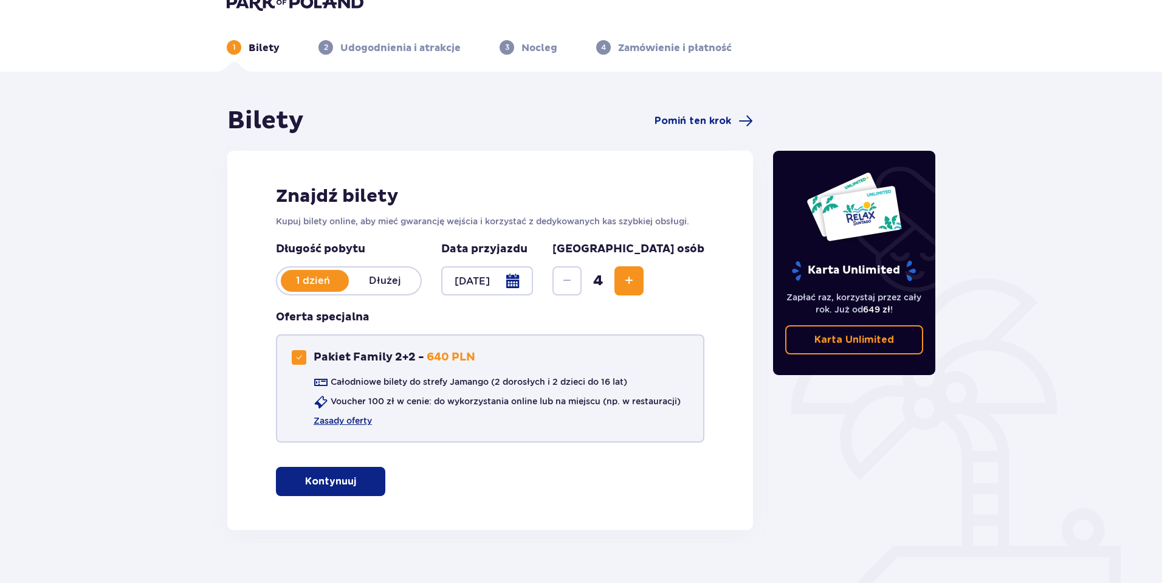
scroll to position [44, 0]
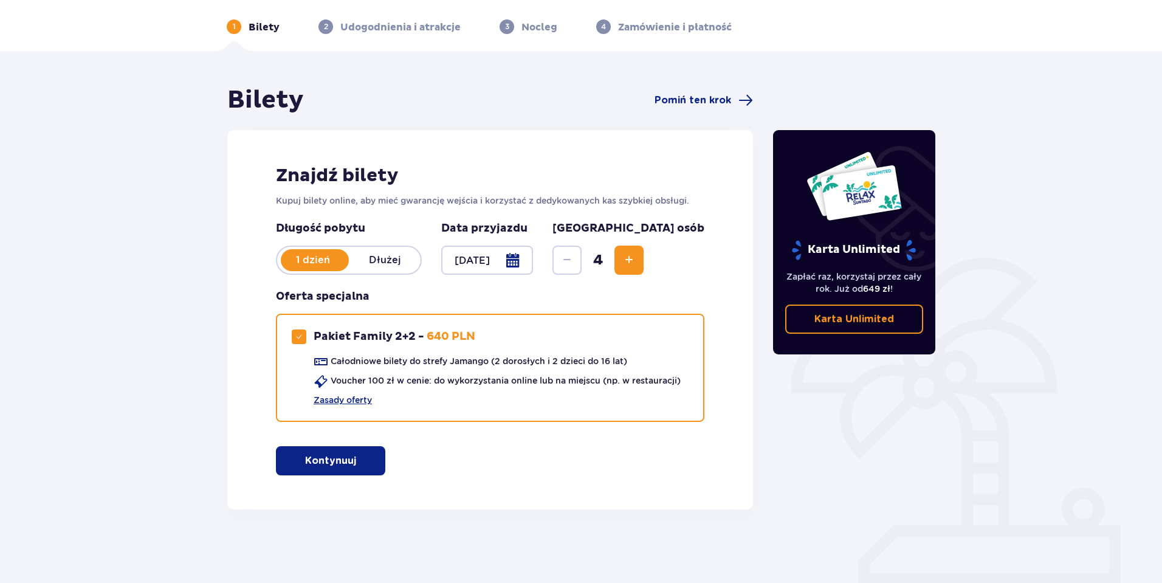
click at [354, 456] on span "button" at bounding box center [358, 460] width 15 height 15
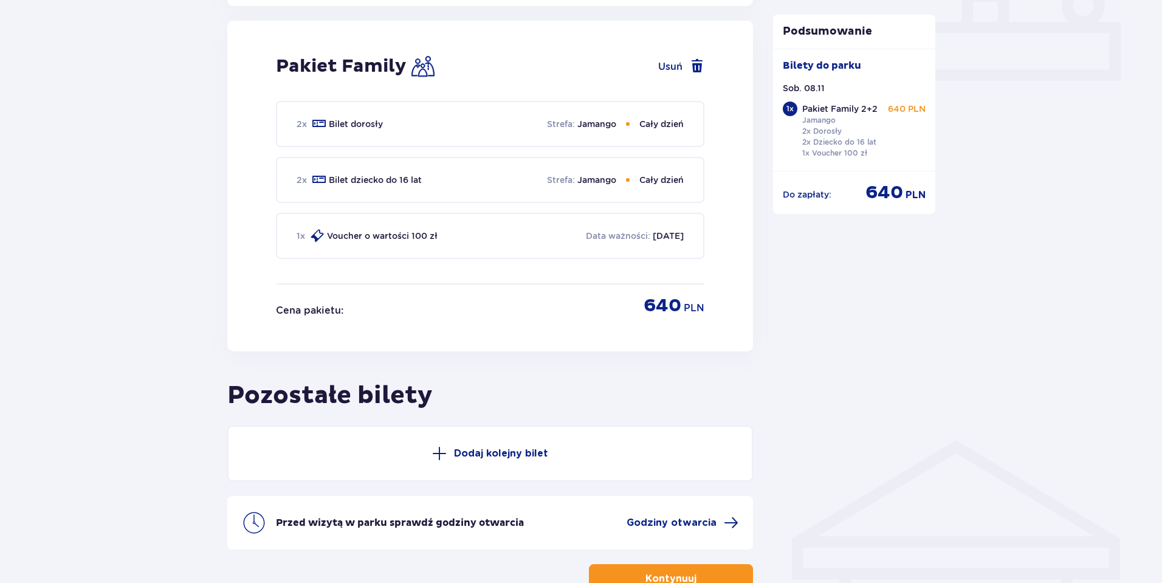
scroll to position [553, 0]
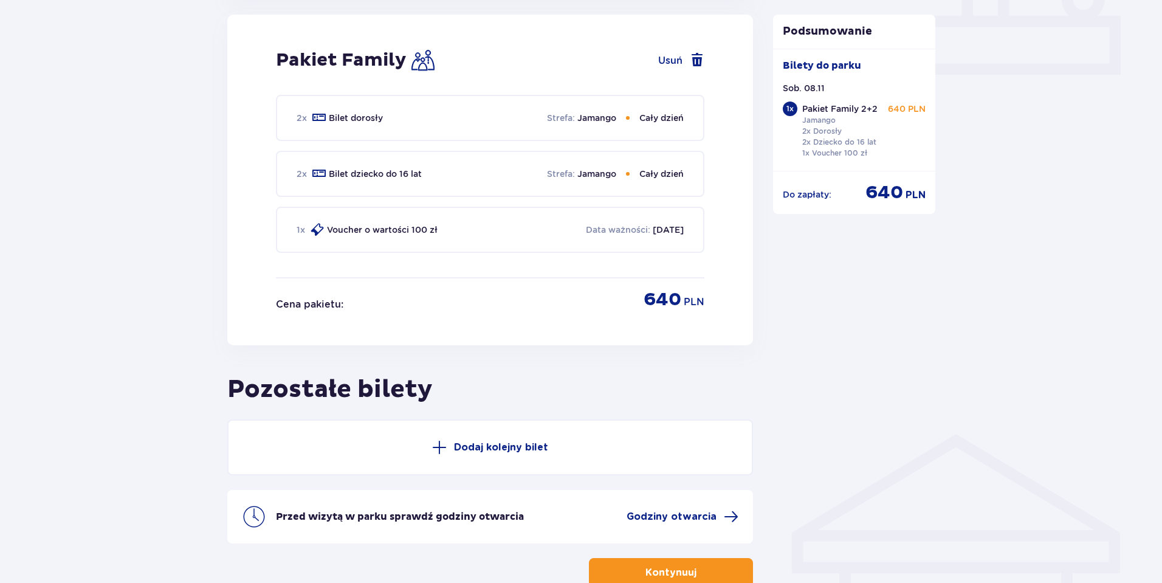
click at [464, 450] on p "Dodaj kolejny bilet" at bounding box center [501, 446] width 94 height 13
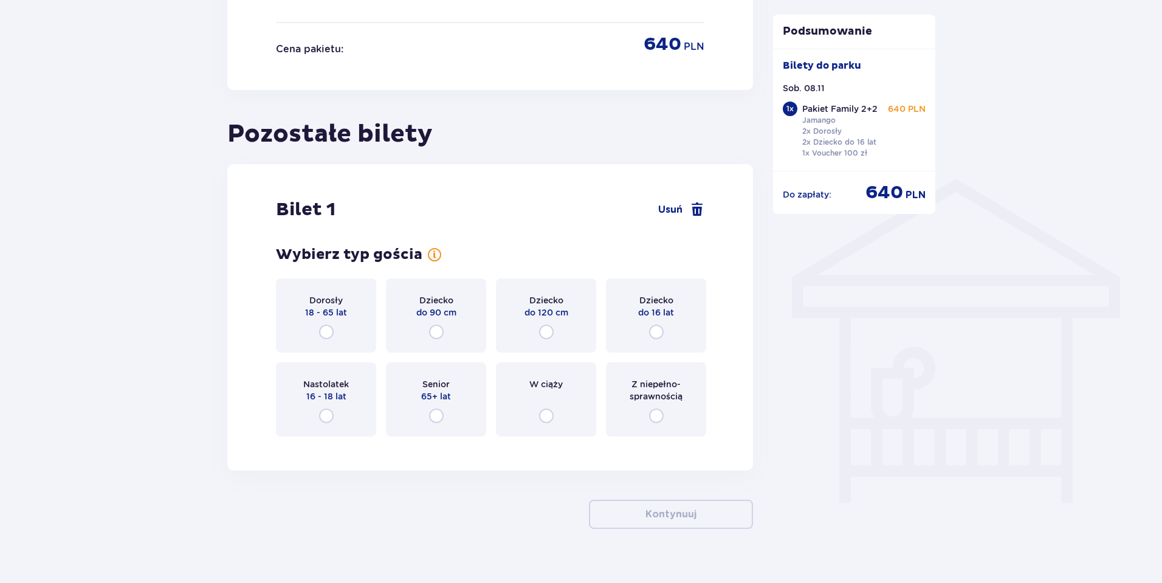
scroll to position [827, 0]
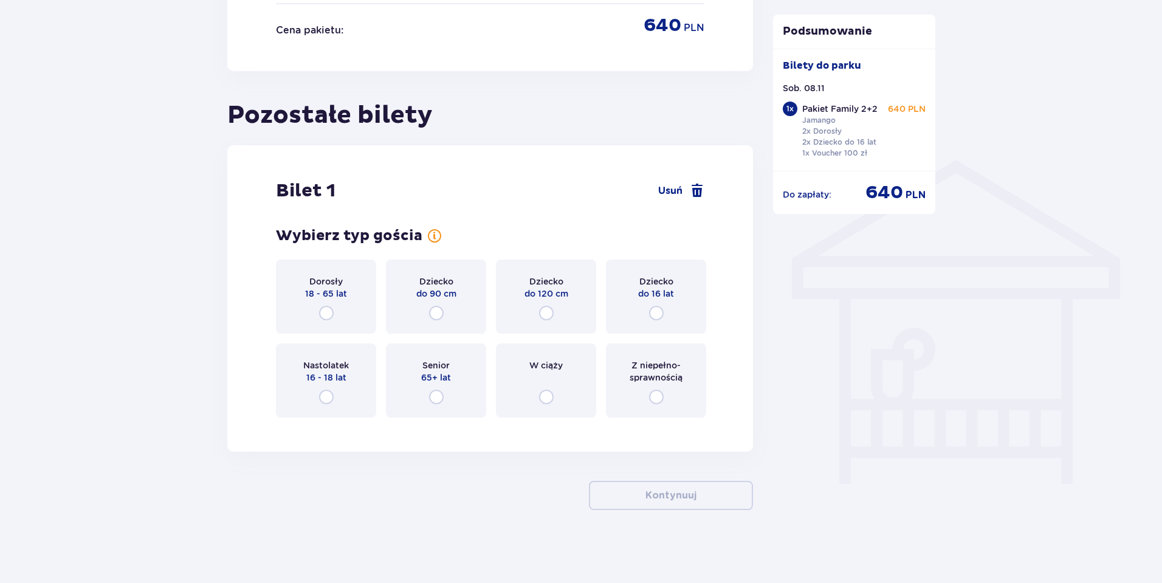
click at [332, 312] on input "radio" at bounding box center [326, 313] width 15 height 15
radio input "true"
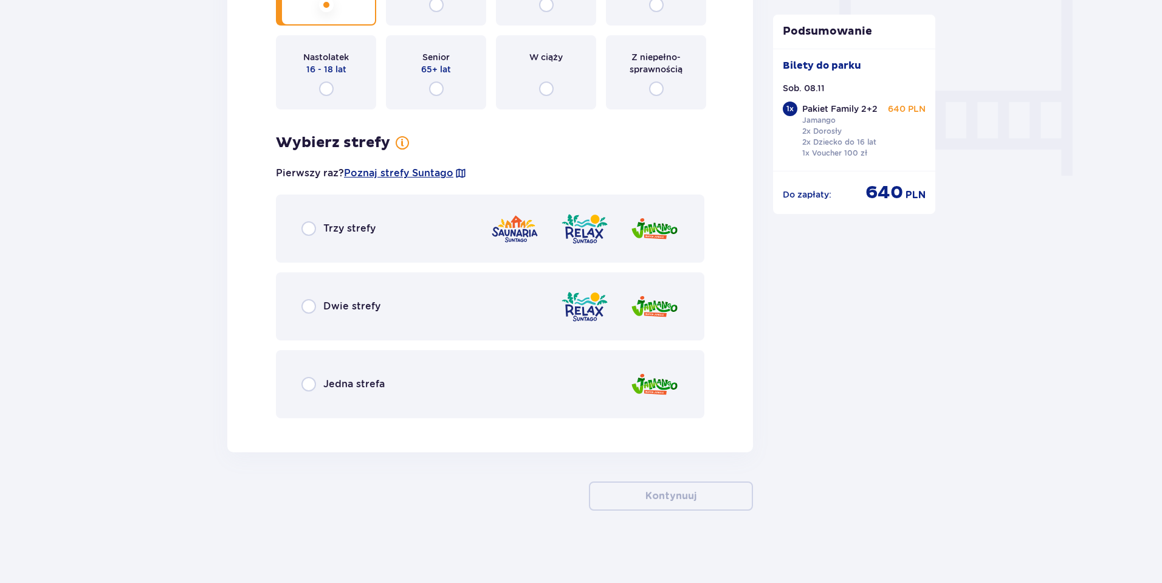
scroll to position [1135, 0]
click at [307, 304] on input "radio" at bounding box center [308, 305] width 15 height 15
radio input "true"
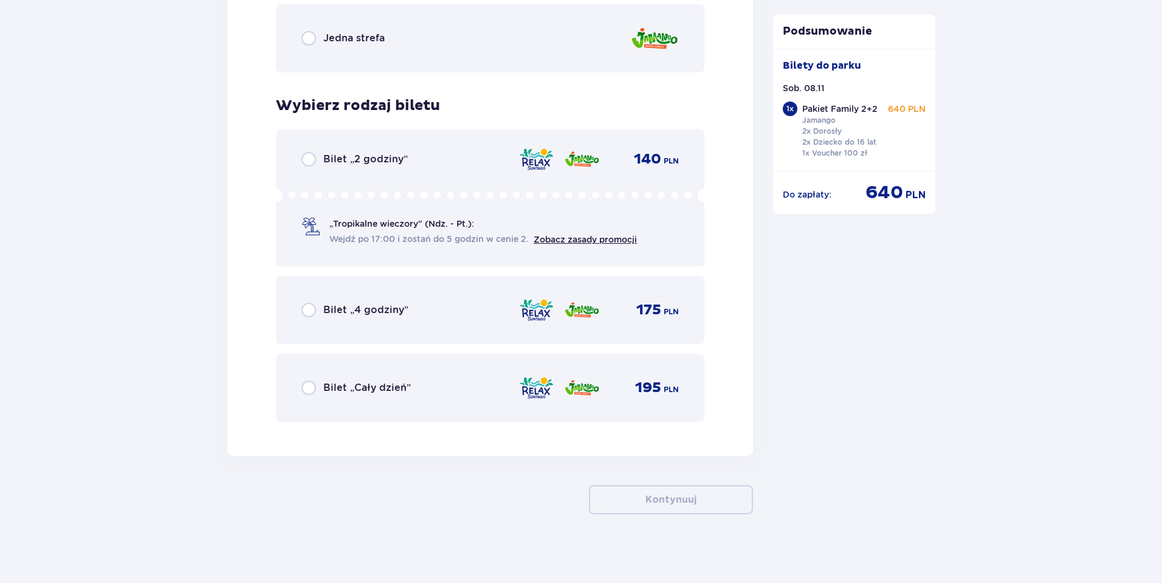
scroll to position [1485, 0]
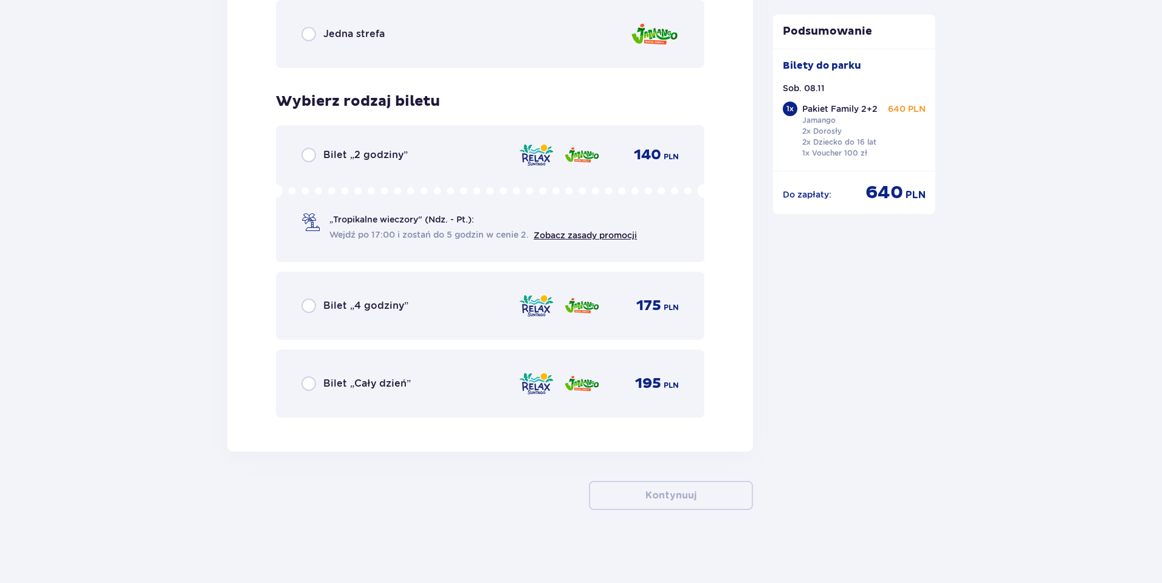
click at [309, 383] on input "radio" at bounding box center [308, 383] width 15 height 15
radio input "true"
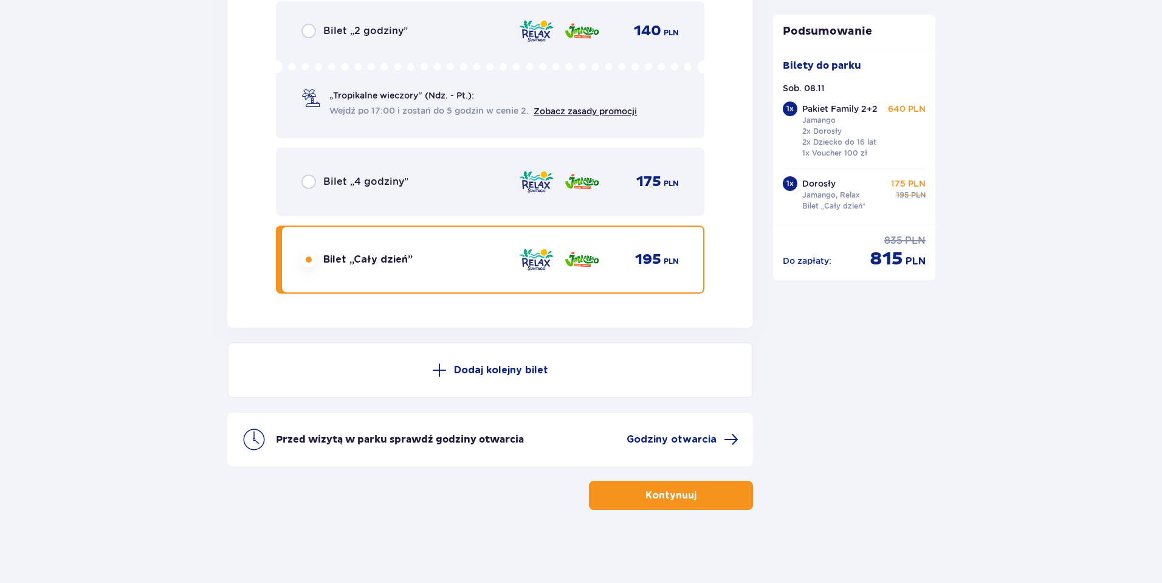
click at [483, 362] on button "Dodaj kolejny bilet" at bounding box center [489, 370] width 525 height 56
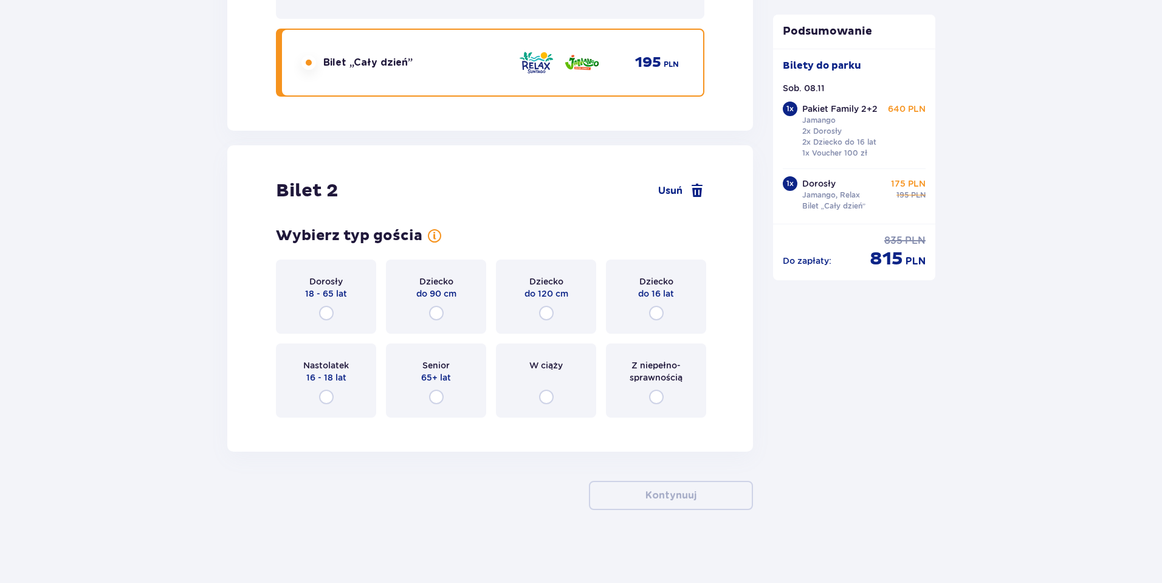
click at [323, 308] on input "radio" at bounding box center [326, 313] width 15 height 15
radio input "true"
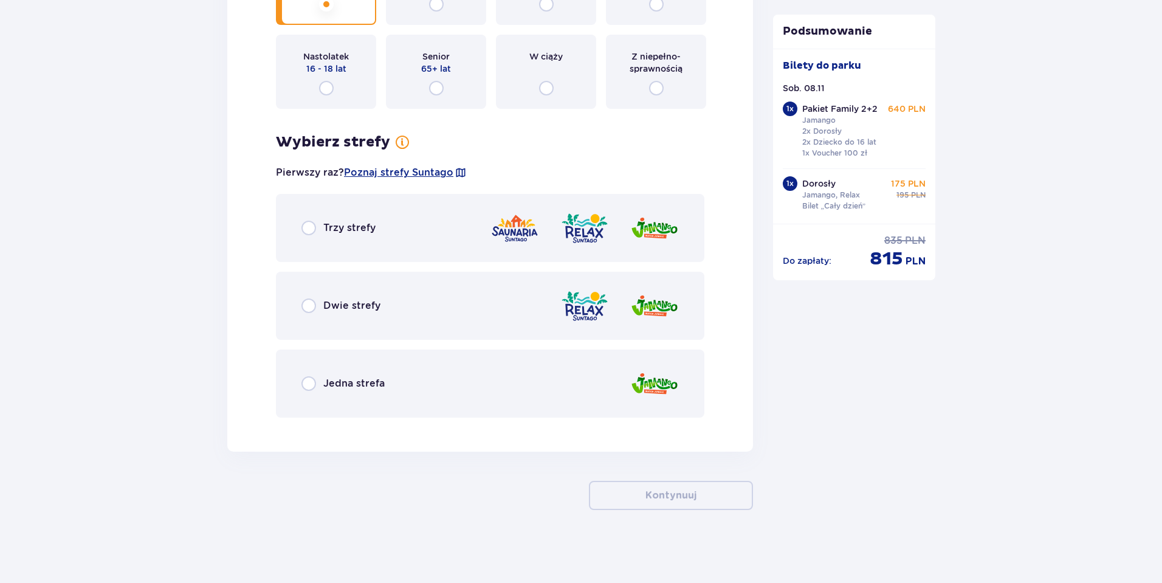
click at [323, 308] on span "Dwie strefy" at bounding box center [351, 305] width 57 height 13
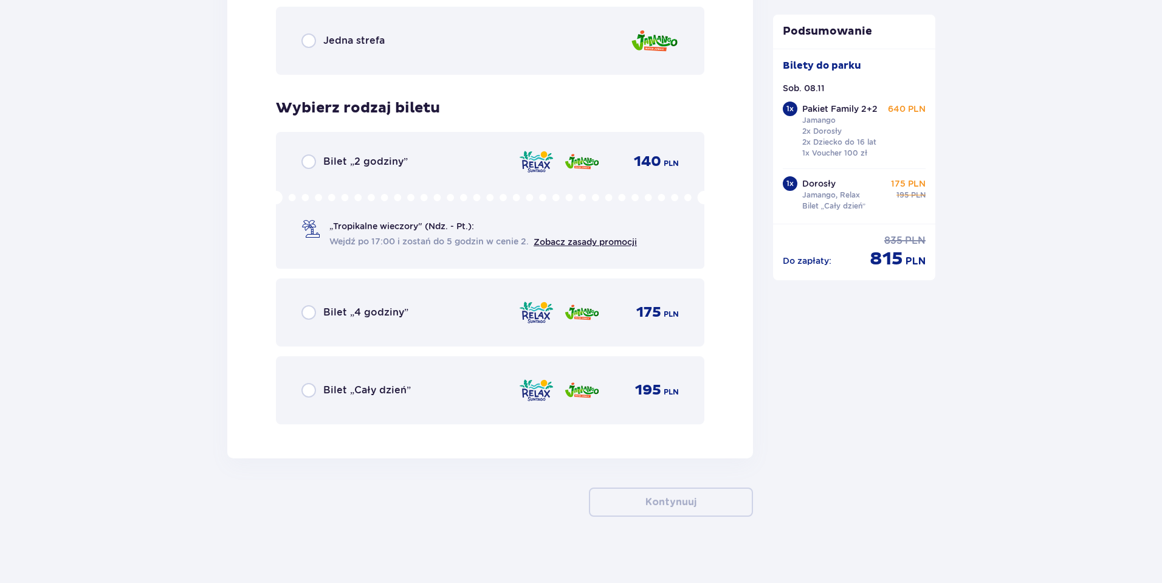
scroll to position [2463, 0]
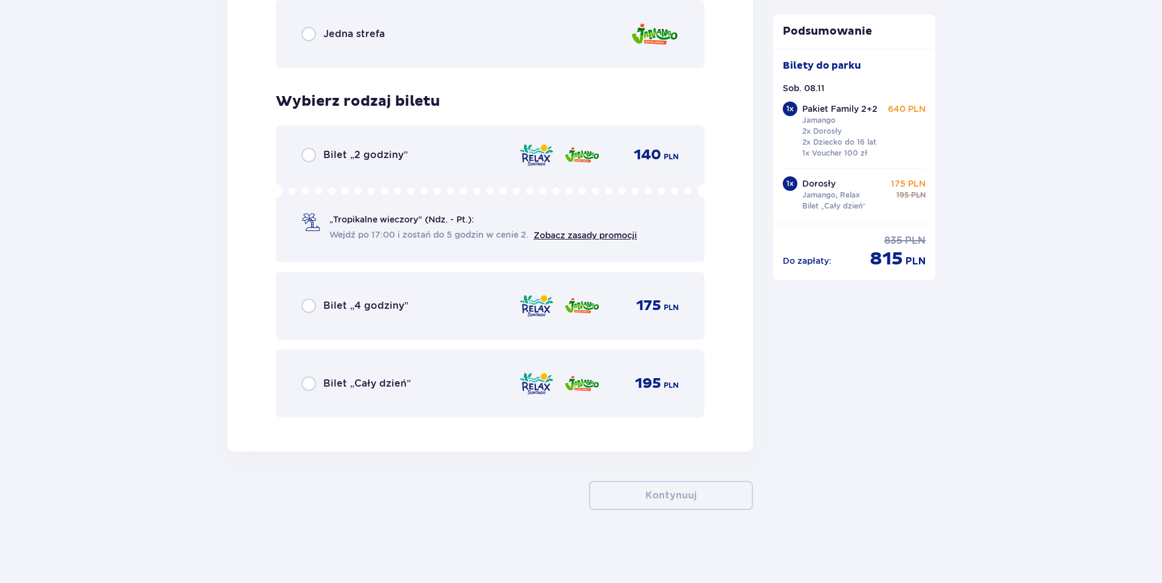
click at [312, 382] on input "radio" at bounding box center [308, 383] width 15 height 15
radio input "true"
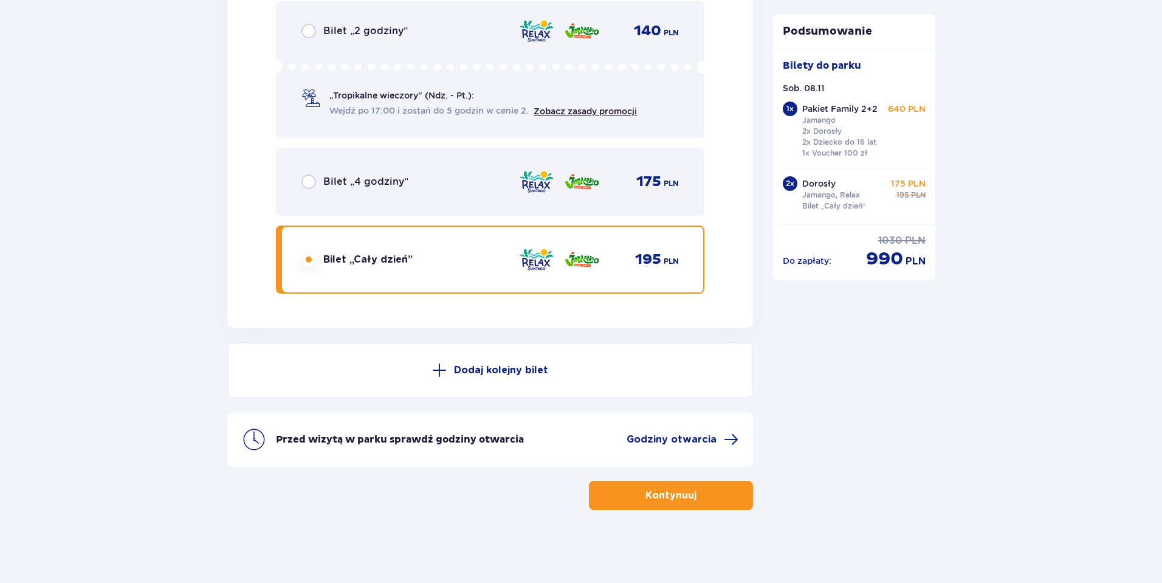
click at [312, 380] on button "Dodaj kolejny bilet" at bounding box center [489, 370] width 525 height 56
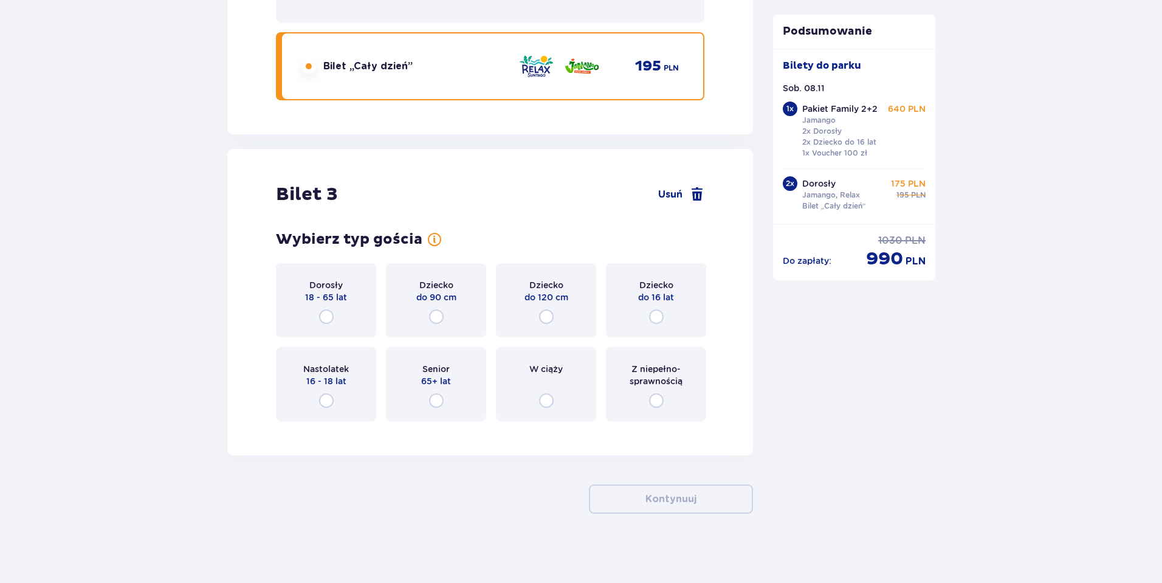
scroll to position [2784, 0]
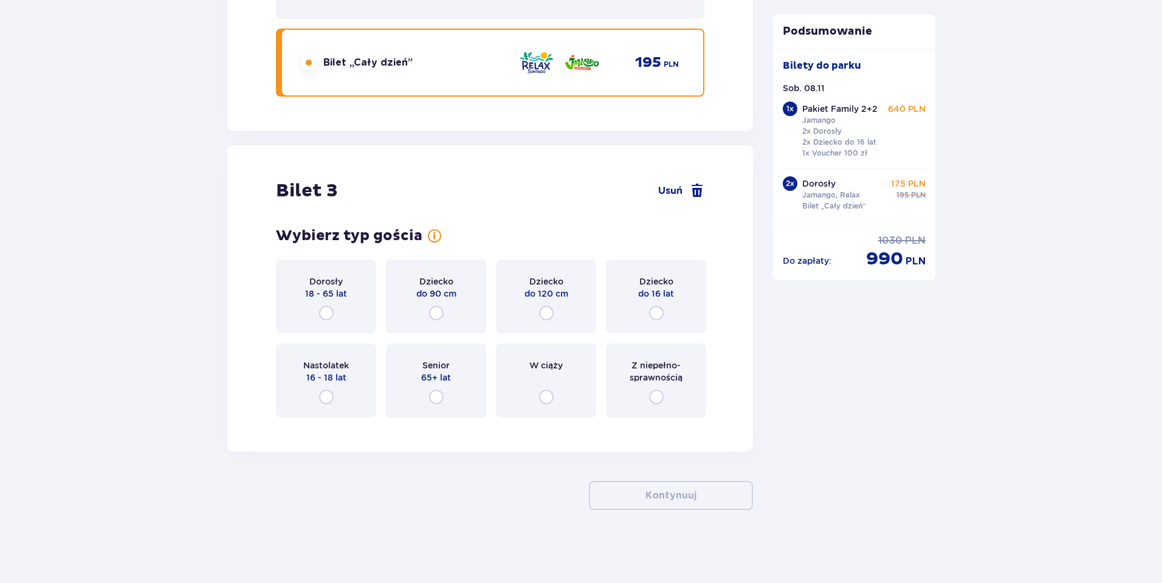
click at [327, 391] on input "radio" at bounding box center [326, 396] width 15 height 15
radio input "true"
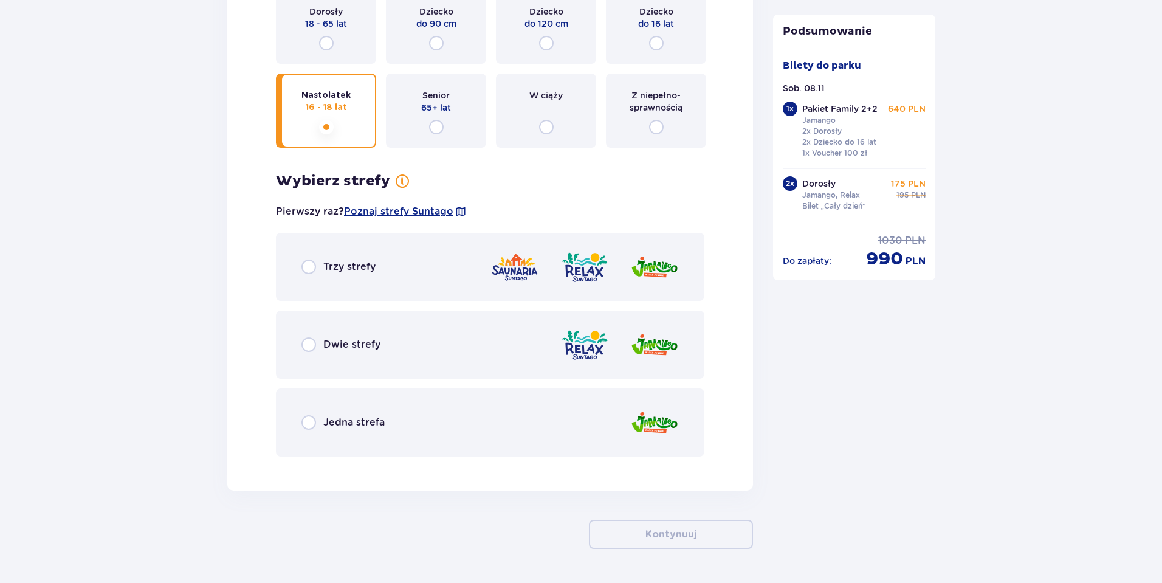
scroll to position [3093, 0]
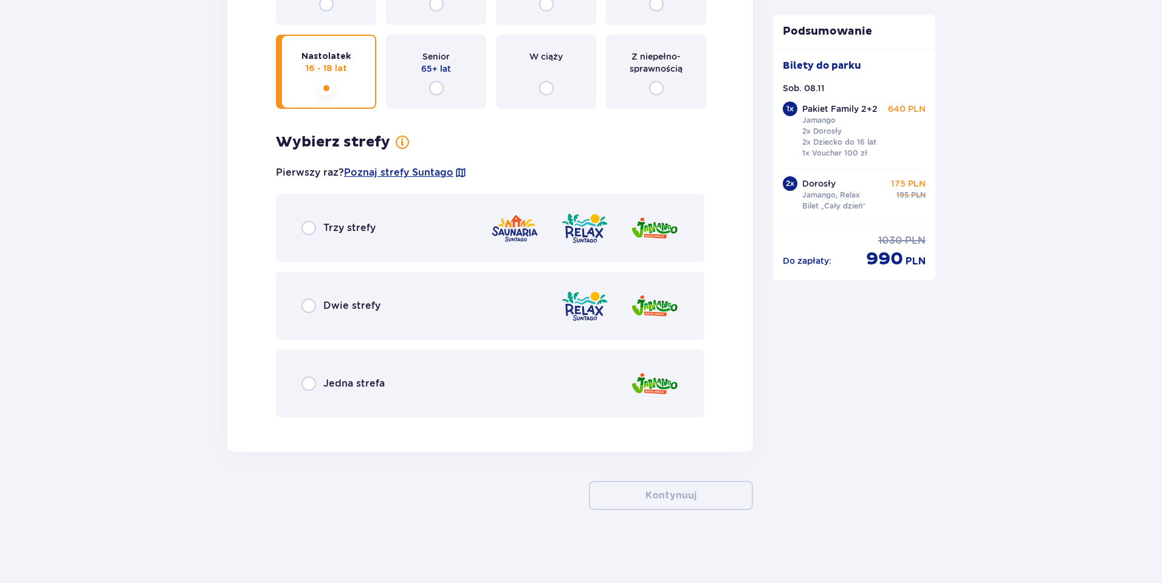
click at [312, 383] on input "radio" at bounding box center [308, 383] width 15 height 15
radio input "true"
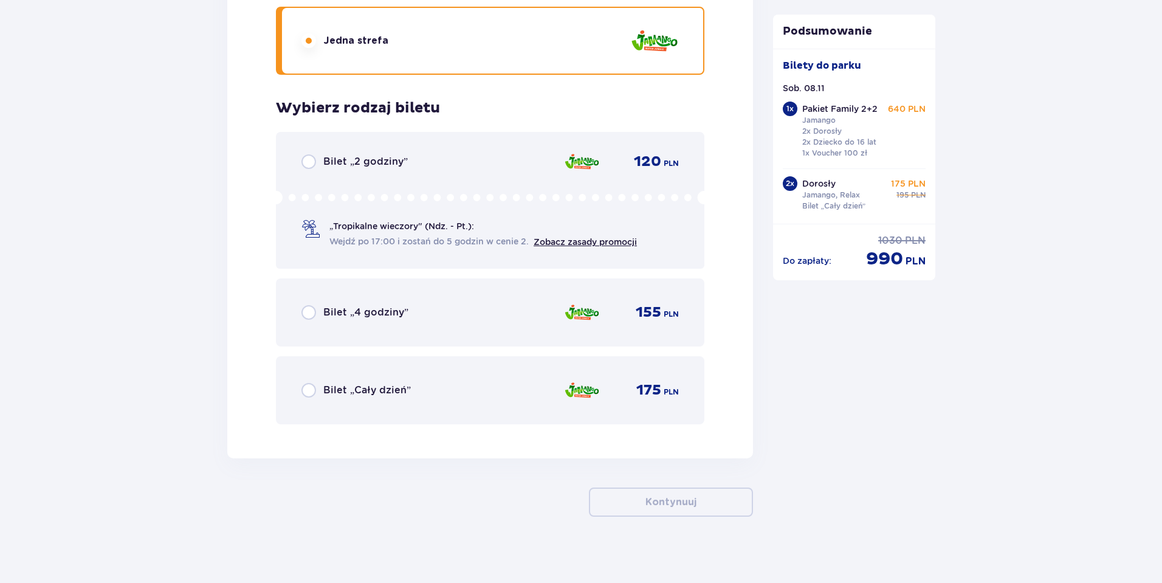
scroll to position [3442, 0]
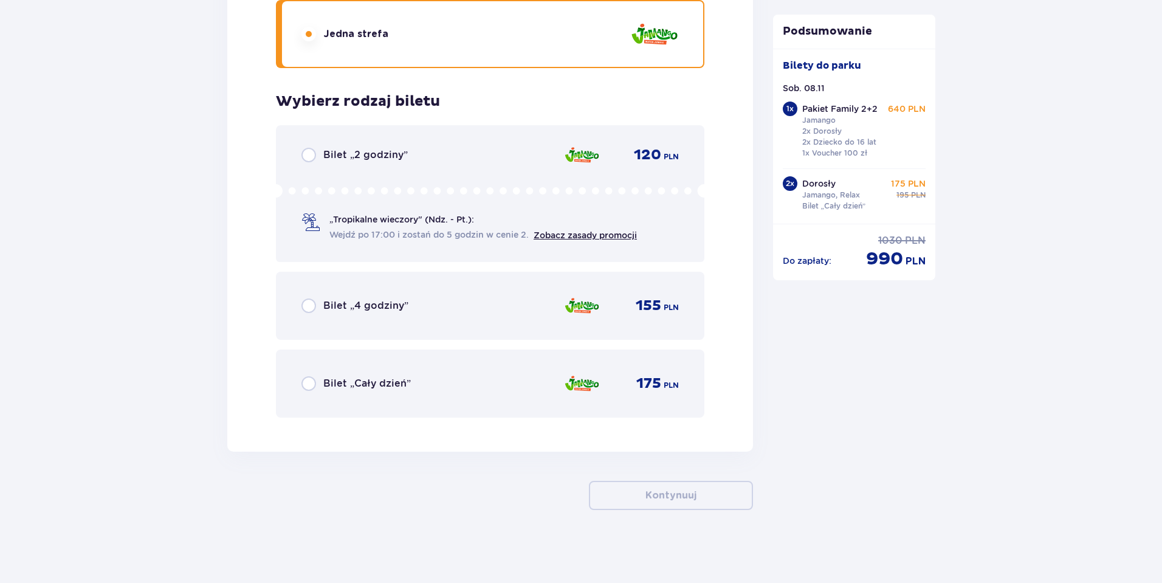
click at [305, 388] on input "radio" at bounding box center [308, 383] width 15 height 15
radio input "true"
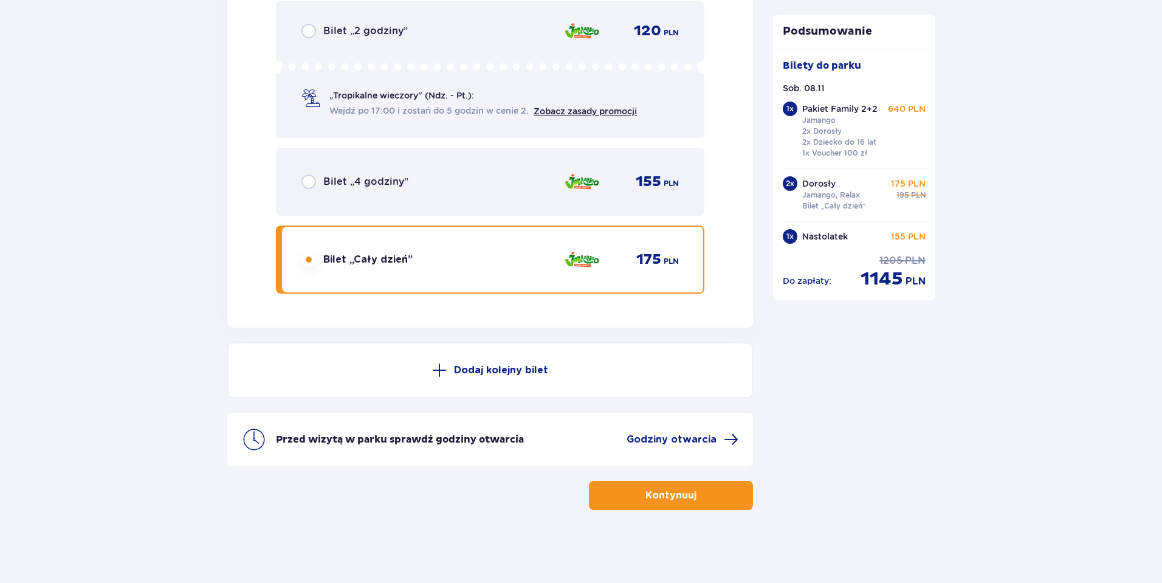
click at [448, 375] on button "Dodaj kolejny bilet" at bounding box center [489, 370] width 525 height 56
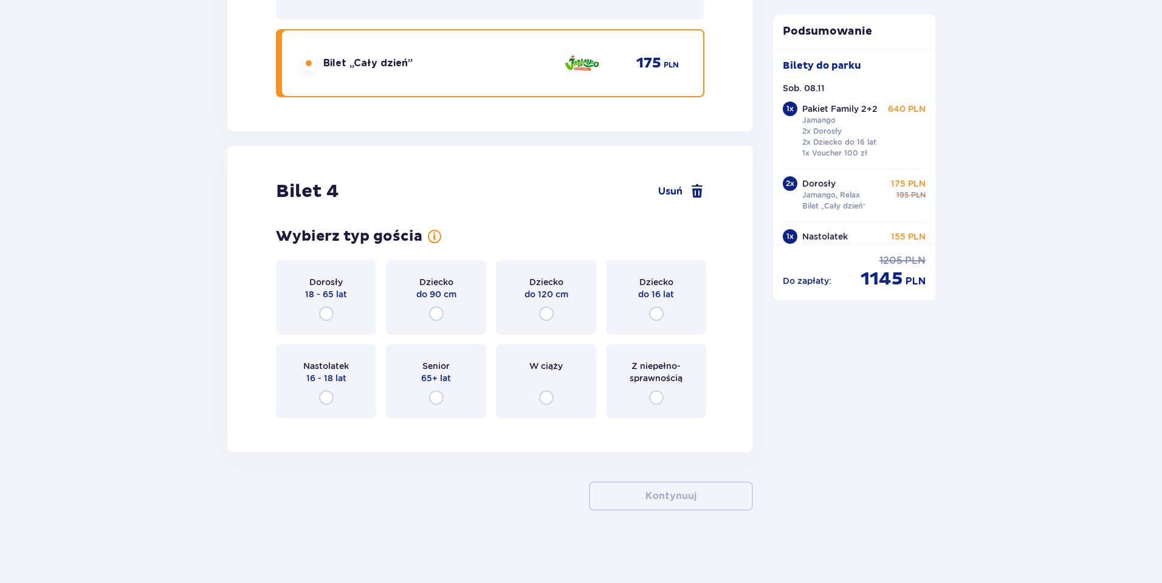
scroll to position [3763, 0]
click at [324, 399] on input "radio" at bounding box center [326, 396] width 15 height 15
radio input "true"
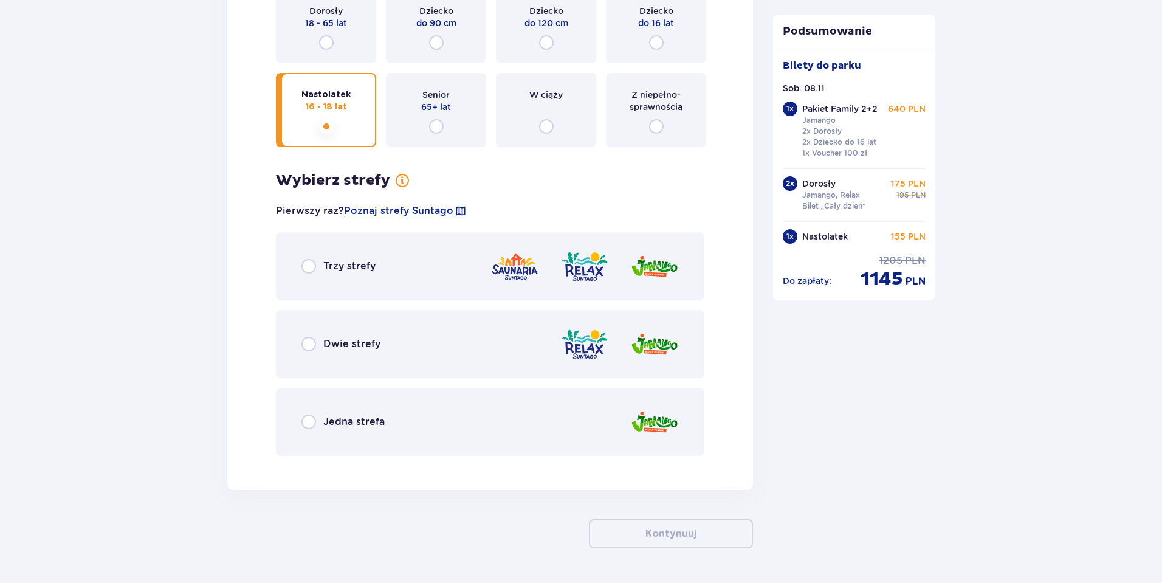
scroll to position [4071, 0]
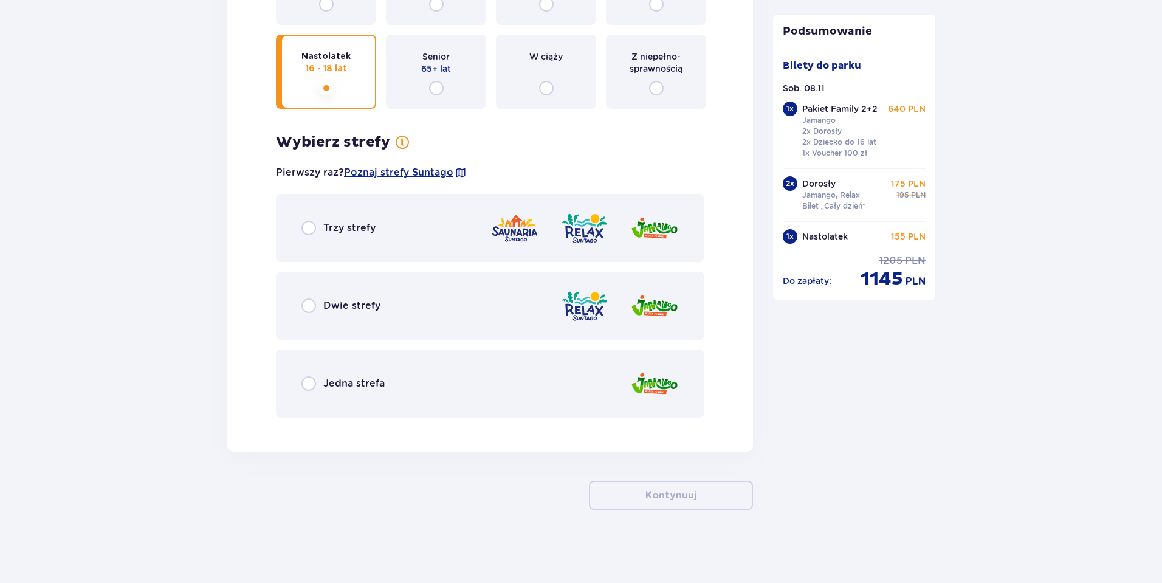
click at [316, 380] on div "Jedna strefa" at bounding box center [342, 383] width 83 height 15
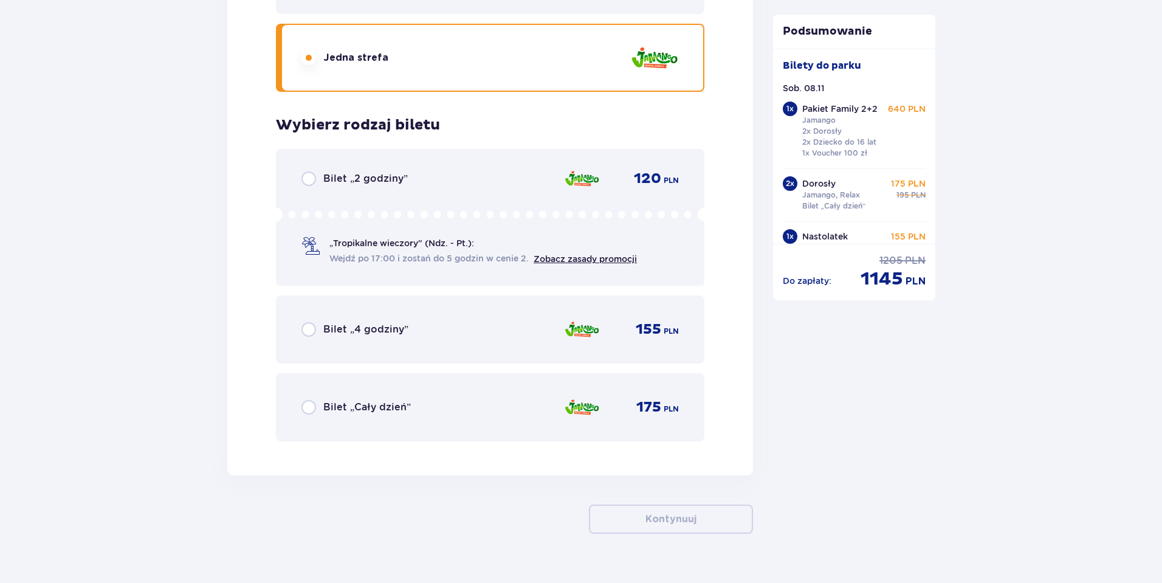
scroll to position [4421, 0]
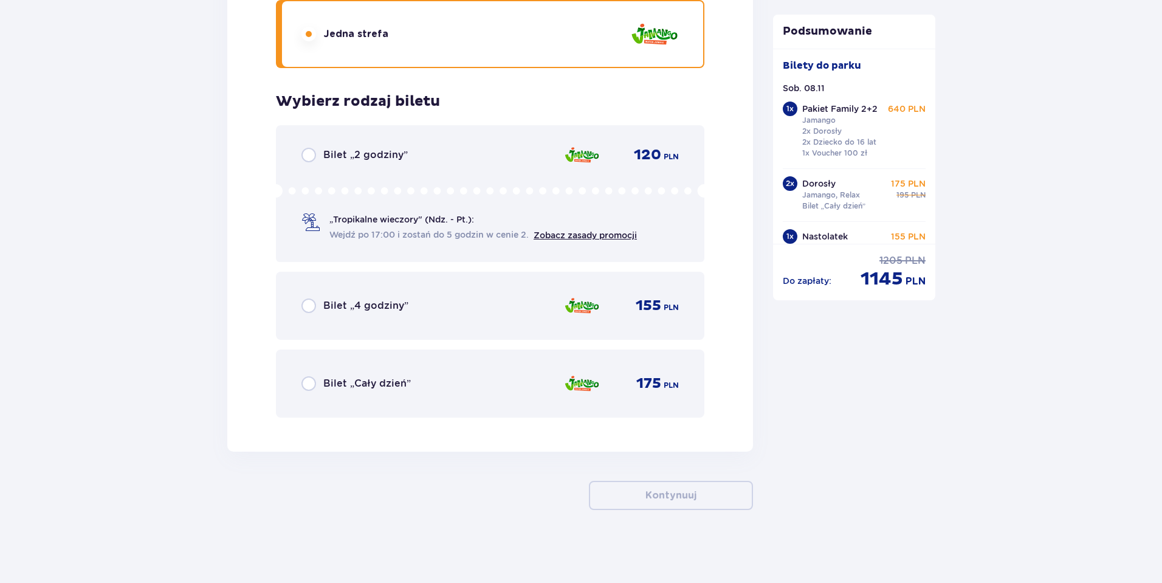
click at [302, 375] on div "Bilet „Cały dzień” 175 PLN" at bounding box center [489, 384] width 377 height 26
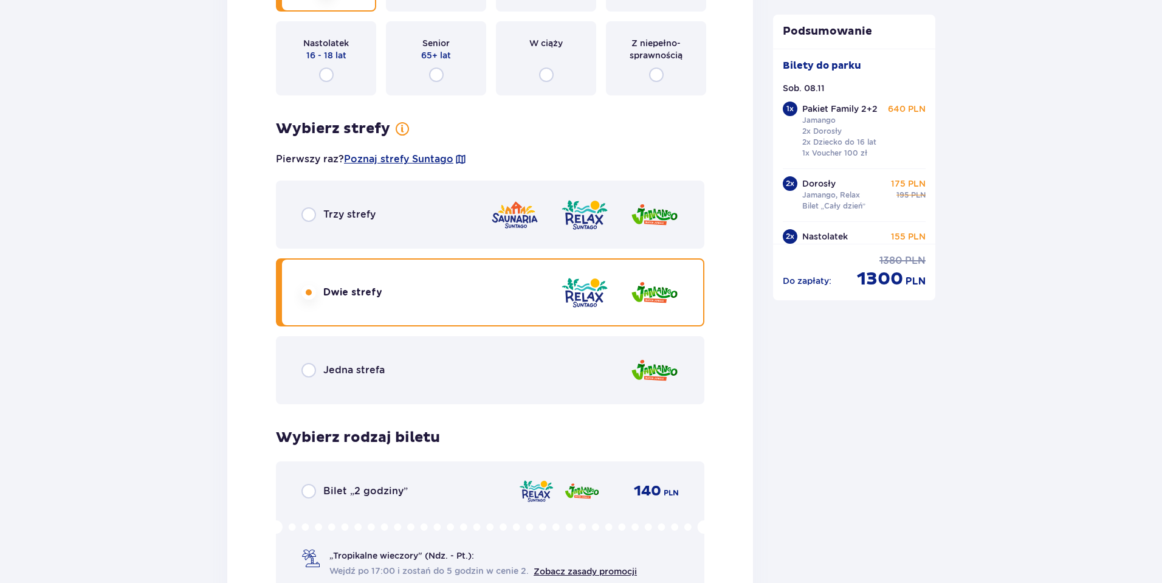
scroll to position [2115, 0]
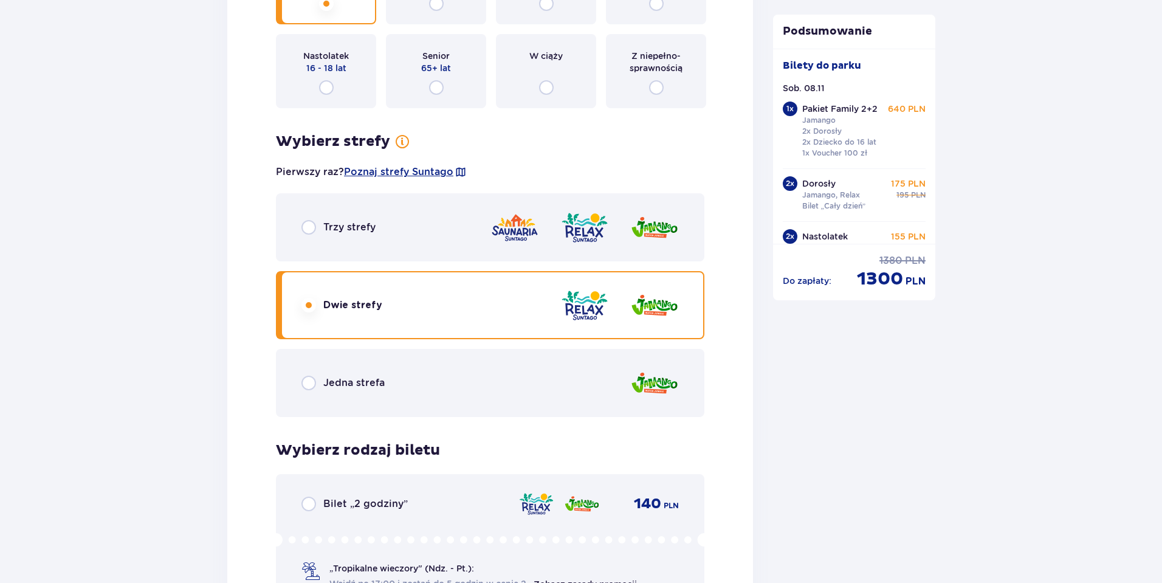
click at [306, 230] on input "radio" at bounding box center [308, 227] width 15 height 15
radio input "true"
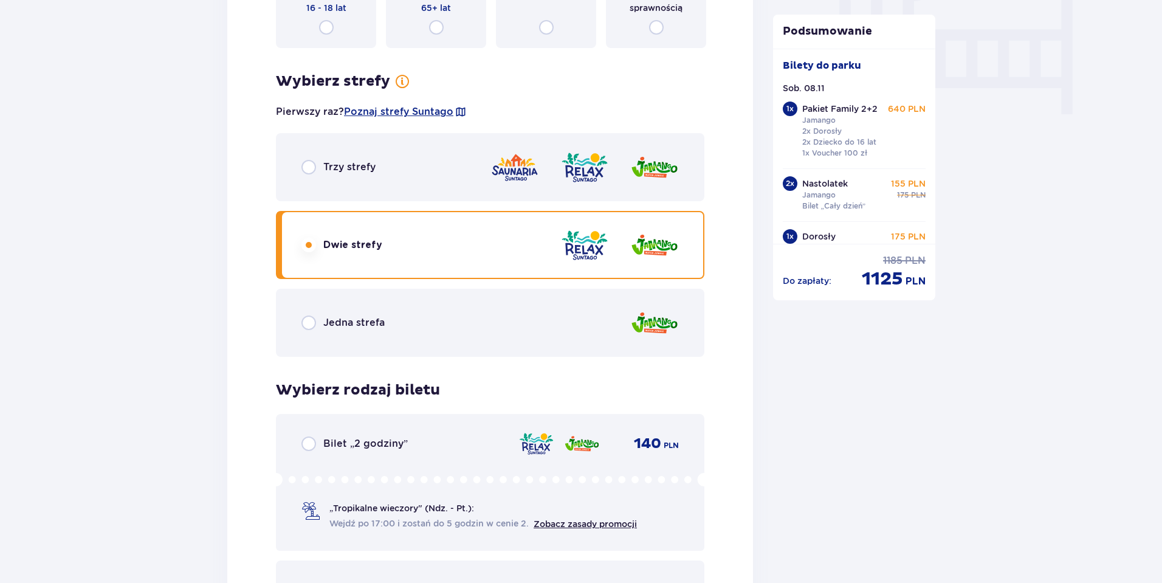
scroll to position [1166, 0]
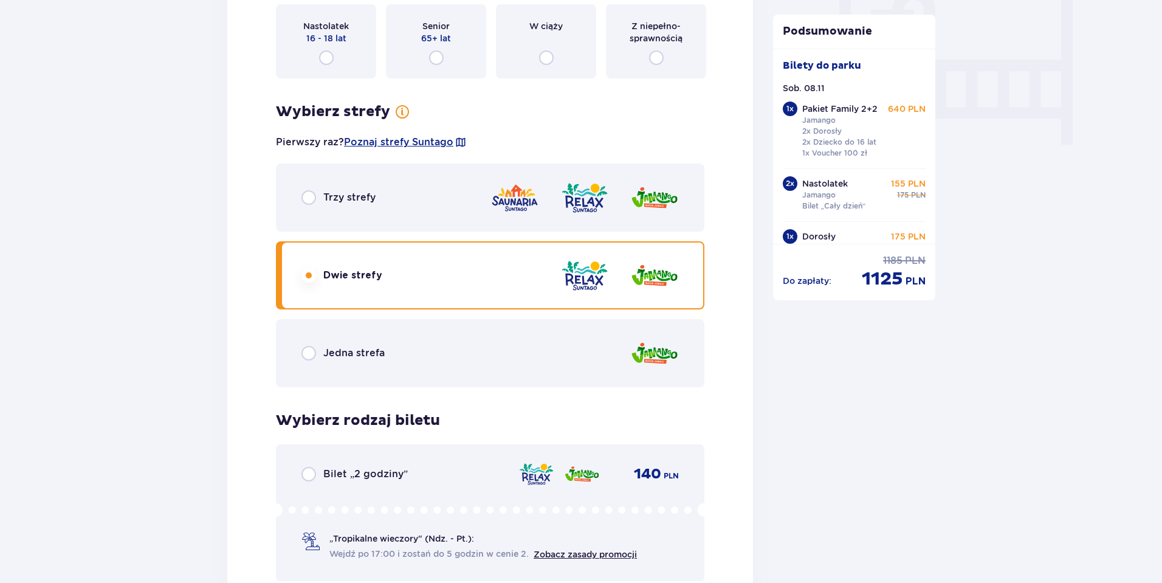
click at [315, 197] on input "radio" at bounding box center [308, 197] width 15 height 15
radio input "true"
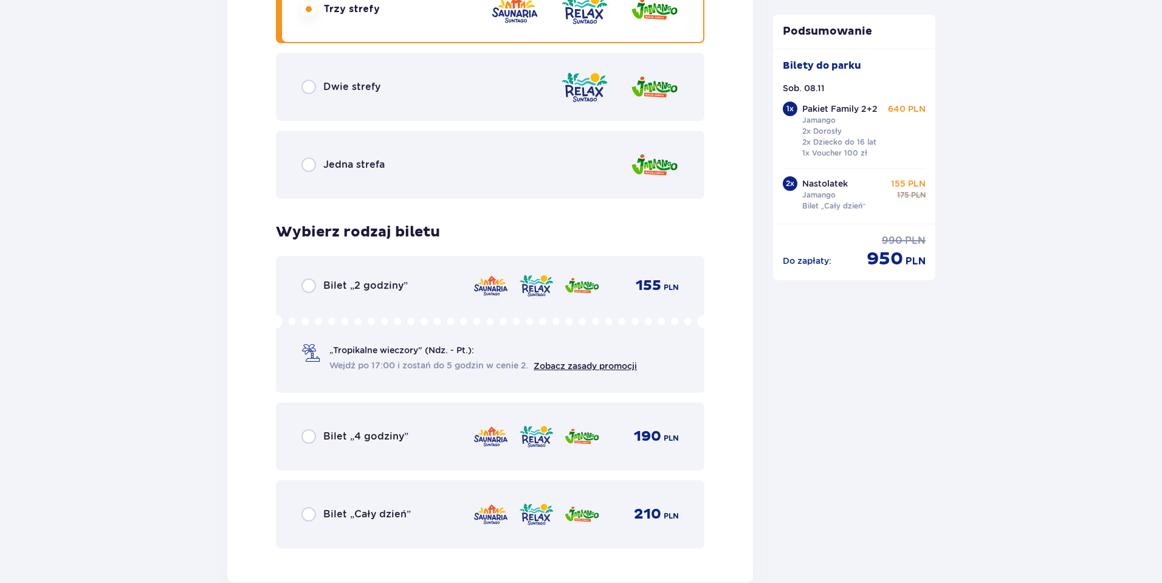
scroll to position [1470, 0]
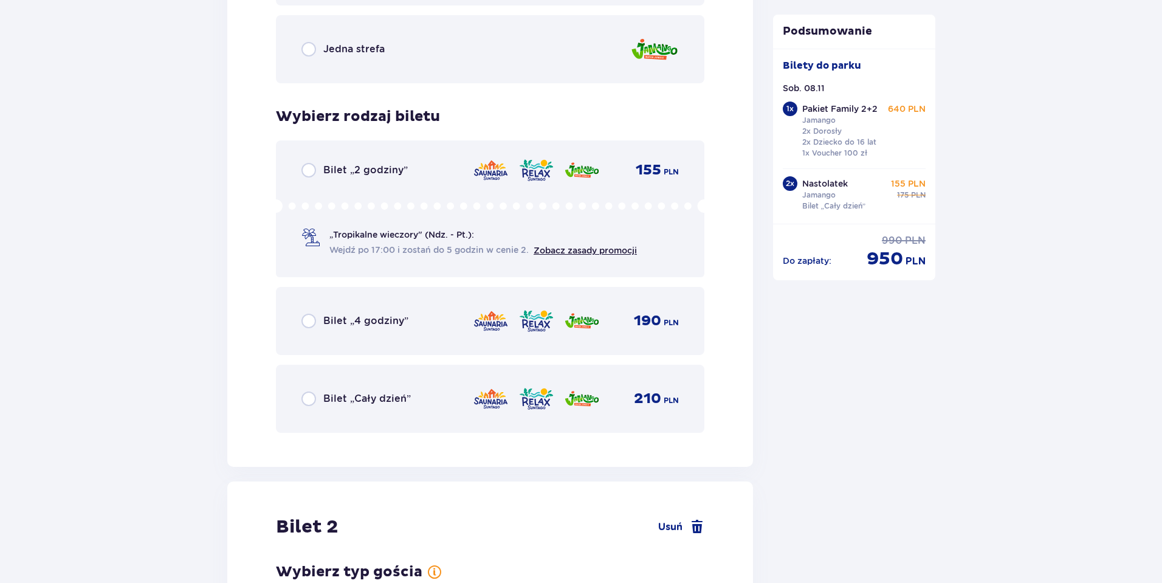
click at [307, 395] on input "radio" at bounding box center [308, 398] width 15 height 15
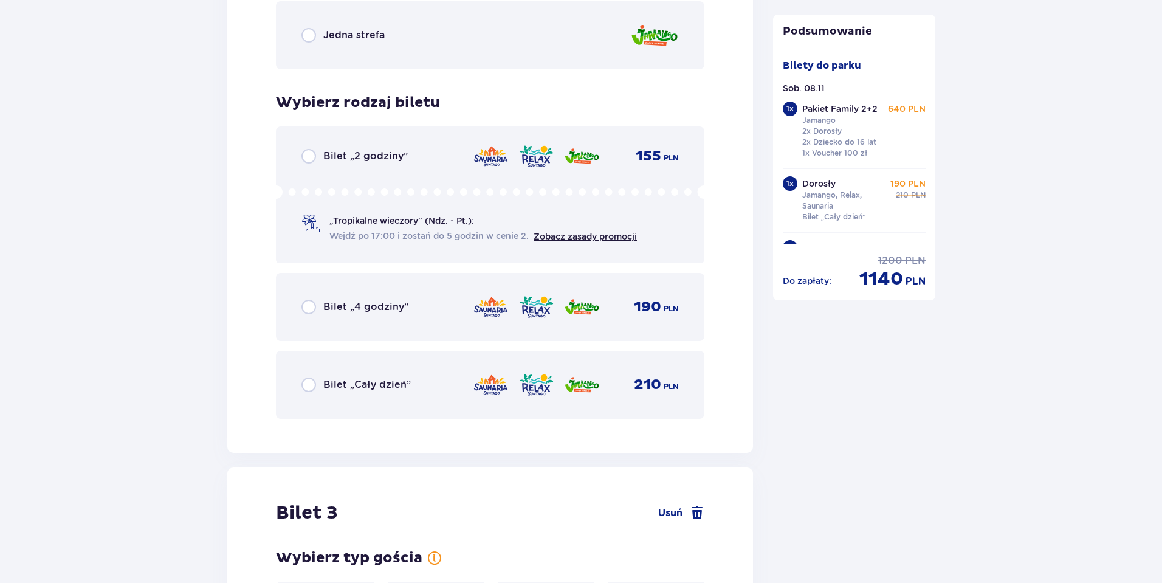
scroll to position [2484, 0]
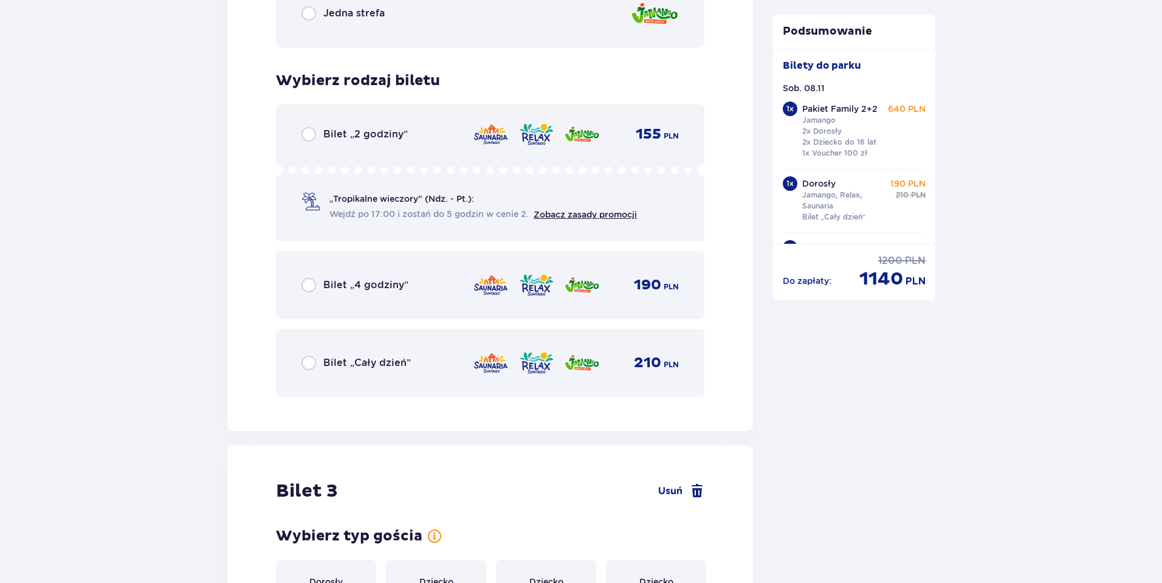
click at [307, 356] on input "radio" at bounding box center [308, 362] width 15 height 15
radio input "true"
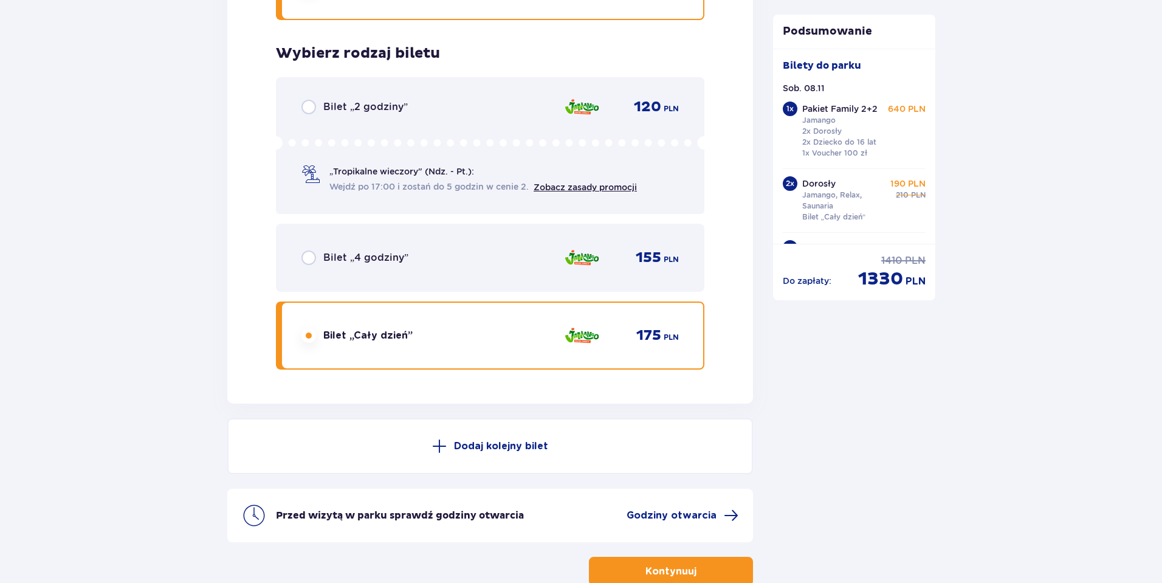
scroll to position [4545, 0]
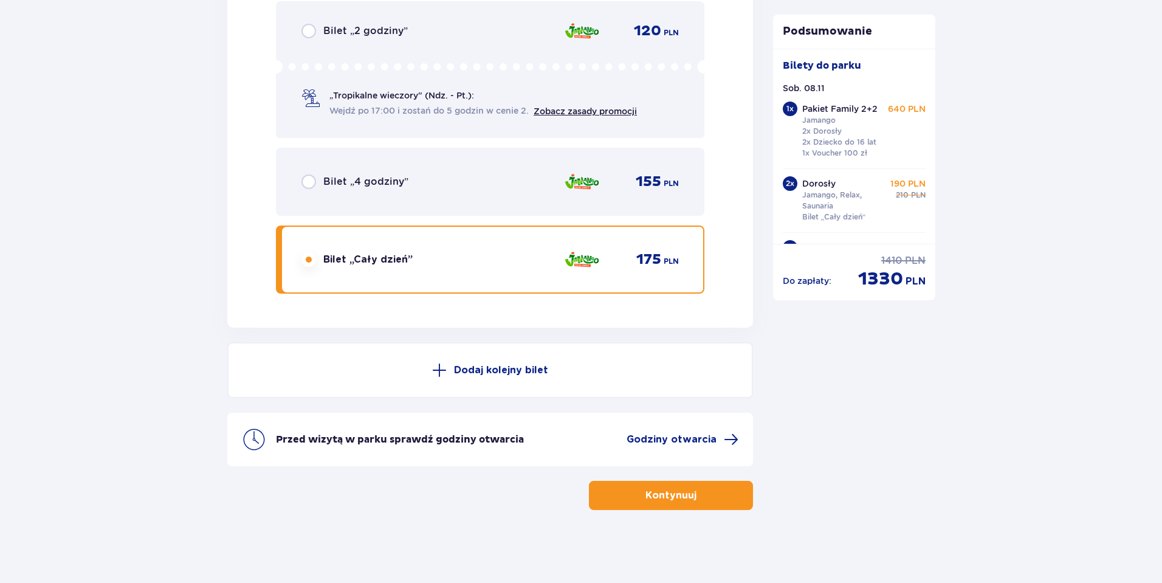
click at [683, 496] on p "Kontynuuj" at bounding box center [670, 494] width 51 height 13
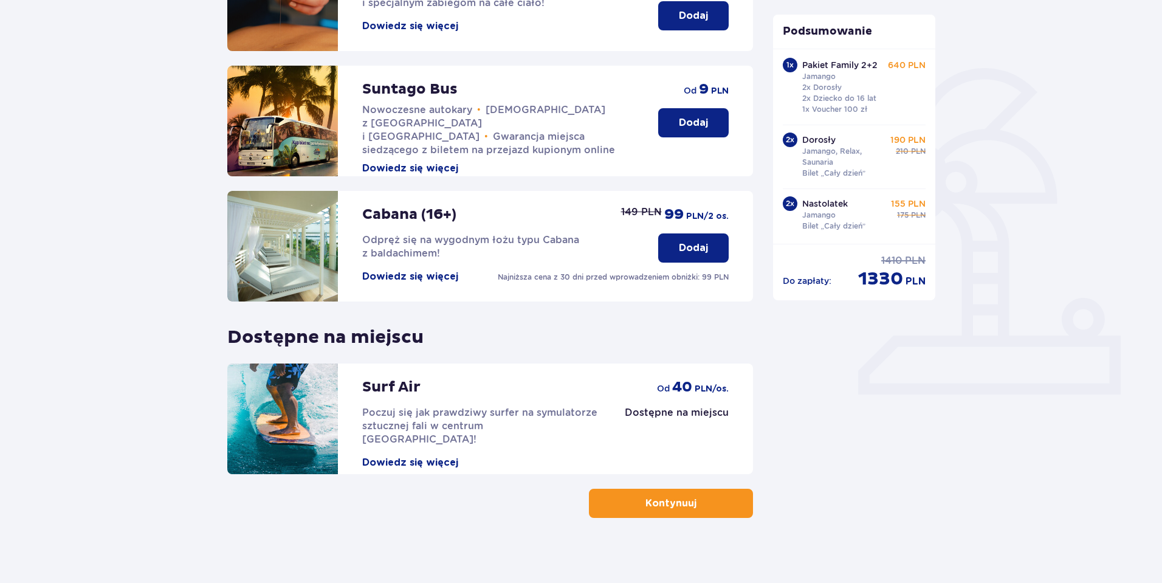
scroll to position [241, 0]
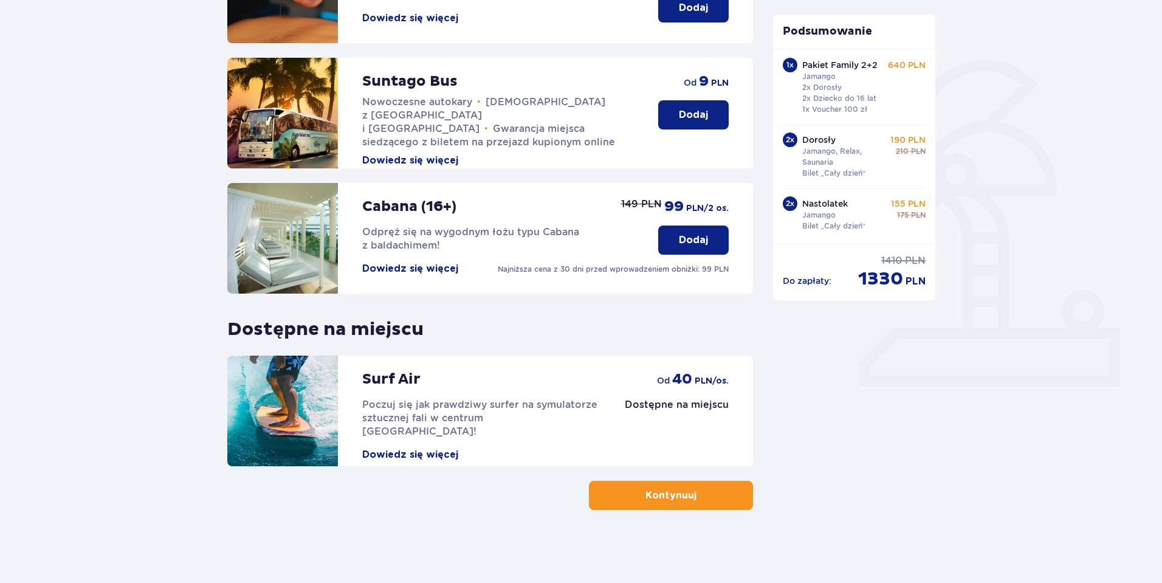
click at [670, 488] on p "Kontynuuj" at bounding box center [670, 494] width 51 height 13
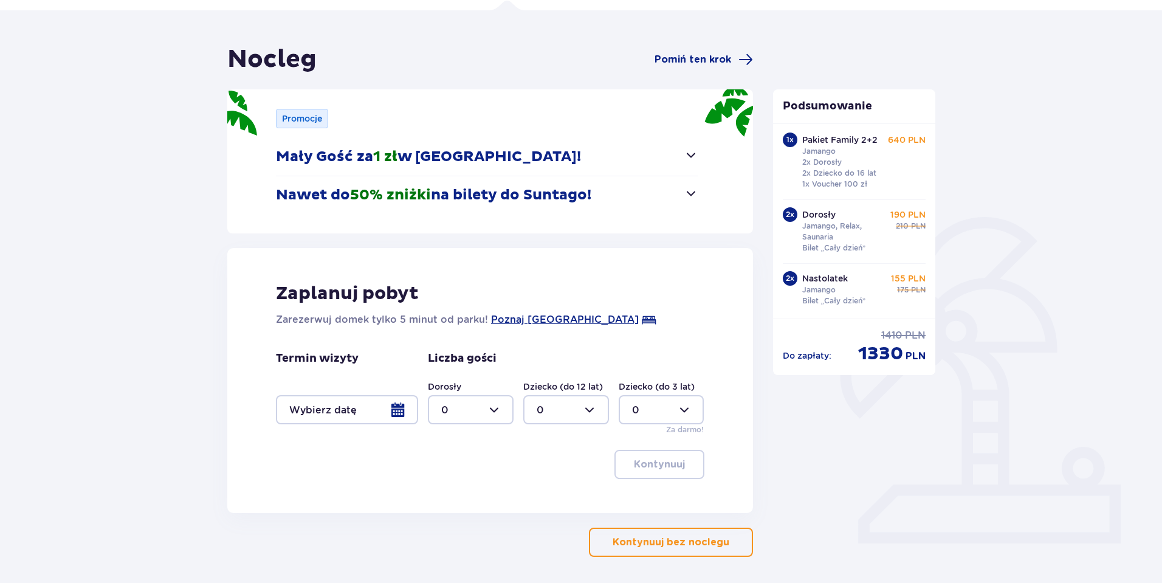
scroll to position [131, 0]
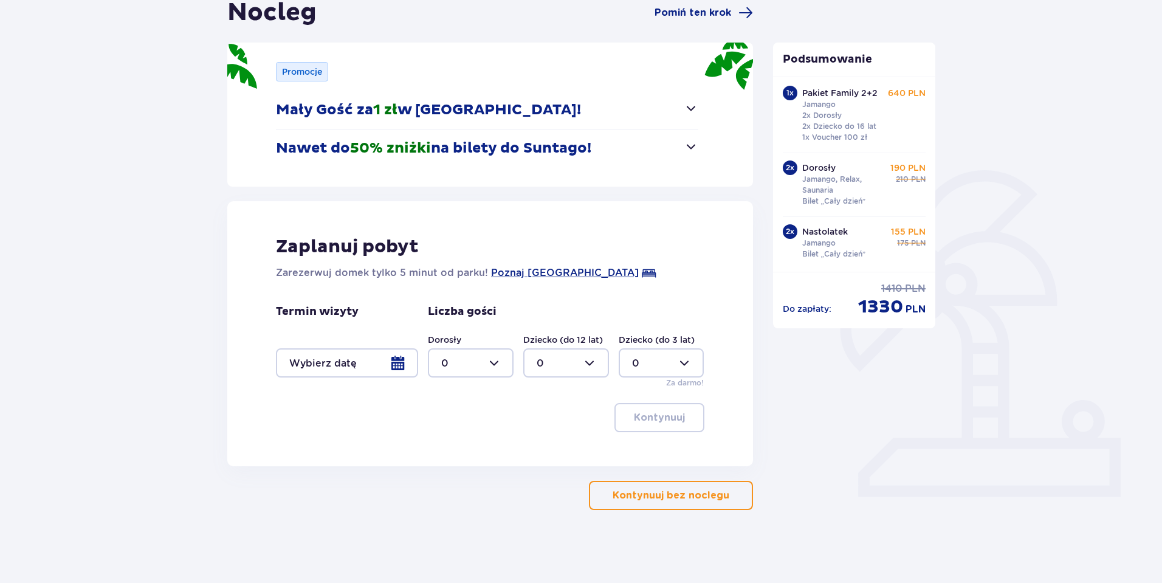
click at [636, 494] on p "Kontynuuj bez noclegu" at bounding box center [670, 494] width 117 height 13
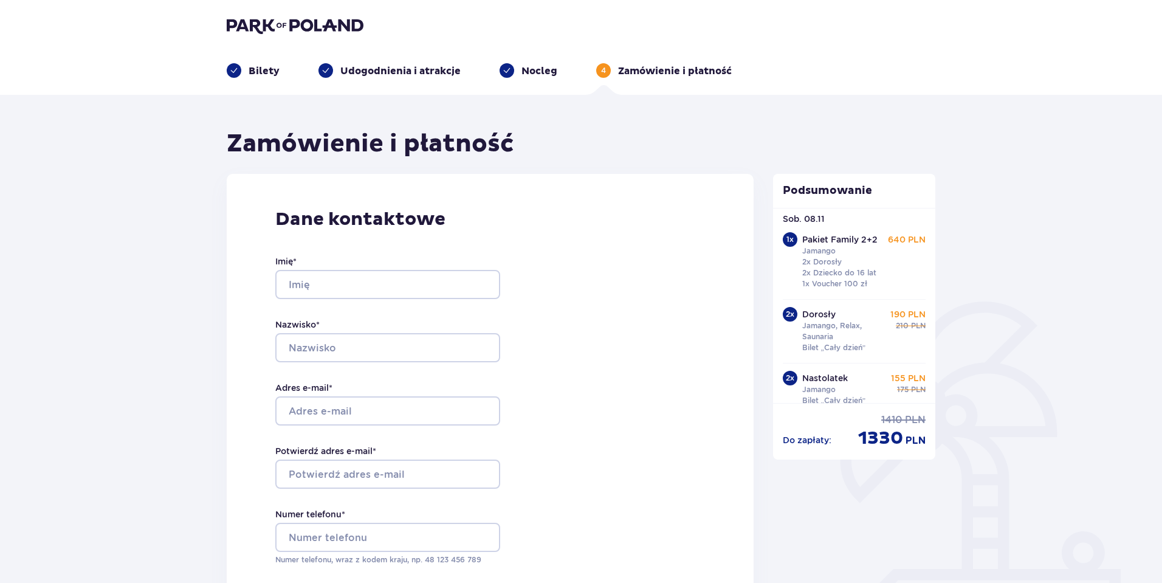
scroll to position [44, 0]
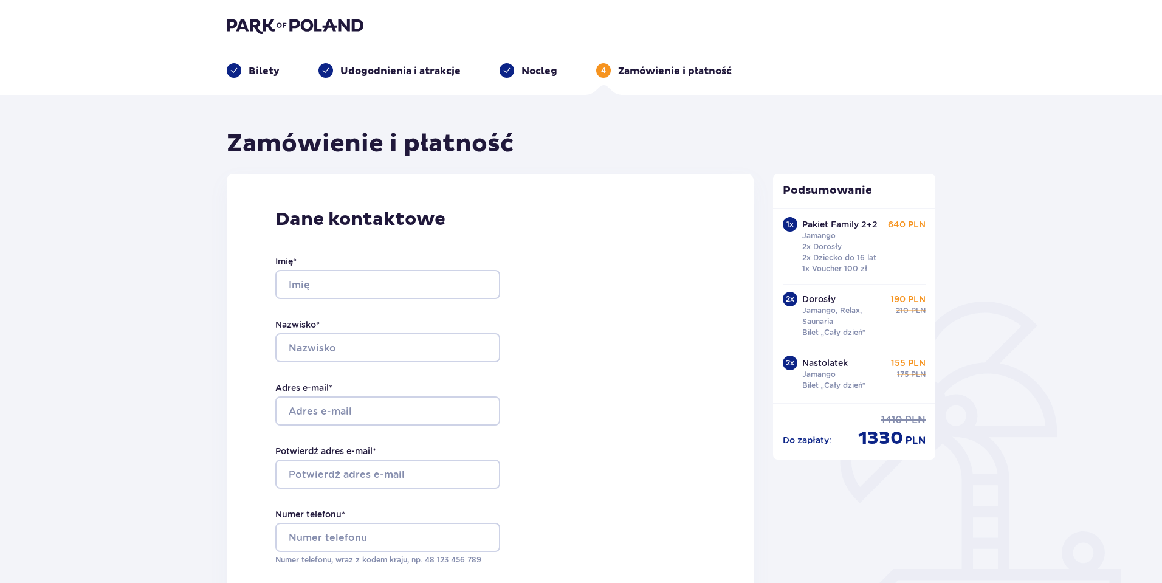
click at [270, 74] on p "Bilety" at bounding box center [263, 70] width 31 height 13
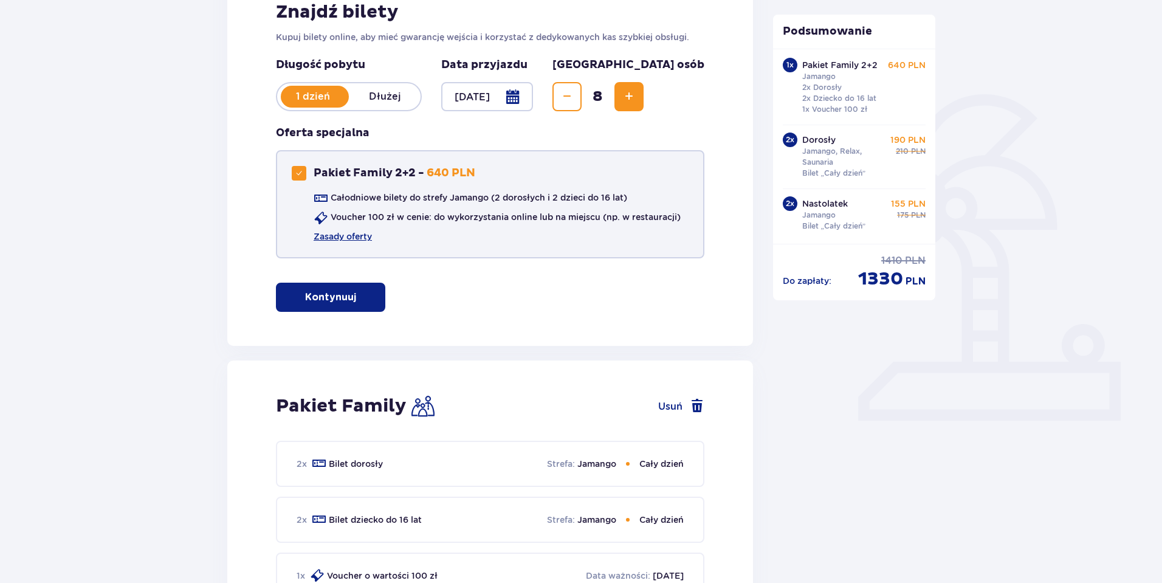
scroll to position [243, 0]
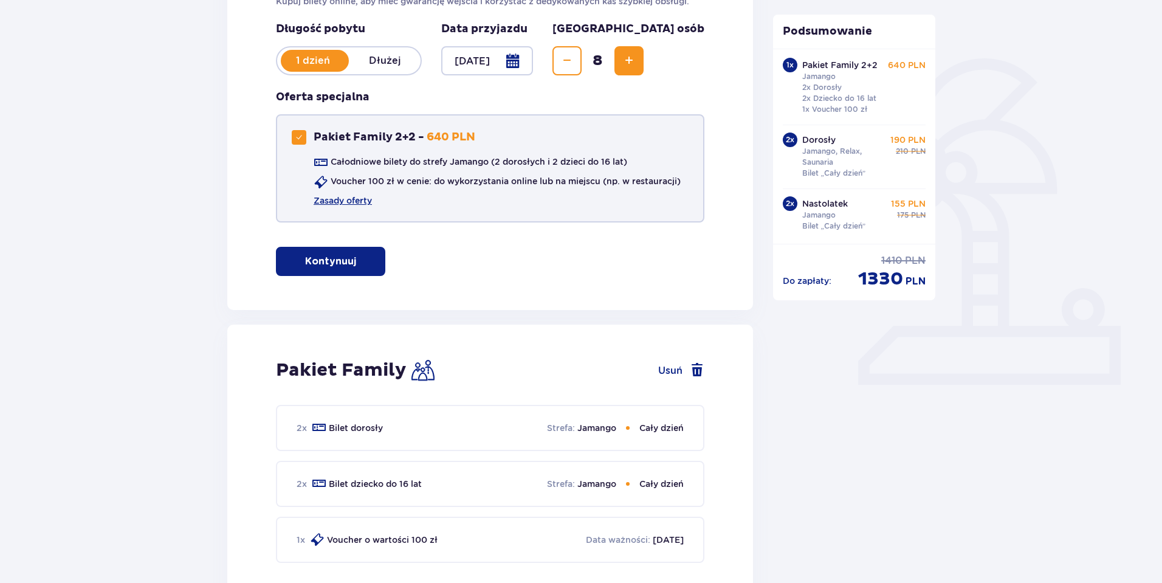
click at [299, 135] on span at bounding box center [298, 137] width 7 height 7
click at [296, 134] on div "Pakiet Family 2+2" at bounding box center [299, 137] width 15 height 15
click at [301, 140] on span at bounding box center [298, 137] width 7 height 7
checkbox input "false"
click at [371, 267] on p "Kontynuuj bez pakietu" at bounding box center [352, 261] width 114 height 13
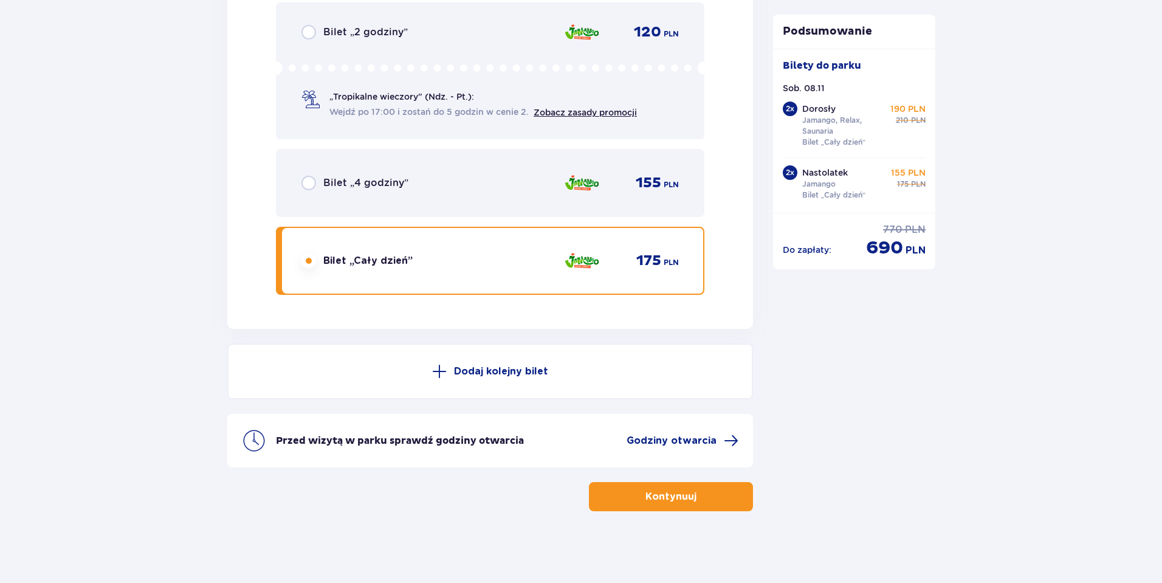
scroll to position [3993, 0]
click at [472, 377] on button "Dodaj kolejny bilet" at bounding box center [489, 370] width 525 height 56
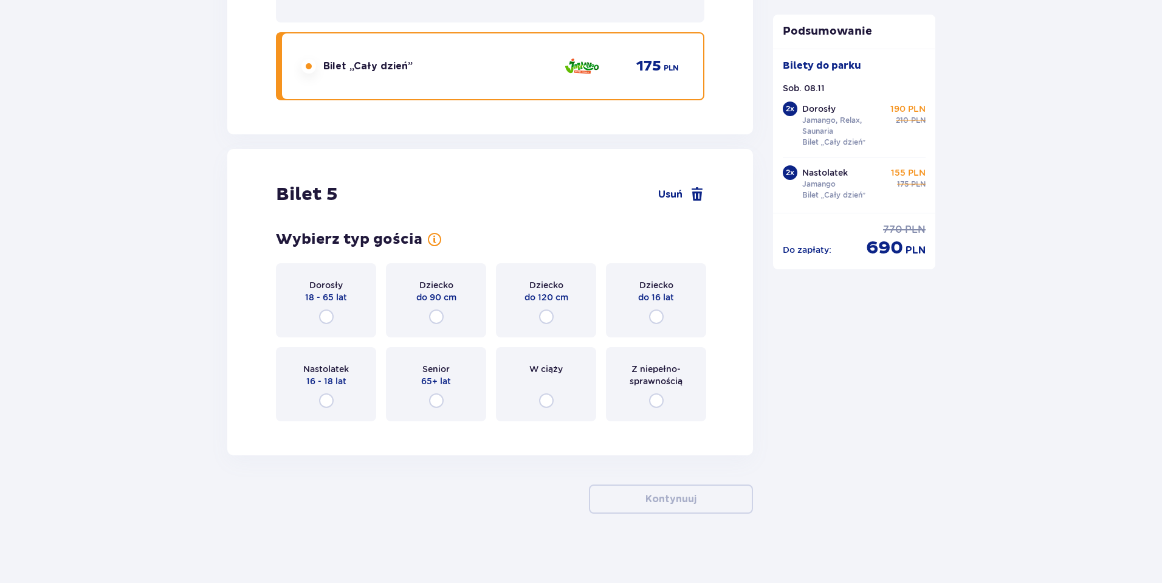
scroll to position [4190, 0]
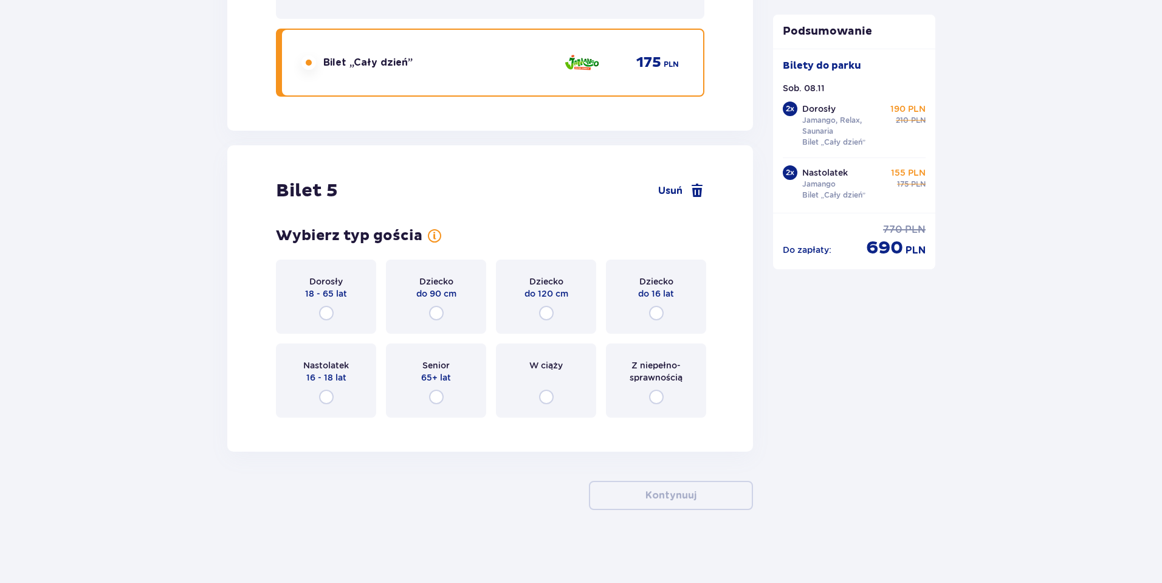
click at [326, 313] on input "radio" at bounding box center [326, 313] width 15 height 15
radio input "true"
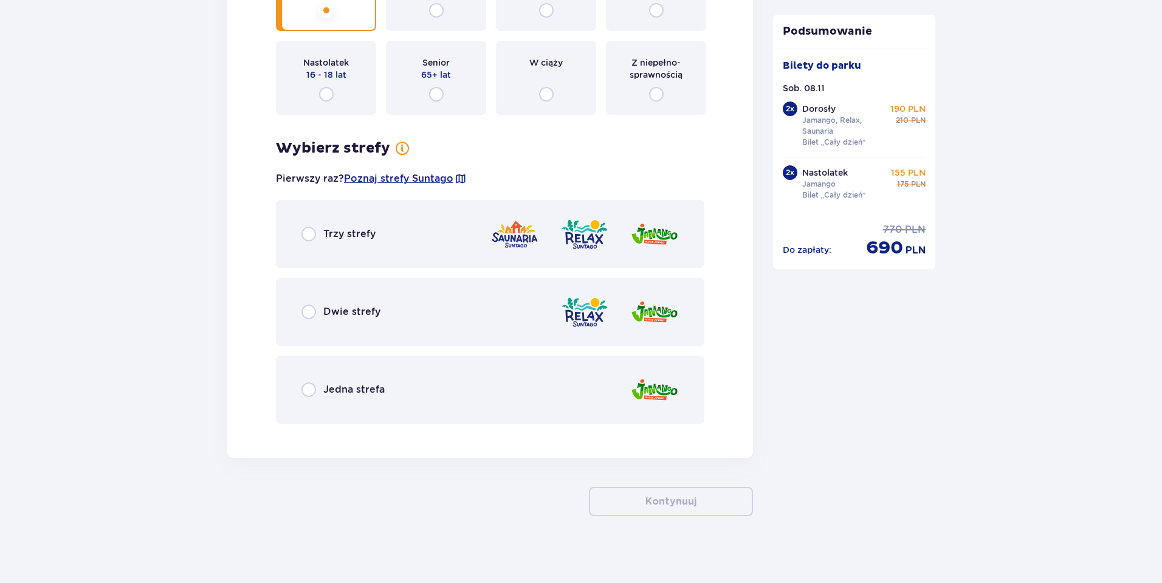
scroll to position [4498, 0]
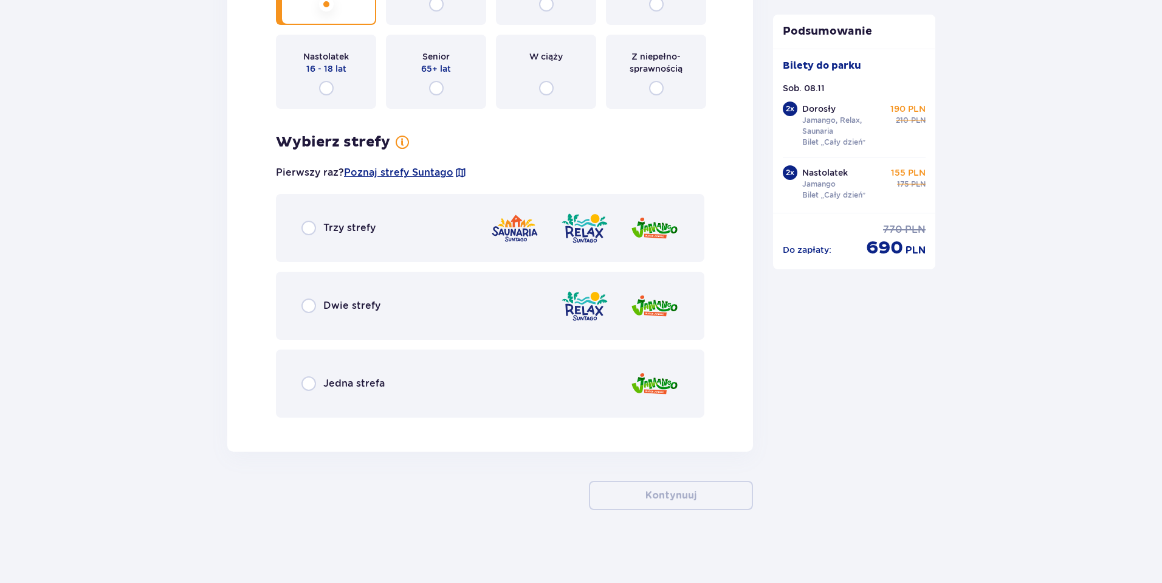
click at [317, 383] on div "Jedna strefa" at bounding box center [342, 383] width 83 height 15
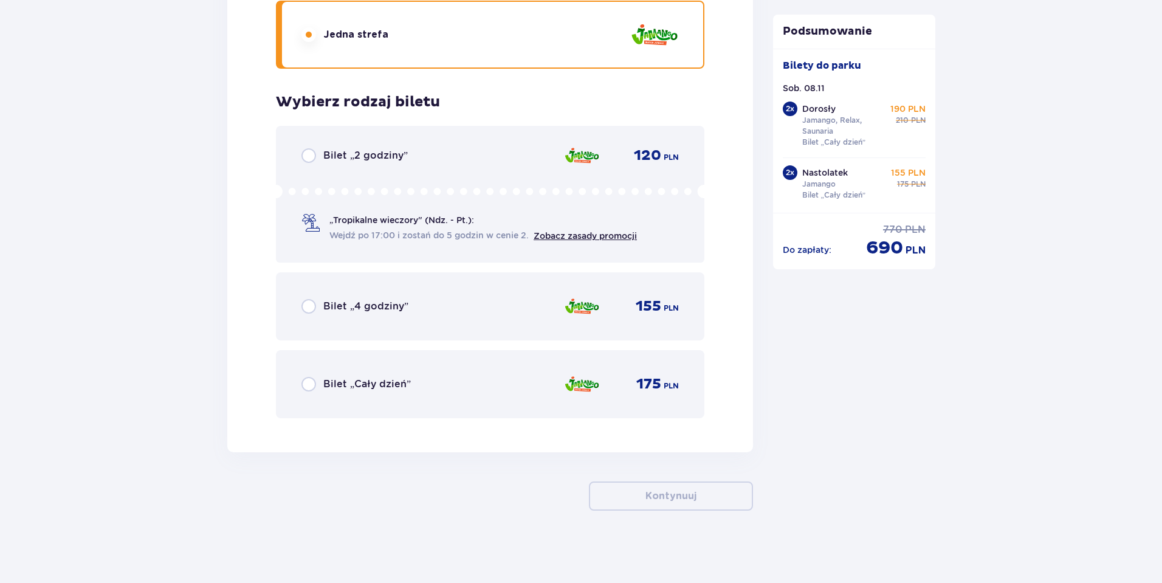
scroll to position [4848, 0]
click at [318, 383] on div "Bilet „Cały dzień”" at bounding box center [355, 383] width 109 height 15
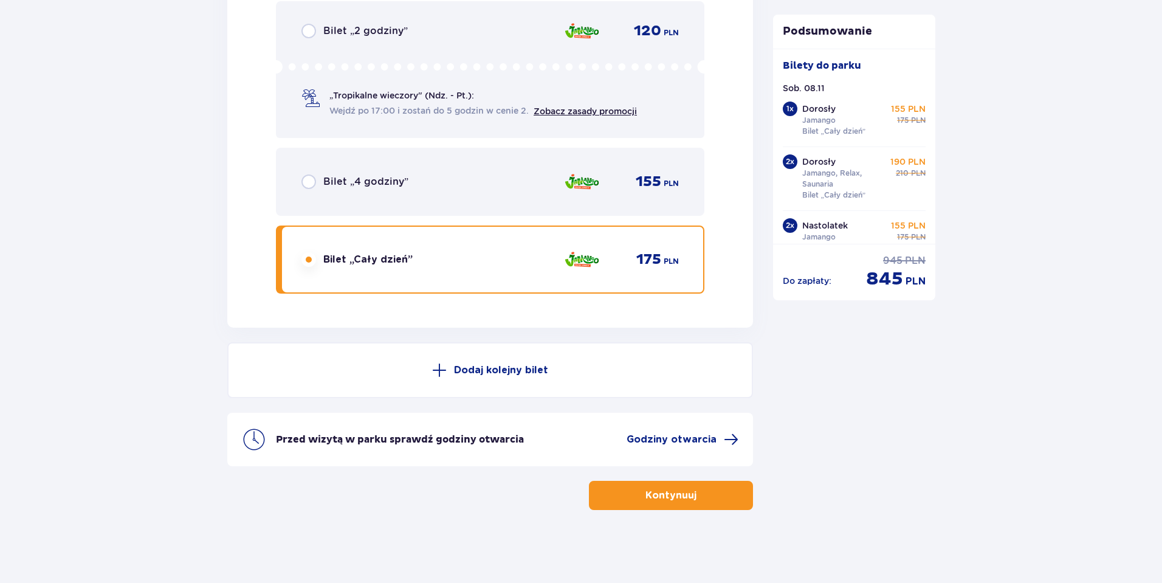
click at [322, 382] on button "Dodaj kolejny bilet" at bounding box center [489, 370] width 525 height 56
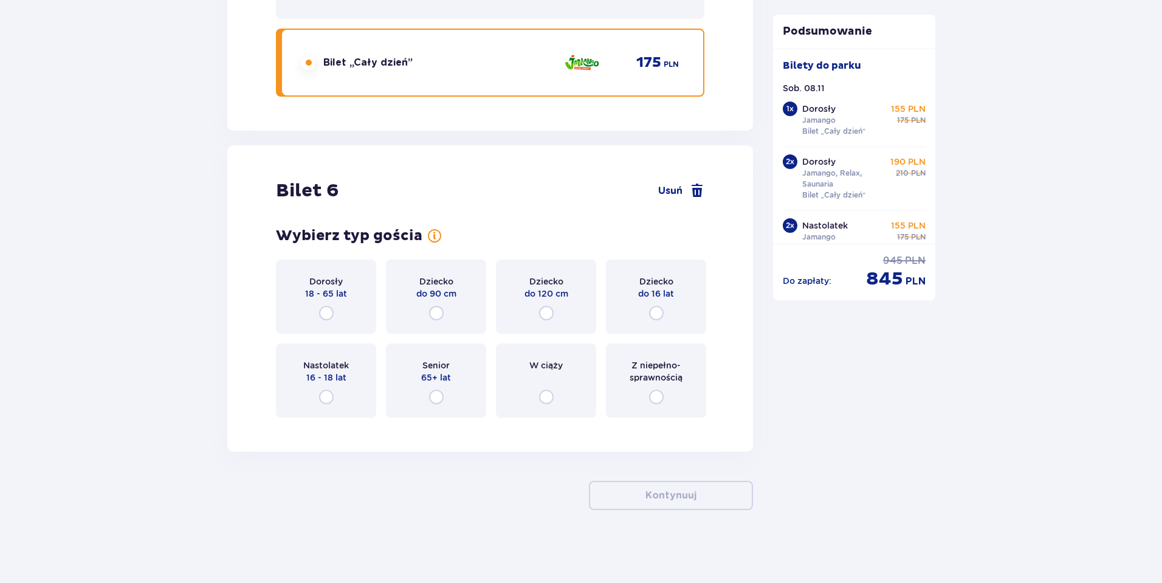
click at [324, 310] on input "radio" at bounding box center [326, 313] width 15 height 15
radio input "true"
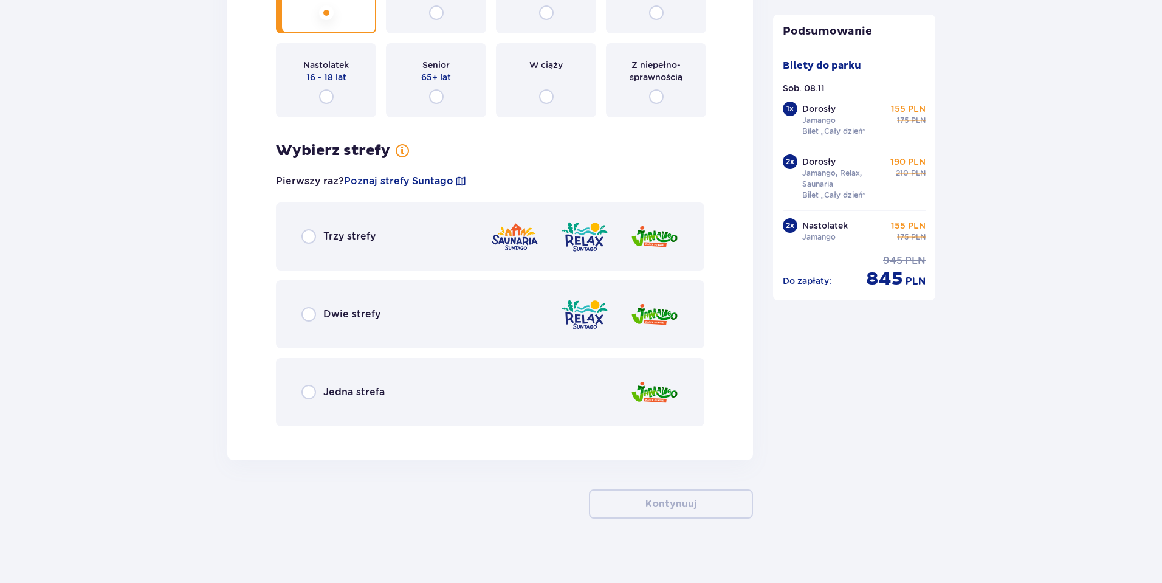
scroll to position [5624, 0]
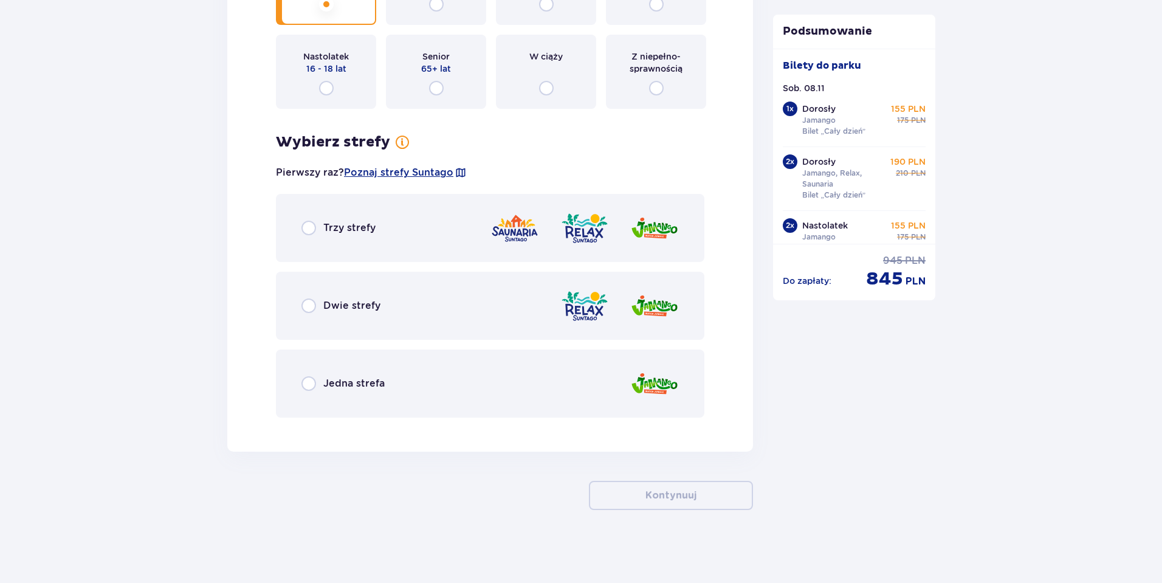
click at [315, 382] on input "radio" at bounding box center [308, 383] width 15 height 15
radio input "true"
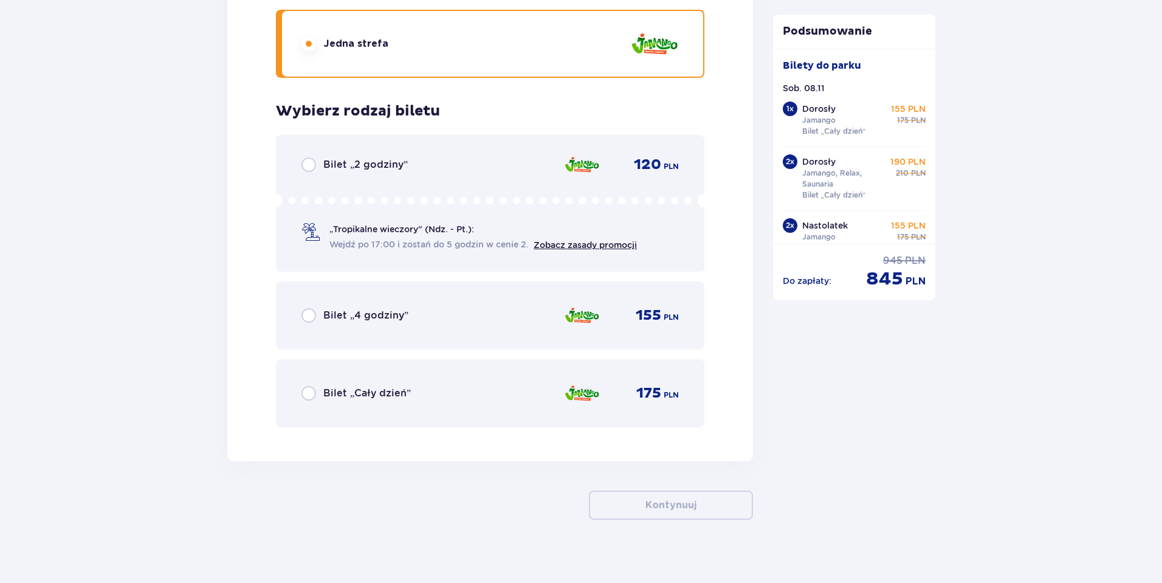
scroll to position [5973, 0]
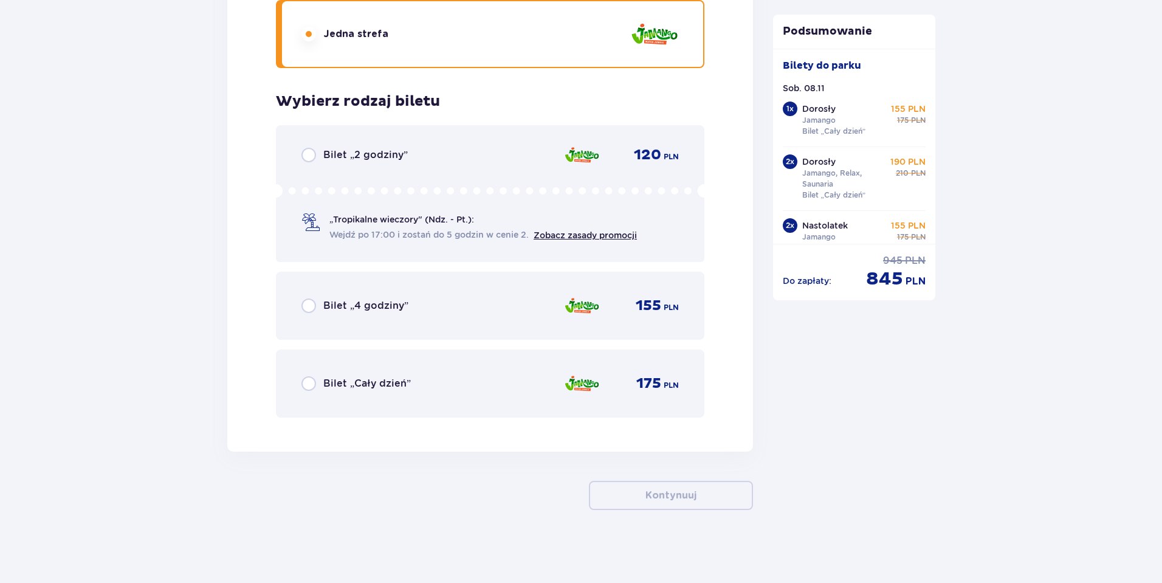
click at [315, 382] on input "radio" at bounding box center [308, 383] width 15 height 15
radio input "true"
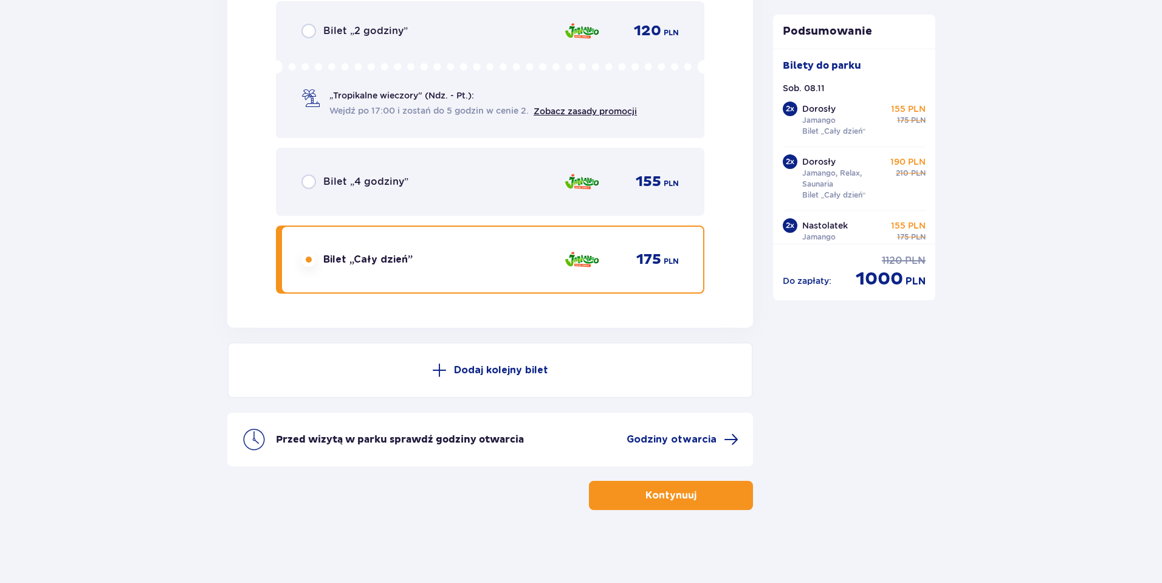
click at [323, 380] on button "Dodaj kolejny bilet" at bounding box center [489, 370] width 525 height 56
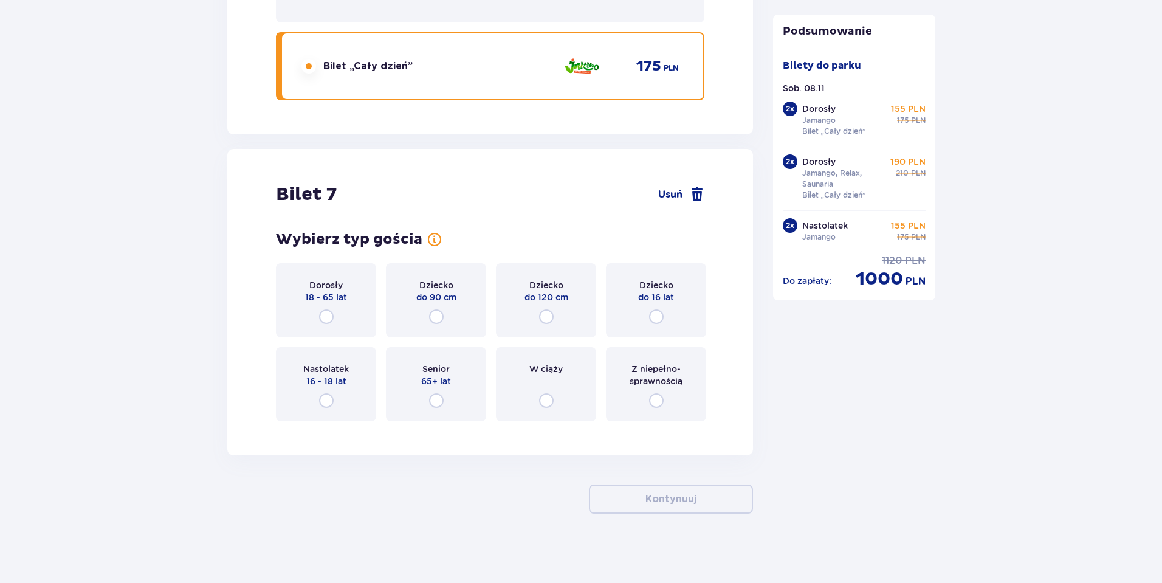
scroll to position [6294, 0]
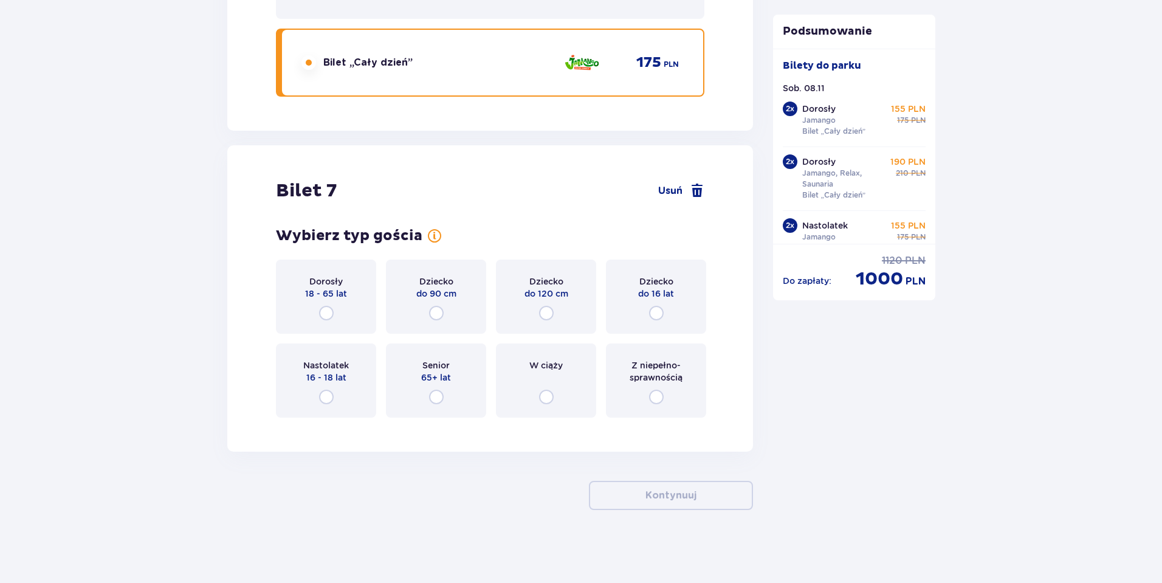
click at [651, 308] on input "radio" at bounding box center [656, 313] width 15 height 15
radio input "true"
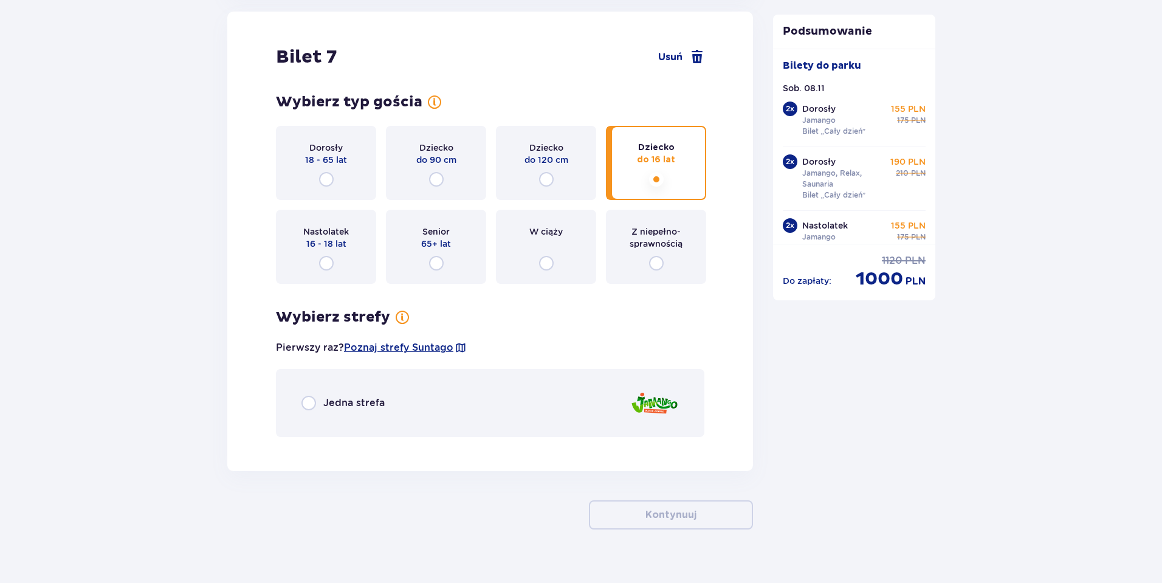
scroll to position [6447, 0]
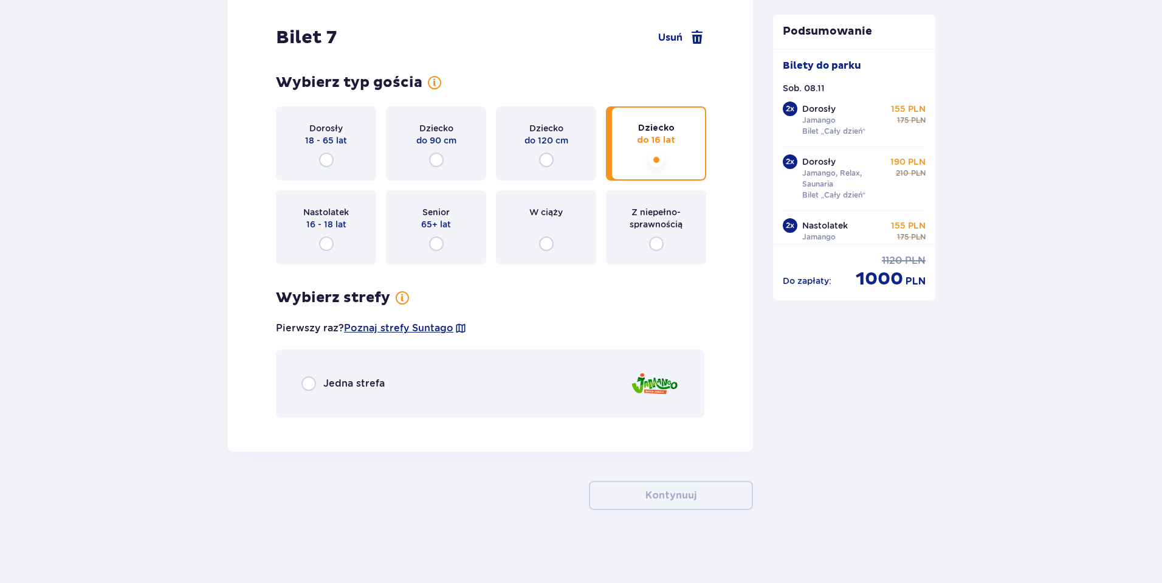
click at [309, 385] on input "radio" at bounding box center [308, 383] width 15 height 15
radio input "true"
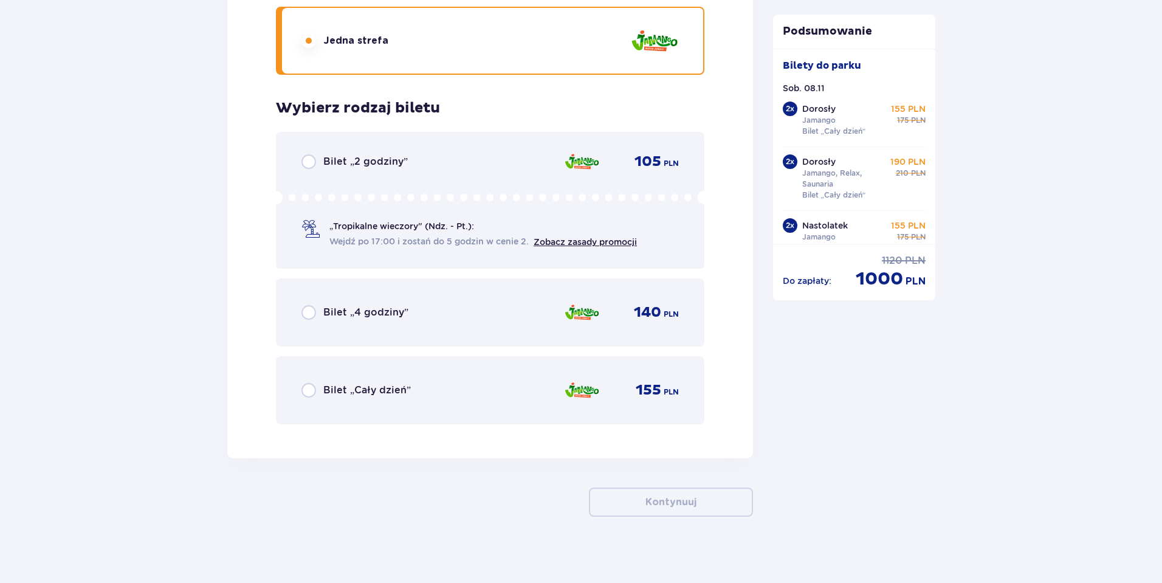
scroll to position [6797, 0]
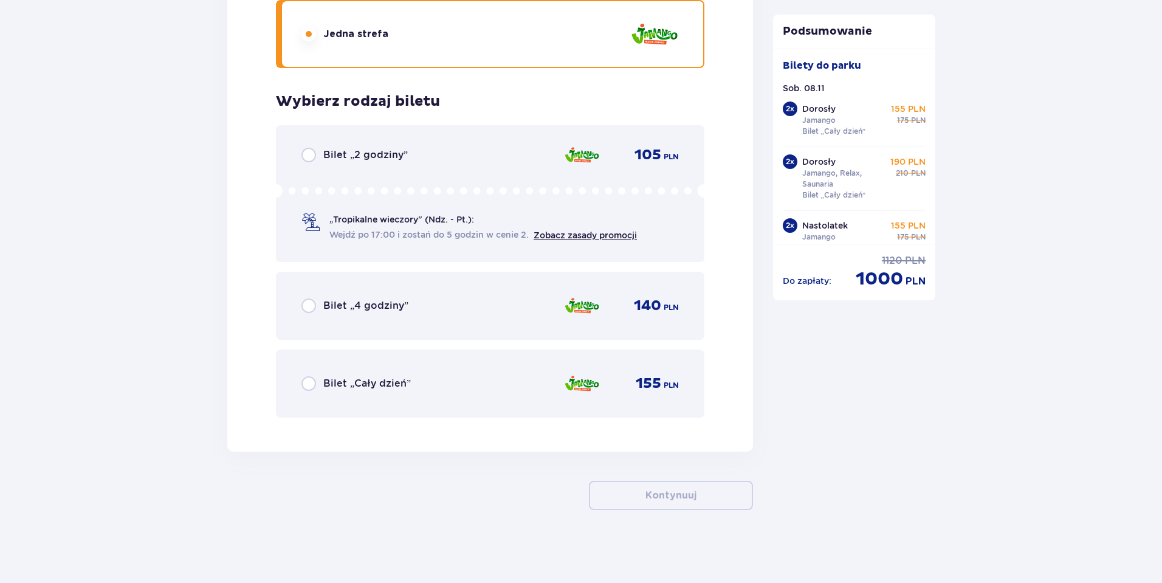
click at [310, 385] on input "radio" at bounding box center [308, 383] width 15 height 15
radio input "true"
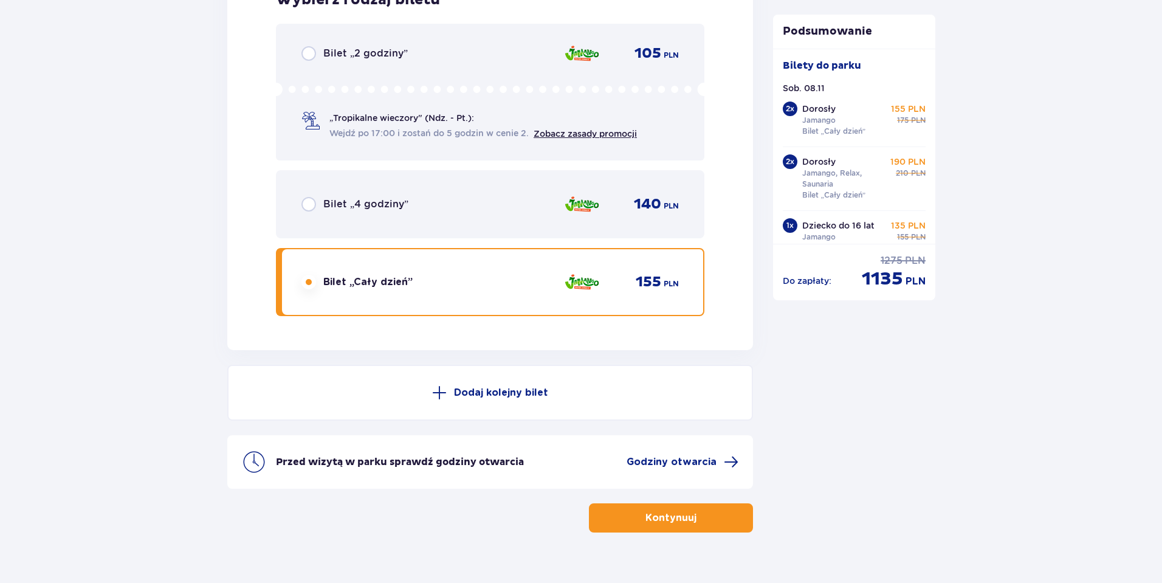
scroll to position [6921, 0]
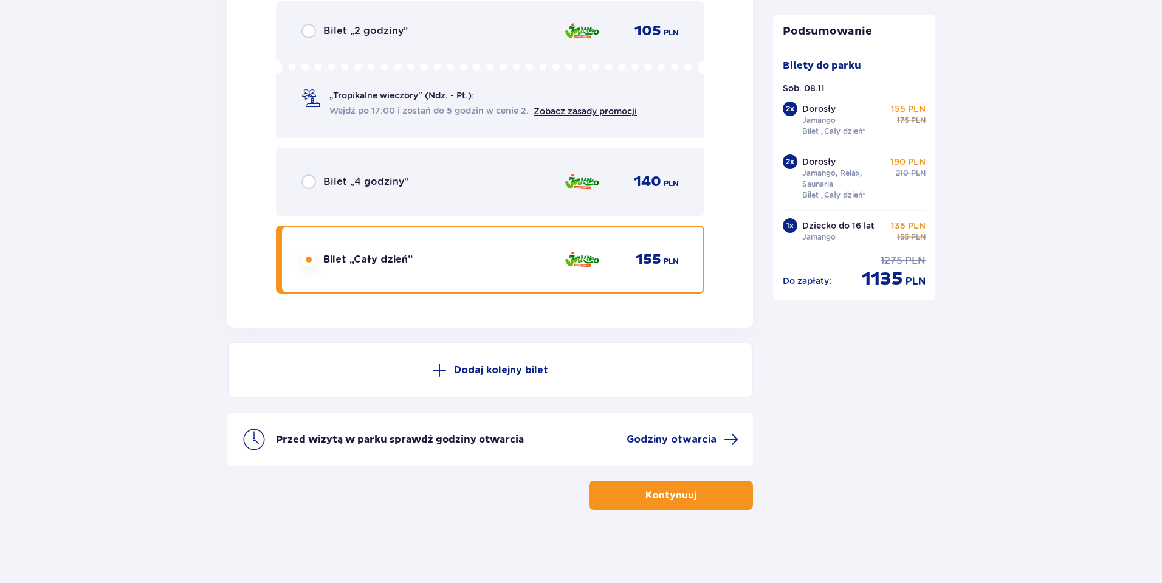
click at [481, 367] on p "Dodaj kolejny bilet" at bounding box center [501, 369] width 94 height 13
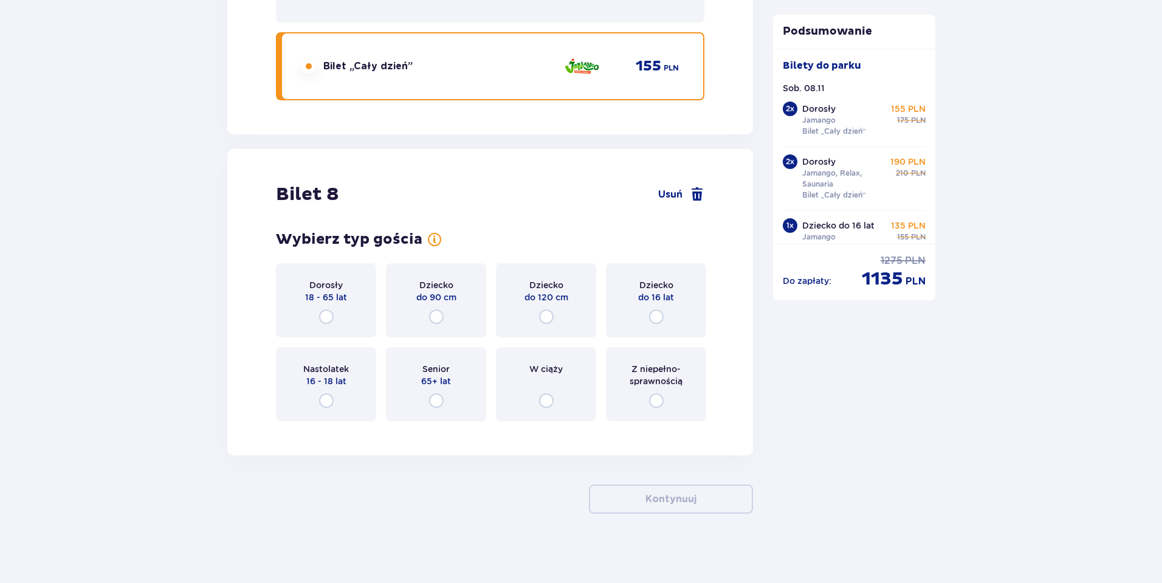
scroll to position [7117, 0]
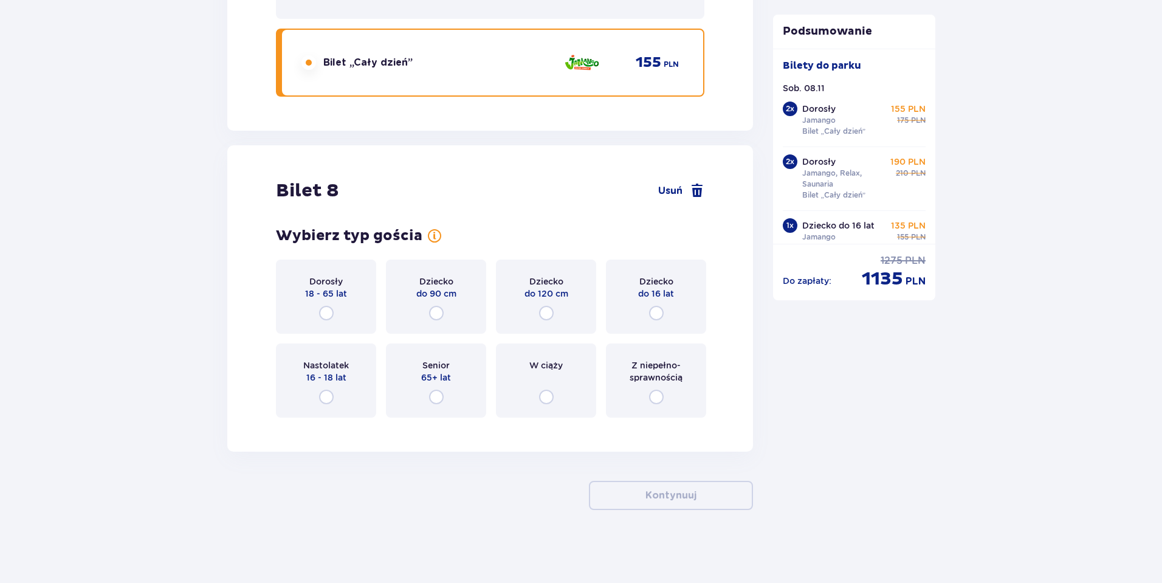
click at [664, 309] on div "Dziecko do 16 lat" at bounding box center [656, 296] width 100 height 74
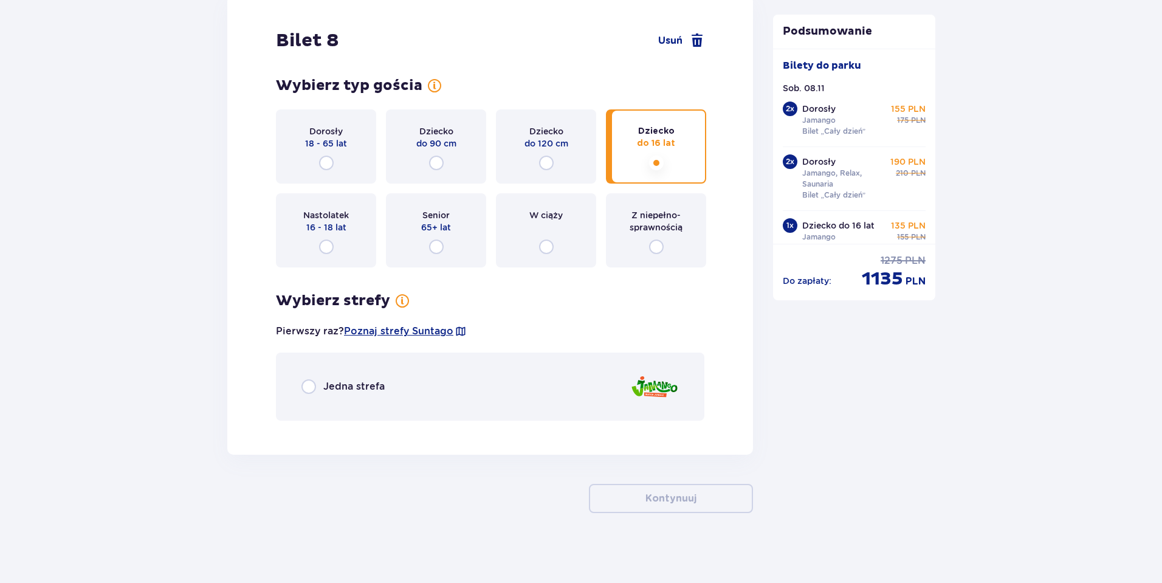
scroll to position [7270, 0]
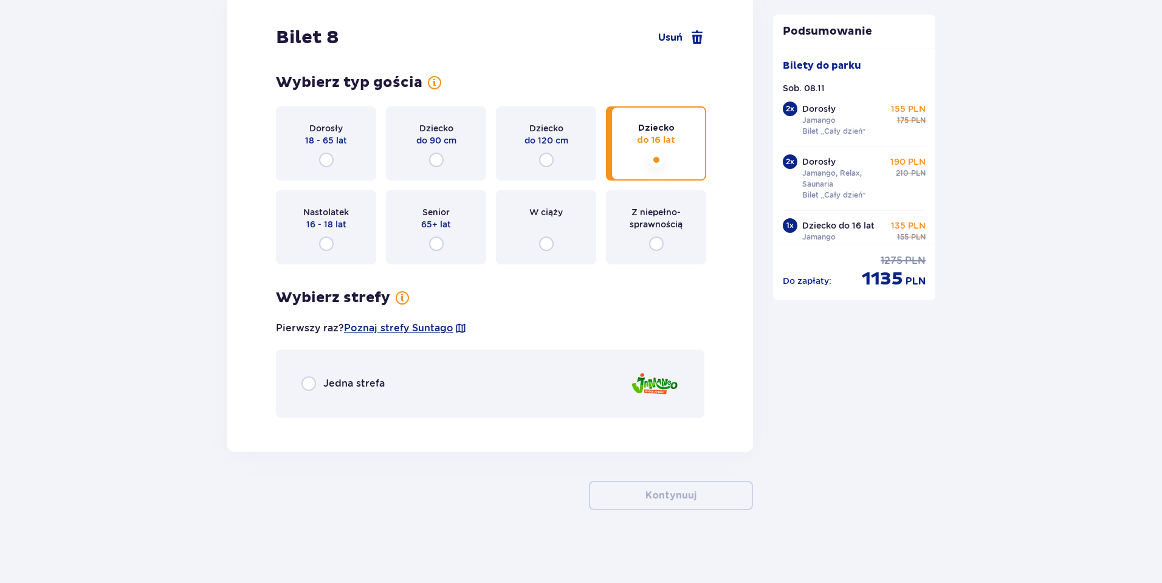
click at [307, 385] on input "radio" at bounding box center [308, 383] width 15 height 15
radio input "true"
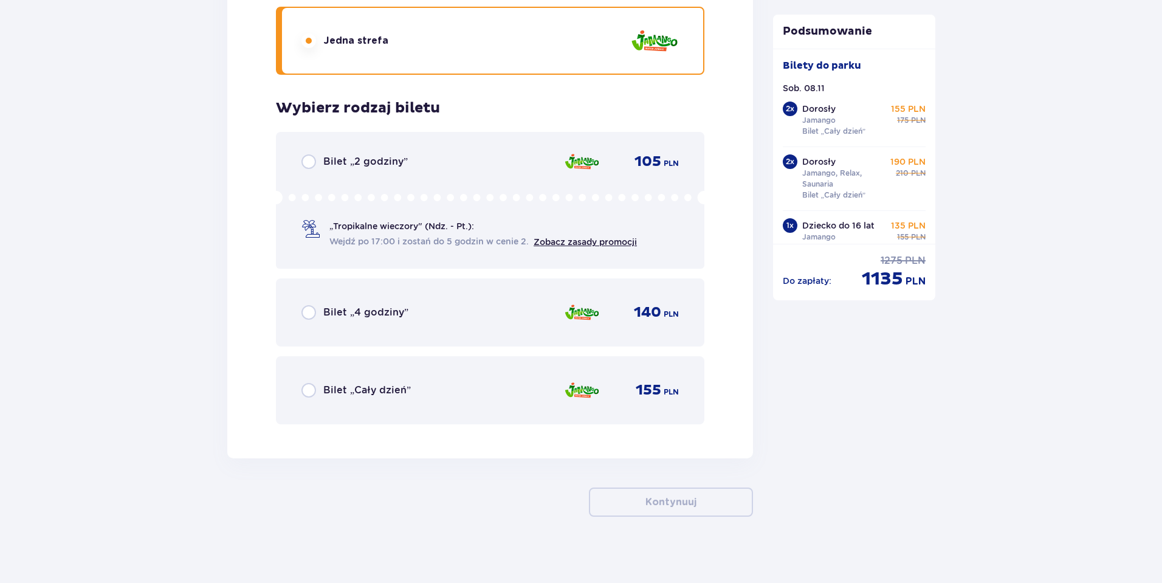
scroll to position [7620, 0]
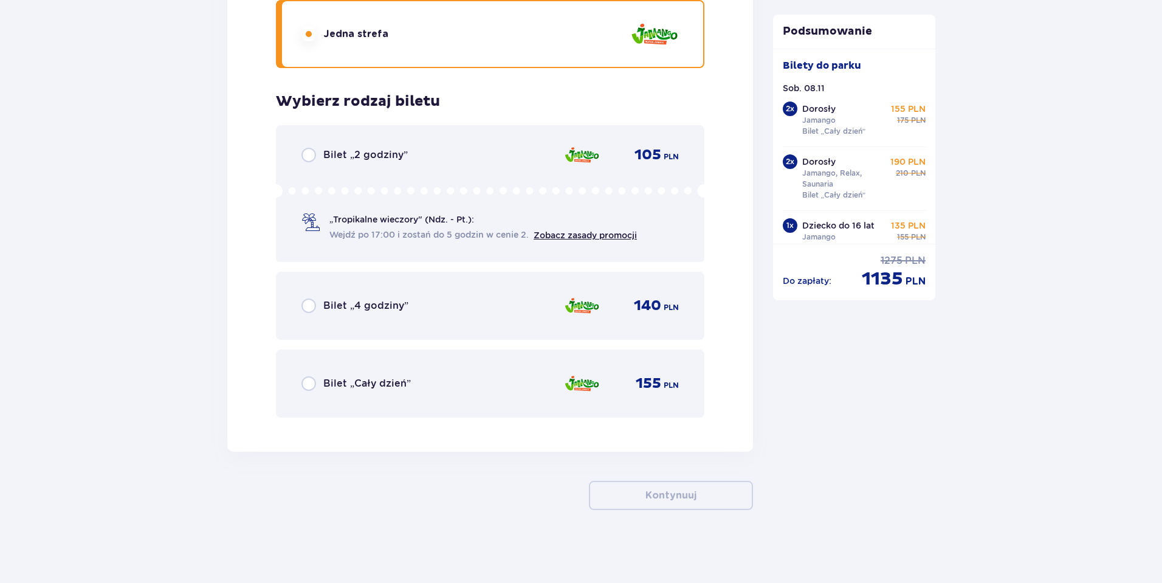
click at [316, 380] on div "Bilet „Cały dzień”" at bounding box center [355, 383] width 109 height 15
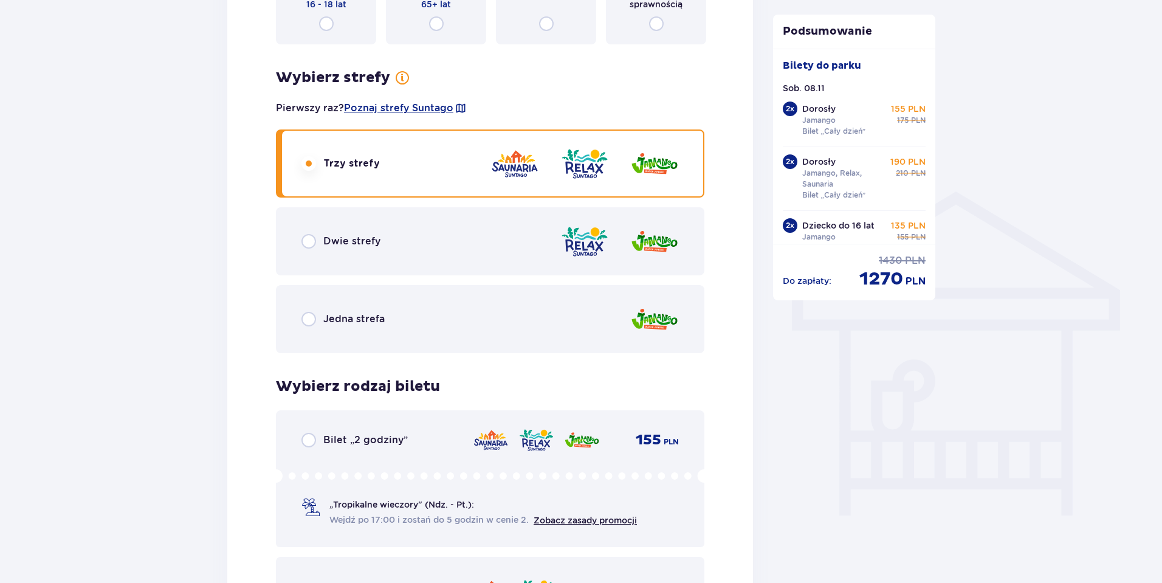
scroll to position [89, 0]
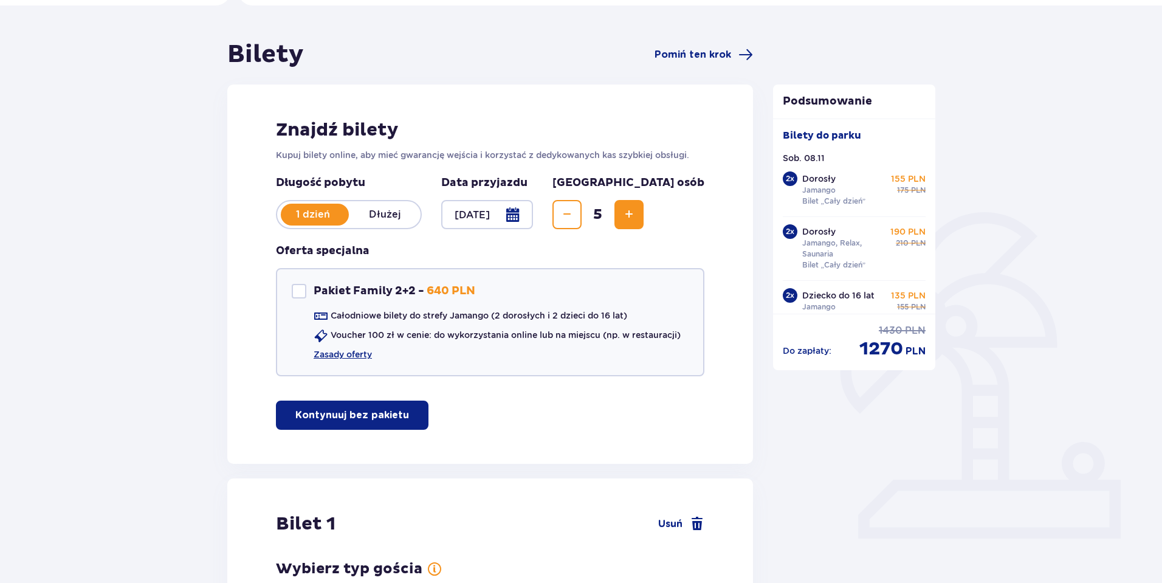
click at [533, 212] on div at bounding box center [487, 214] width 92 height 29
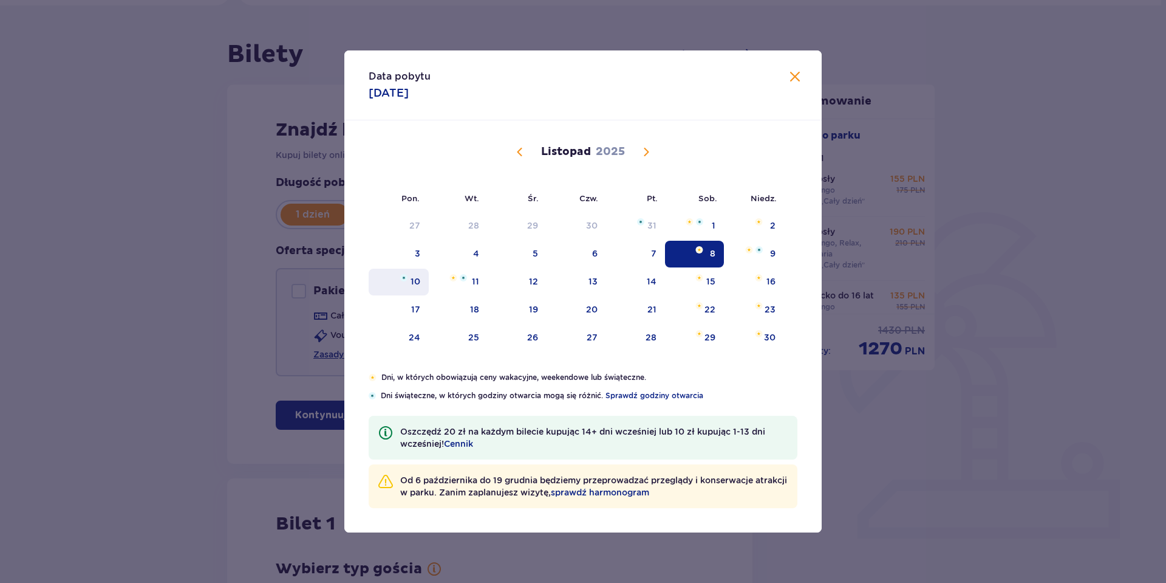
click at [398, 278] on div "10" at bounding box center [399, 282] width 60 height 27
type input "10.11.25"
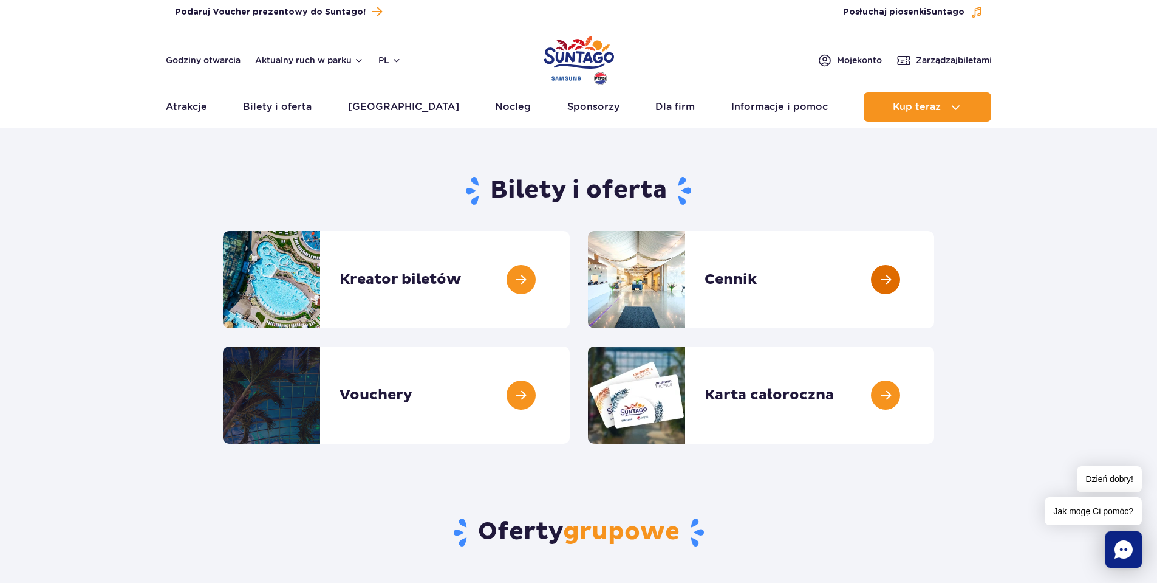
click at [934, 278] on link at bounding box center [934, 279] width 0 height 97
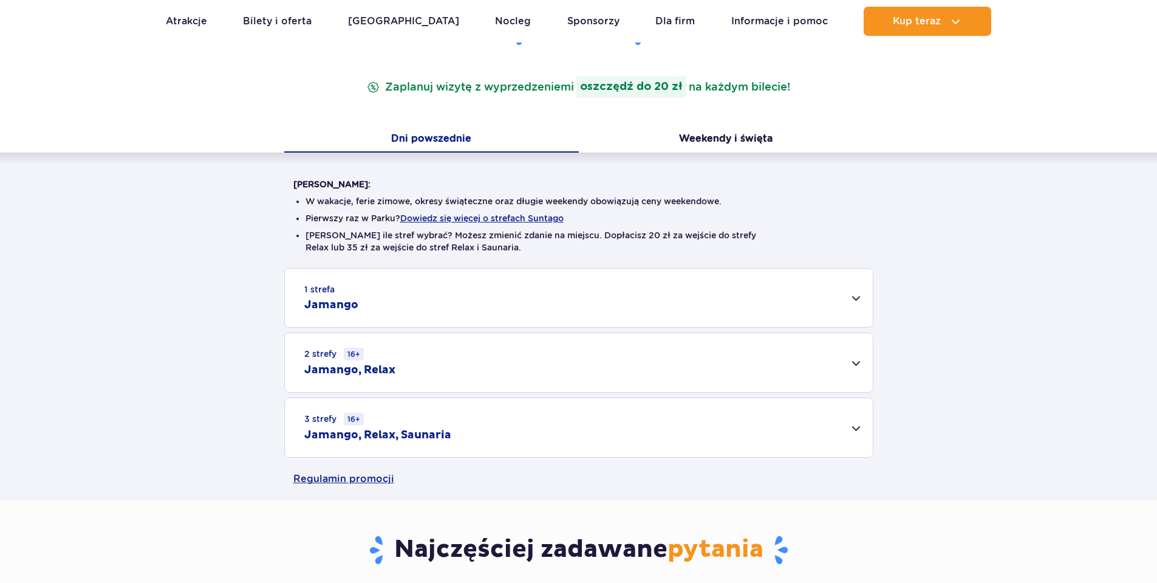
scroll to position [182, 0]
click at [856, 295] on div "1 strefa Jamango" at bounding box center [579, 297] width 588 height 58
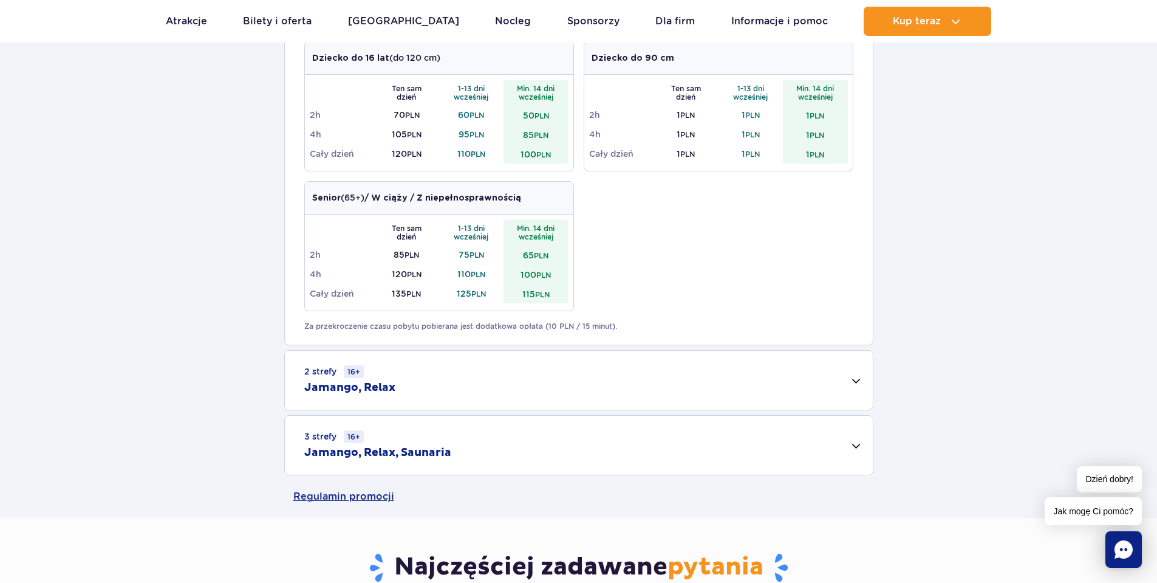
scroll to position [607, 0]
click at [849, 373] on div "2 strefy 16+ Jamango, Relax" at bounding box center [579, 379] width 588 height 59
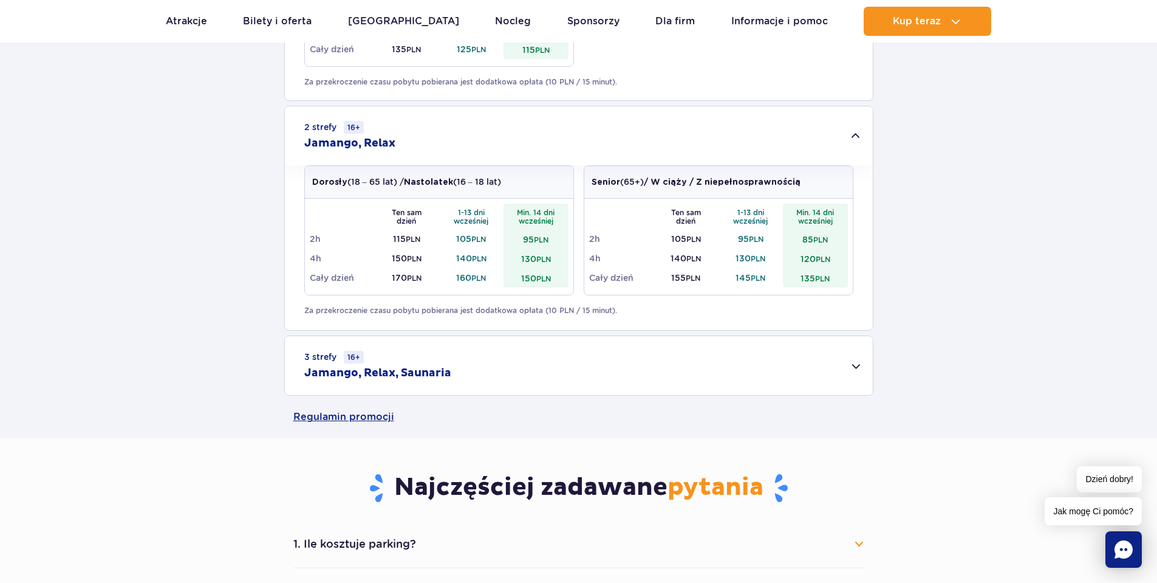
scroll to position [911, 0]
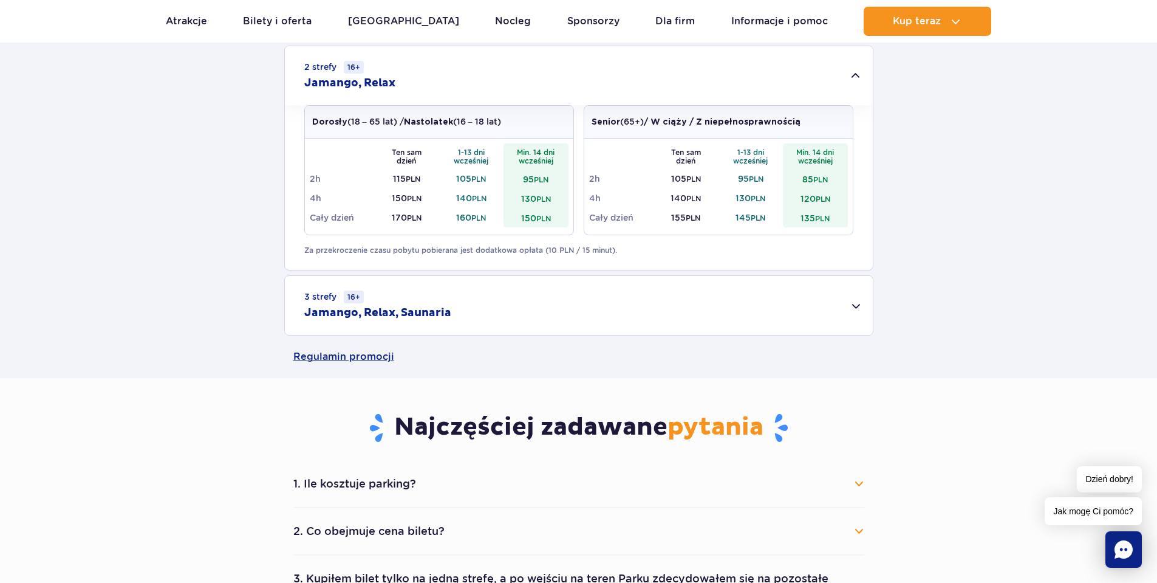
click at [852, 485] on button "1. Ile kosztuje parking?" at bounding box center [578, 483] width 571 height 27
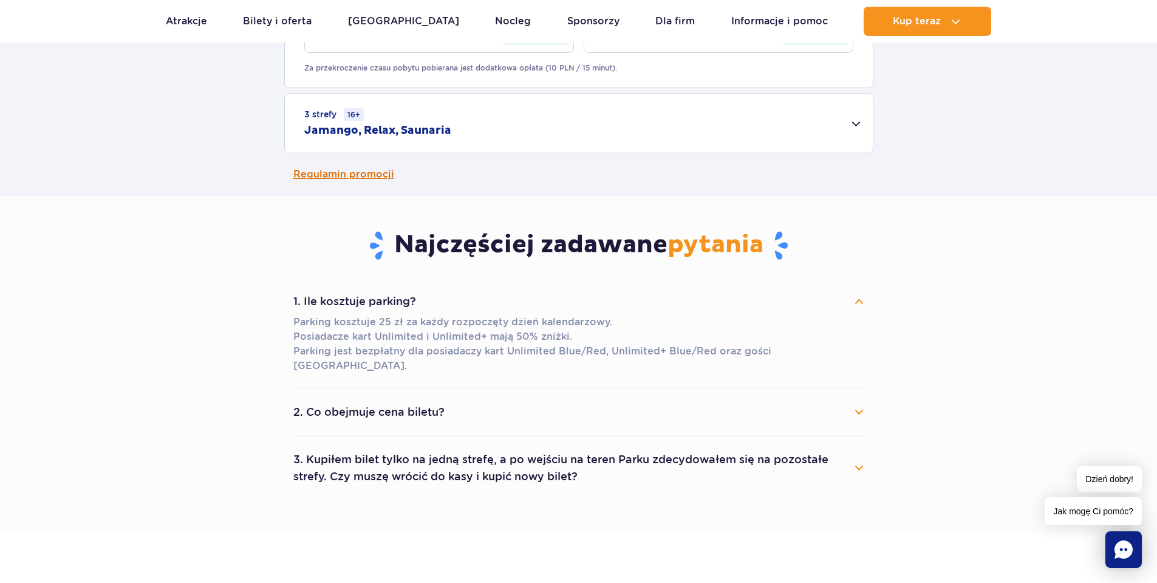
scroll to position [1154, 0]
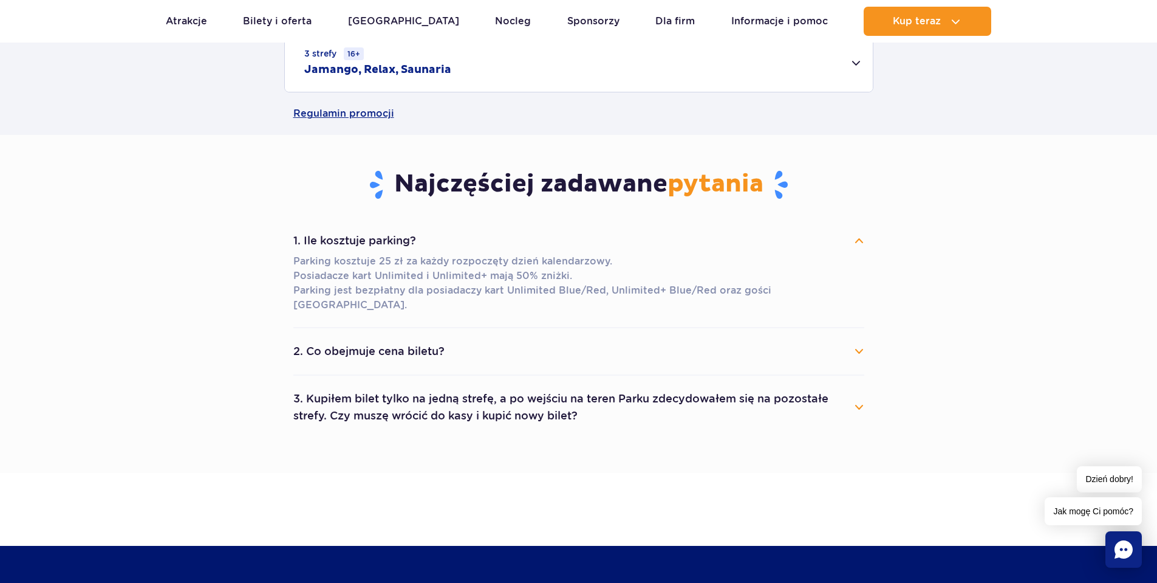
click at [853, 338] on button "2. Co obejmuje cena biletu?" at bounding box center [578, 351] width 571 height 27
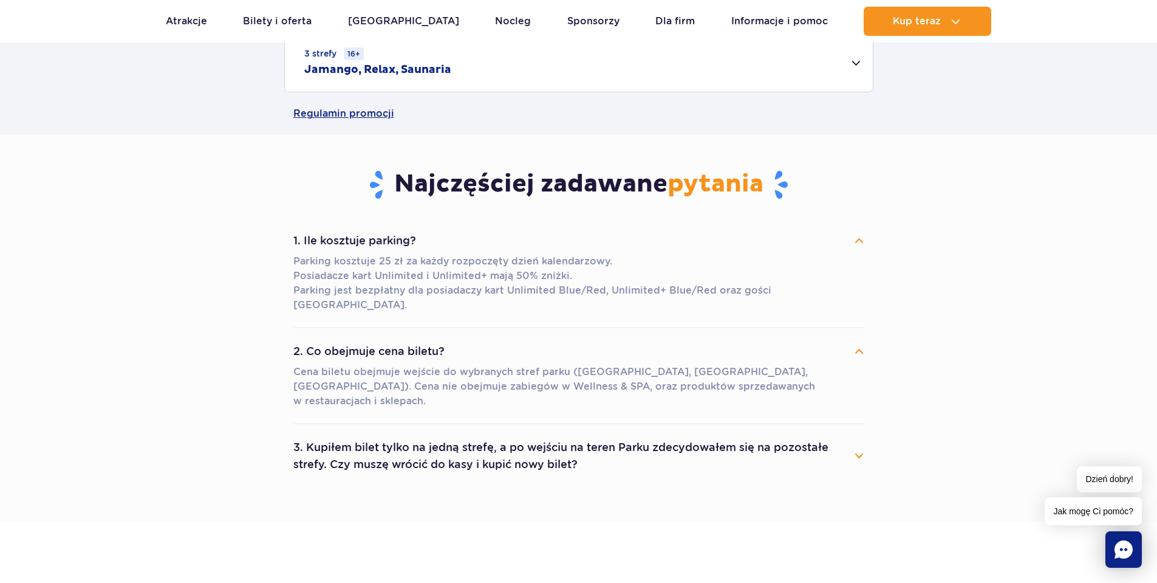
click at [860, 434] on button "3. Kupiłem bilet tylko na jedną strefę, a po wejściu na teren Parku zdecydowałe…" at bounding box center [578, 456] width 571 height 44
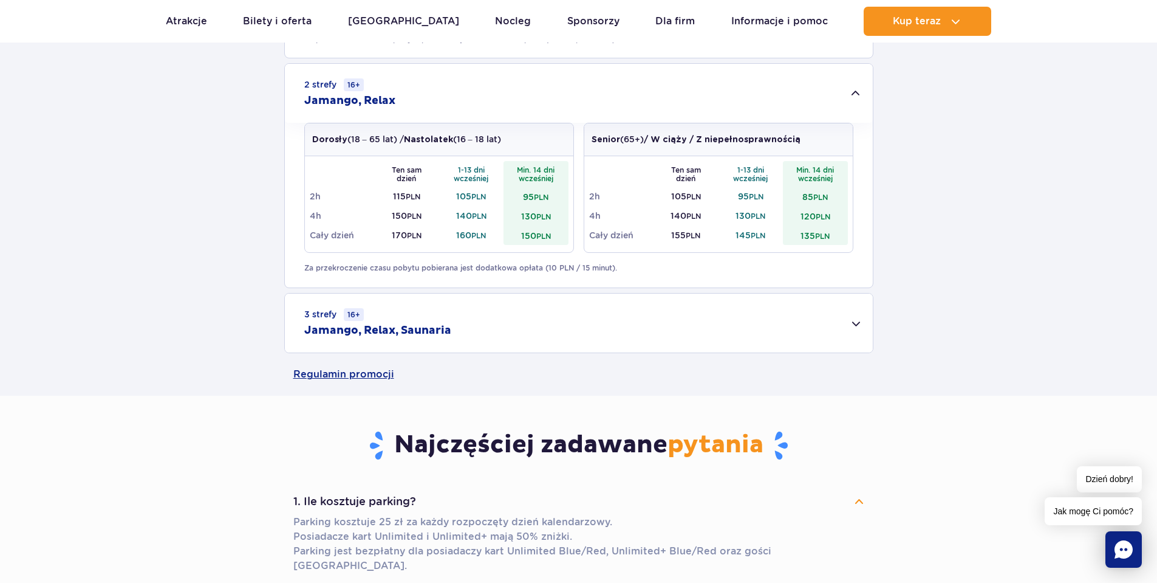
scroll to position [911, 0]
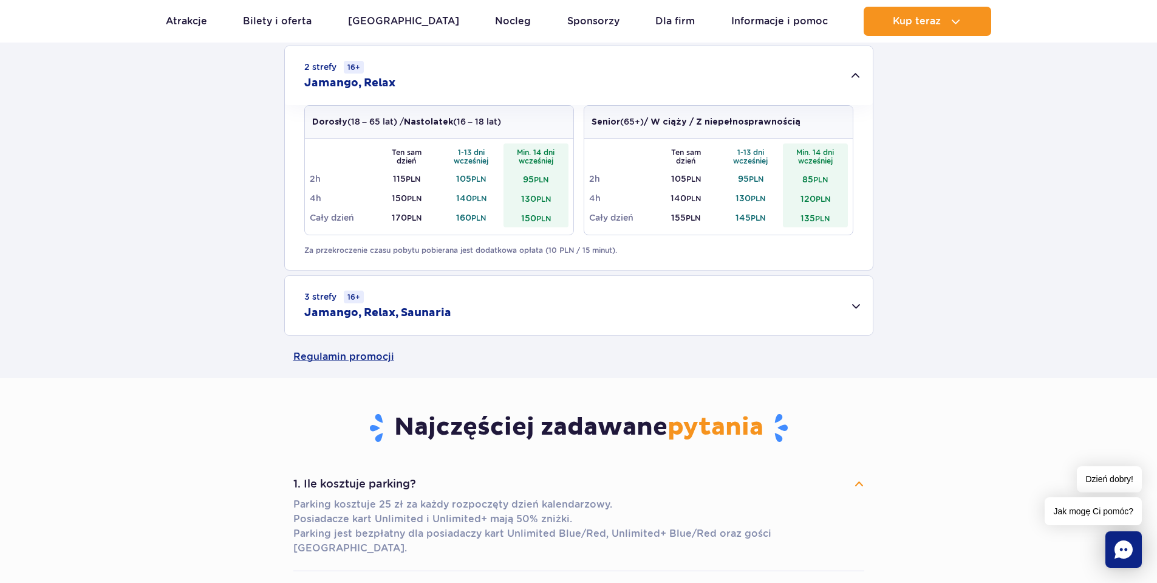
click at [857, 304] on div "3 strefy 16+ Jamango, Relax, Saunaria" at bounding box center [579, 305] width 588 height 59
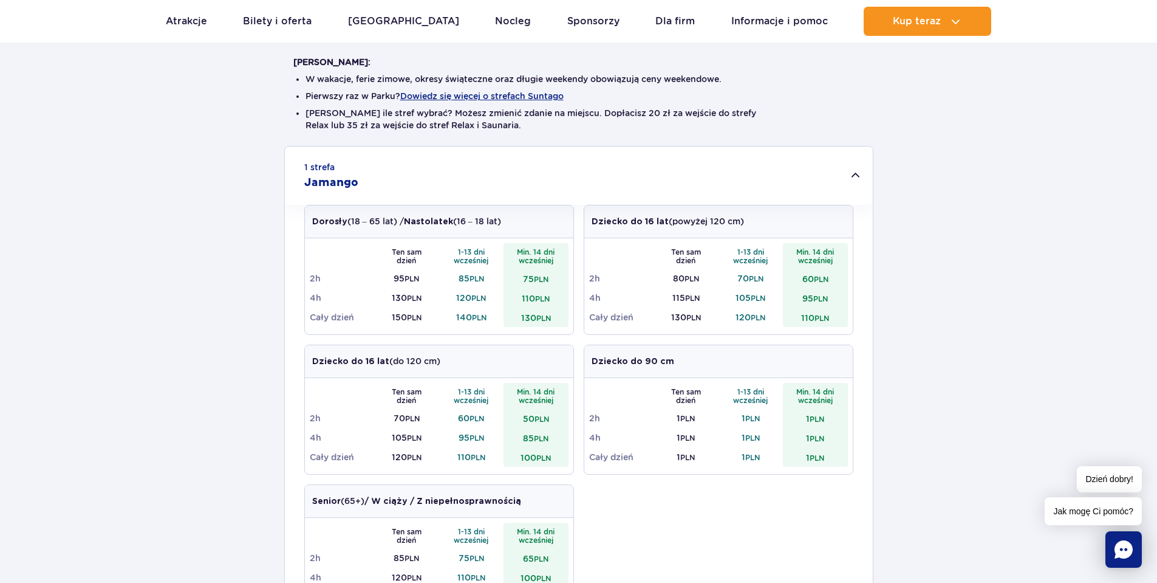
scroll to position [0, 0]
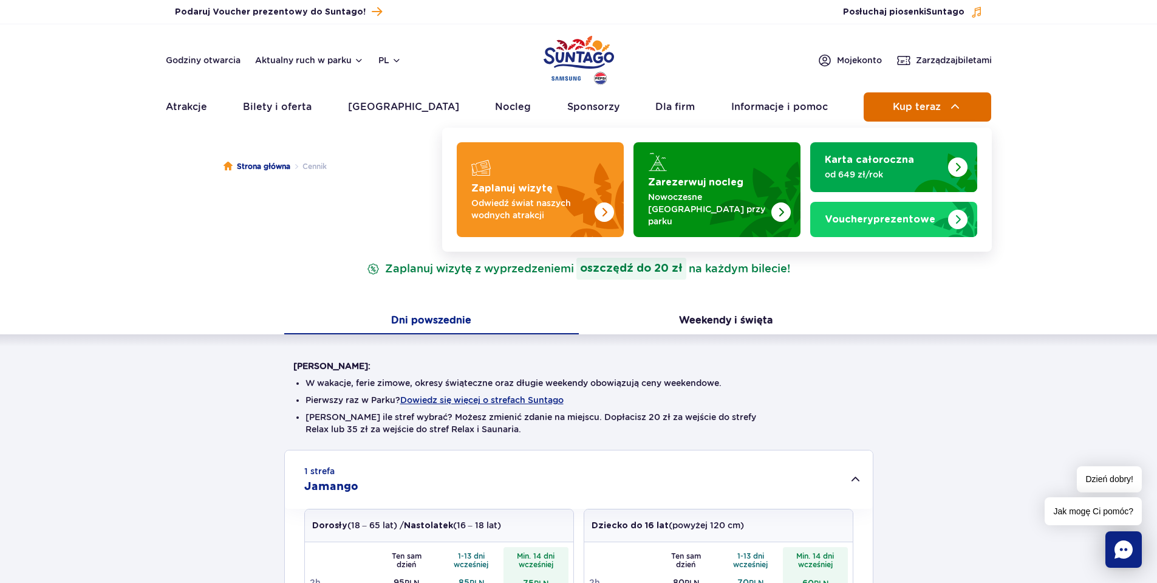
click at [908, 109] on span "Kup teraz" at bounding box center [917, 106] width 48 height 11
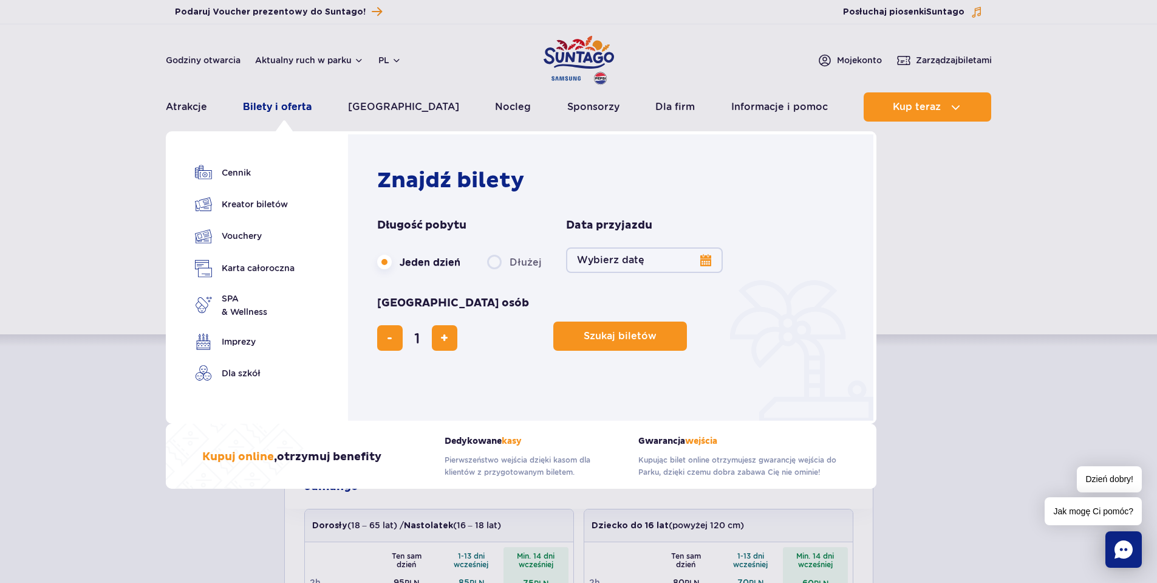
click at [301, 114] on link "Bilety i oferta" at bounding box center [277, 106] width 69 height 29
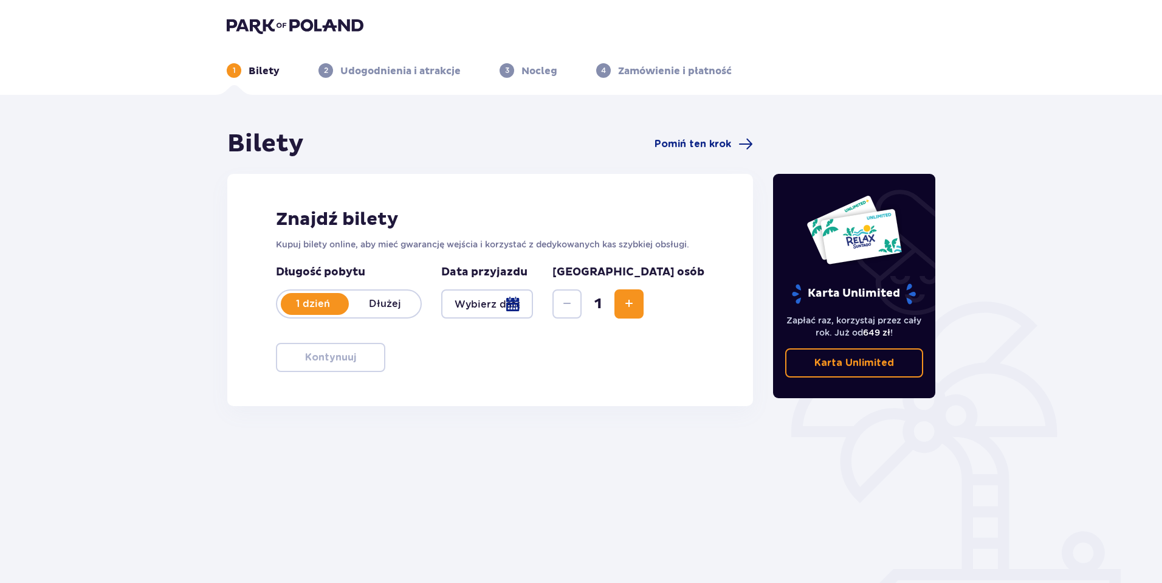
click at [533, 300] on div at bounding box center [487, 303] width 92 height 29
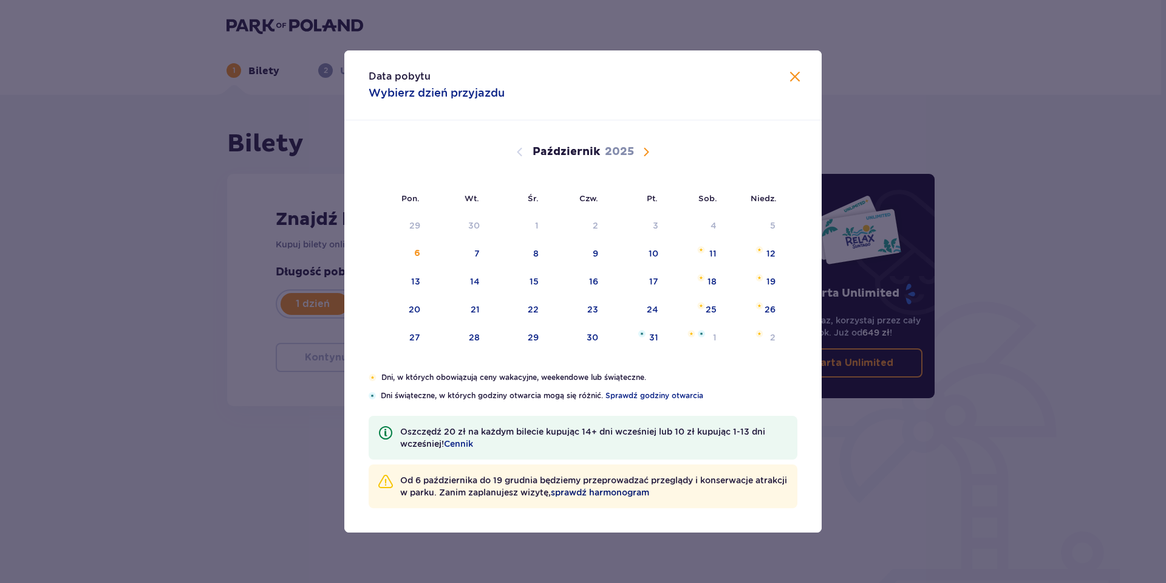
click at [649, 493] on span "sprawdź harmonogram" at bounding box center [600, 492] width 98 height 12
click at [646, 154] on span "Następny miesiąc" at bounding box center [646, 152] width 15 height 15
click at [411, 279] on div "10" at bounding box center [416, 281] width 10 height 12
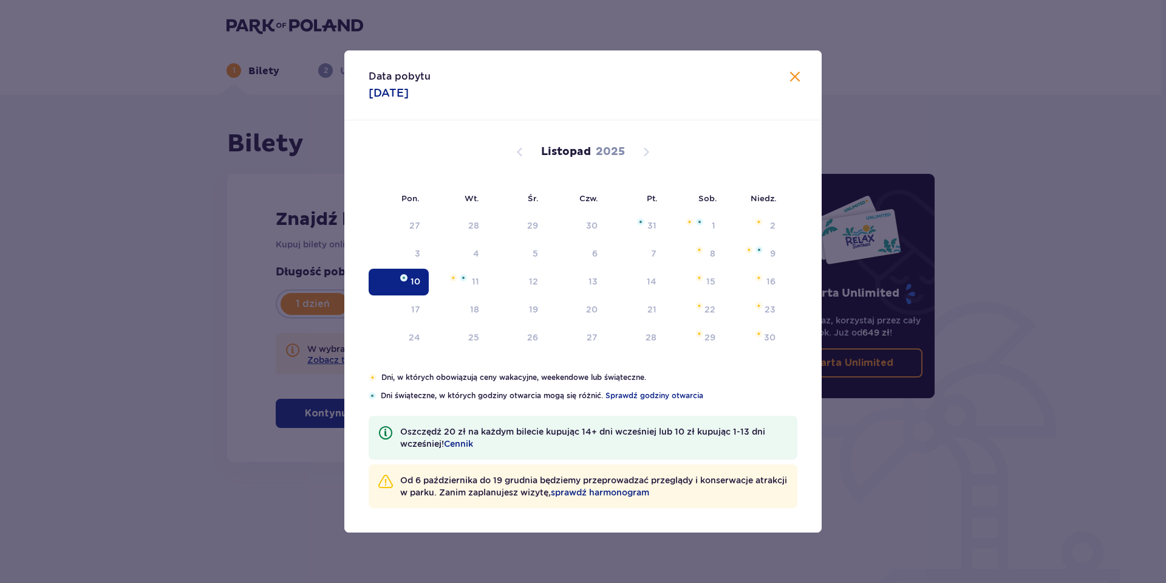
type input "10.11.25"
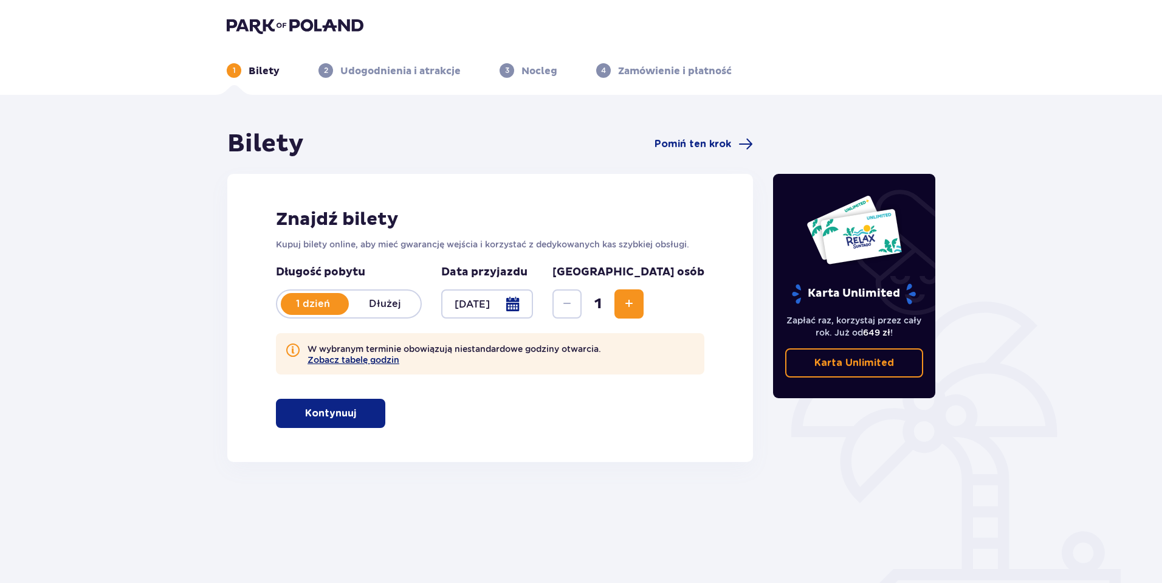
click at [369, 360] on button "Zobacz tabelę godzin" at bounding box center [353, 360] width 92 height 10
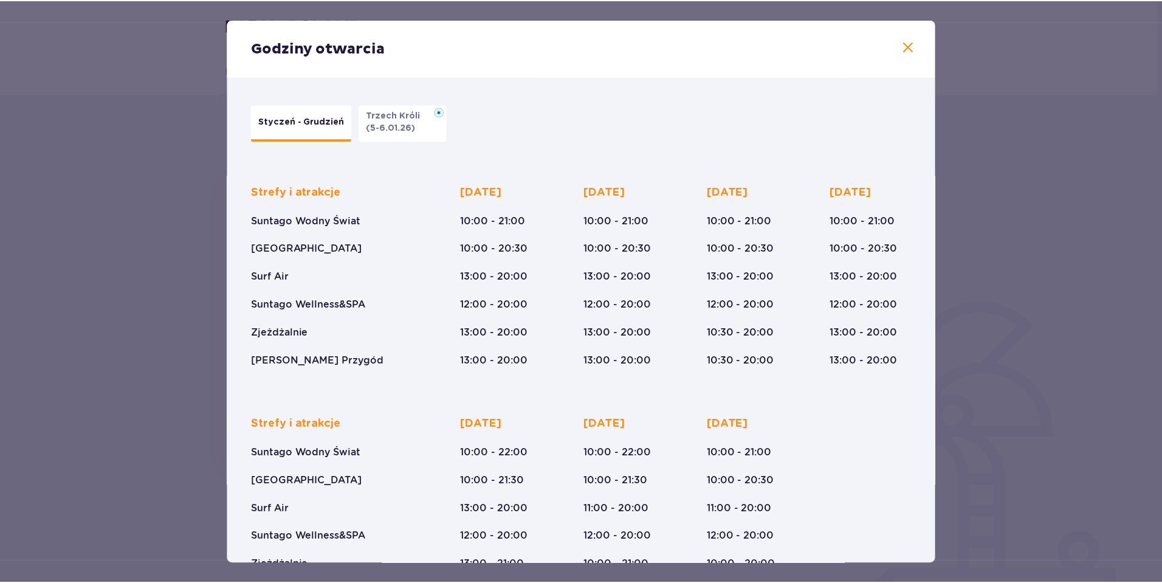
scroll to position [60, 0]
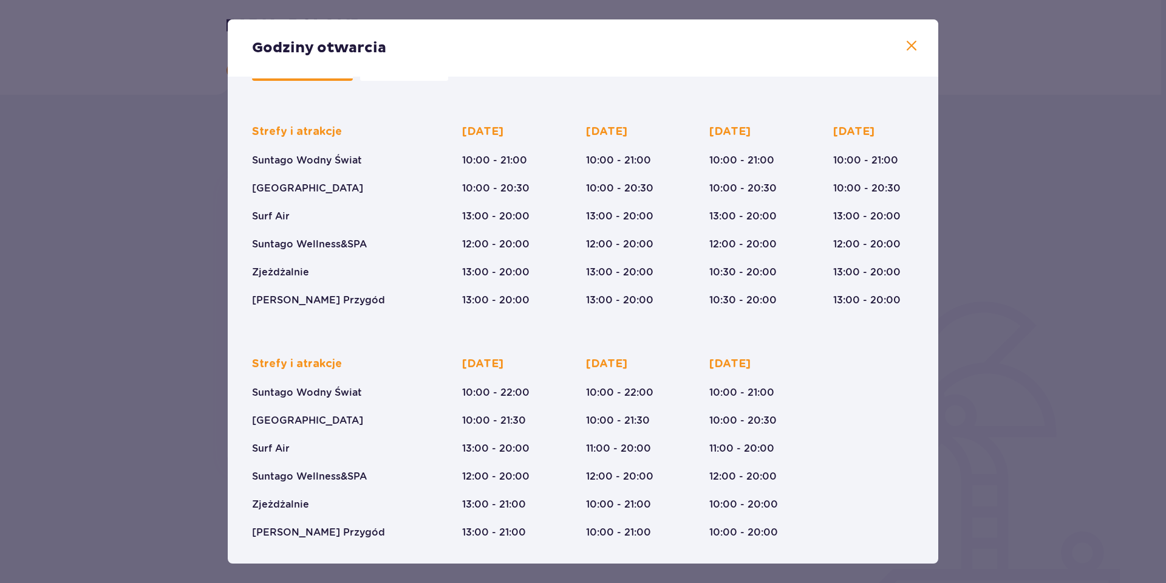
click at [907, 45] on span at bounding box center [912, 46] width 15 height 15
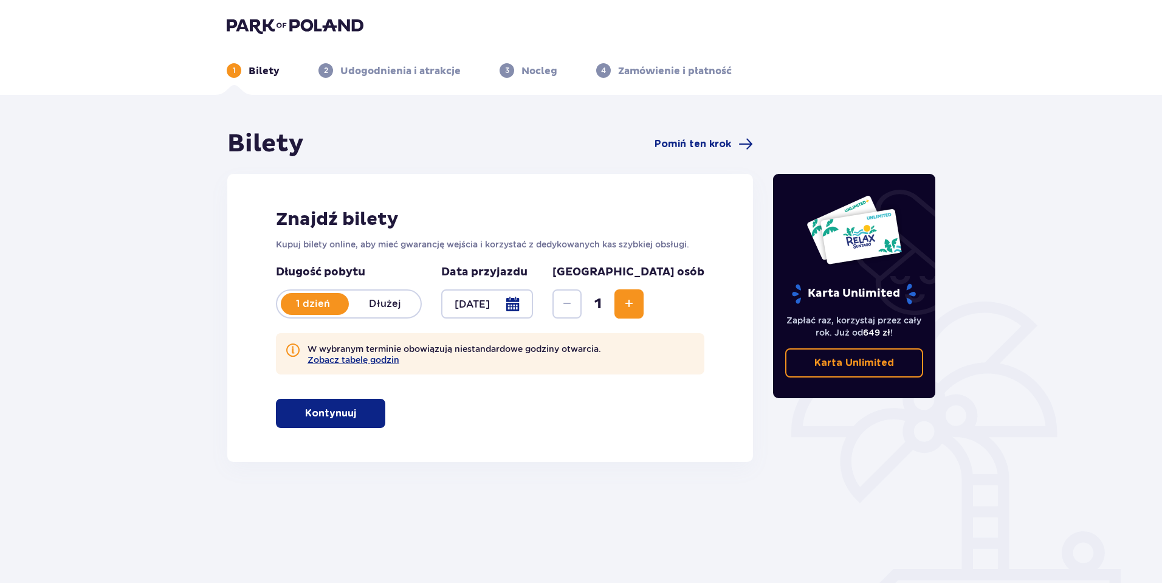
click at [636, 299] on span "Zwiększ" at bounding box center [628, 303] width 15 height 15
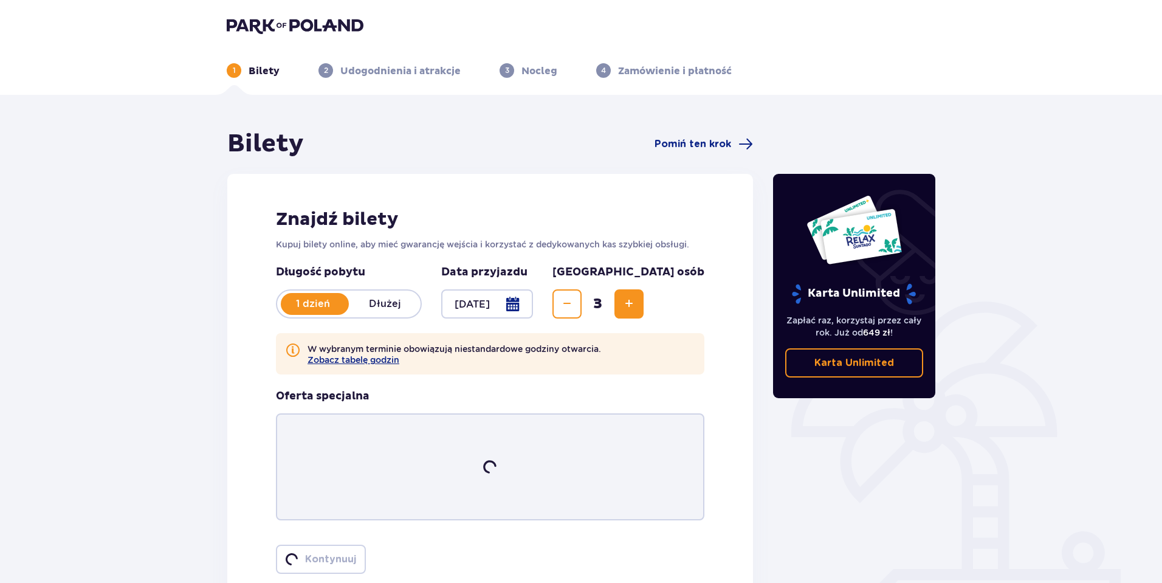
click at [636, 299] on span "Zwiększ" at bounding box center [628, 303] width 15 height 15
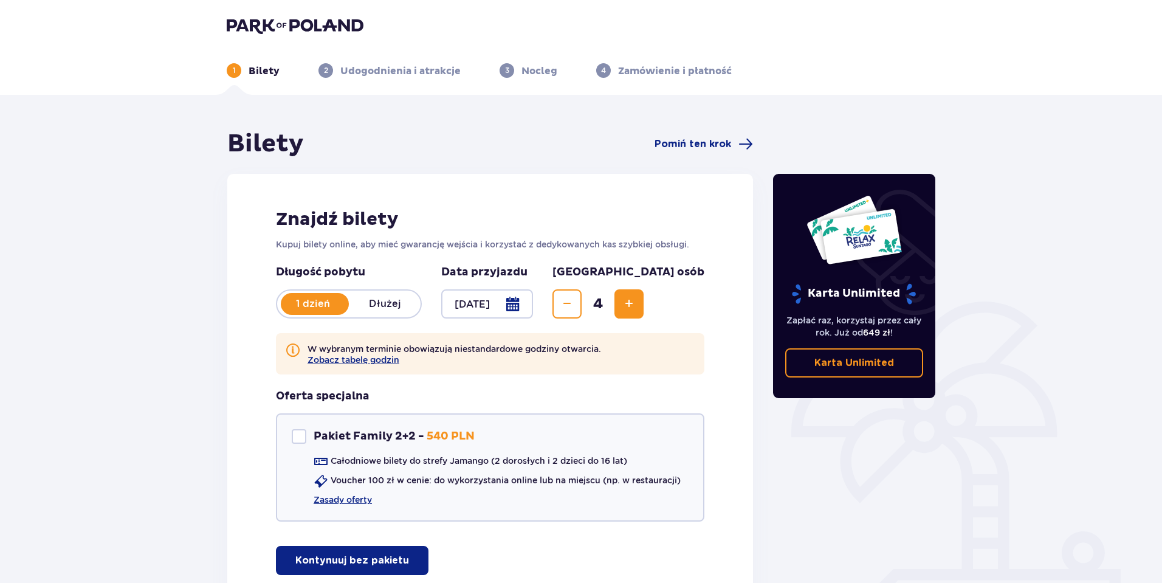
click at [636, 299] on span "Zwiększ" at bounding box center [628, 303] width 15 height 15
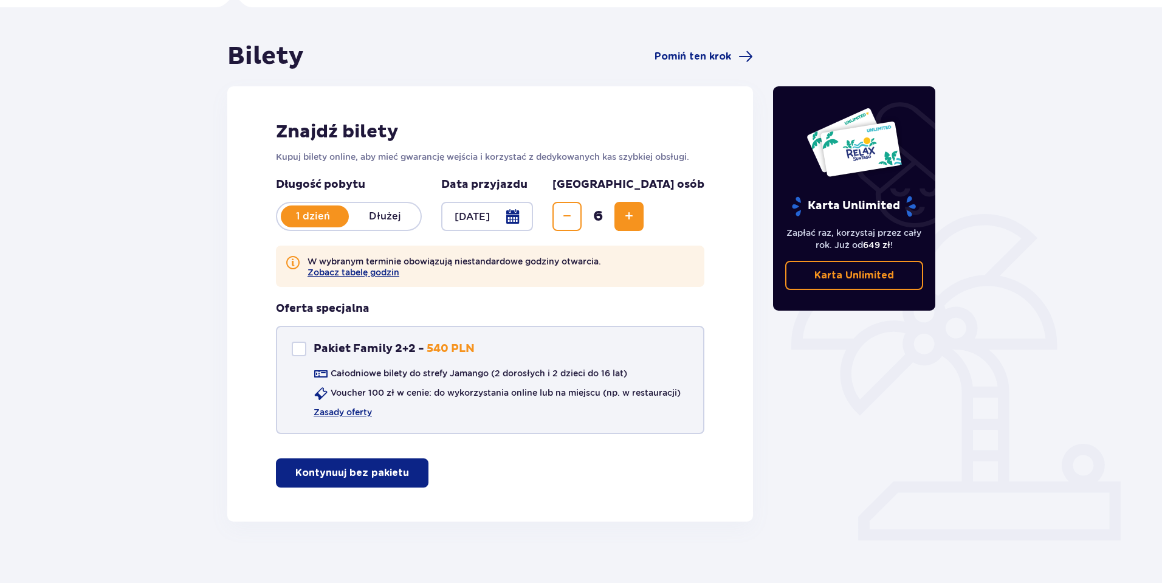
scroll to position [99, 0]
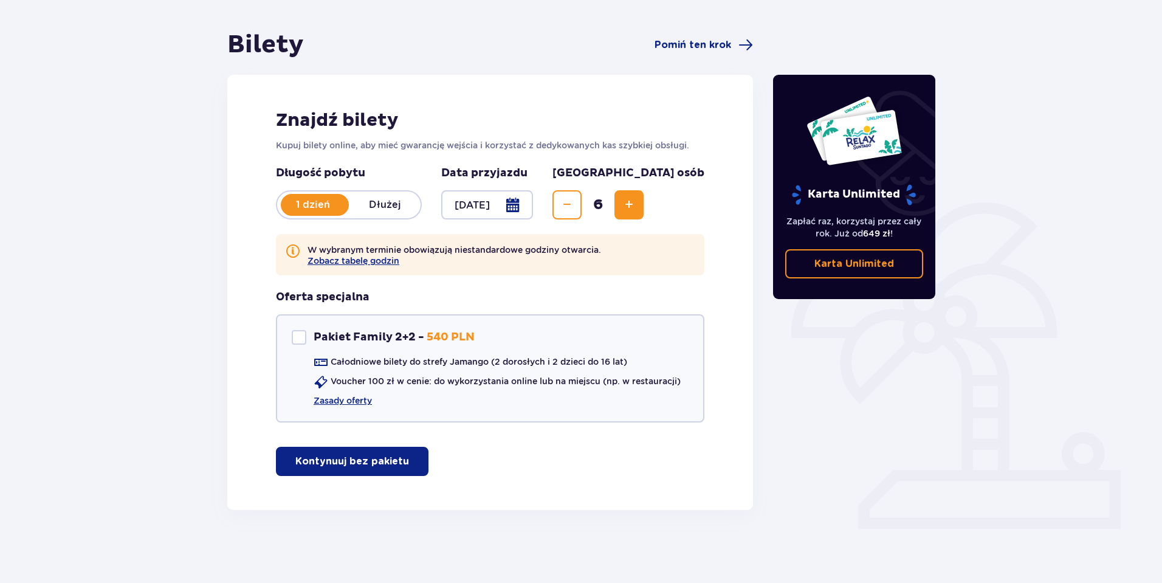
click at [636, 202] on span "Zwiększ" at bounding box center [628, 204] width 15 height 15
click at [357, 465] on p "Kontynuuj bez pakietu" at bounding box center [352, 460] width 114 height 13
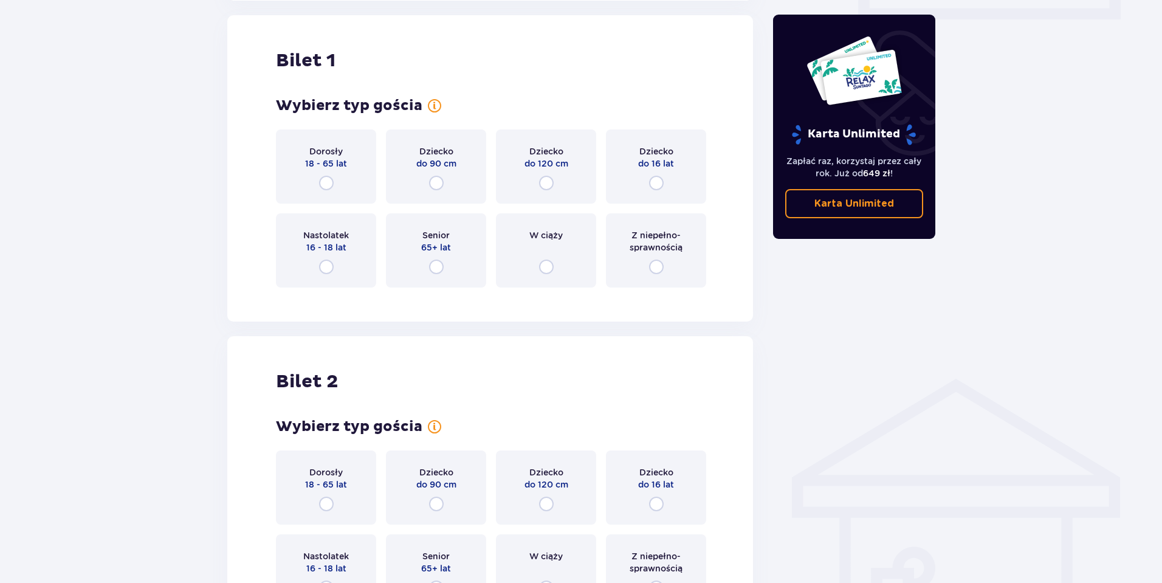
scroll to position [609, 0]
click at [327, 180] on input "radio" at bounding box center [326, 182] width 15 height 15
radio input "true"
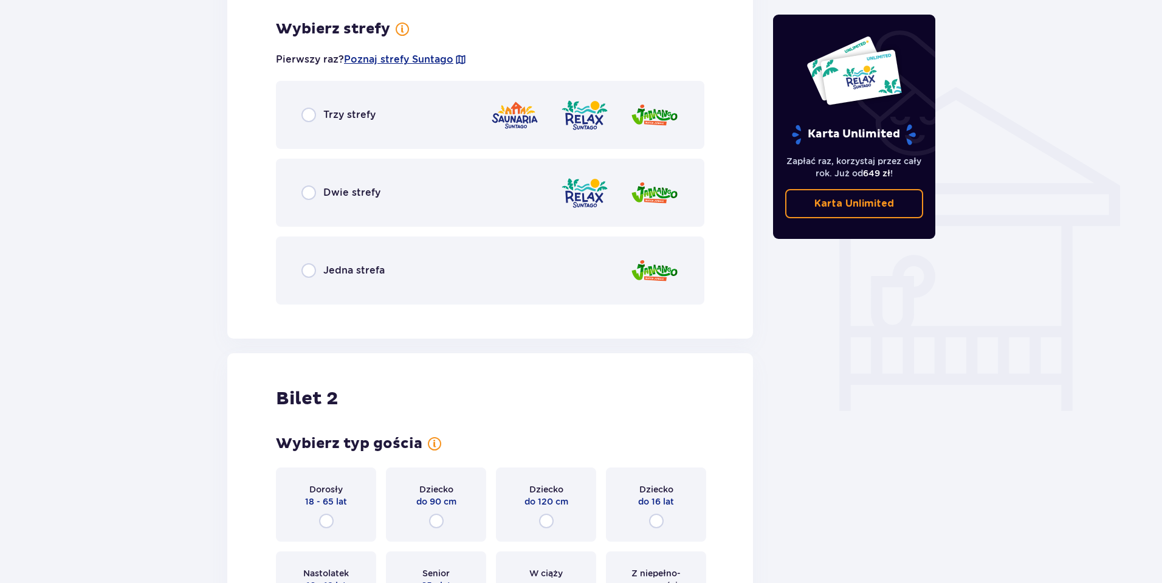
scroll to position [905, 0]
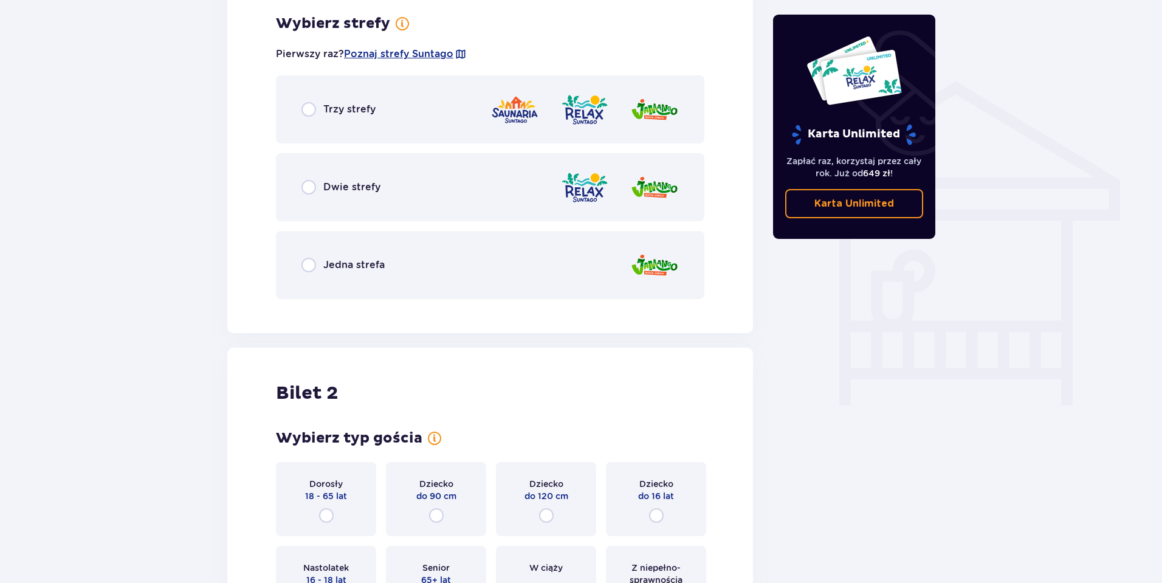
click at [306, 109] on input "radio" at bounding box center [308, 109] width 15 height 15
radio input "true"
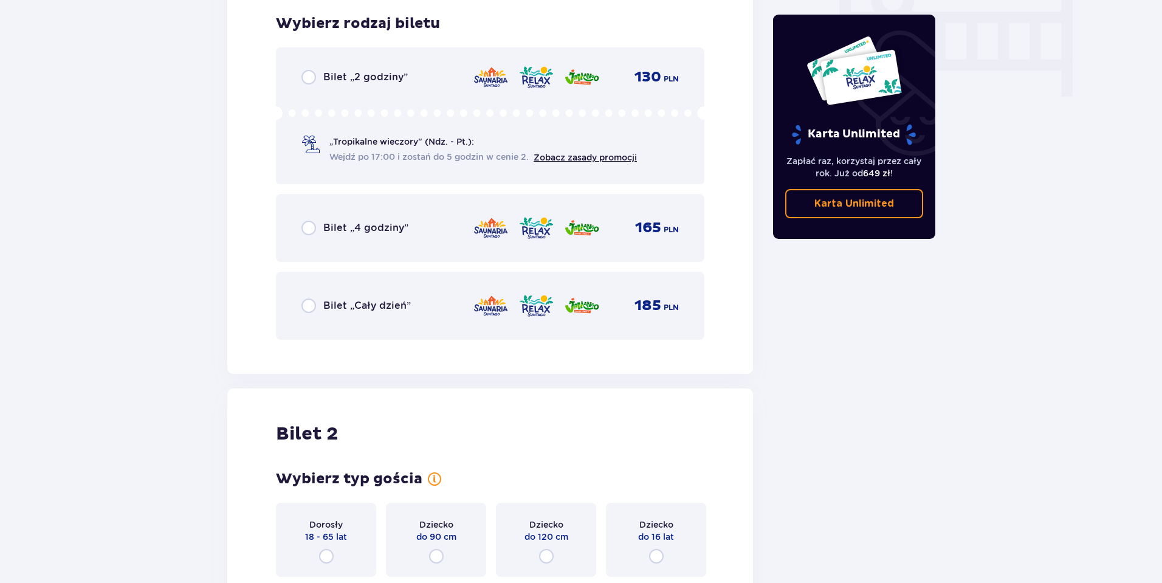
click at [309, 304] on input "radio" at bounding box center [308, 305] width 15 height 15
radio input "true"
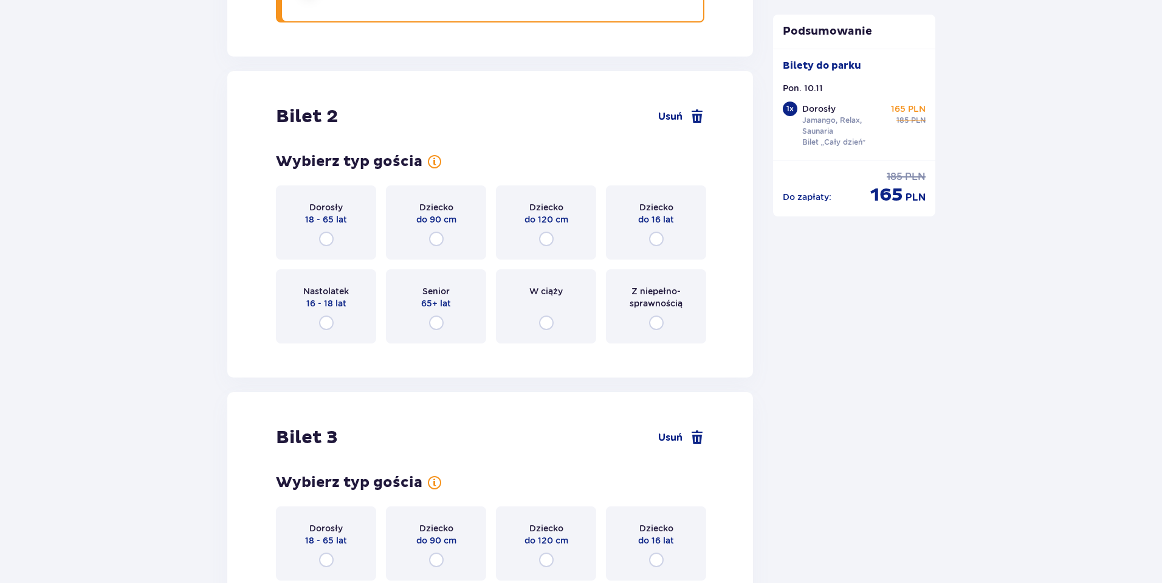
scroll to position [1587, 0]
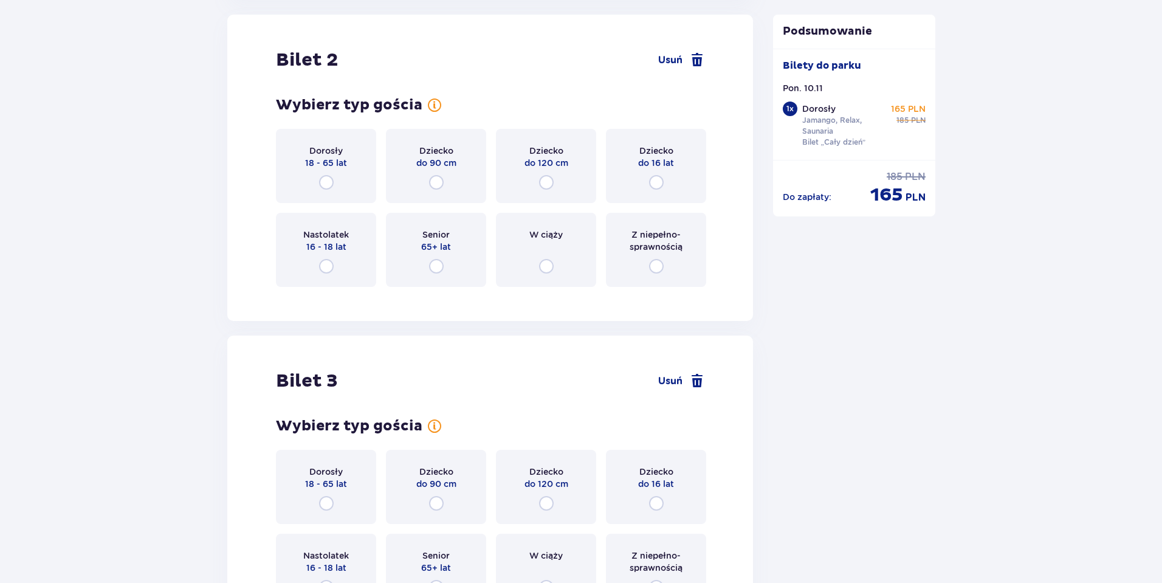
click at [326, 180] on input "radio" at bounding box center [326, 182] width 15 height 15
radio input "true"
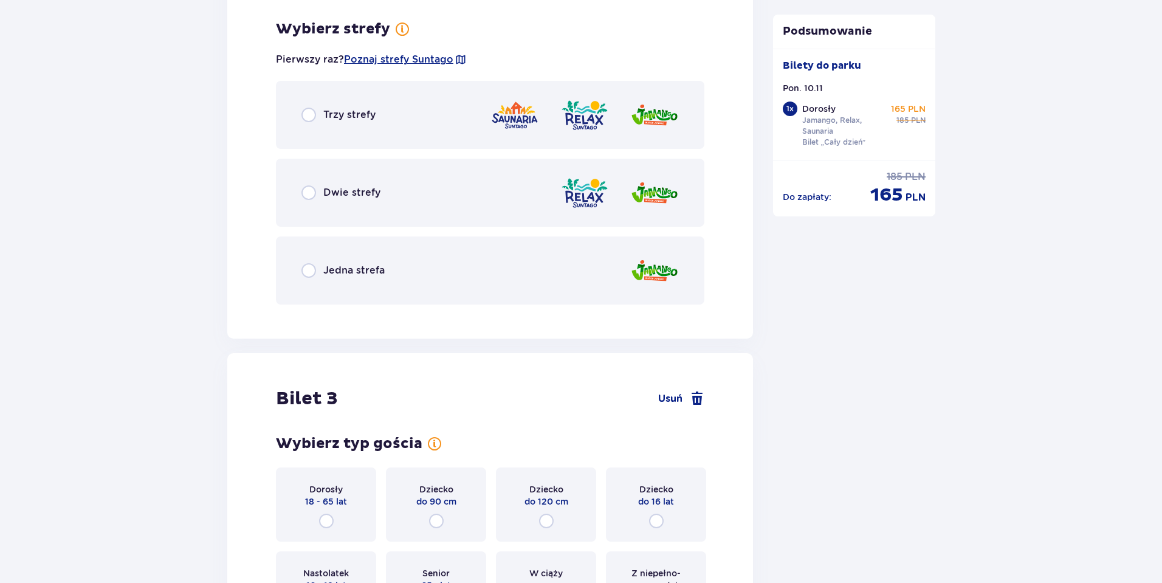
scroll to position [1884, 0]
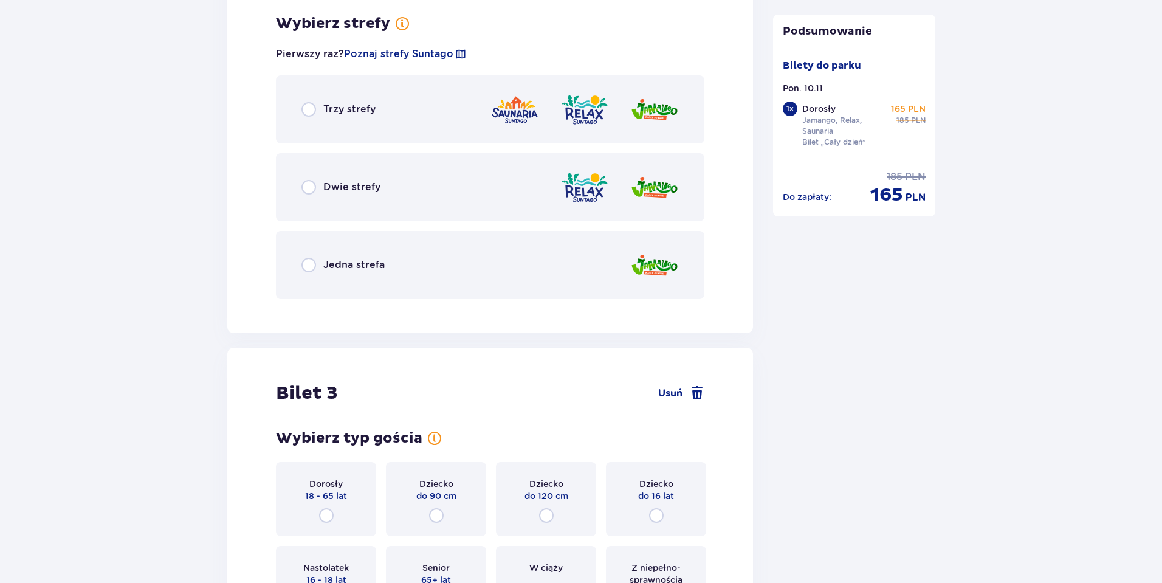
click at [310, 111] on input "radio" at bounding box center [308, 109] width 15 height 15
radio input "true"
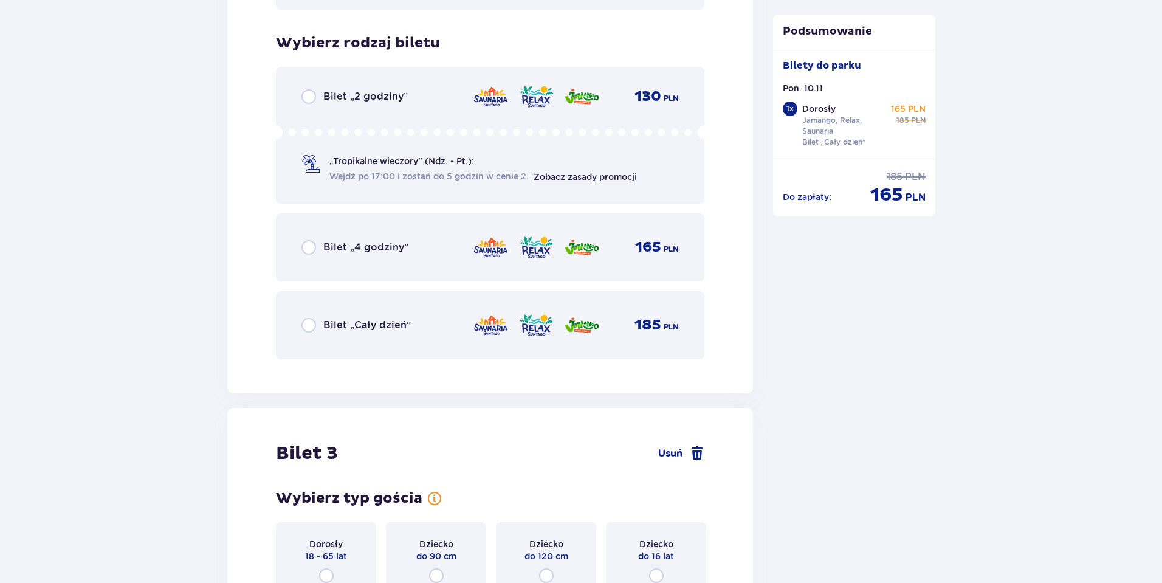
scroll to position [2192, 0]
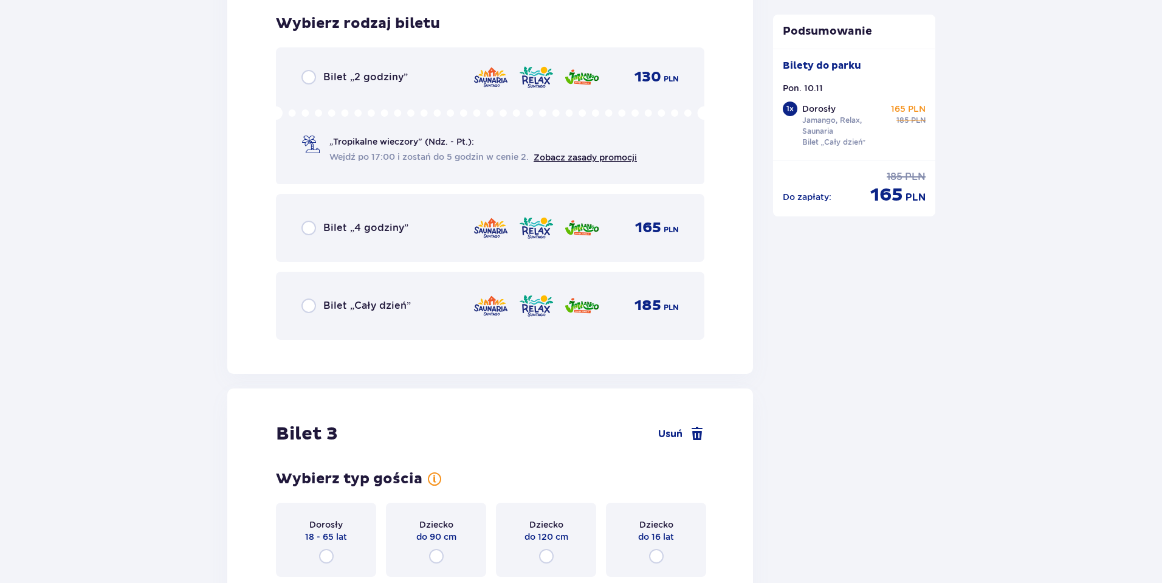
click at [311, 305] on input "radio" at bounding box center [308, 305] width 15 height 15
radio input "true"
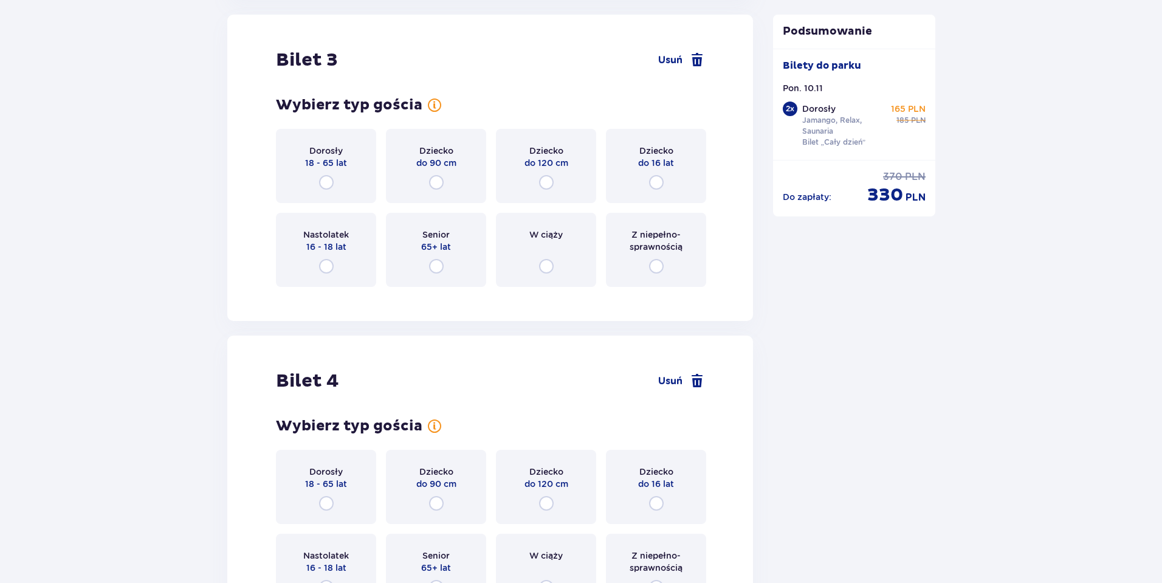
click at [325, 256] on div "Nastolatek 16 - 18 lat" at bounding box center [326, 250] width 100 height 74
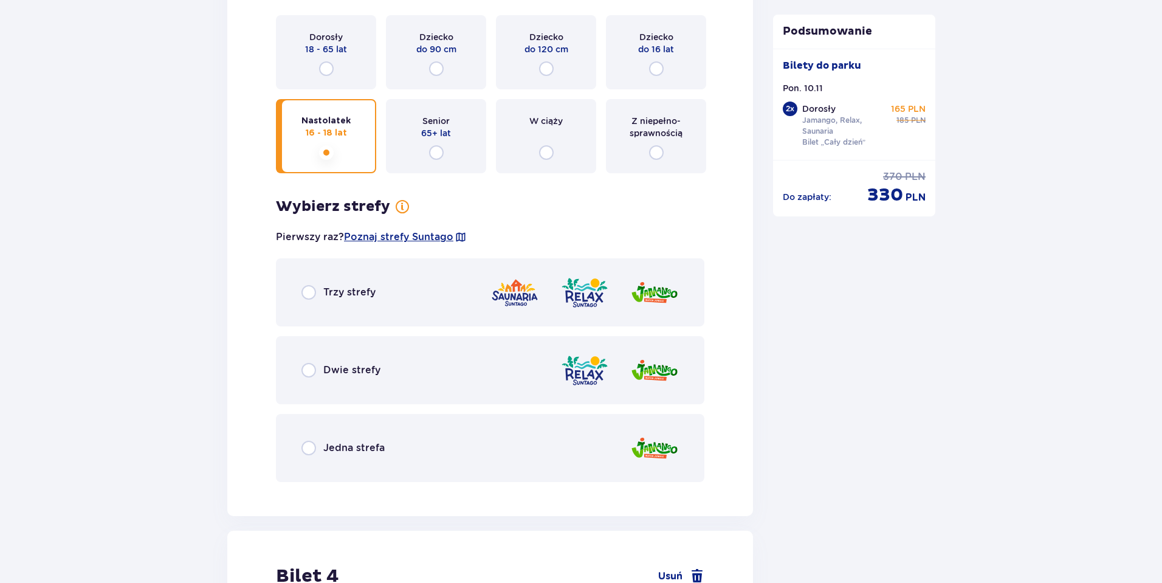
scroll to position [2620, 0]
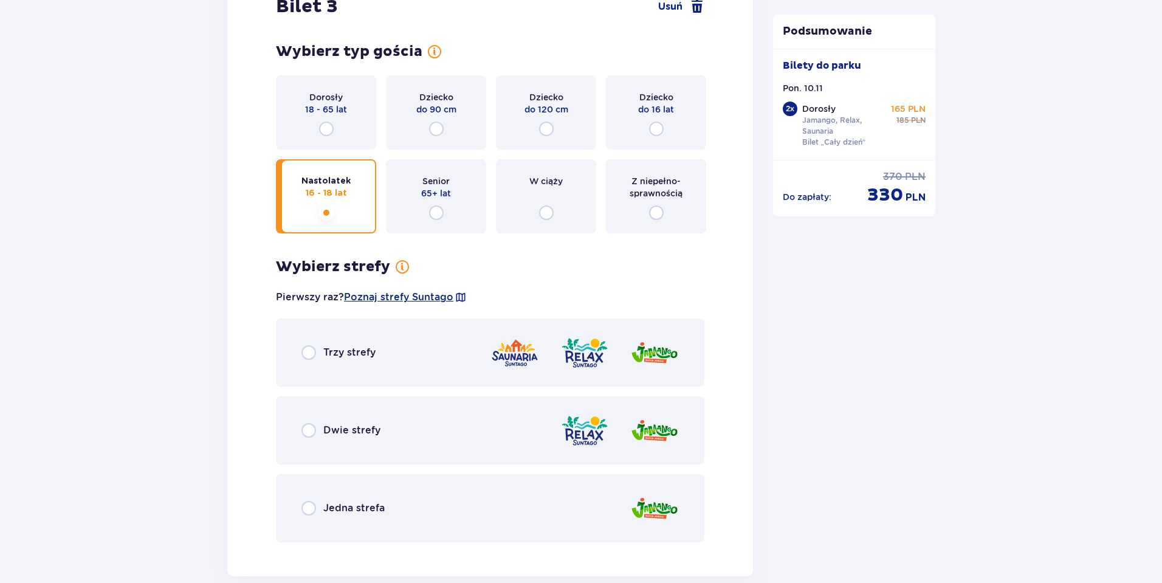
click at [325, 127] on input "radio" at bounding box center [326, 128] width 15 height 15
radio input "true"
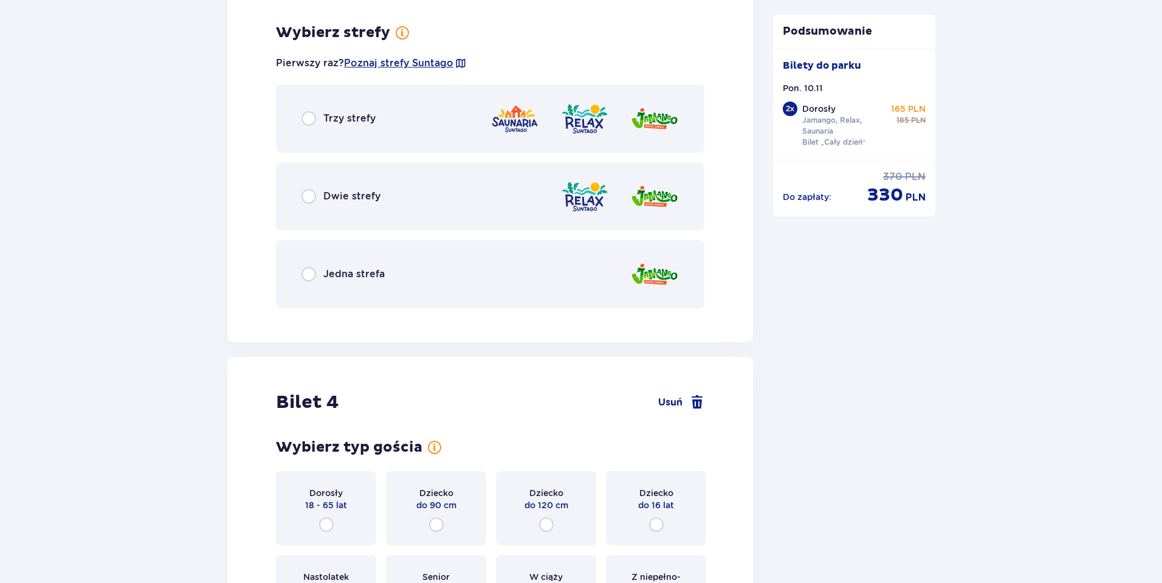
scroll to position [2863, 0]
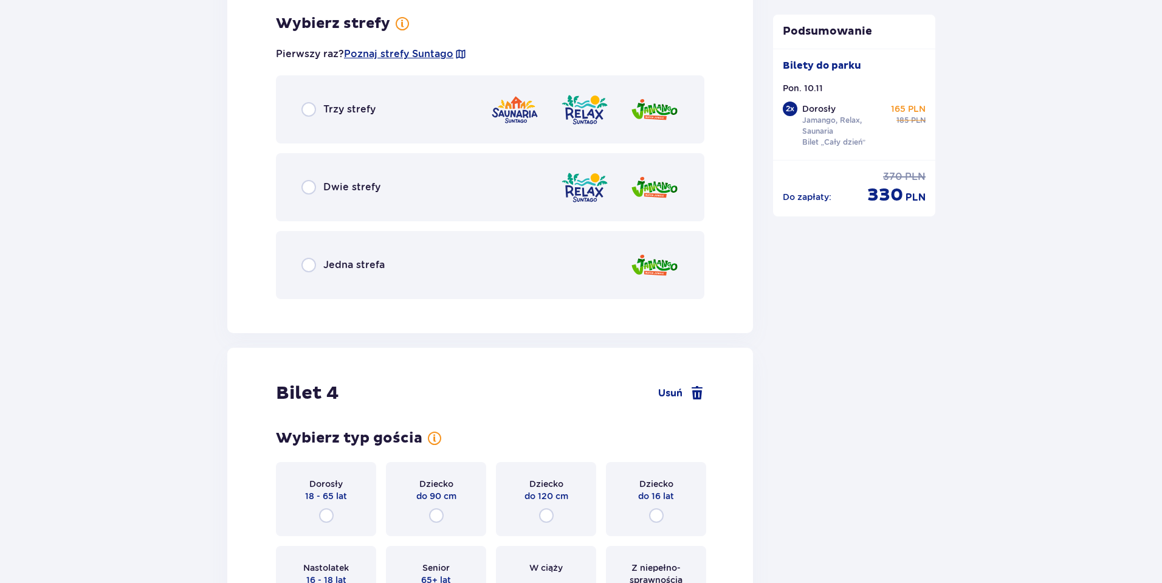
click at [306, 264] on input "radio" at bounding box center [308, 265] width 15 height 15
radio input "true"
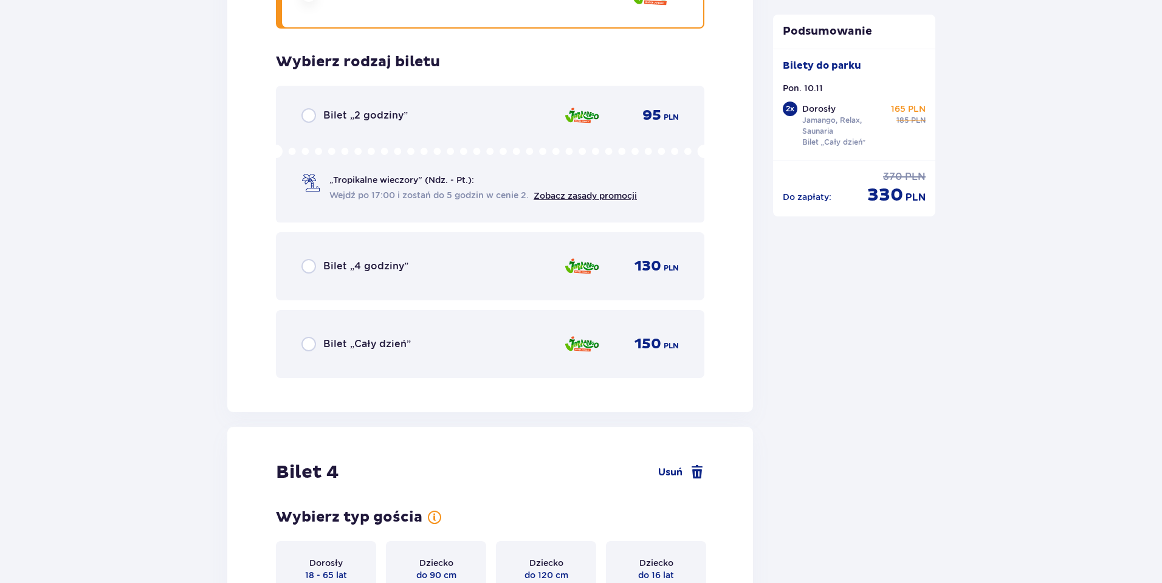
scroll to position [3171, 0]
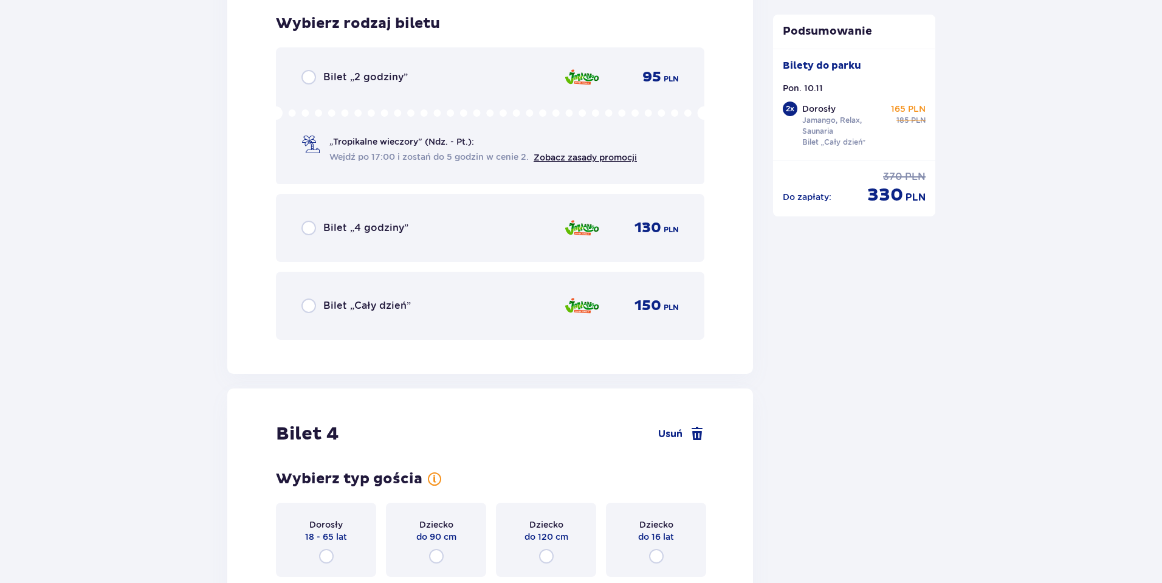
click at [309, 304] on input "radio" at bounding box center [308, 305] width 15 height 15
radio input "true"
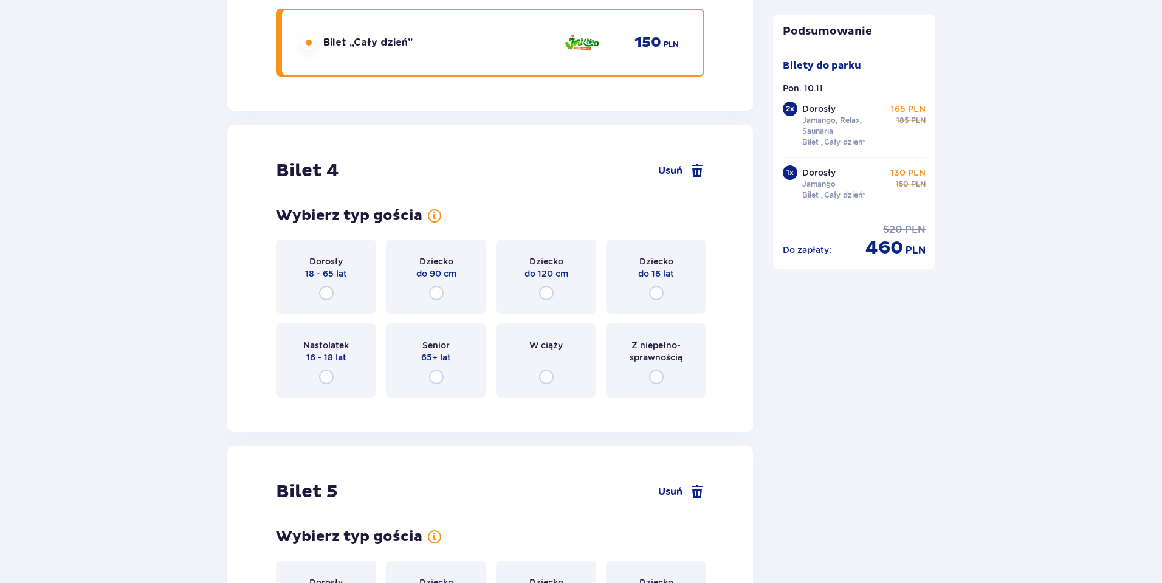
scroll to position [3545, 0]
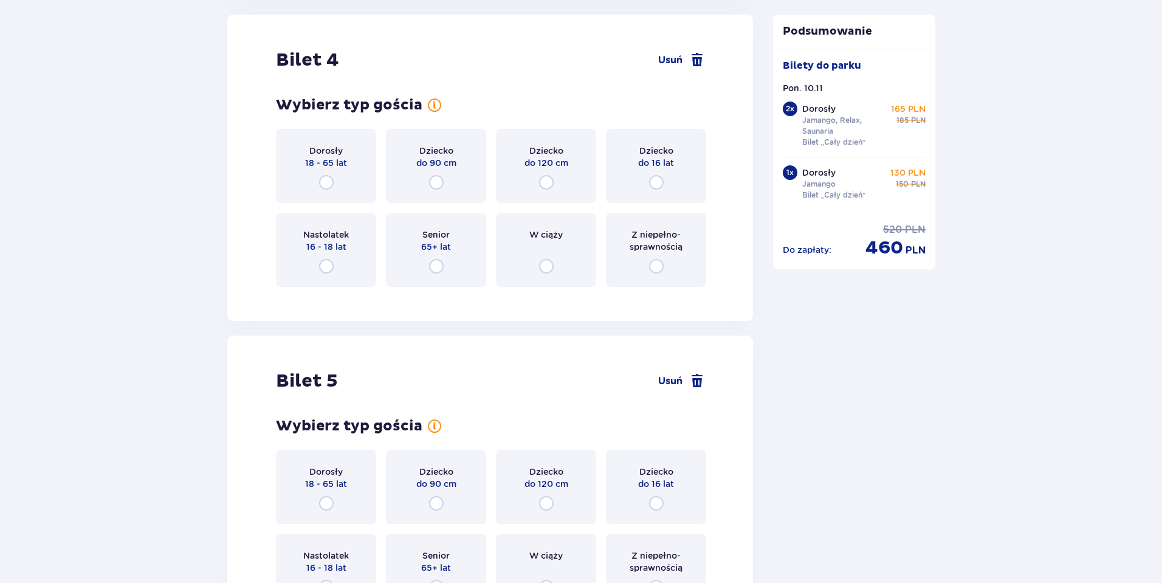
click at [329, 179] on input "radio" at bounding box center [326, 182] width 15 height 15
radio input "true"
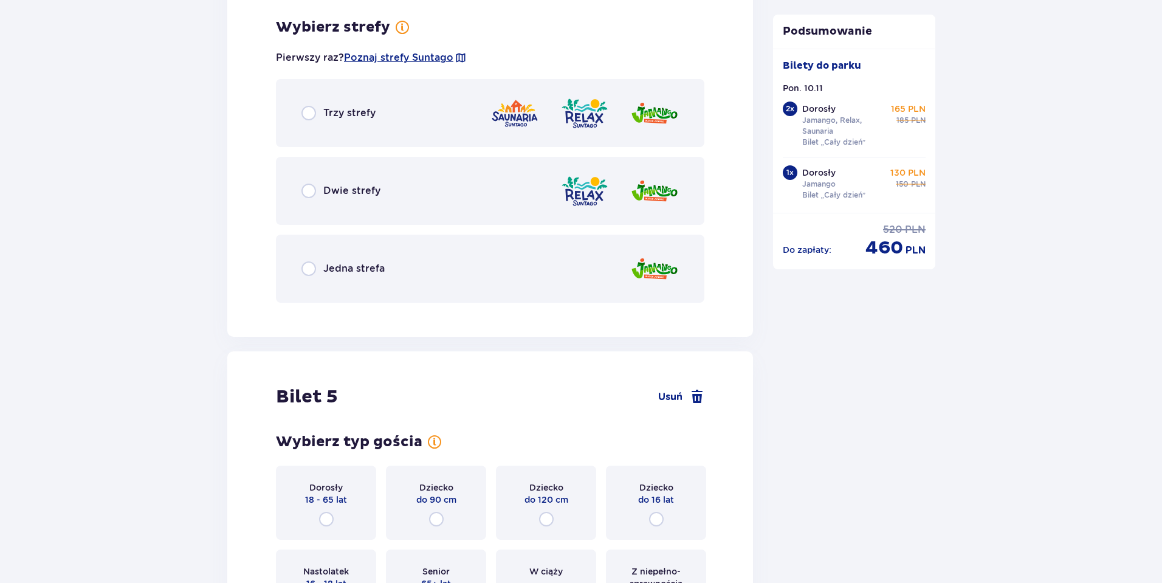
scroll to position [3841, 0]
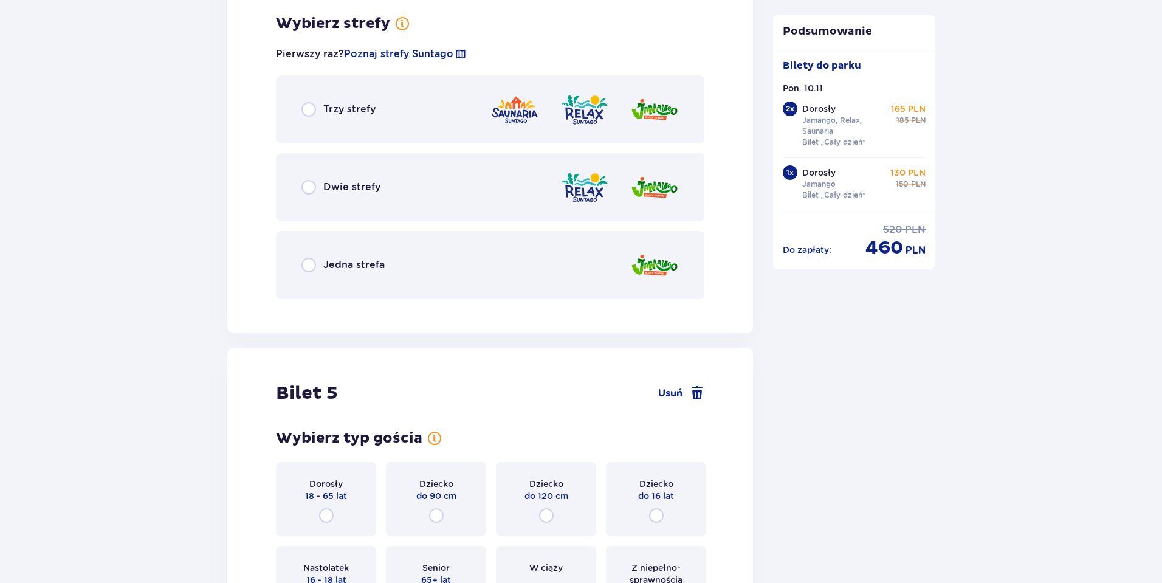
click at [311, 262] on input "radio" at bounding box center [308, 265] width 15 height 15
radio input "true"
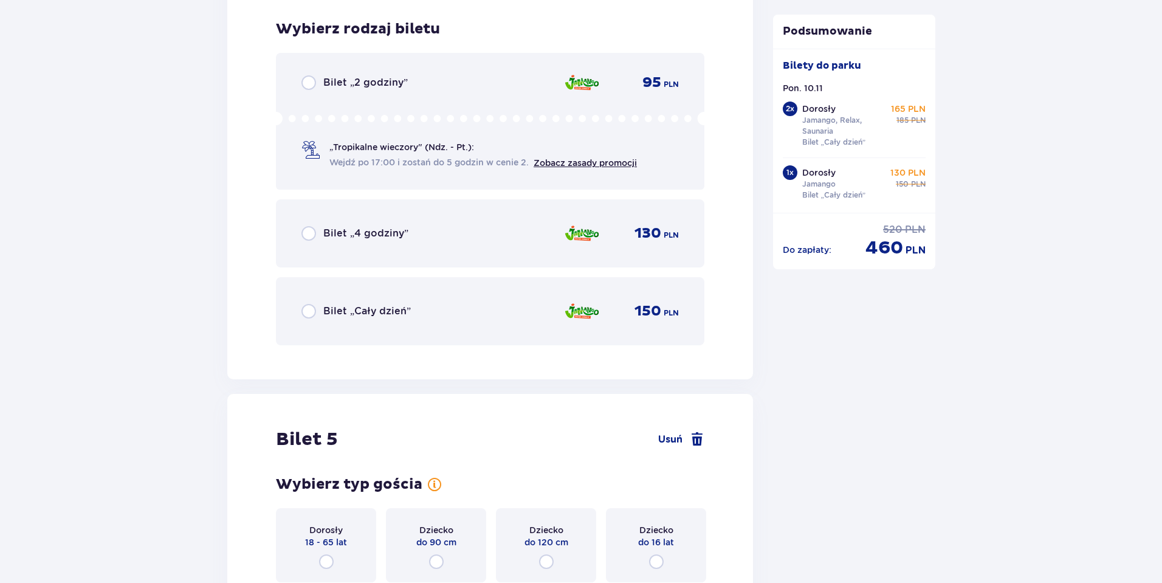
scroll to position [4150, 0]
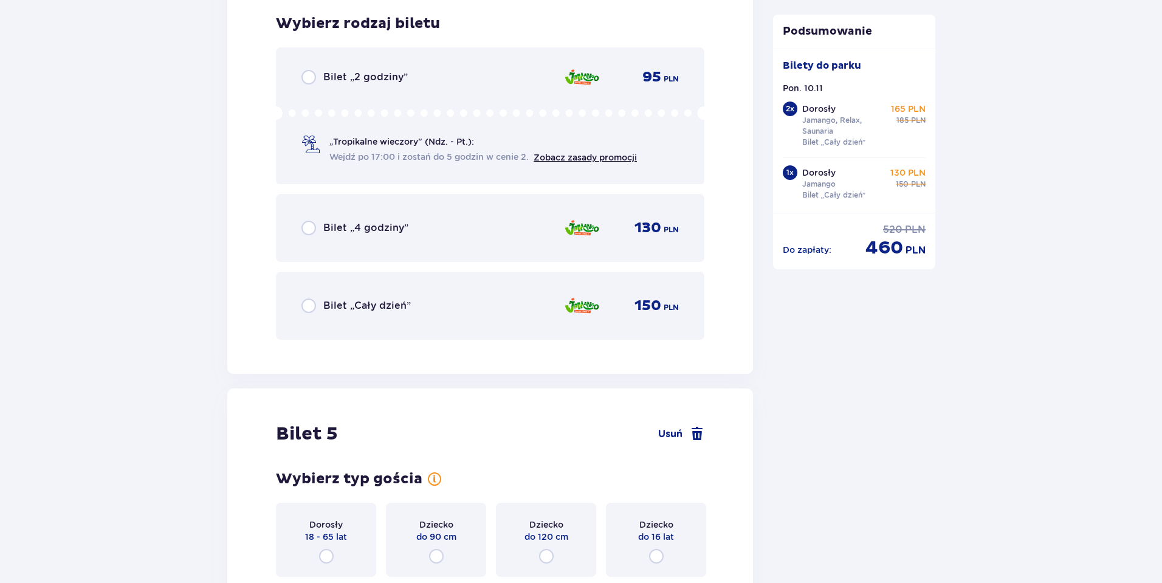
click at [307, 303] on input "radio" at bounding box center [308, 305] width 15 height 15
radio input "true"
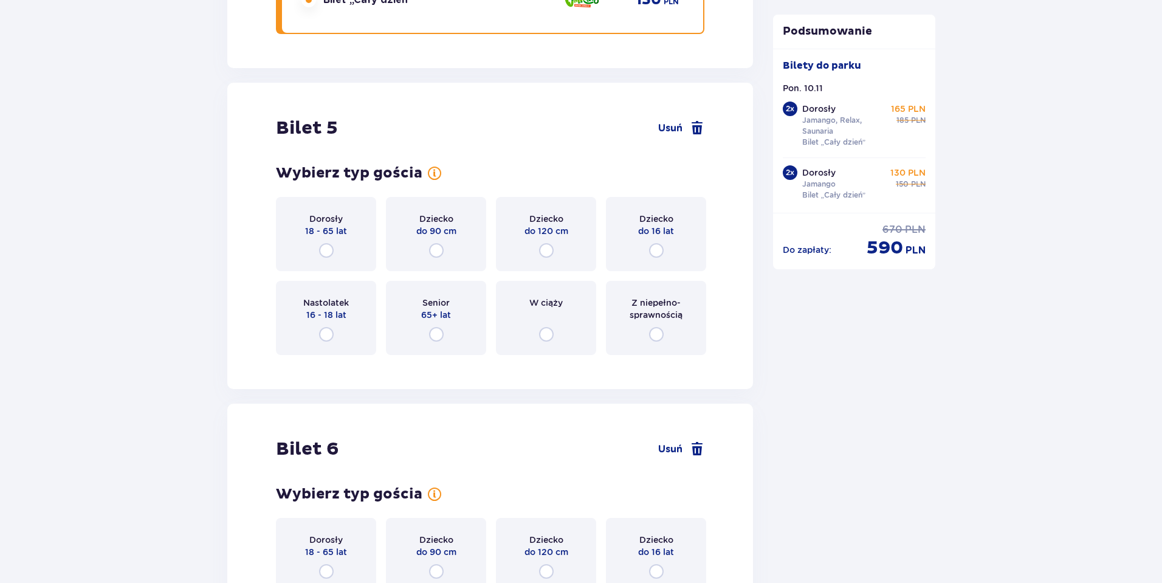
scroll to position [4523, 0]
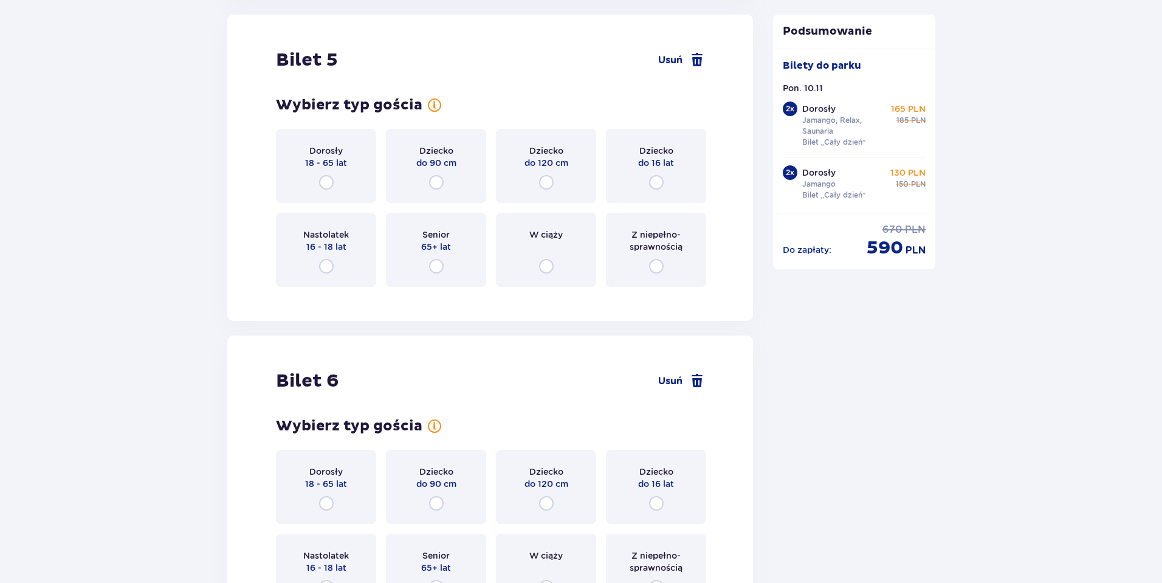
click at [322, 266] on input "radio" at bounding box center [326, 266] width 15 height 15
radio input "true"
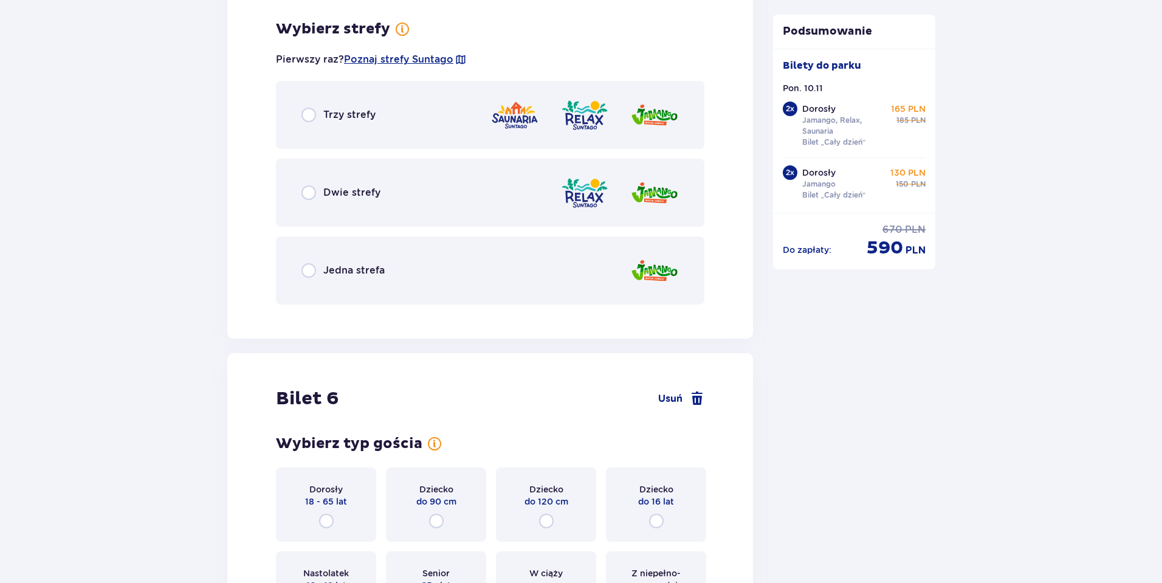
scroll to position [4820, 0]
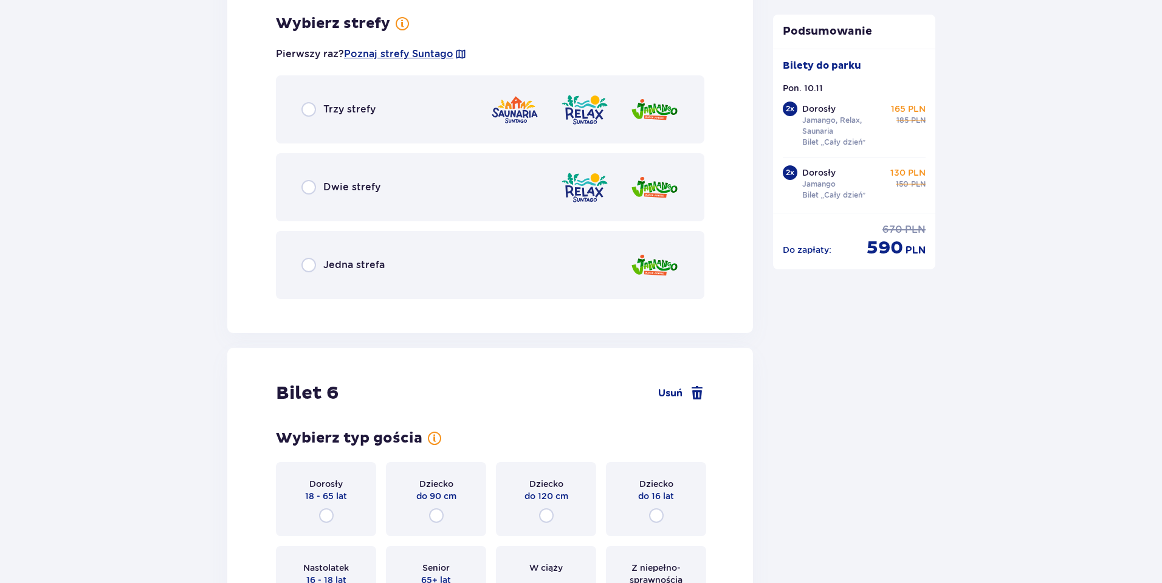
click at [311, 264] on input "radio" at bounding box center [308, 265] width 15 height 15
radio input "true"
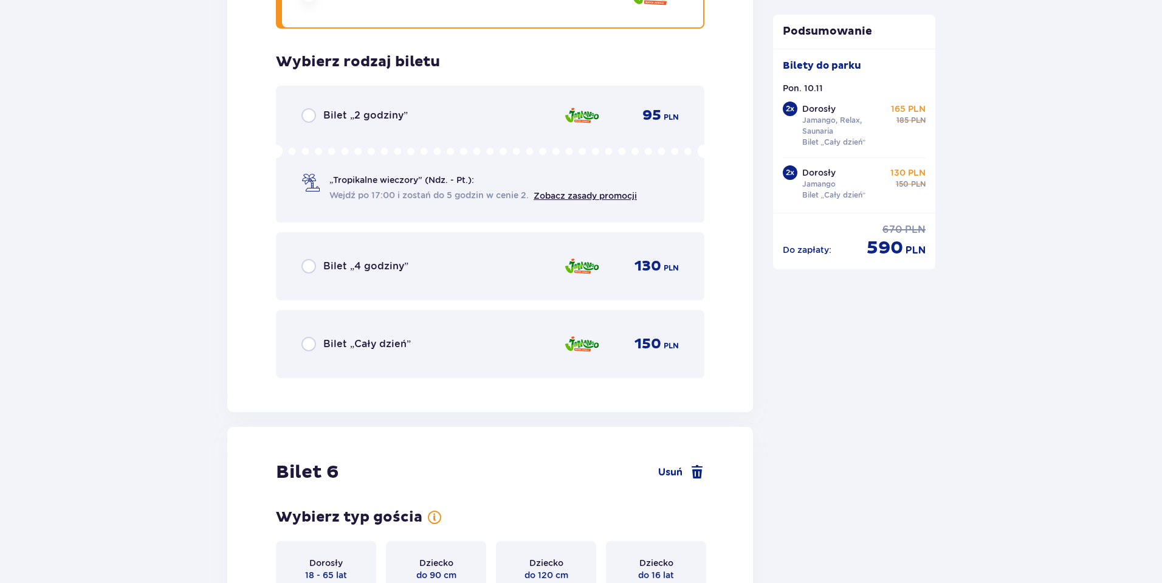
scroll to position [5128, 0]
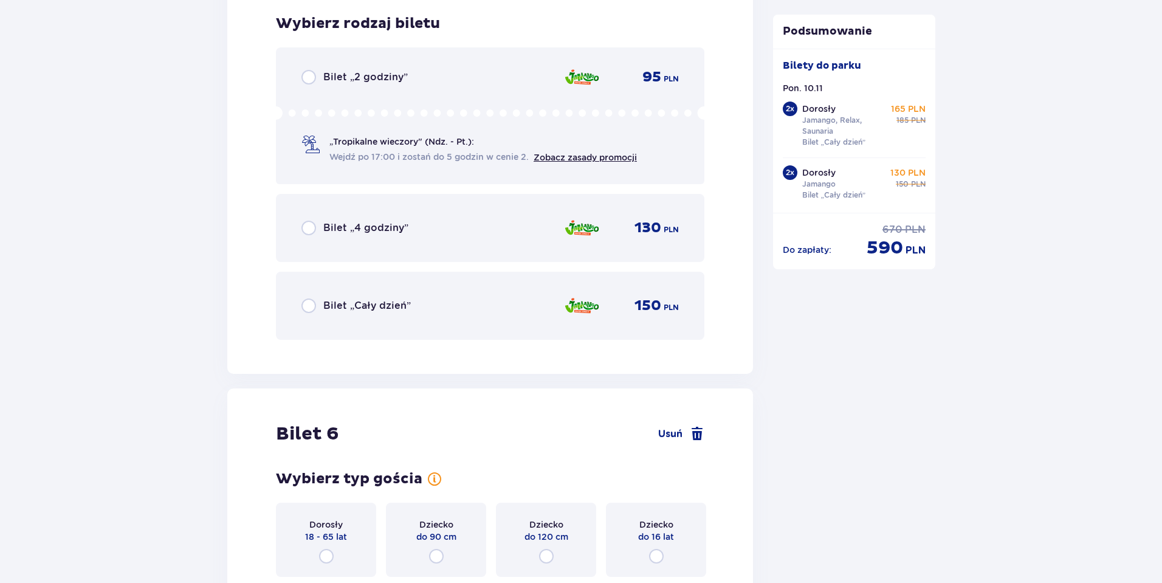
click at [306, 303] on input "radio" at bounding box center [308, 305] width 15 height 15
radio input "true"
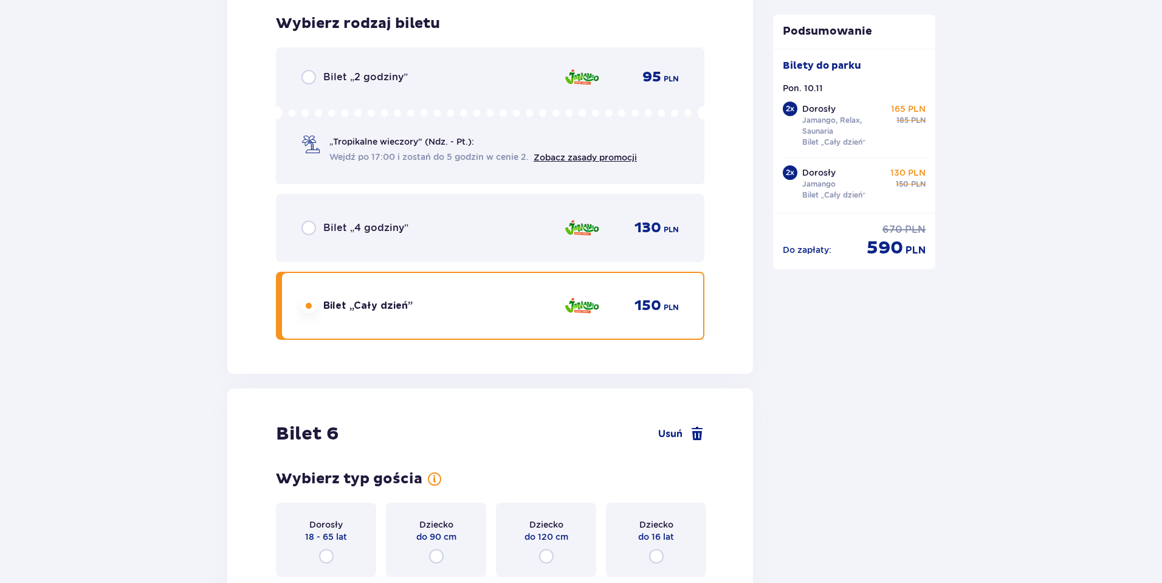
scroll to position [5434, 0]
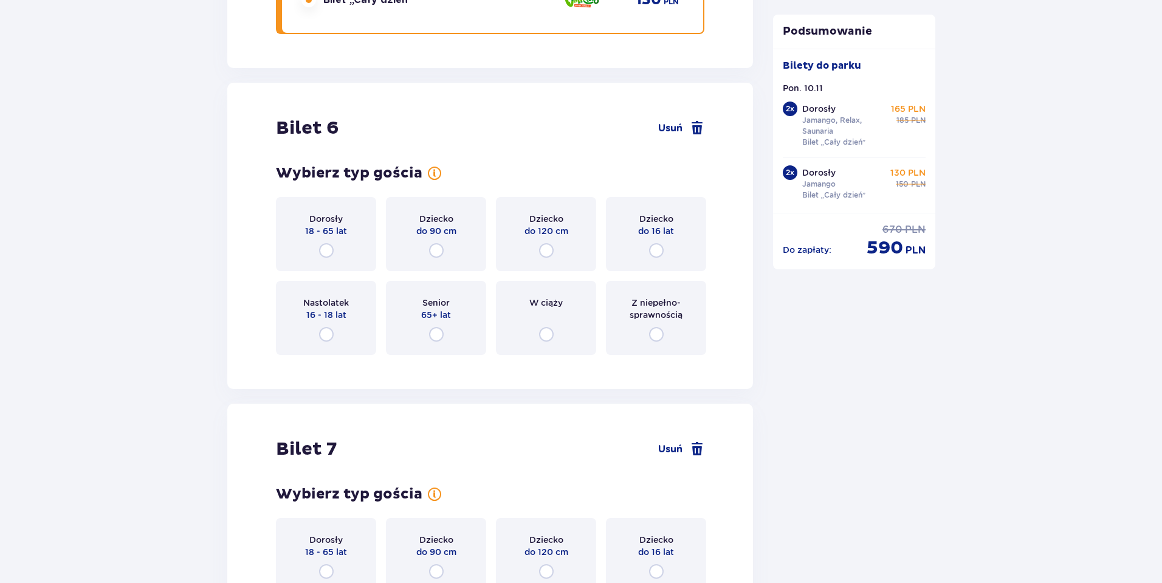
click at [324, 327] on input "radio" at bounding box center [326, 334] width 15 height 15
radio input "true"
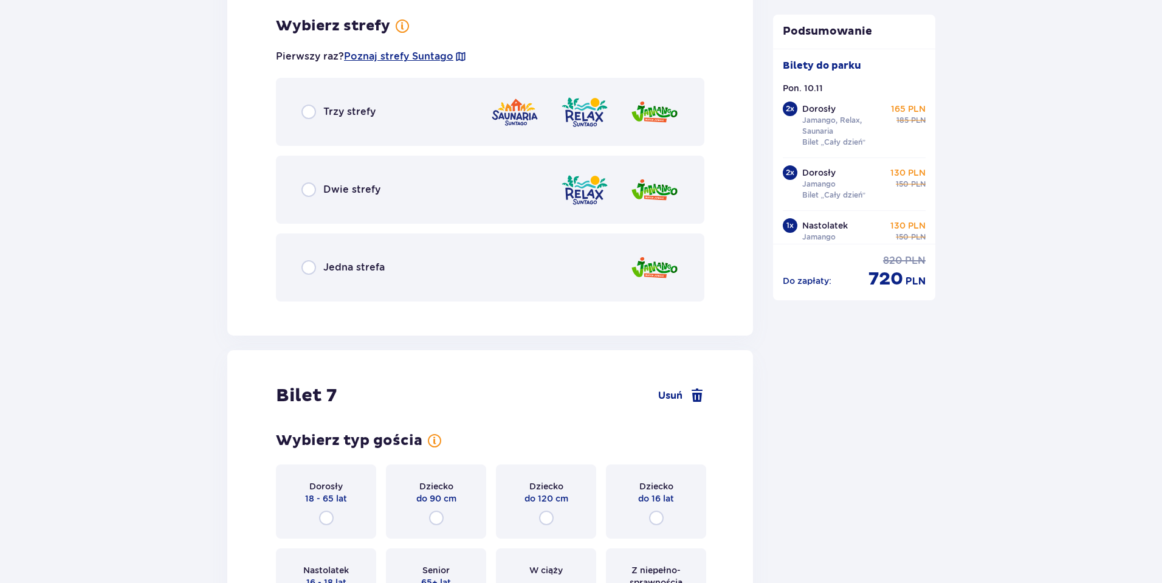
scroll to position [5799, 0]
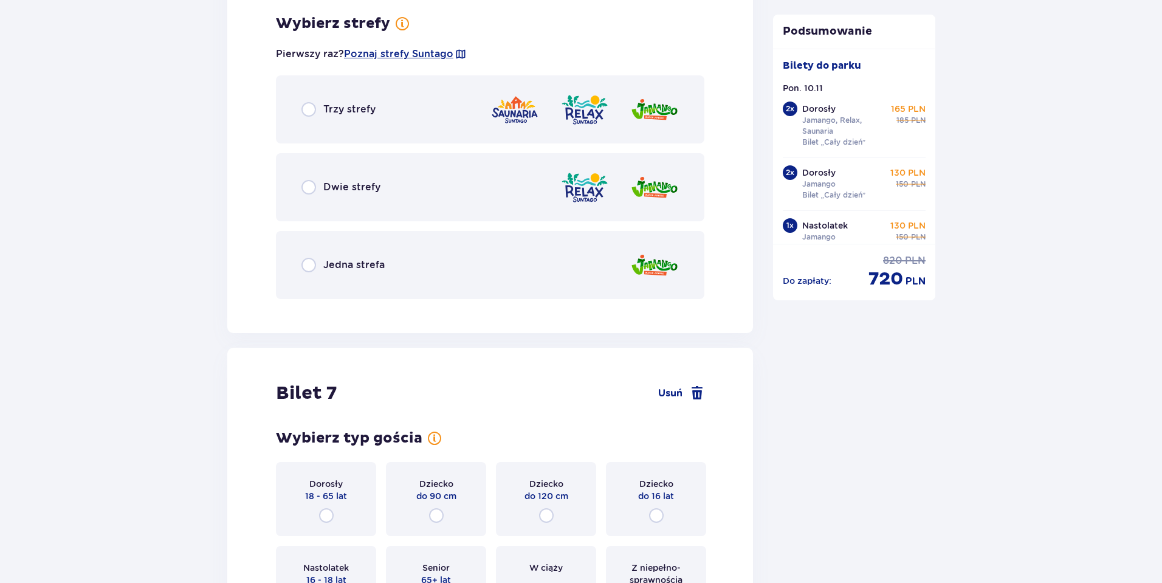
click at [310, 265] on input "radio" at bounding box center [308, 265] width 15 height 15
radio input "true"
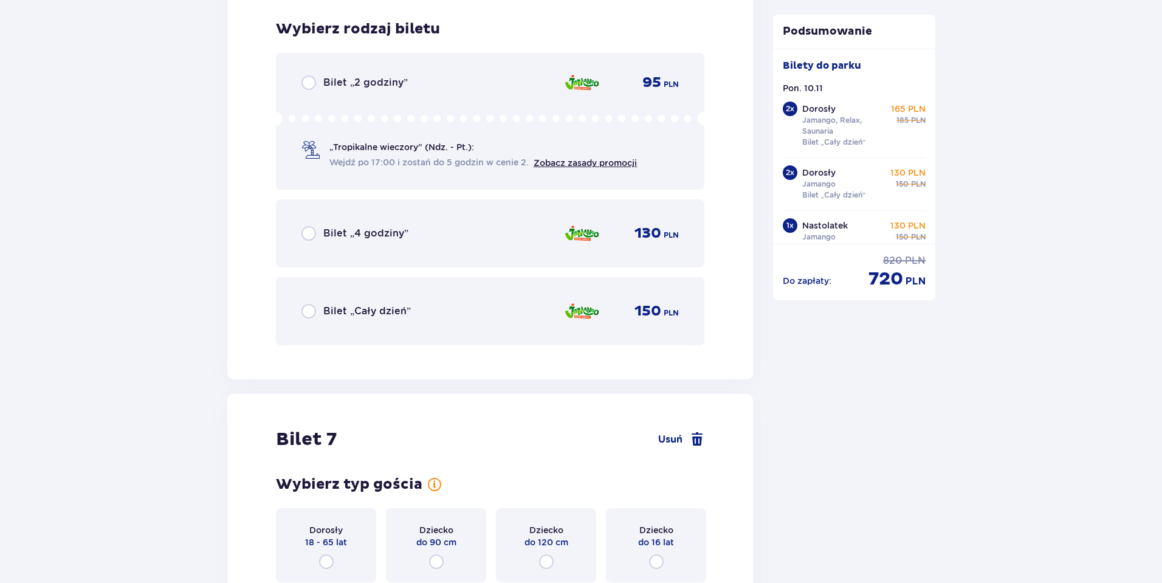
scroll to position [6107, 0]
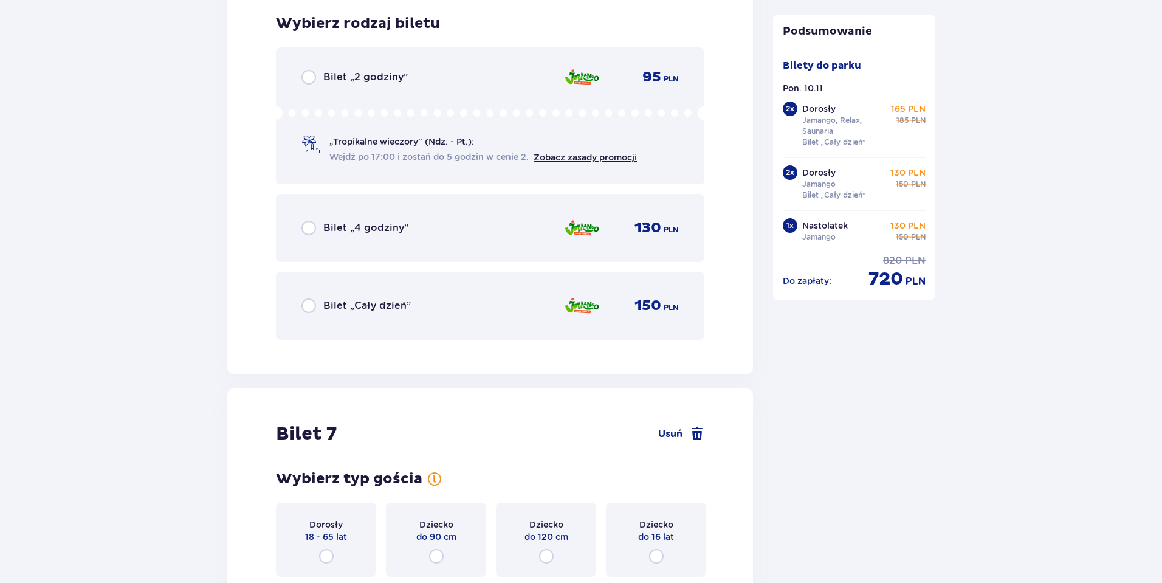
click at [306, 309] on input "radio" at bounding box center [308, 305] width 15 height 15
radio input "true"
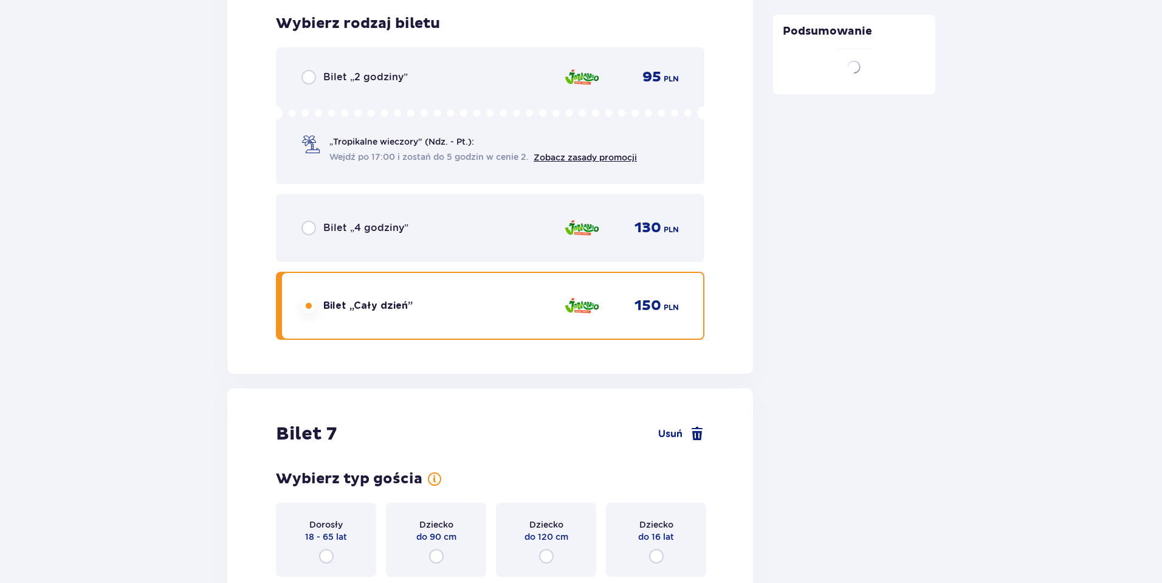
scroll to position [6424, 0]
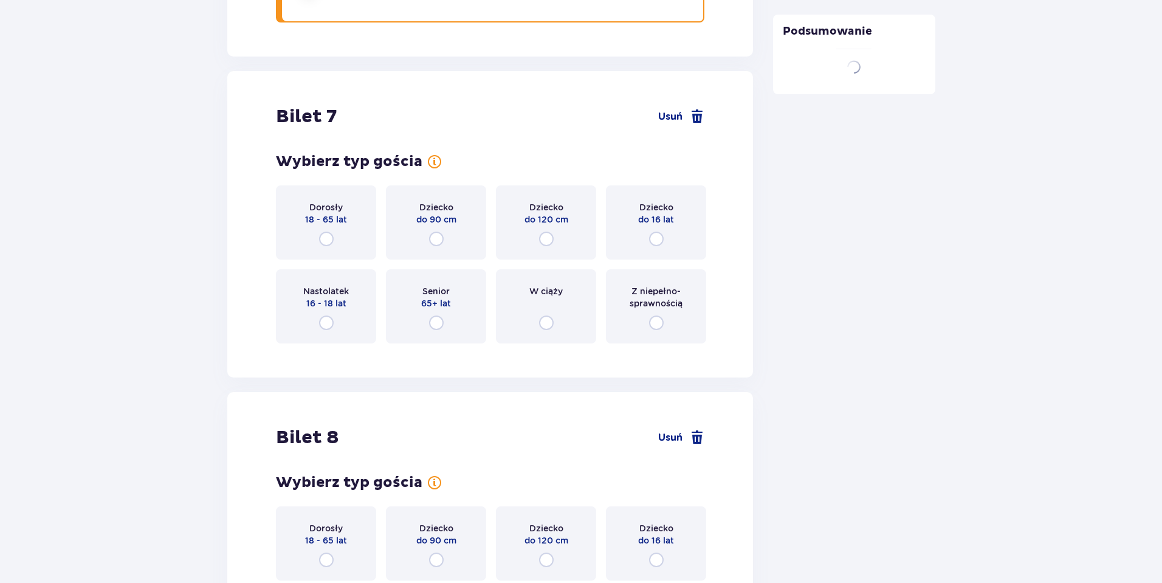
click at [654, 235] on input "radio" at bounding box center [656, 238] width 15 height 15
radio input "true"
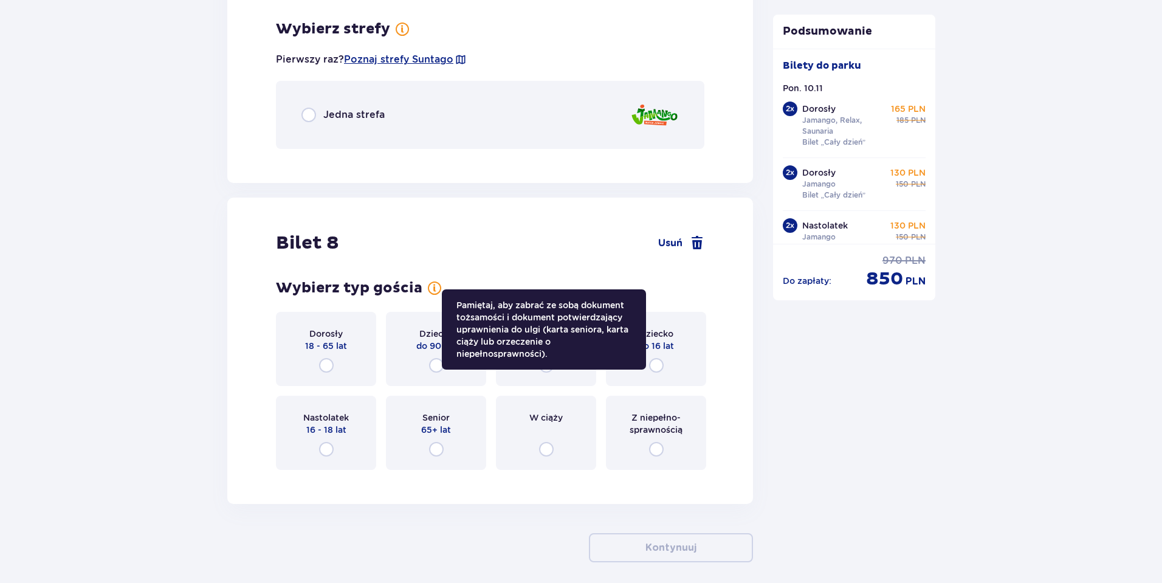
scroll to position [6777, 0]
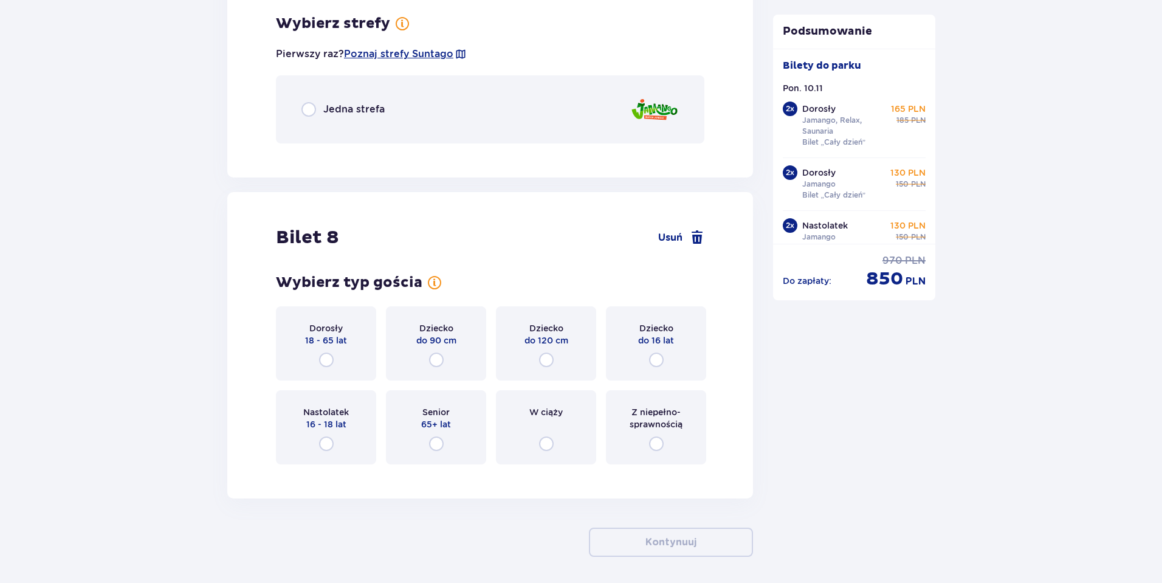
click at [307, 108] on input "radio" at bounding box center [308, 109] width 15 height 15
radio input "true"
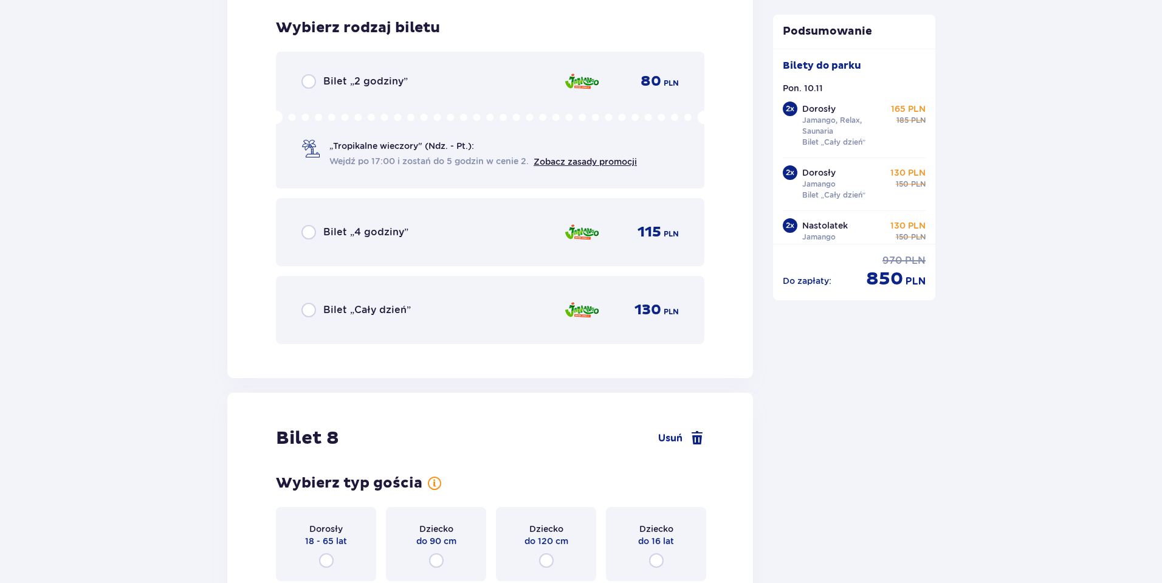
scroll to position [6930, 0]
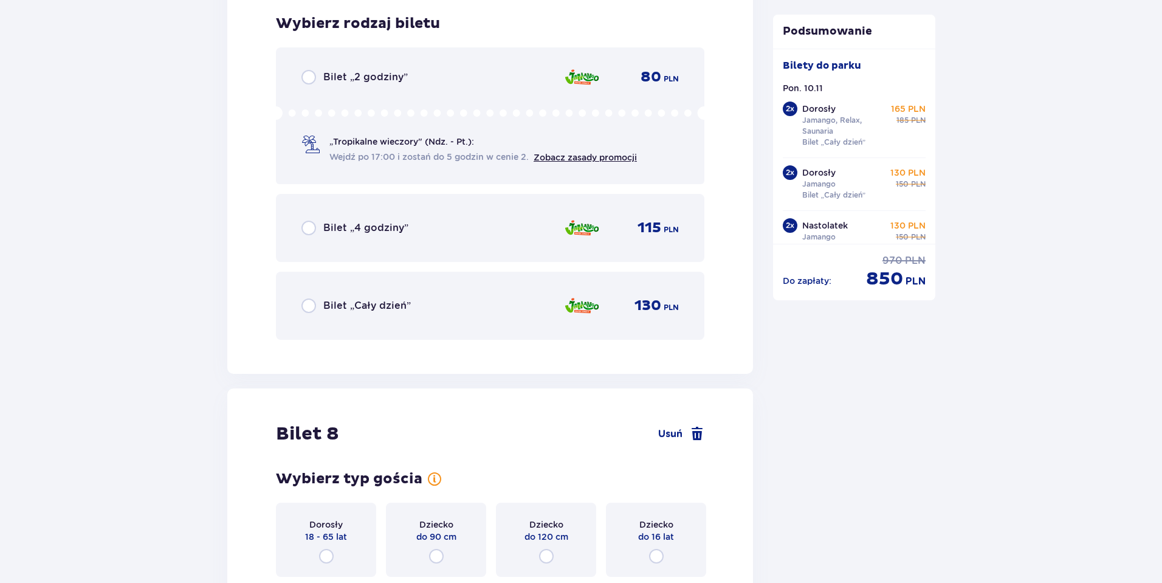
click at [309, 304] on input "radio" at bounding box center [308, 305] width 15 height 15
radio input "true"
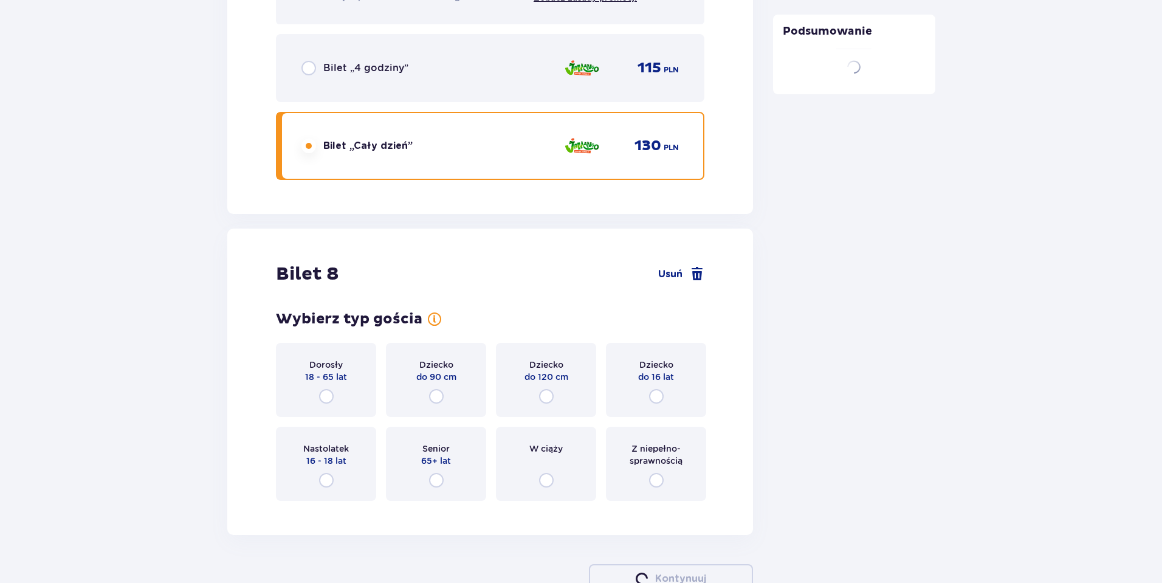
scroll to position [7143, 0]
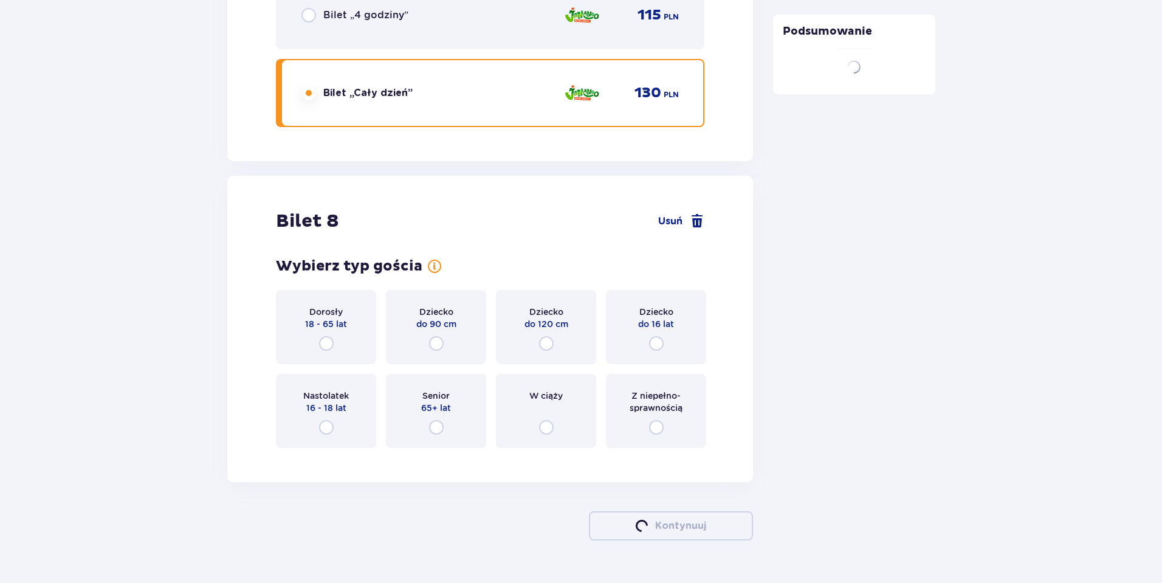
click at [655, 340] on input "radio" at bounding box center [656, 343] width 15 height 15
radio input "true"
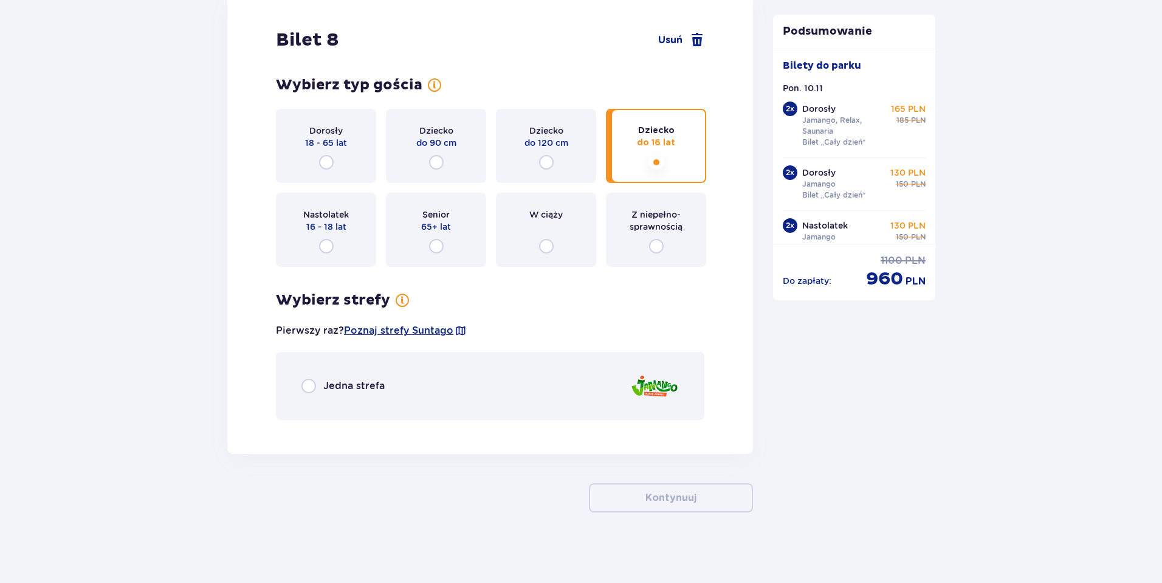
scroll to position [7326, 0]
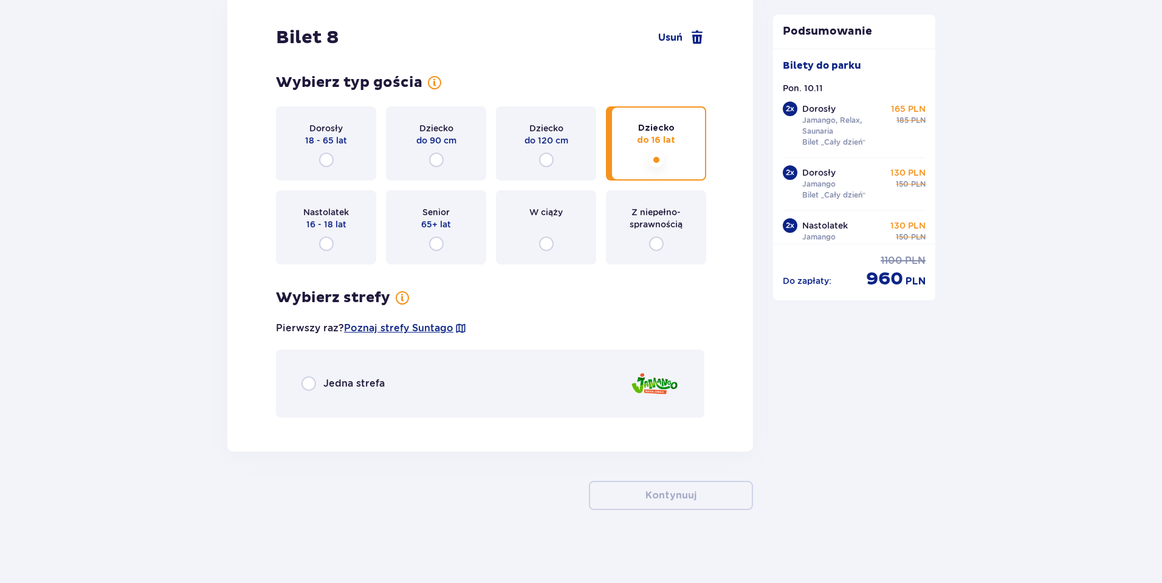
click at [310, 382] on input "radio" at bounding box center [308, 383] width 15 height 15
radio input "true"
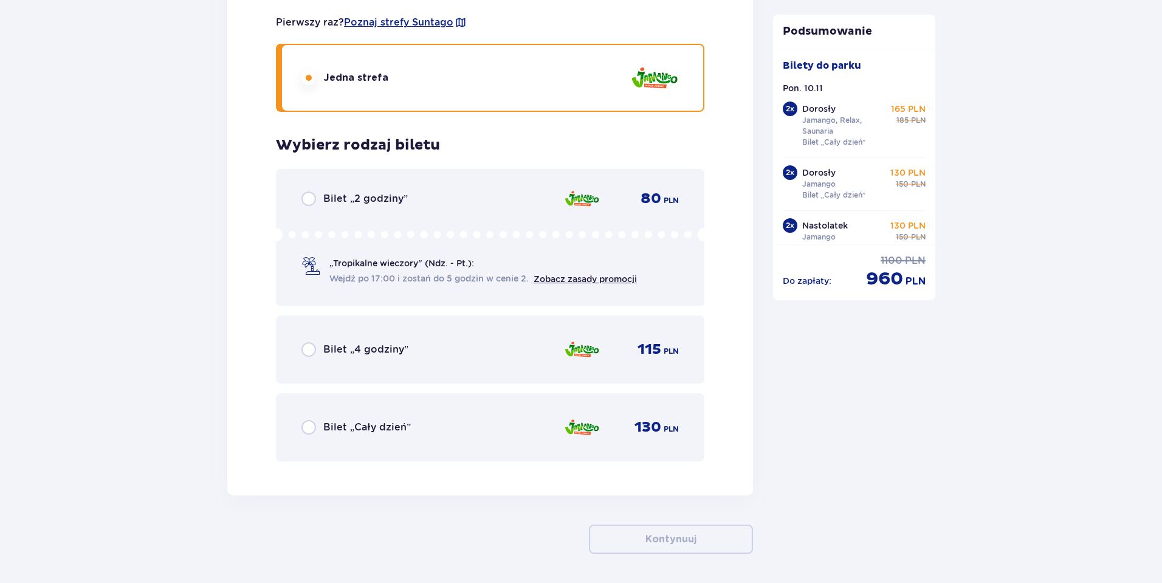
scroll to position [7676, 0]
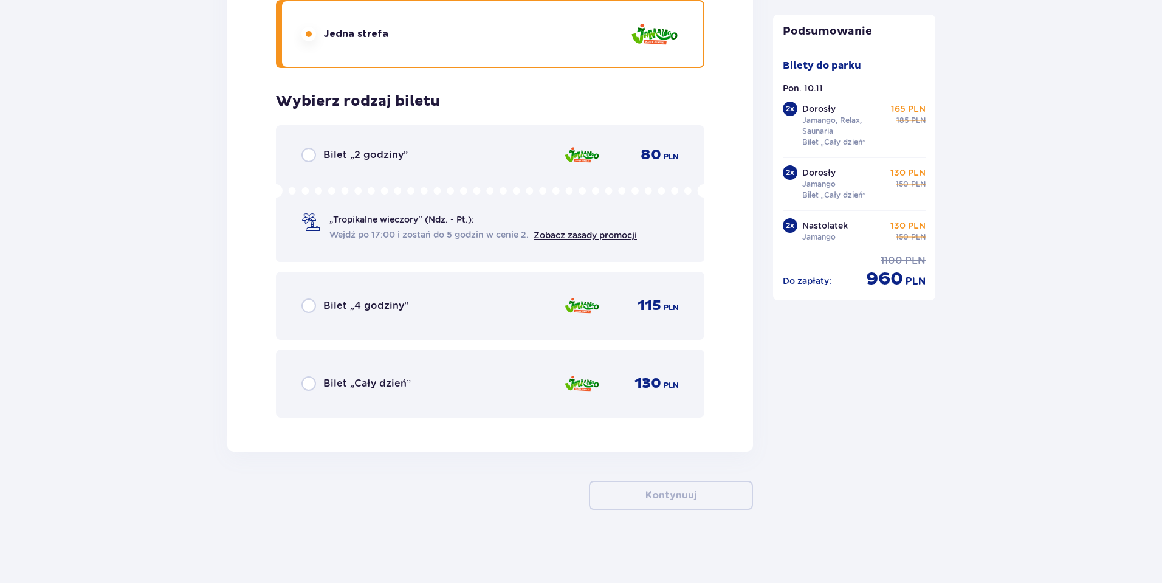
click at [307, 385] on input "radio" at bounding box center [308, 383] width 15 height 15
radio input "true"
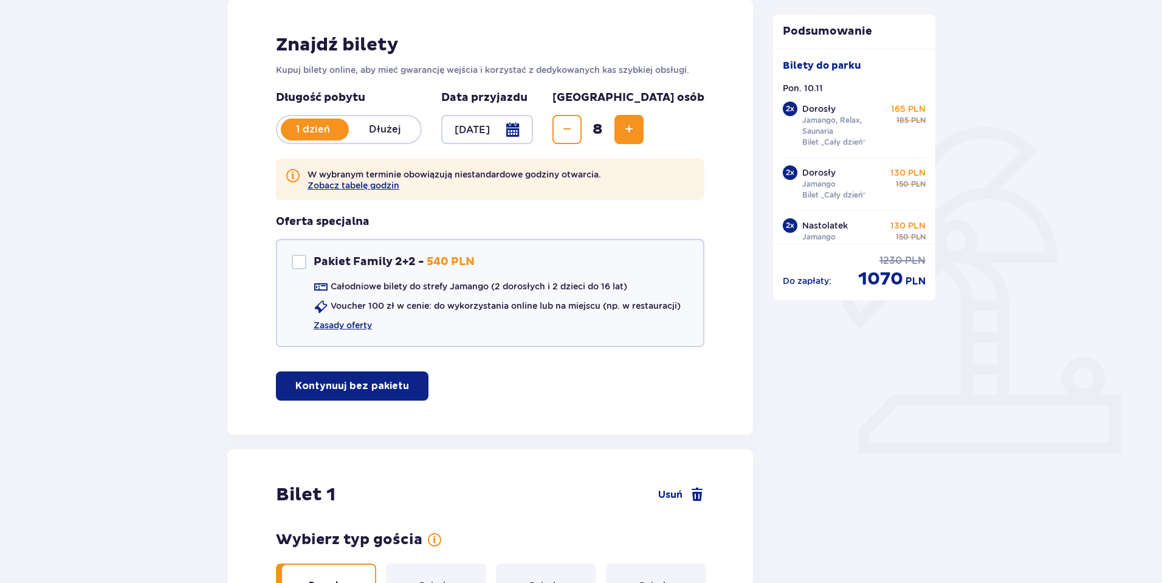
scroll to position [145, 0]
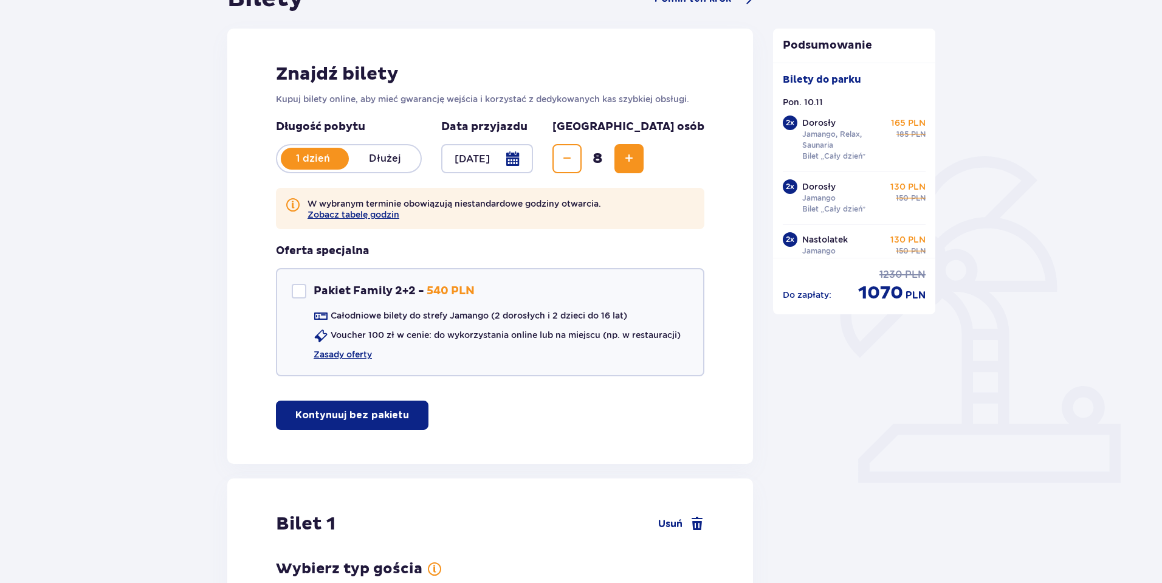
click at [533, 159] on div at bounding box center [487, 158] width 92 height 29
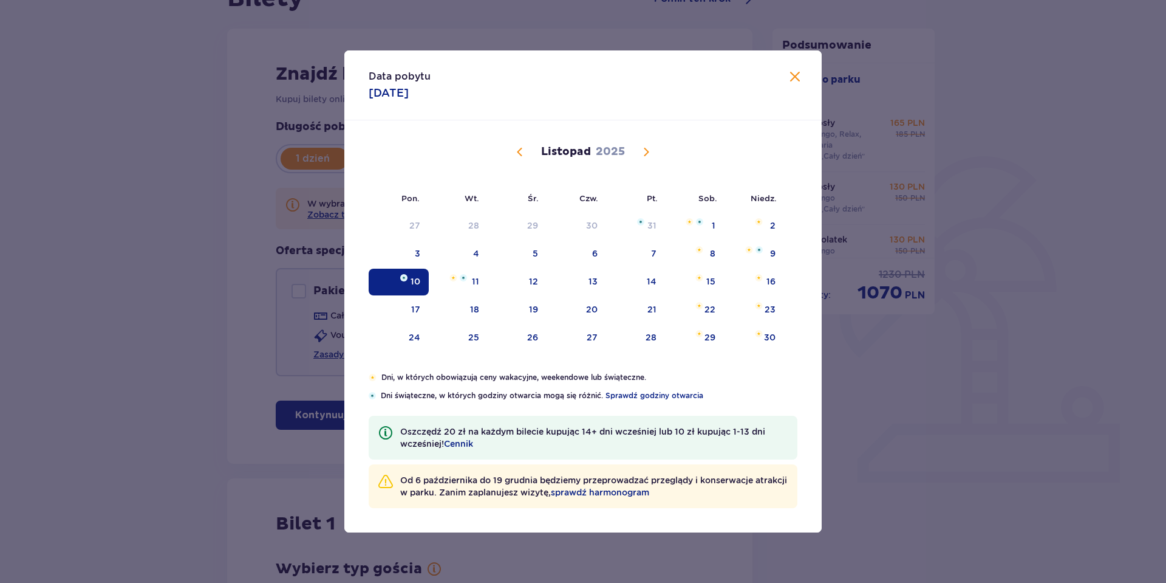
click at [518, 152] on span "Poprzedni miesiąc" at bounding box center [520, 152] width 15 height 15
click at [648, 305] on div "24" at bounding box center [653, 309] width 12 height 12
type input "24.10.25"
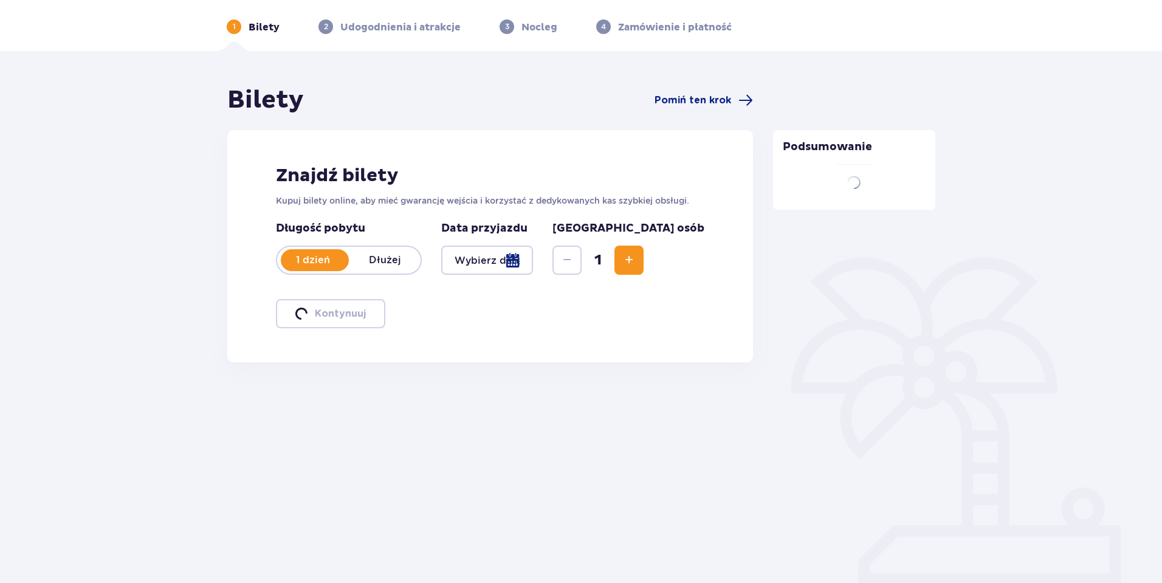
scroll to position [44, 0]
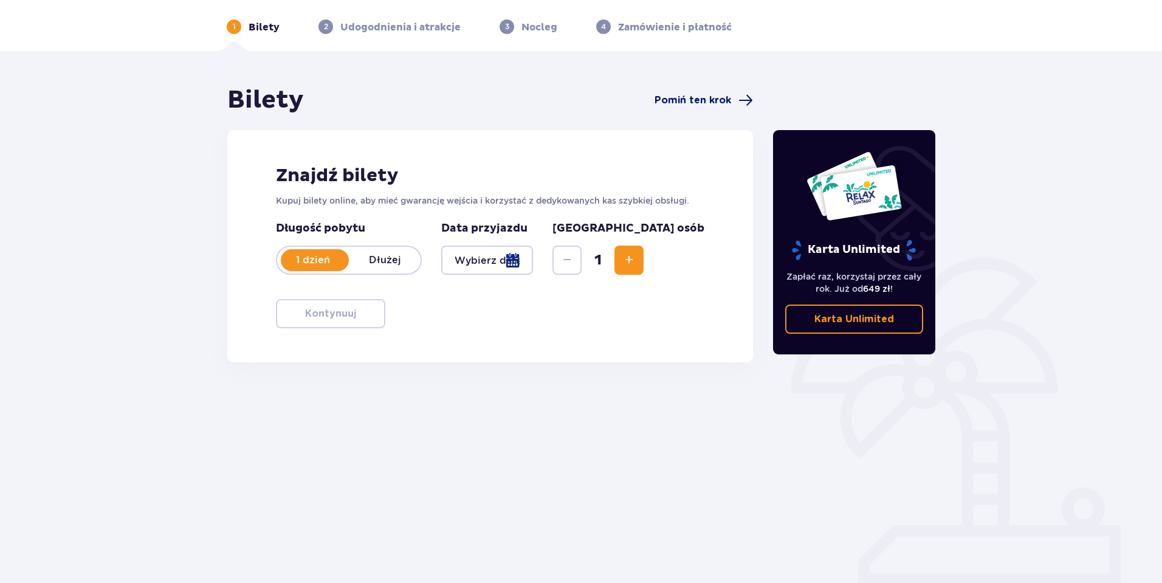
click at [672, 103] on span "Pomiń ten krok" at bounding box center [692, 100] width 77 height 13
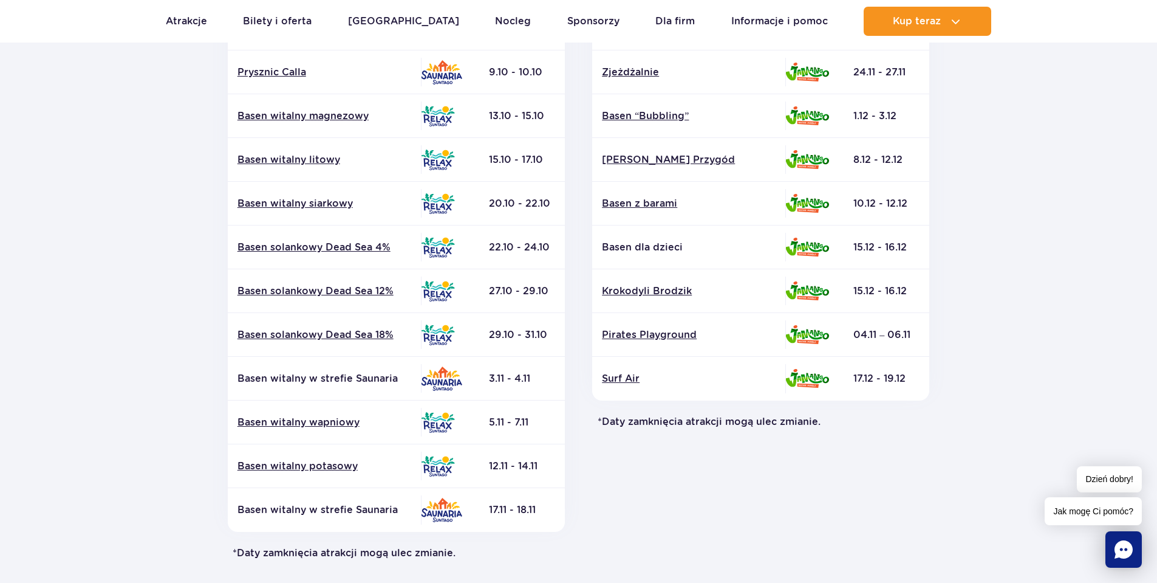
scroll to position [364, 0]
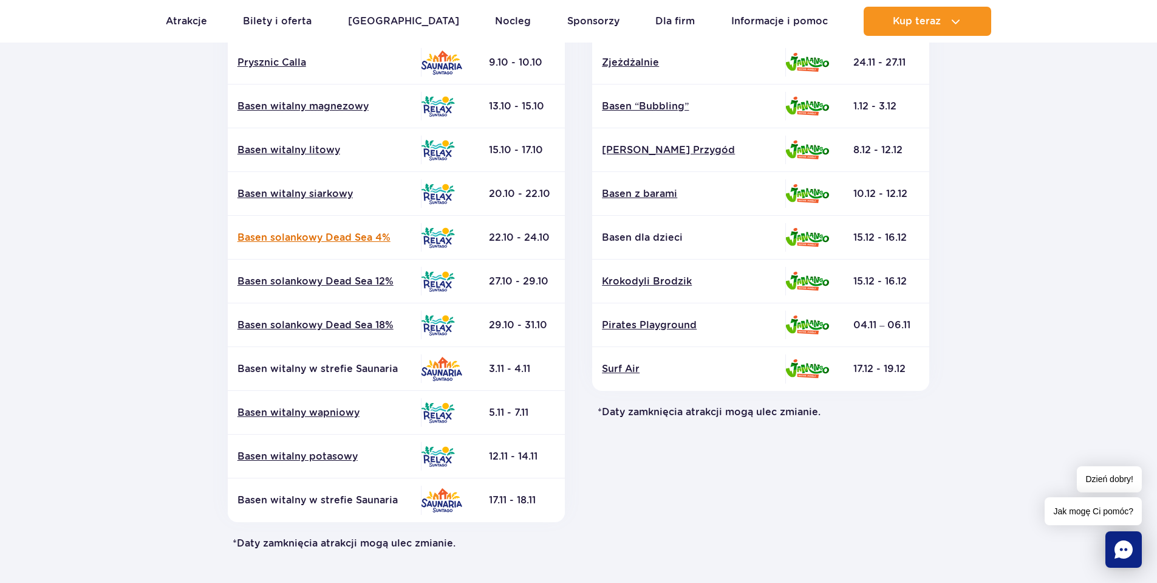
click at [340, 240] on link "Basen solankowy Dead Sea 4%" at bounding box center [325, 237] width 174 height 13
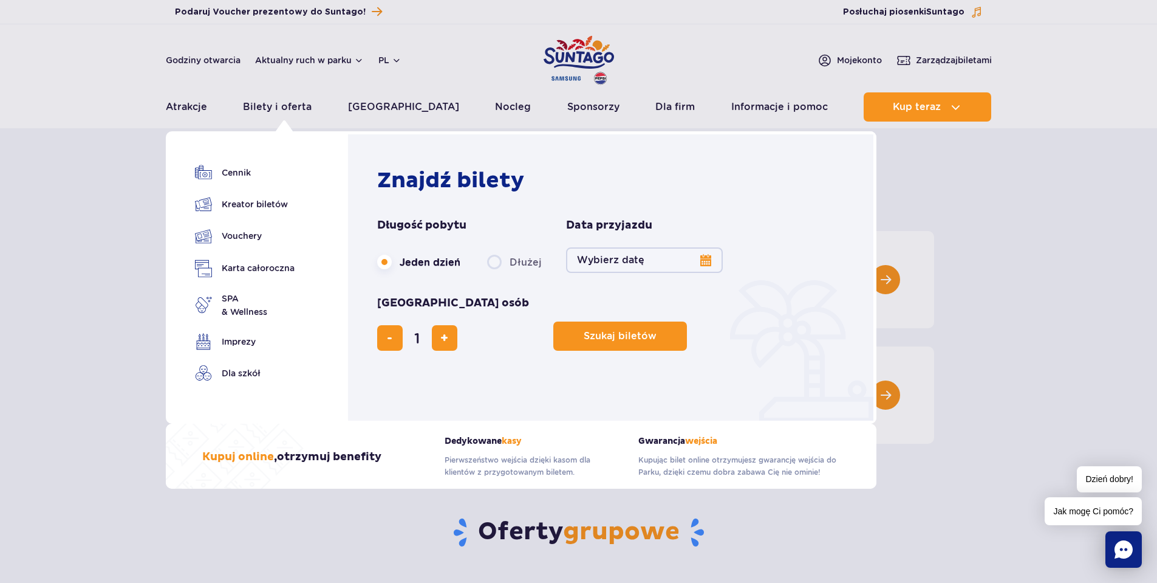
click at [701, 262] on button "Wybierz datę" at bounding box center [644, 260] width 157 height 26
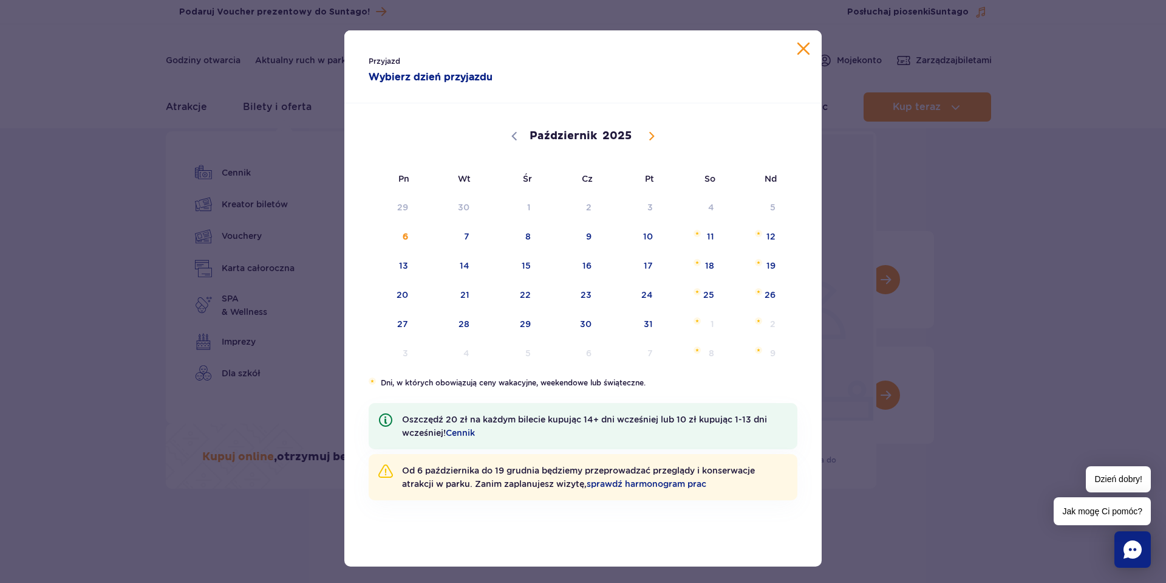
click at [798, 47] on button "Zamknij kalendarz" at bounding box center [804, 49] width 12 height 12
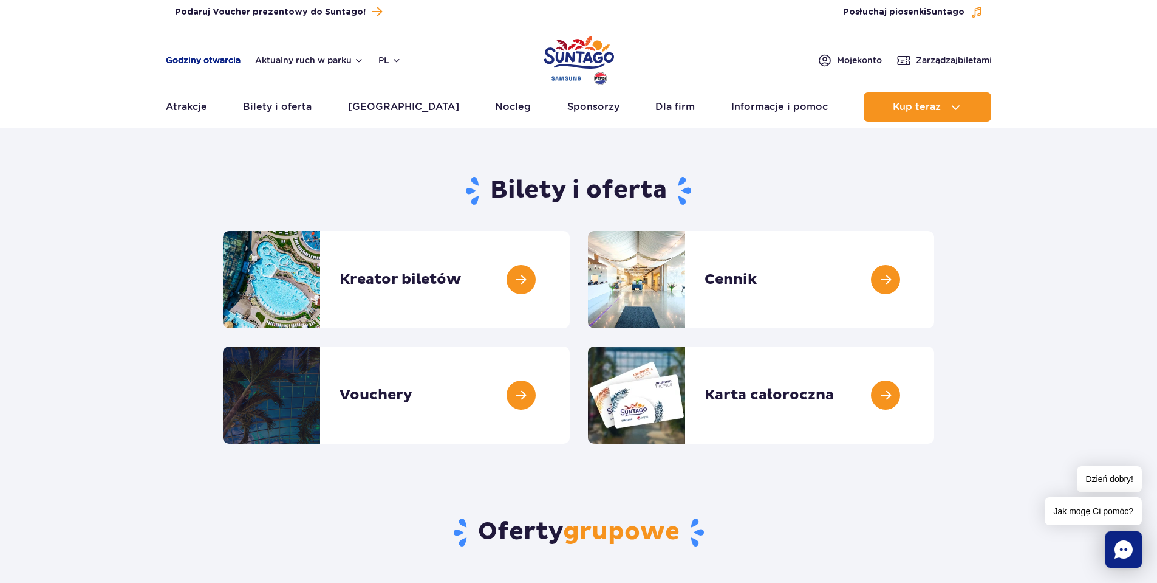
click at [219, 63] on link "Godziny otwarcia" at bounding box center [203, 60] width 75 height 12
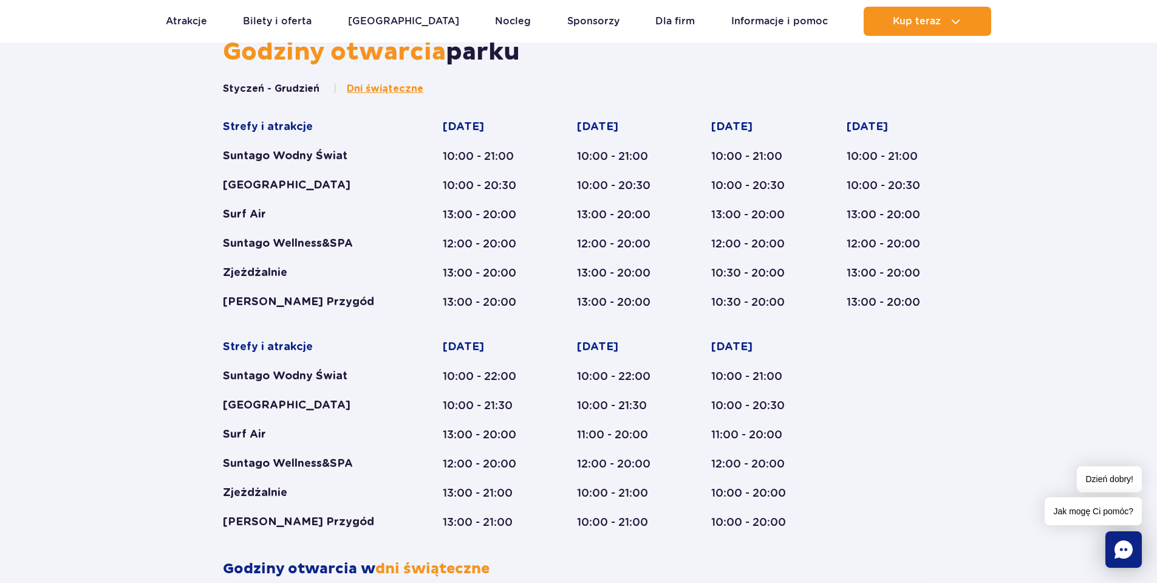
scroll to position [705, 0]
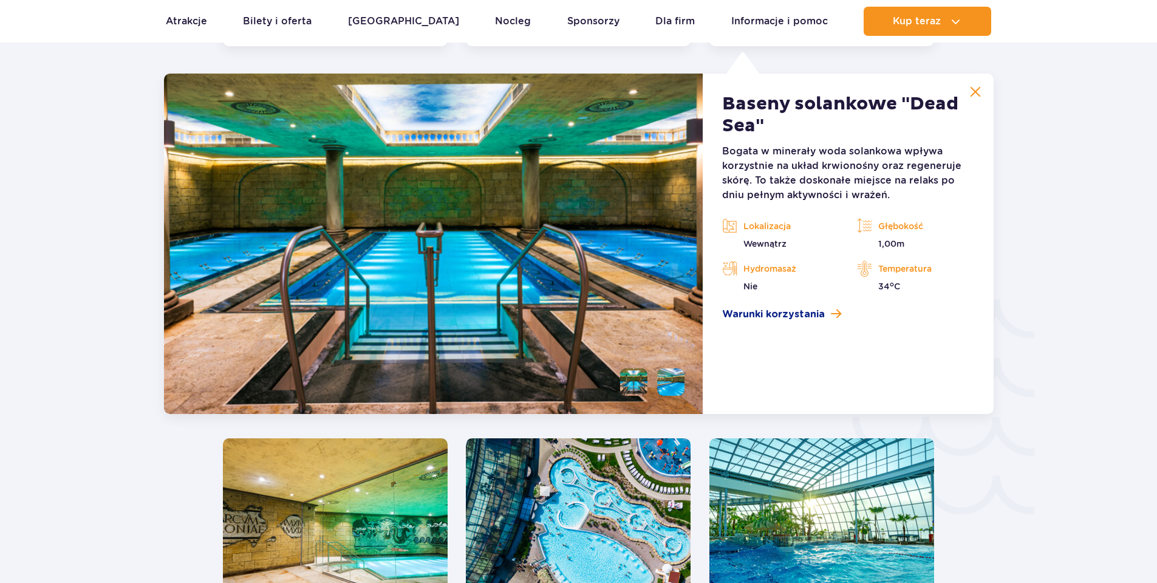
scroll to position [1797, 0]
click at [976, 90] on img at bounding box center [975, 91] width 11 height 11
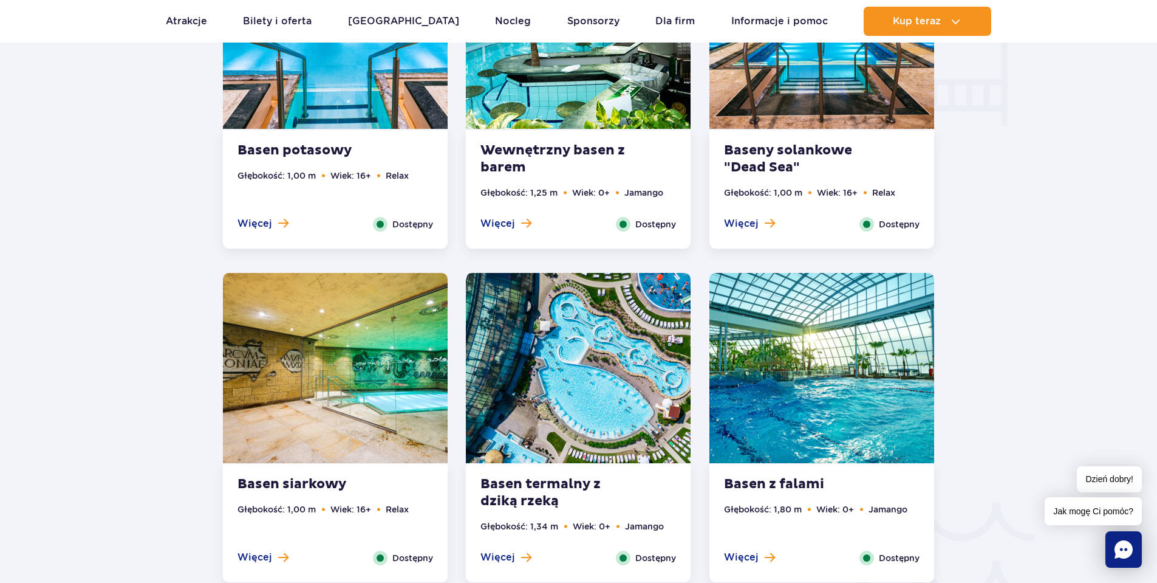
scroll to position [1372, 0]
